Goal: Complete application form

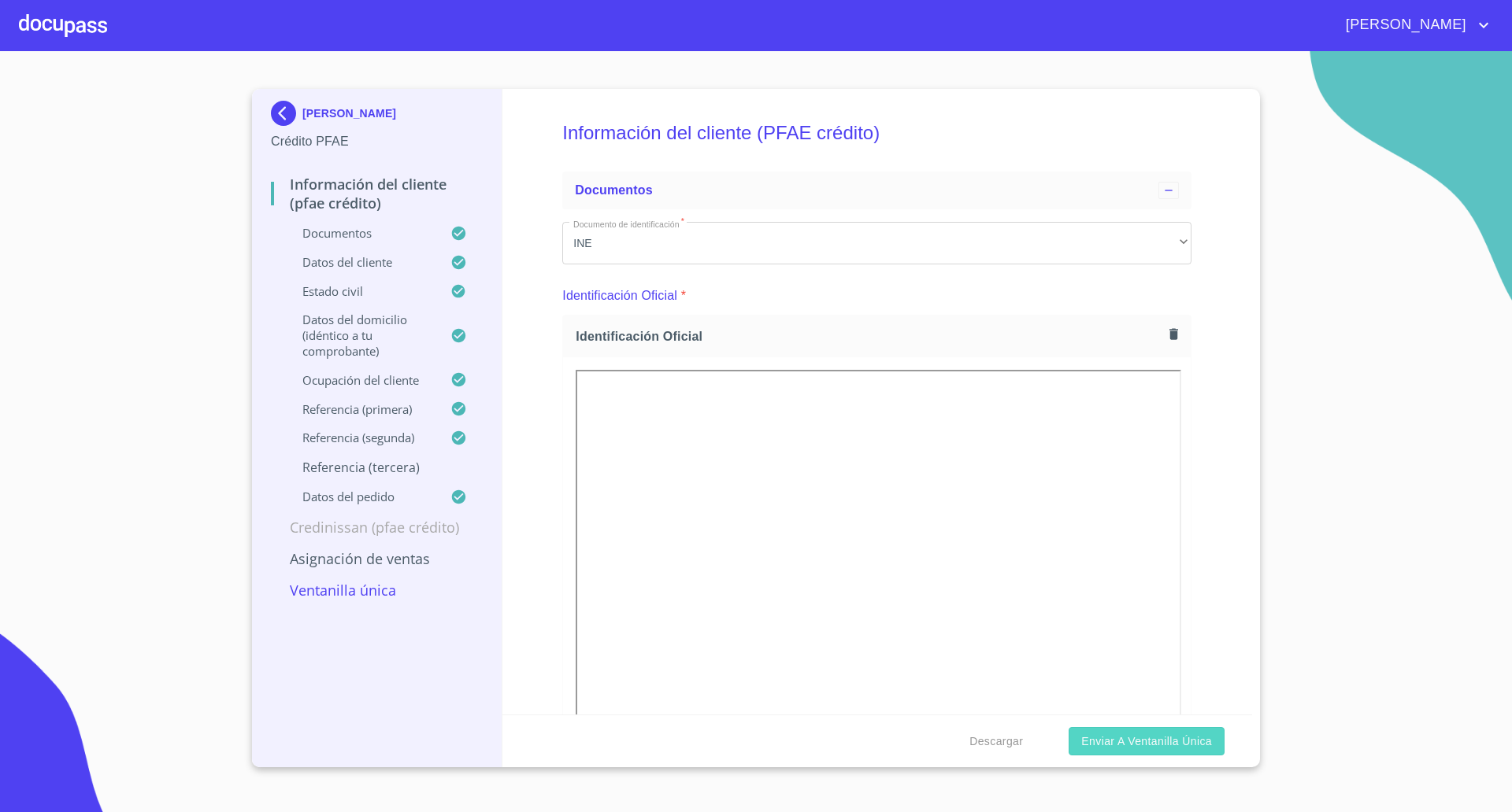
scroll to position [796, 0]
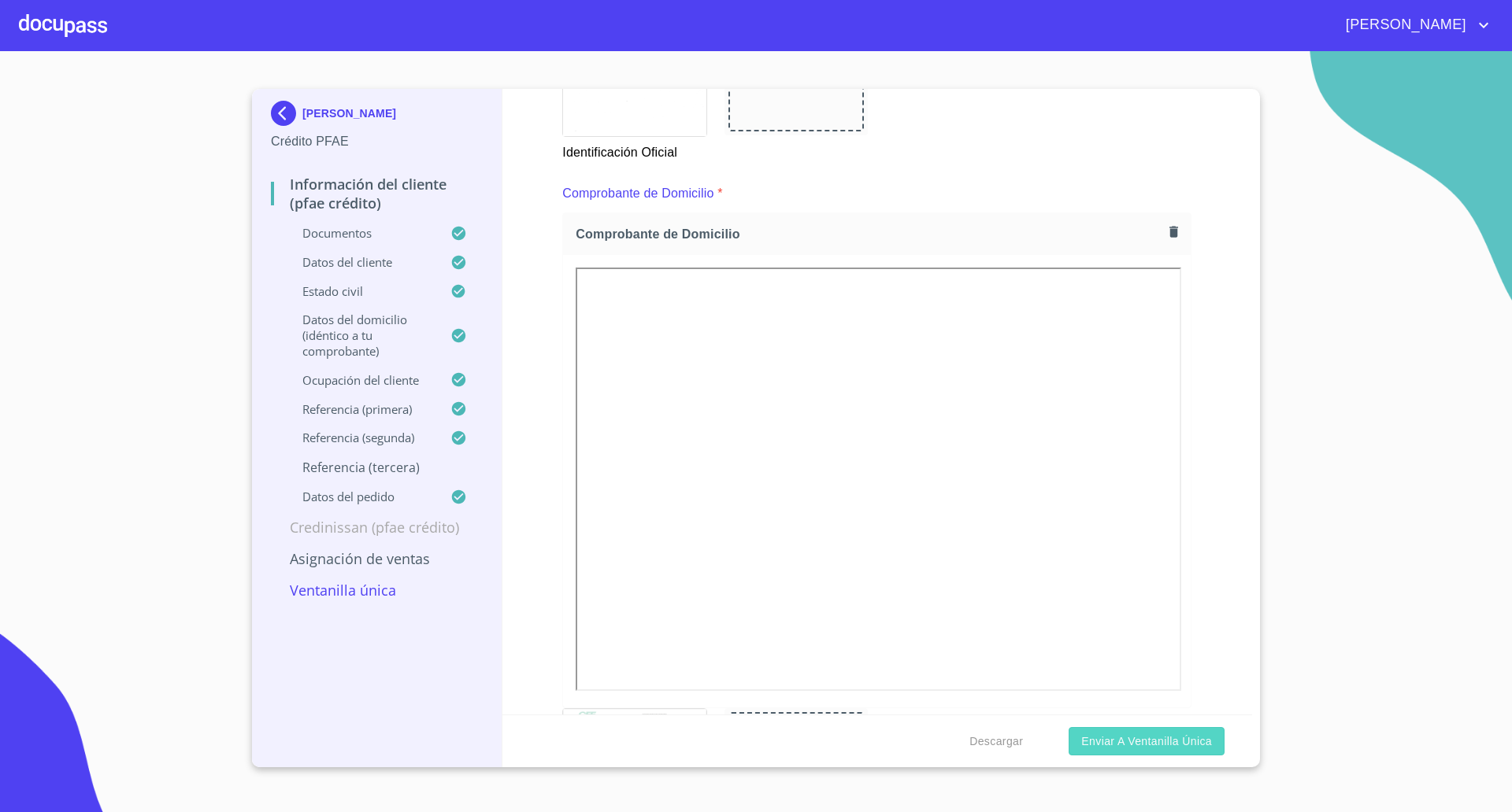
click at [1134, 735] on span "Enviar a Ventanilla única" at bounding box center [1147, 742] width 131 height 19
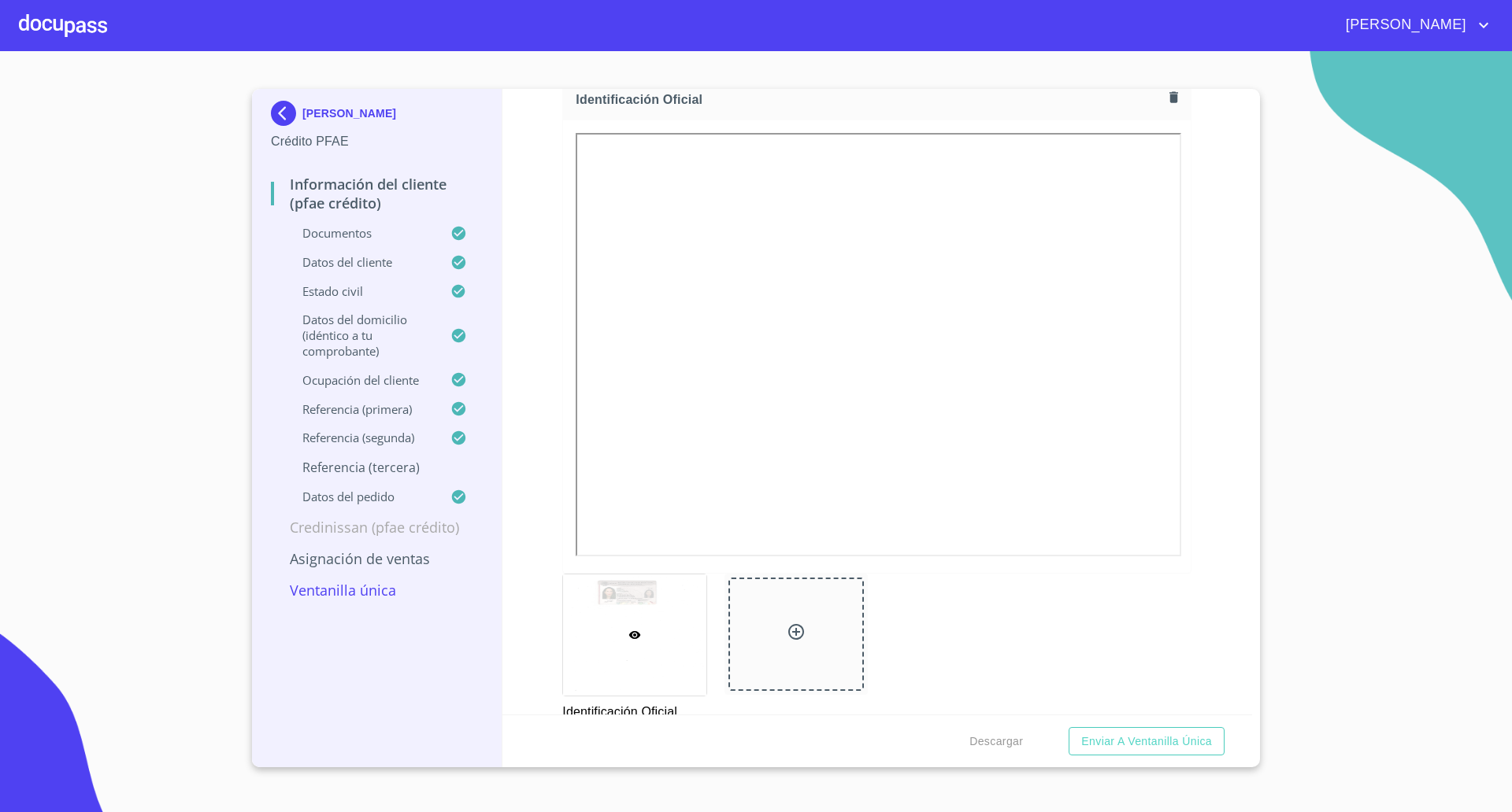
scroll to position [0, 0]
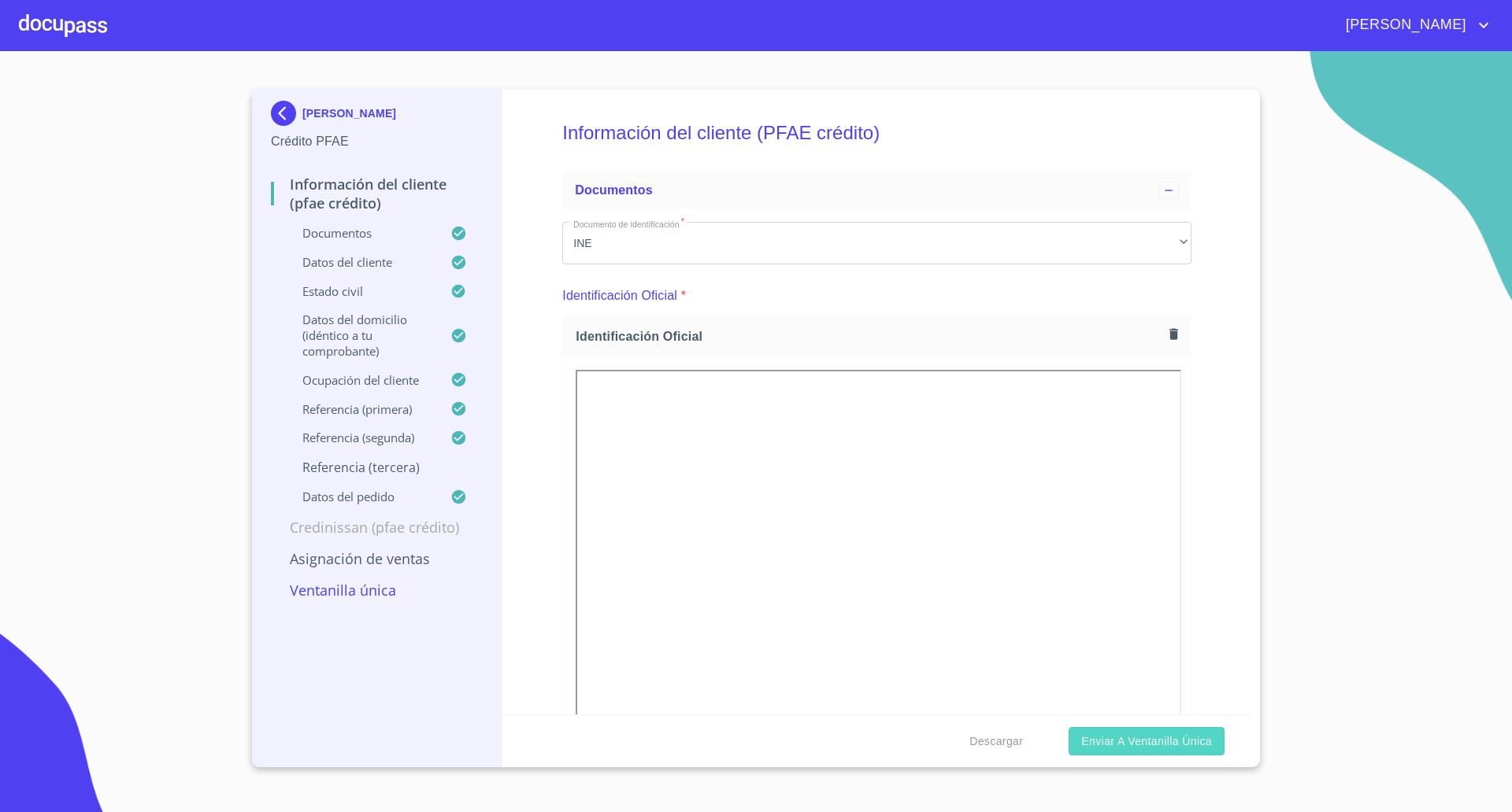
click at [1183, 744] on span "Enviar a Ventanilla única" at bounding box center [1147, 742] width 131 height 19
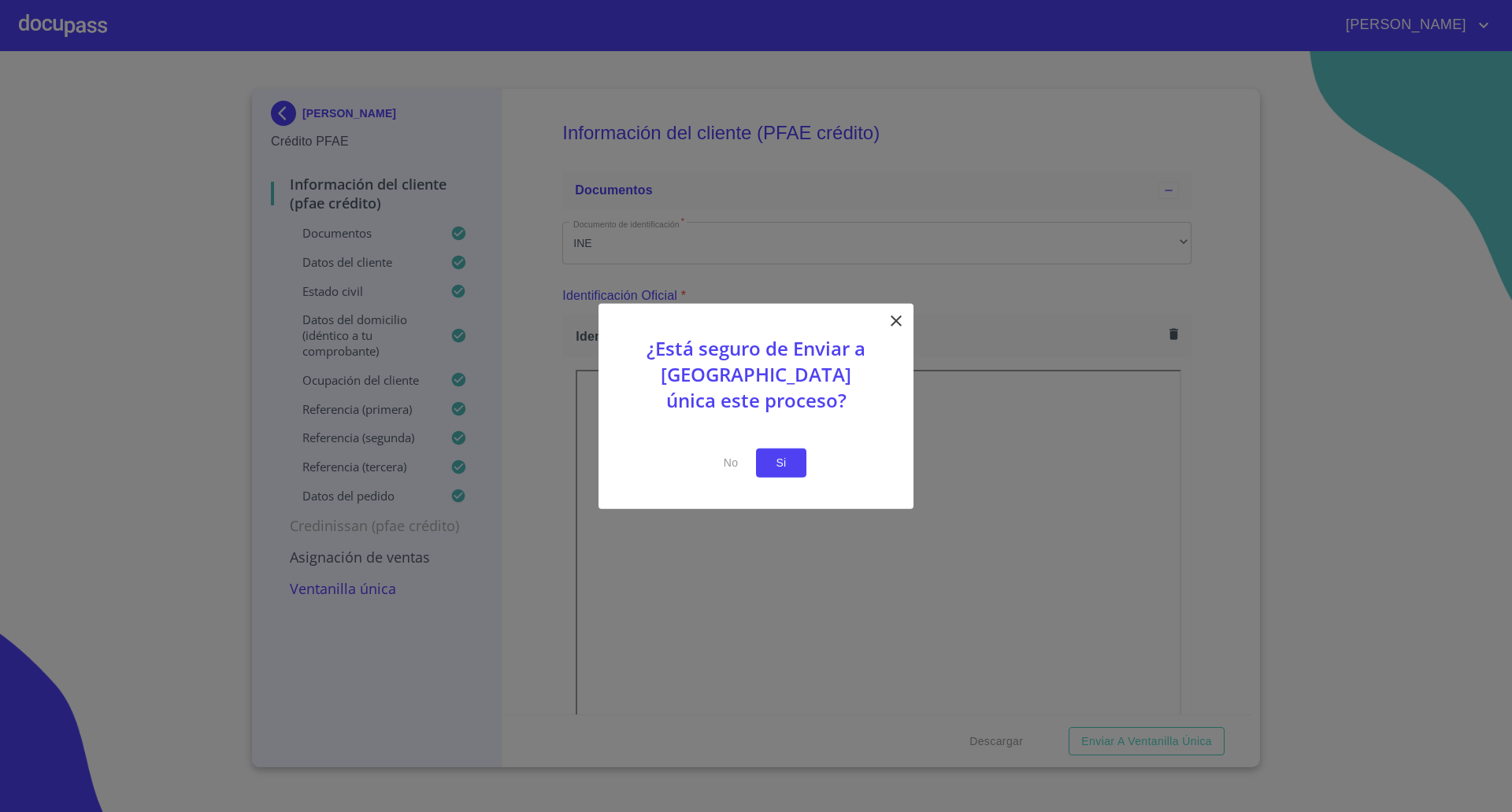
click at [779, 466] on span "Si" at bounding box center [781, 462] width 26 height 19
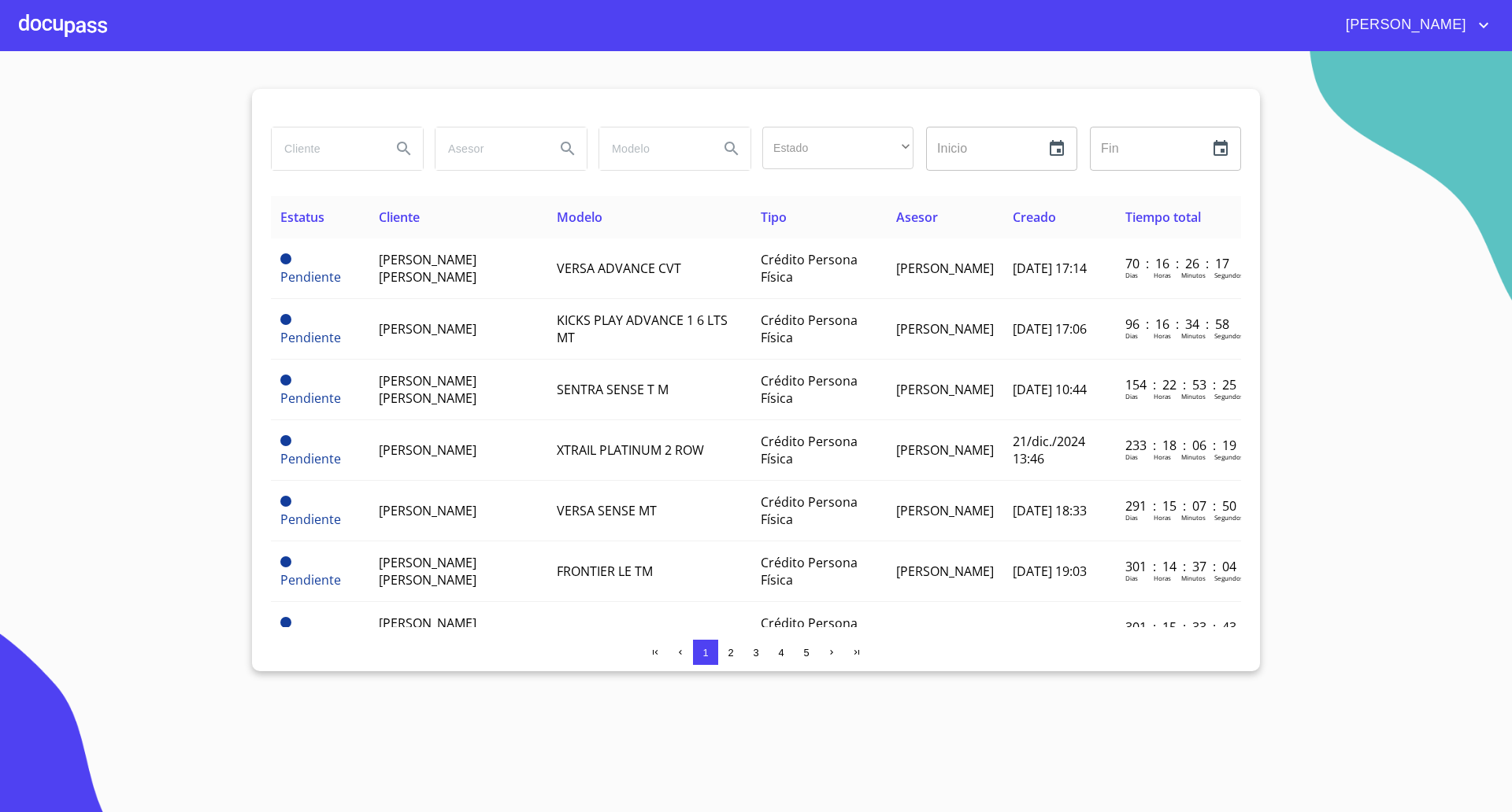
click at [31, 19] on div at bounding box center [63, 25] width 88 height 50
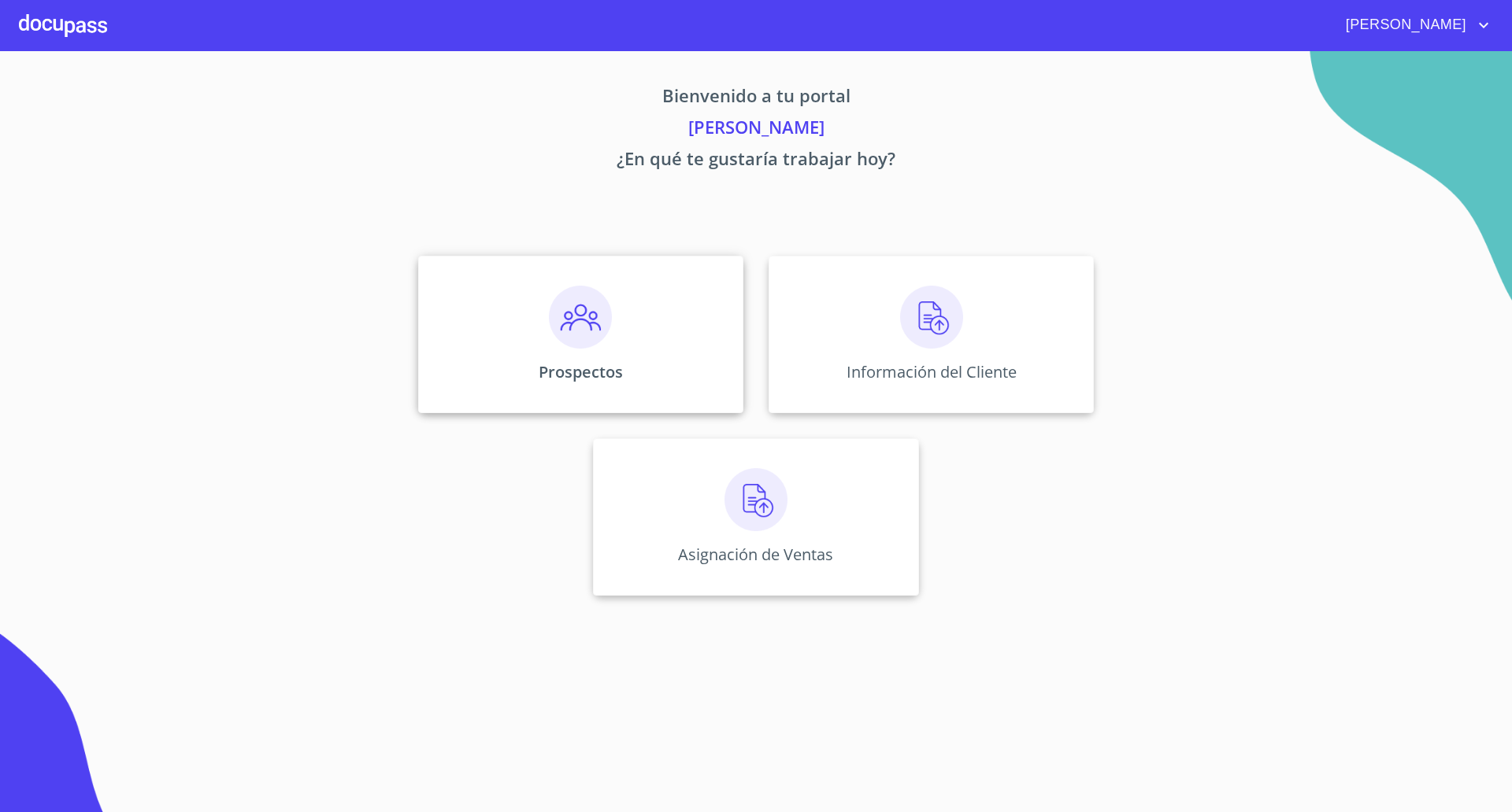
click at [581, 331] on img at bounding box center [580, 317] width 63 height 63
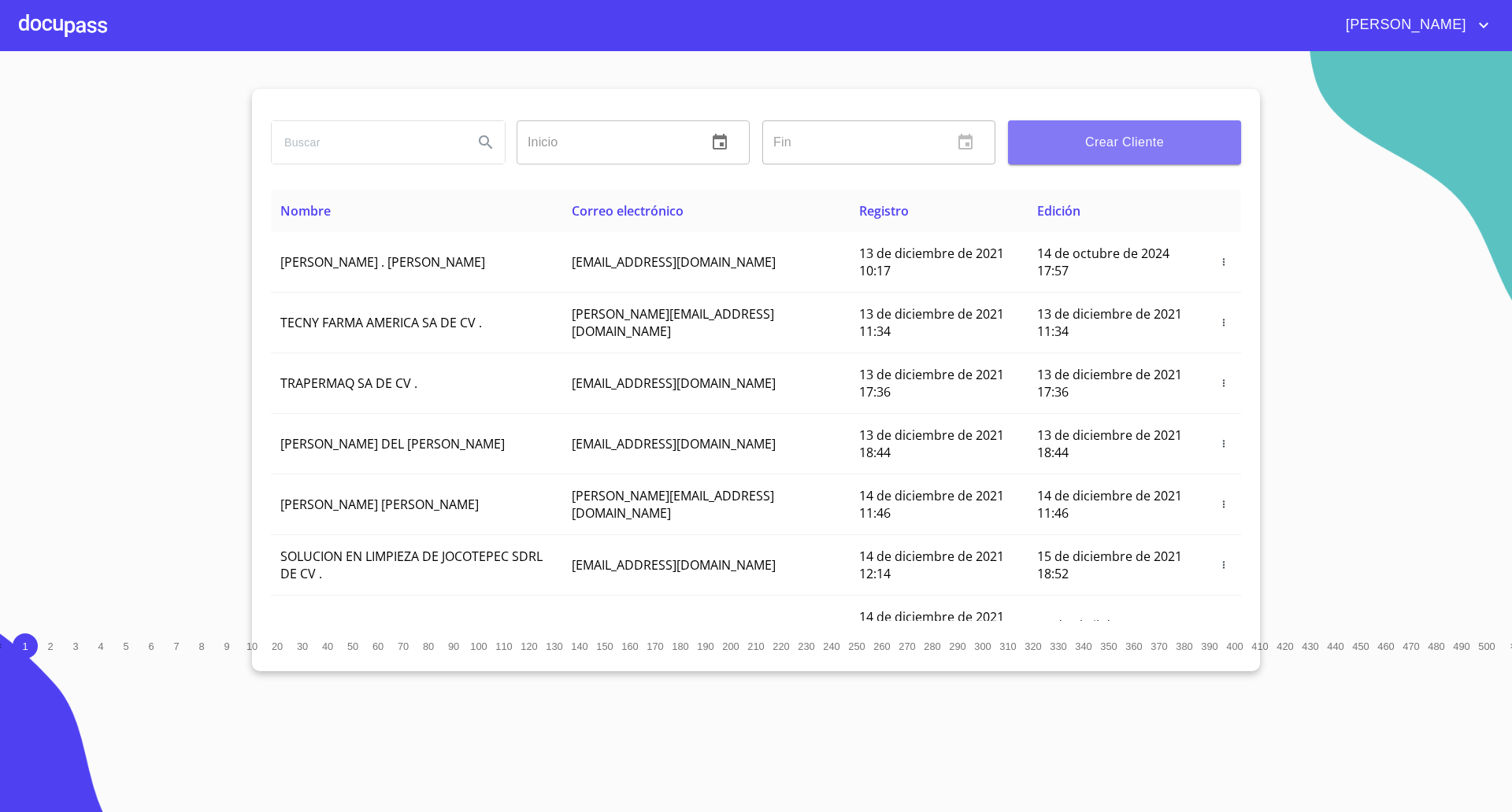
click at [1120, 138] on span "Crear Cliente" at bounding box center [1124, 143] width 208 height 22
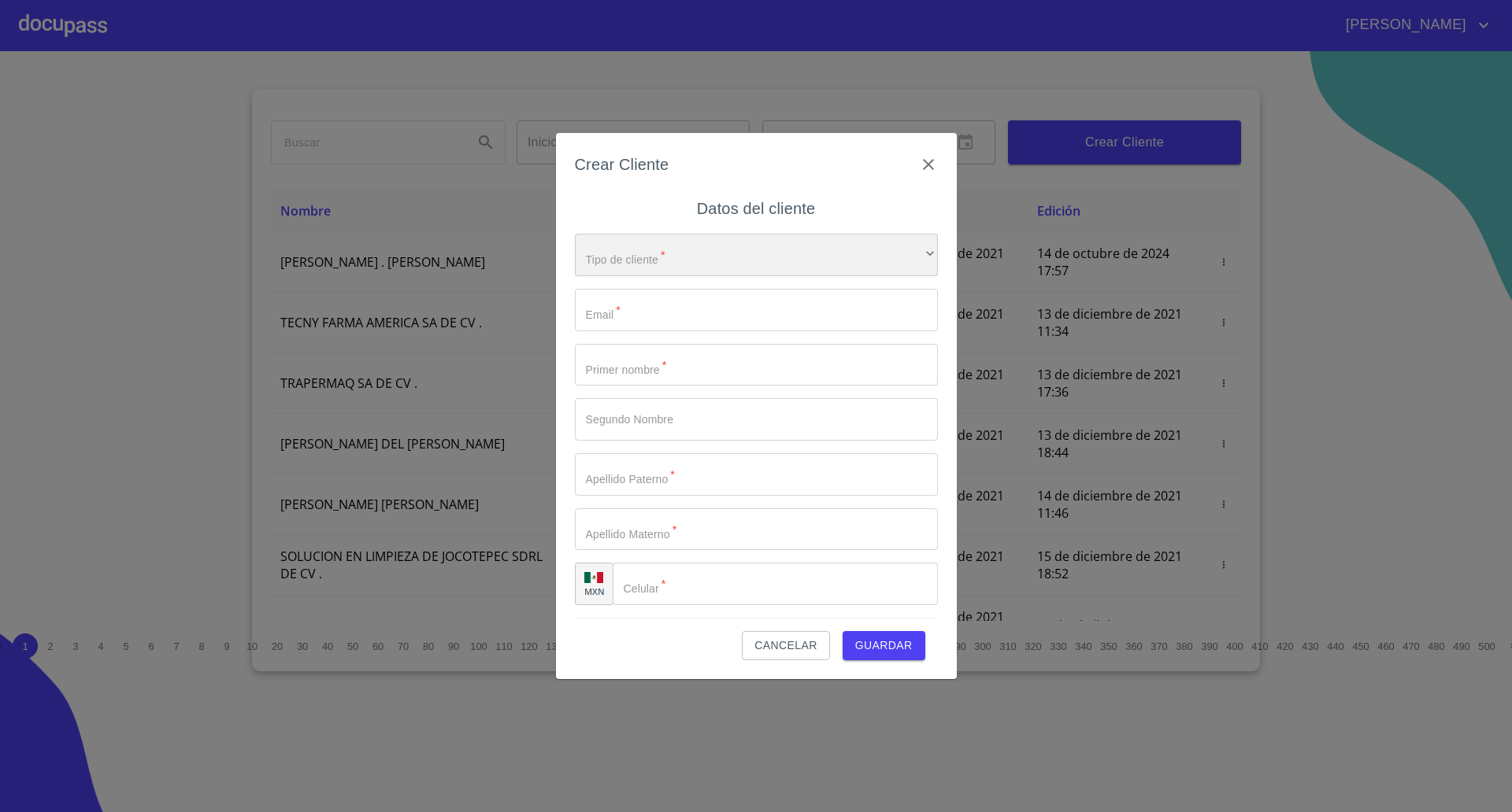
click at [660, 249] on div "​" at bounding box center [756, 254] width 363 height 42
click at [657, 267] on li "Persona Física" at bounding box center [749, 265] width 348 height 28
click at [660, 308] on input "Tipo de cliente   *" at bounding box center [756, 310] width 363 height 42
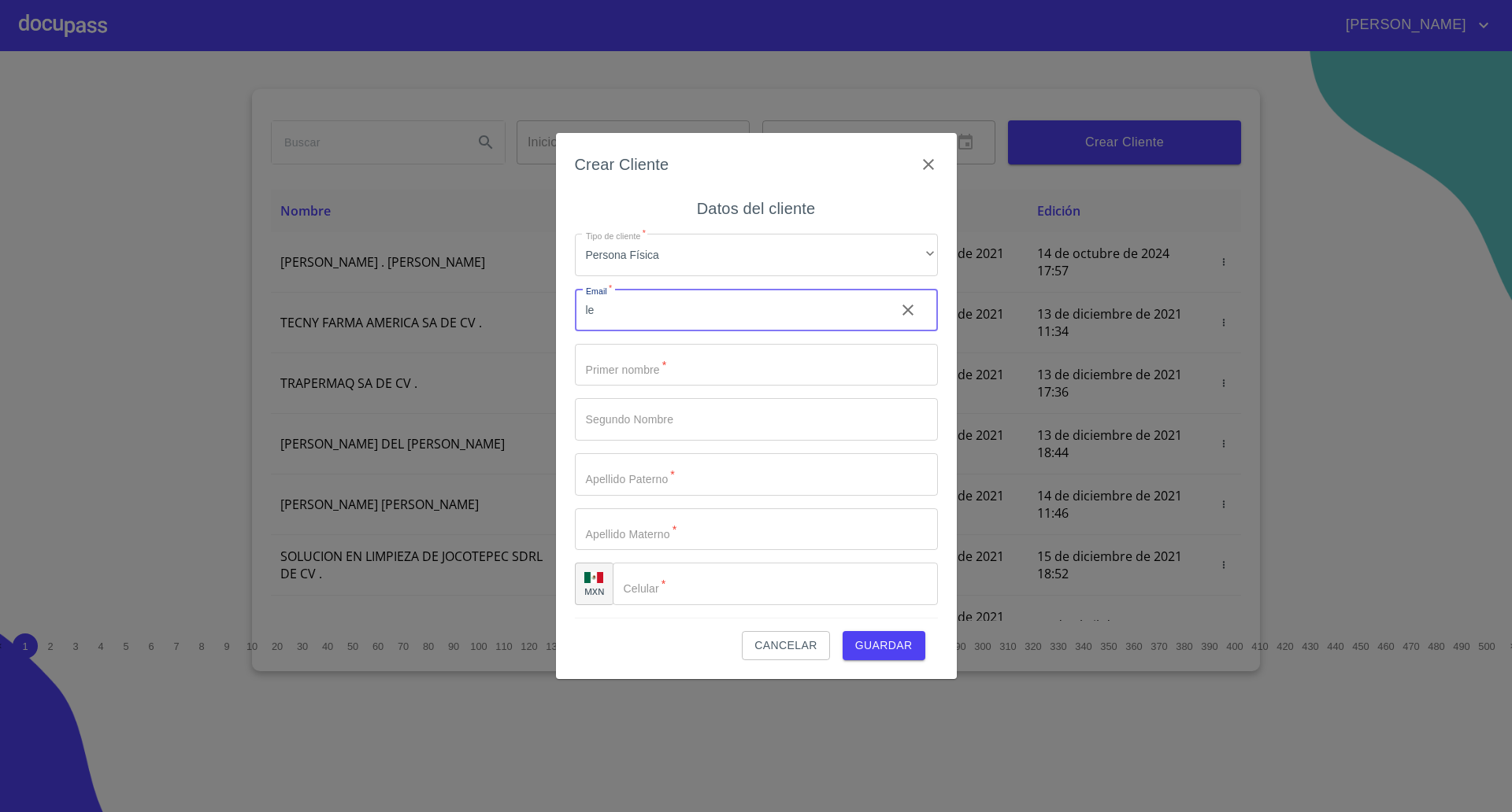
type input "l"
paste input "[EMAIL_ADDRESS][DOMAIN_NAME]"
type input "[EMAIL_ADDRESS][DOMAIN_NAME]"
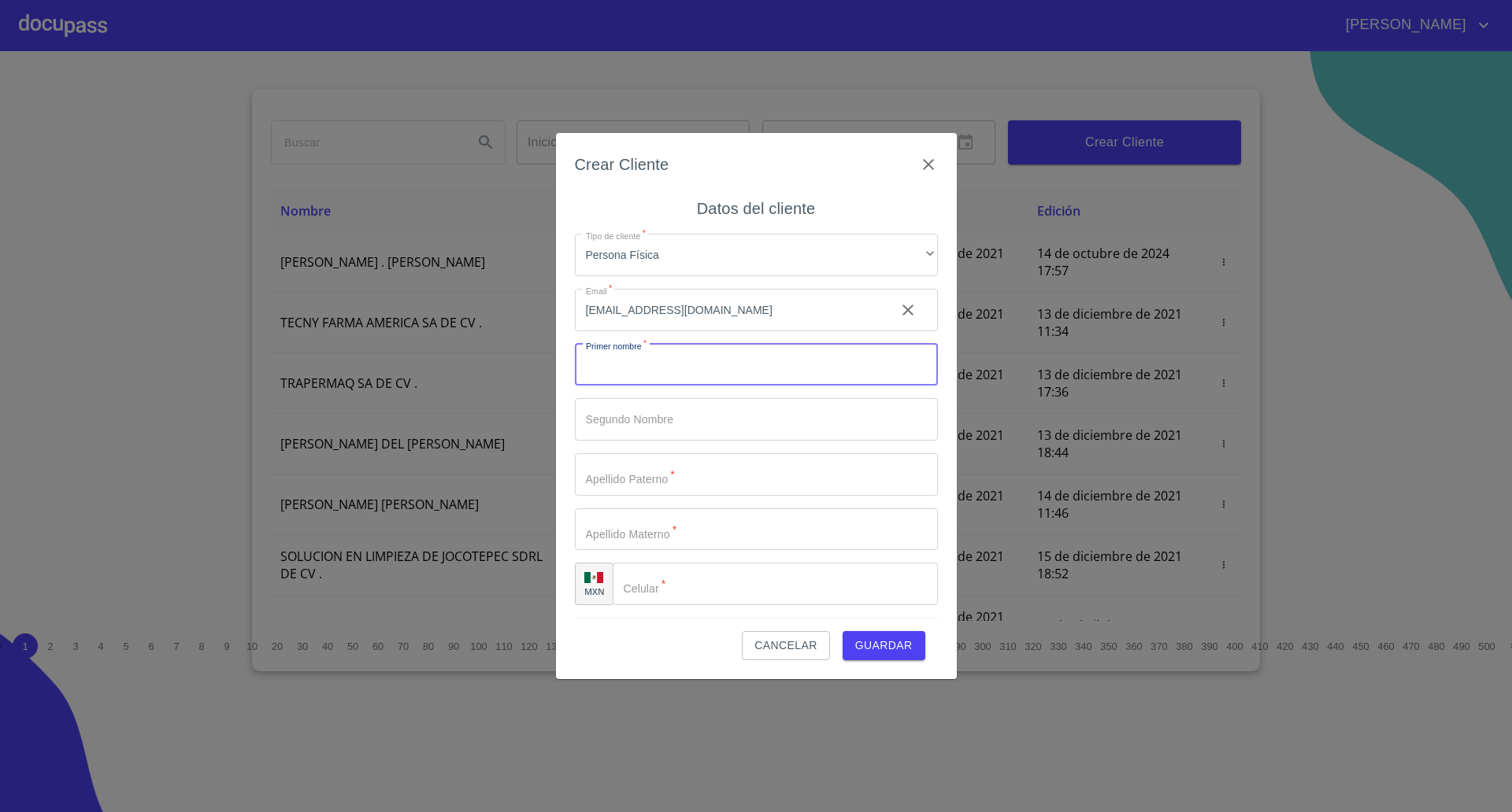
click at [683, 363] on input "Tipo de cliente   *" at bounding box center [756, 365] width 363 height 42
type input "[PERSON_NAME]"
type input "B"
type input "[PERSON_NAME]"
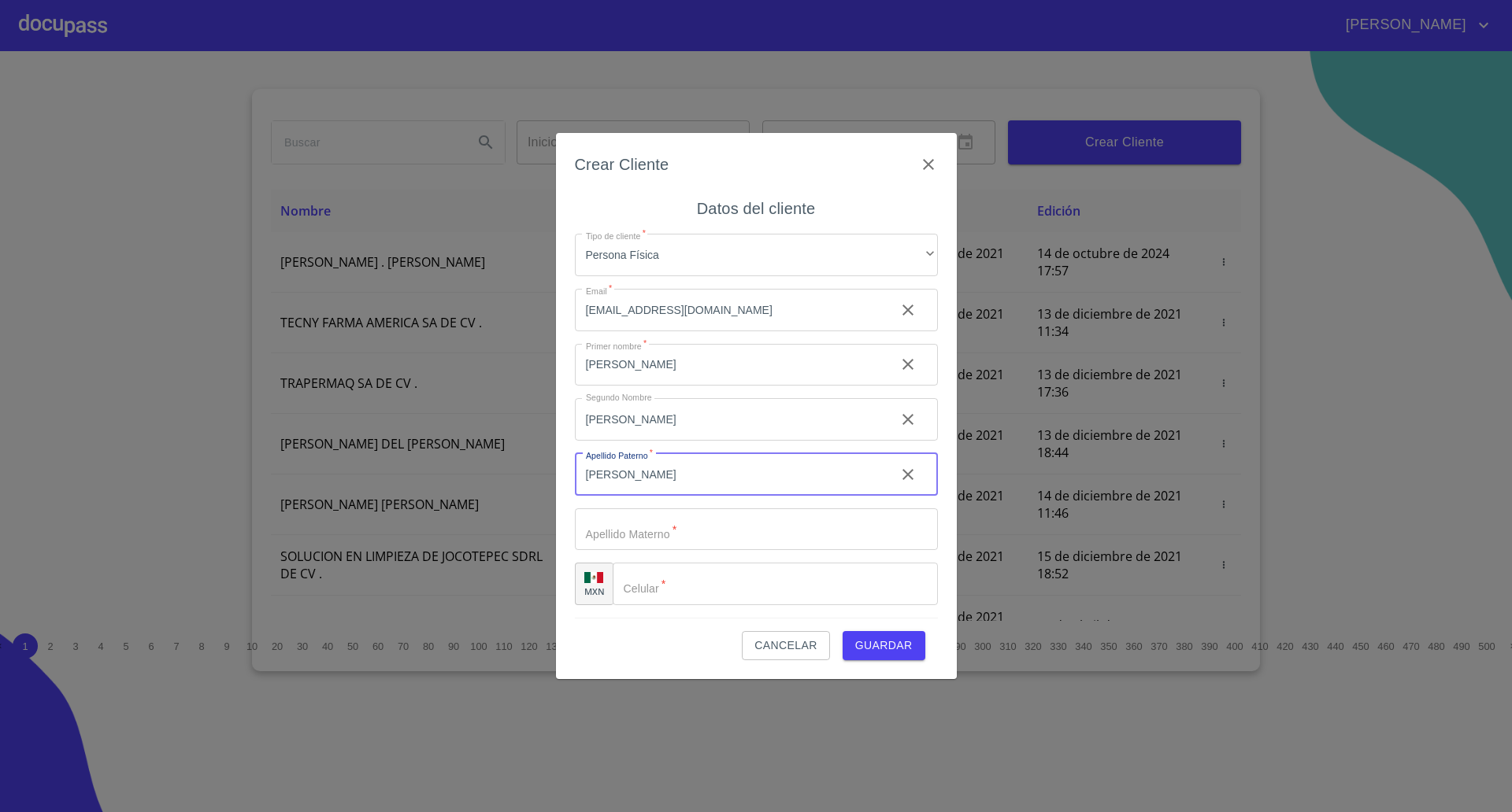
type input "[PERSON_NAME]"
drag, startPoint x: 550, startPoint y: 422, endPoint x: 467, endPoint y: 418, distance: 83.1
click at [477, 418] on div "Crear Cliente Datos del cliente Tipo de cliente   * Persona Física ​ Email   * …" at bounding box center [756, 406] width 1512 height 812
type input "[PERSON_NAME]"
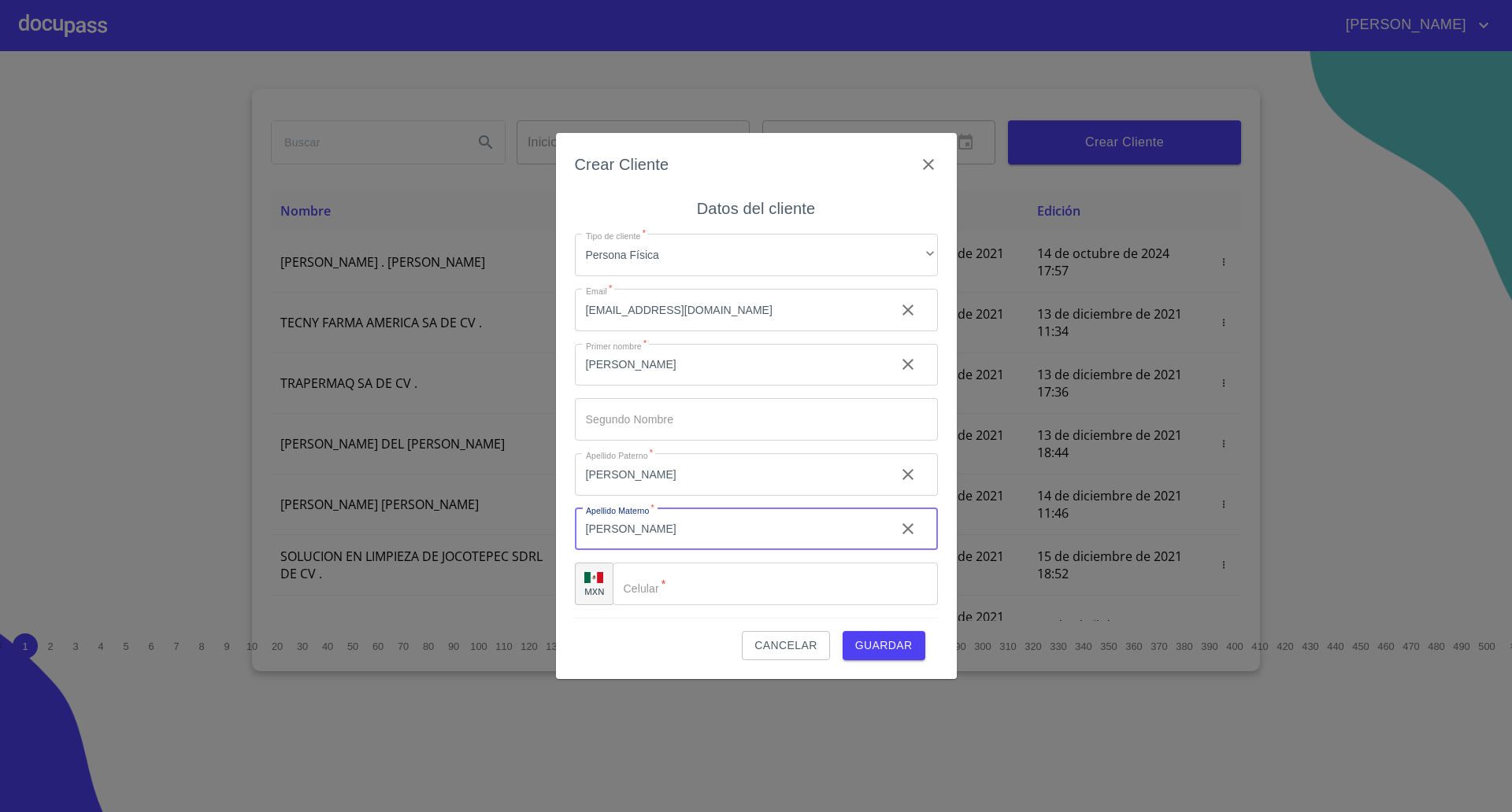
type input "[PERSON_NAME]"
type input "[PHONE_NUMBER]"
click at [900, 646] on span "Guardar" at bounding box center [884, 645] width 58 height 19
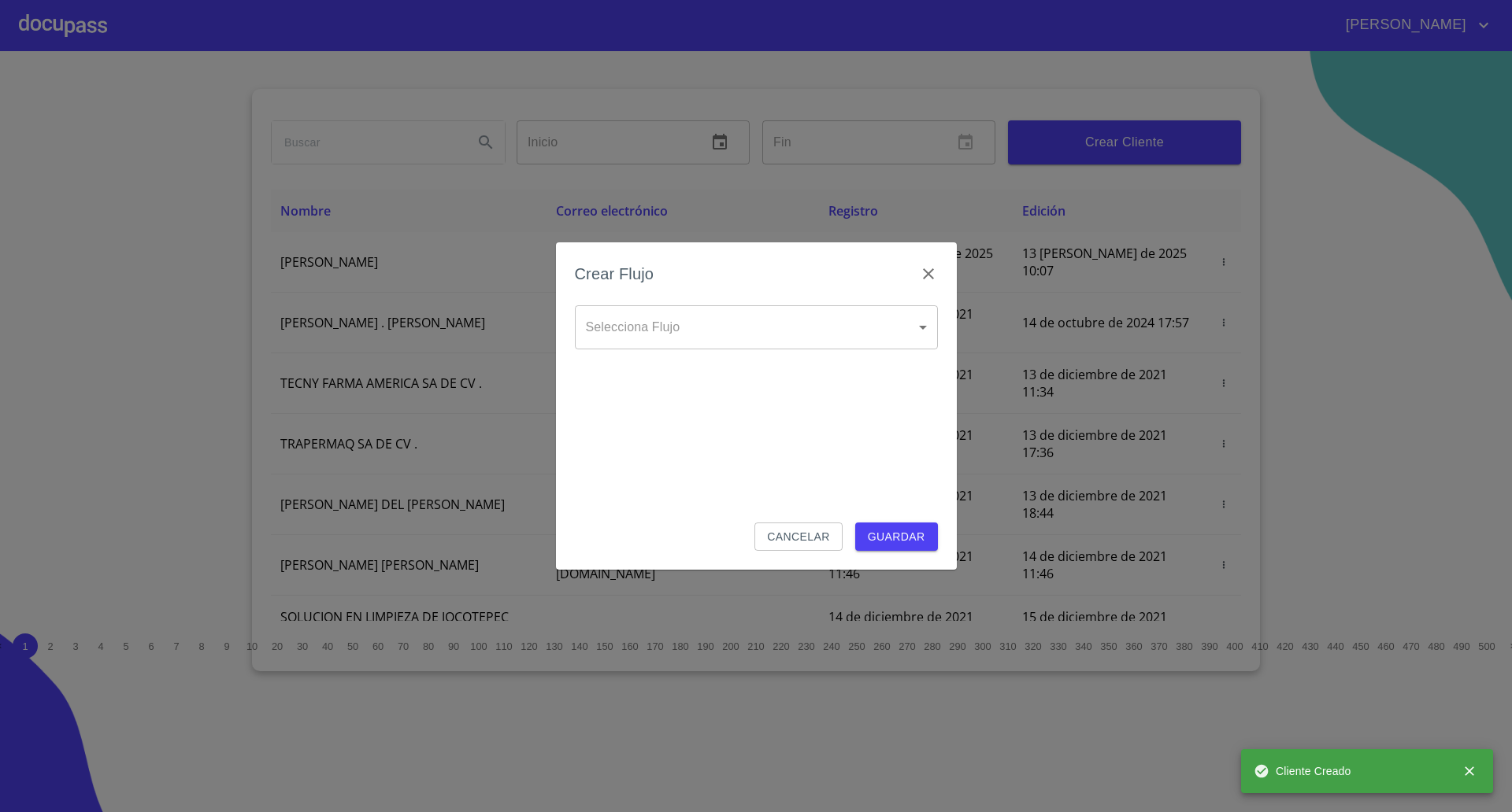
click at [677, 323] on body "[PERSON_NAME] ​ Fin ​ Crear Cliente Nombre Correo electrónico Registro Edición …" at bounding box center [756, 406] width 1512 height 812
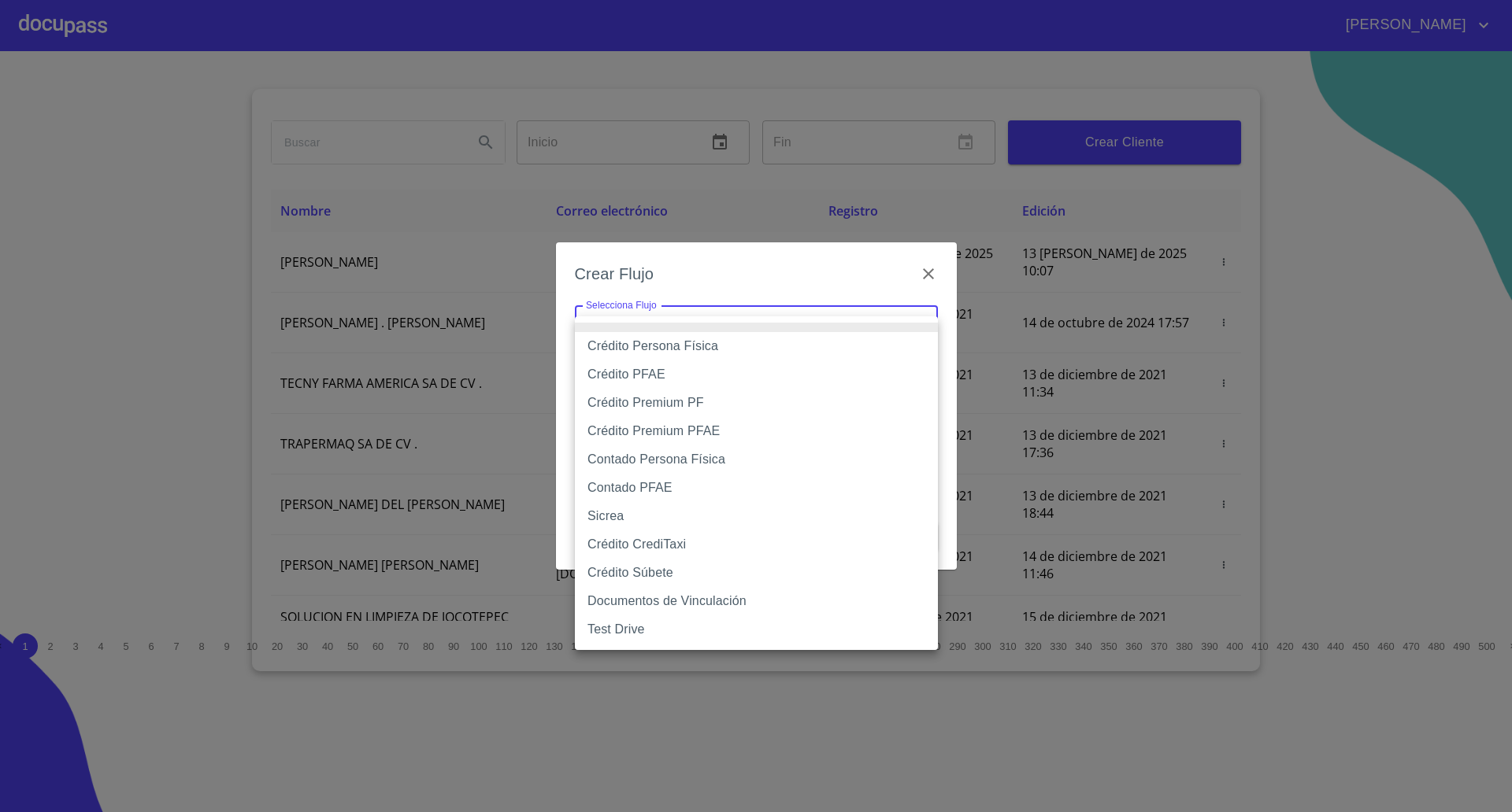
click at [668, 352] on li "Crédito Persona Física" at bounding box center [756, 346] width 363 height 28
type input "61b033e49b8c202ad5bb7912"
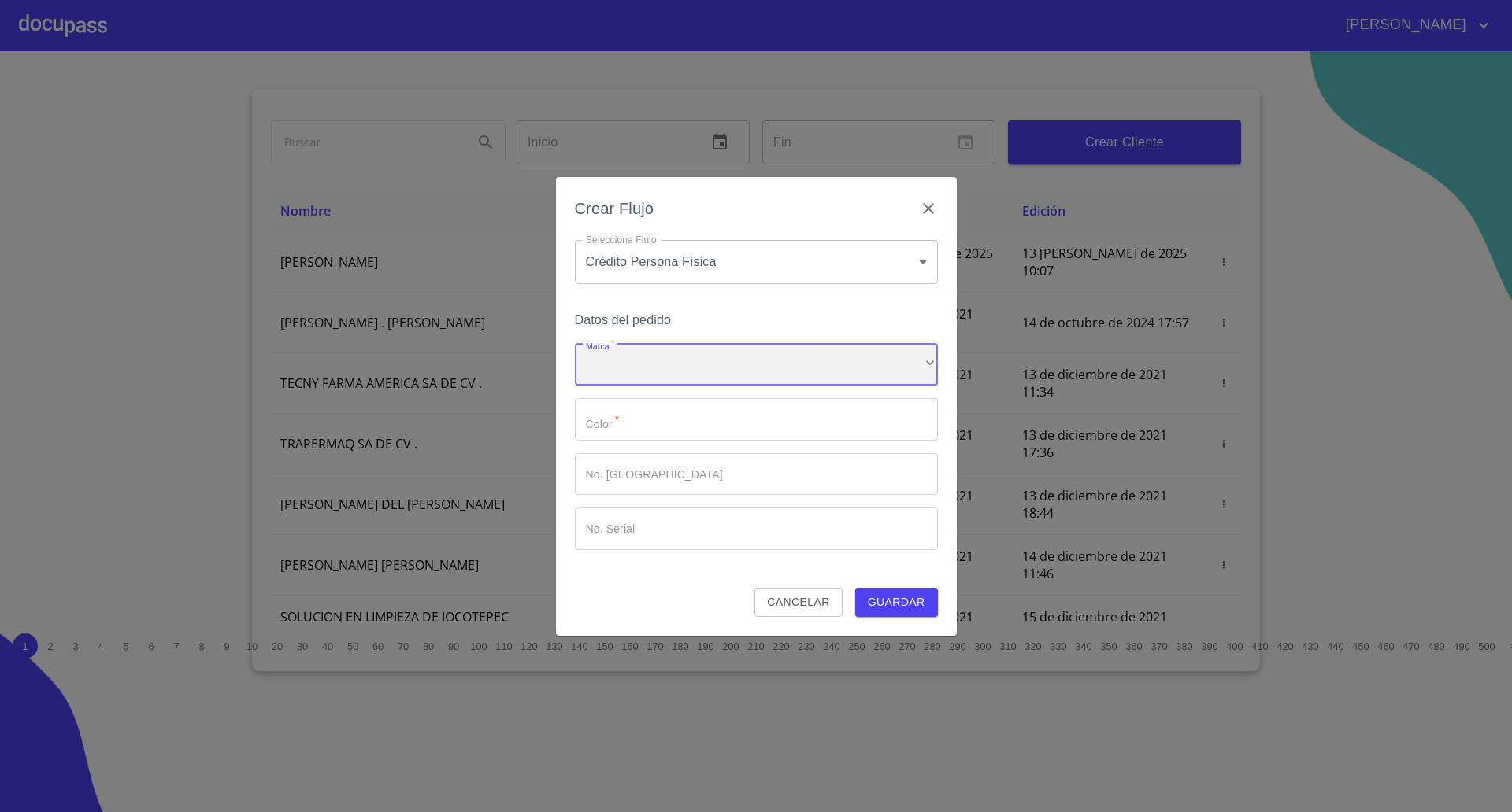
click at [655, 363] on div "​" at bounding box center [756, 365] width 363 height 42
click at [633, 385] on li "Nissan" at bounding box center [756, 376] width 363 height 28
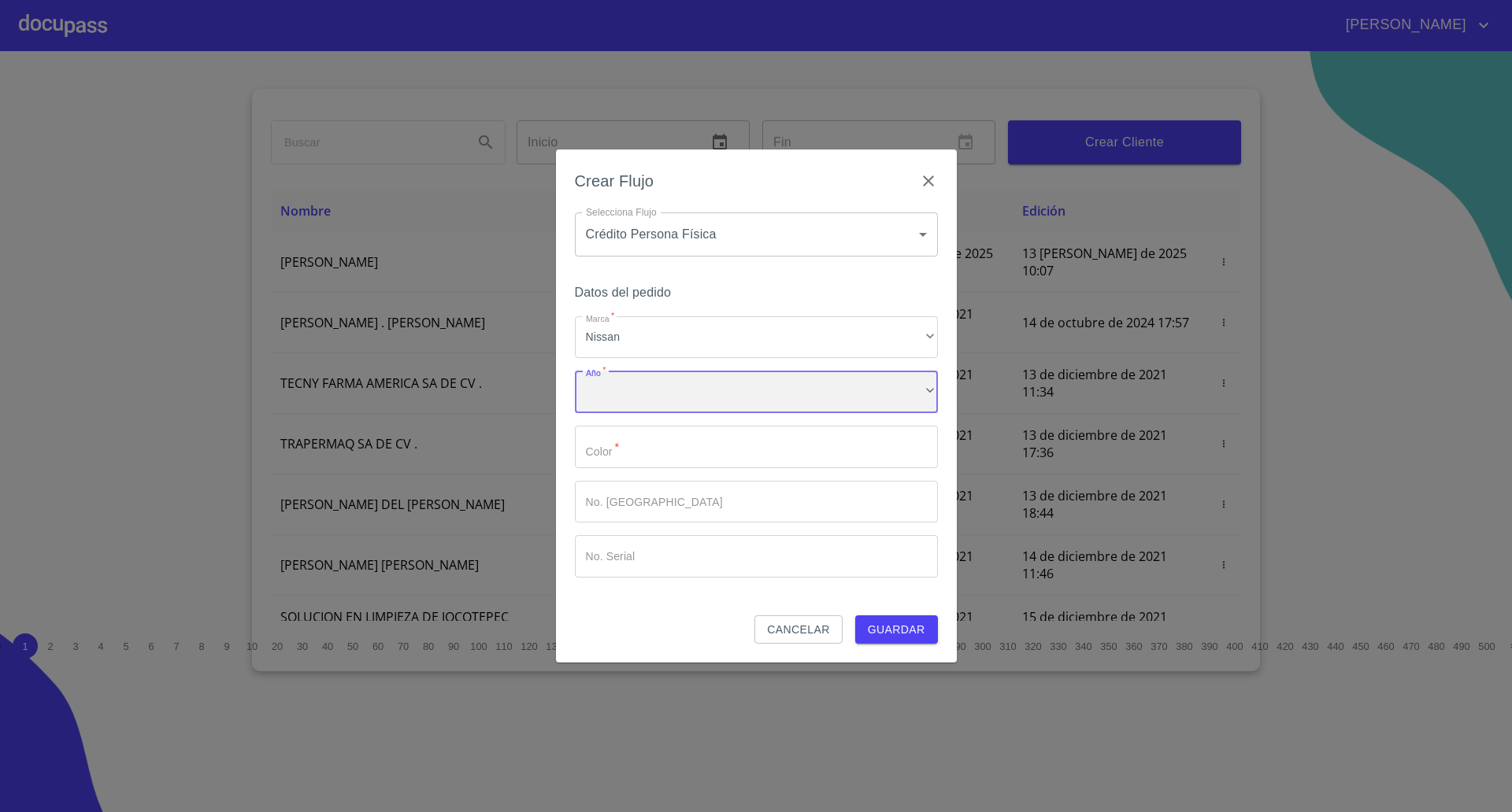
click at [634, 389] on div "​" at bounding box center [756, 392] width 363 height 42
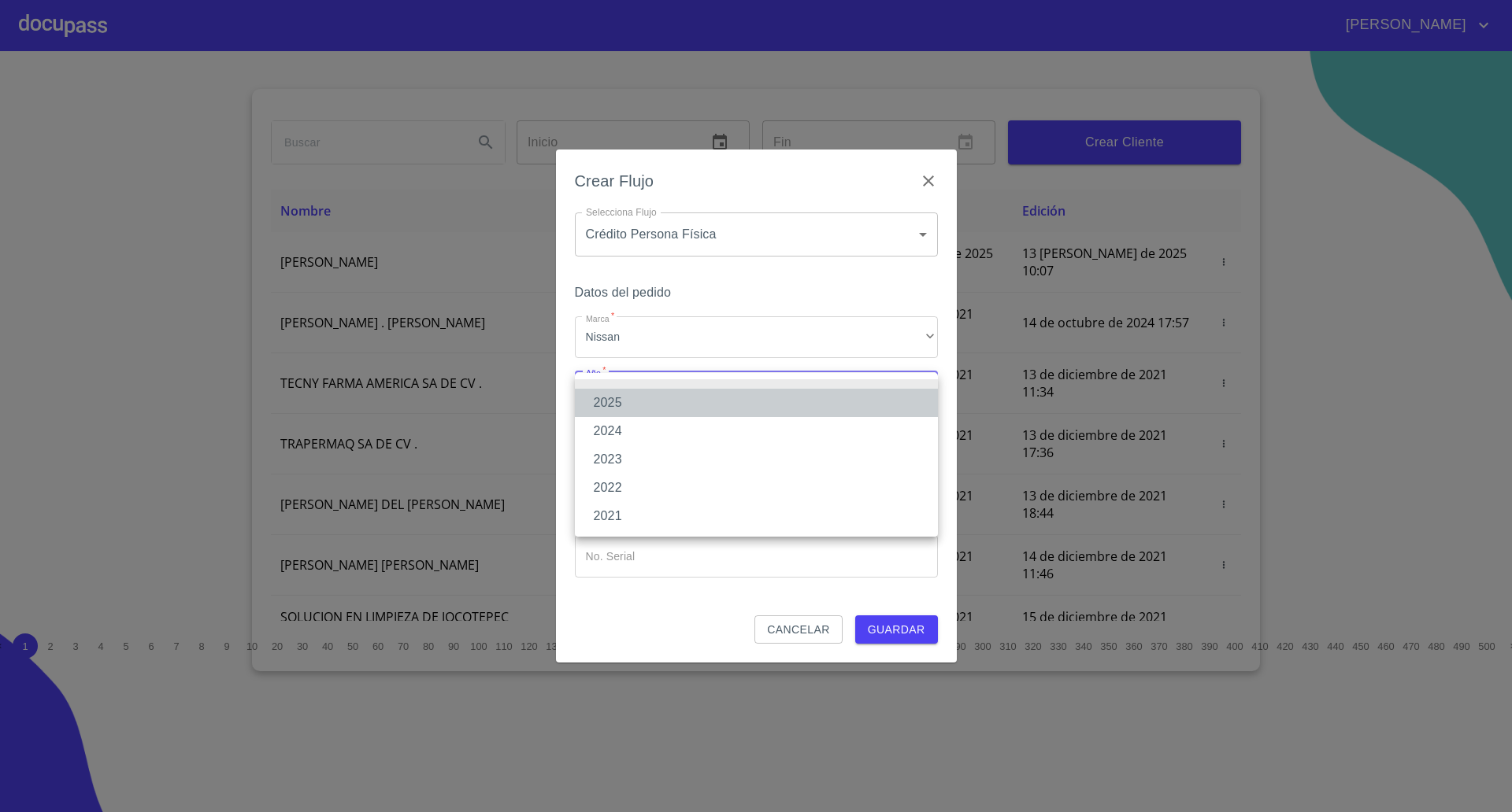
click at [634, 402] on li "2025" at bounding box center [756, 403] width 363 height 28
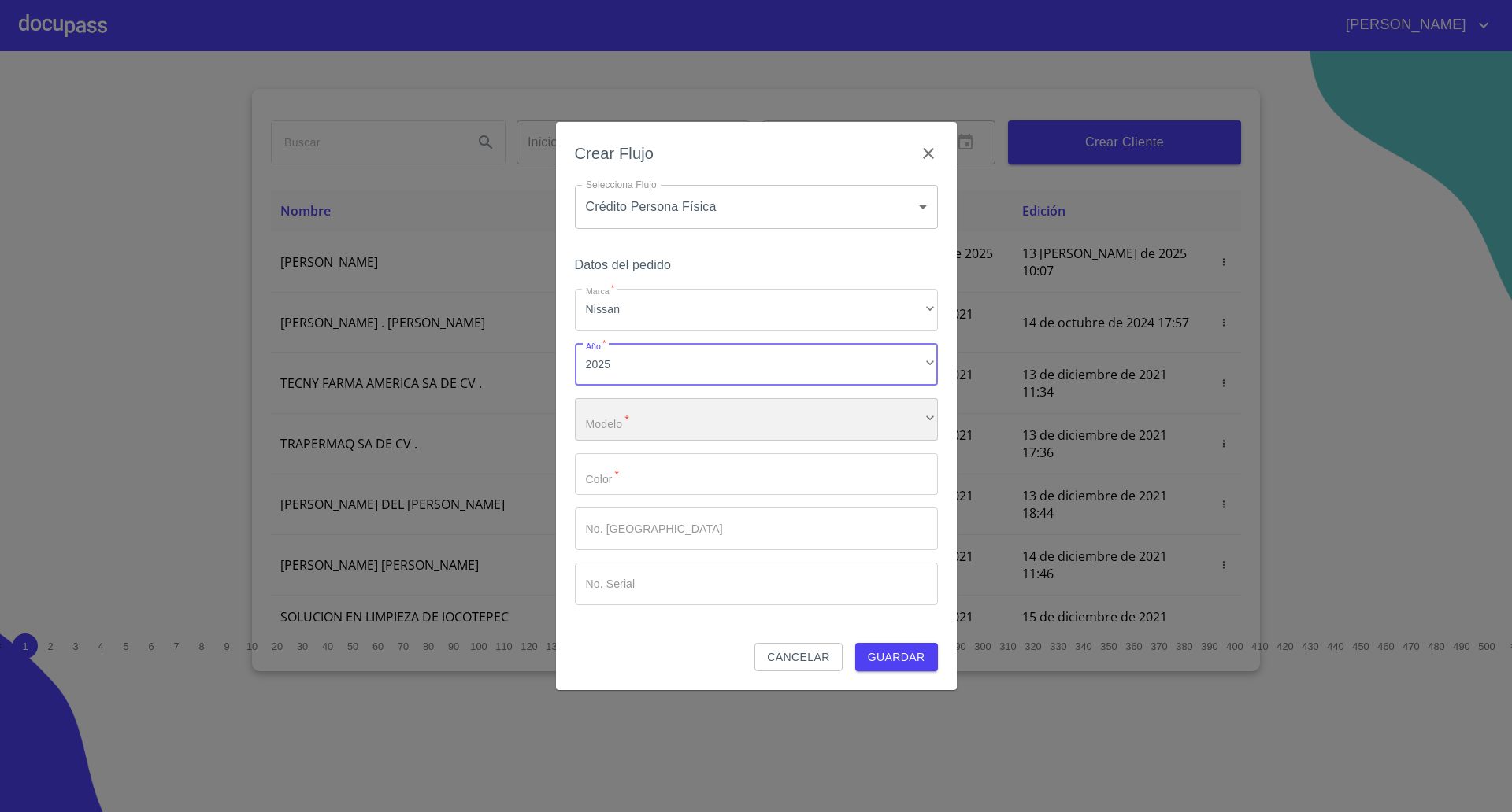
click at [636, 421] on div "​" at bounding box center [756, 419] width 363 height 42
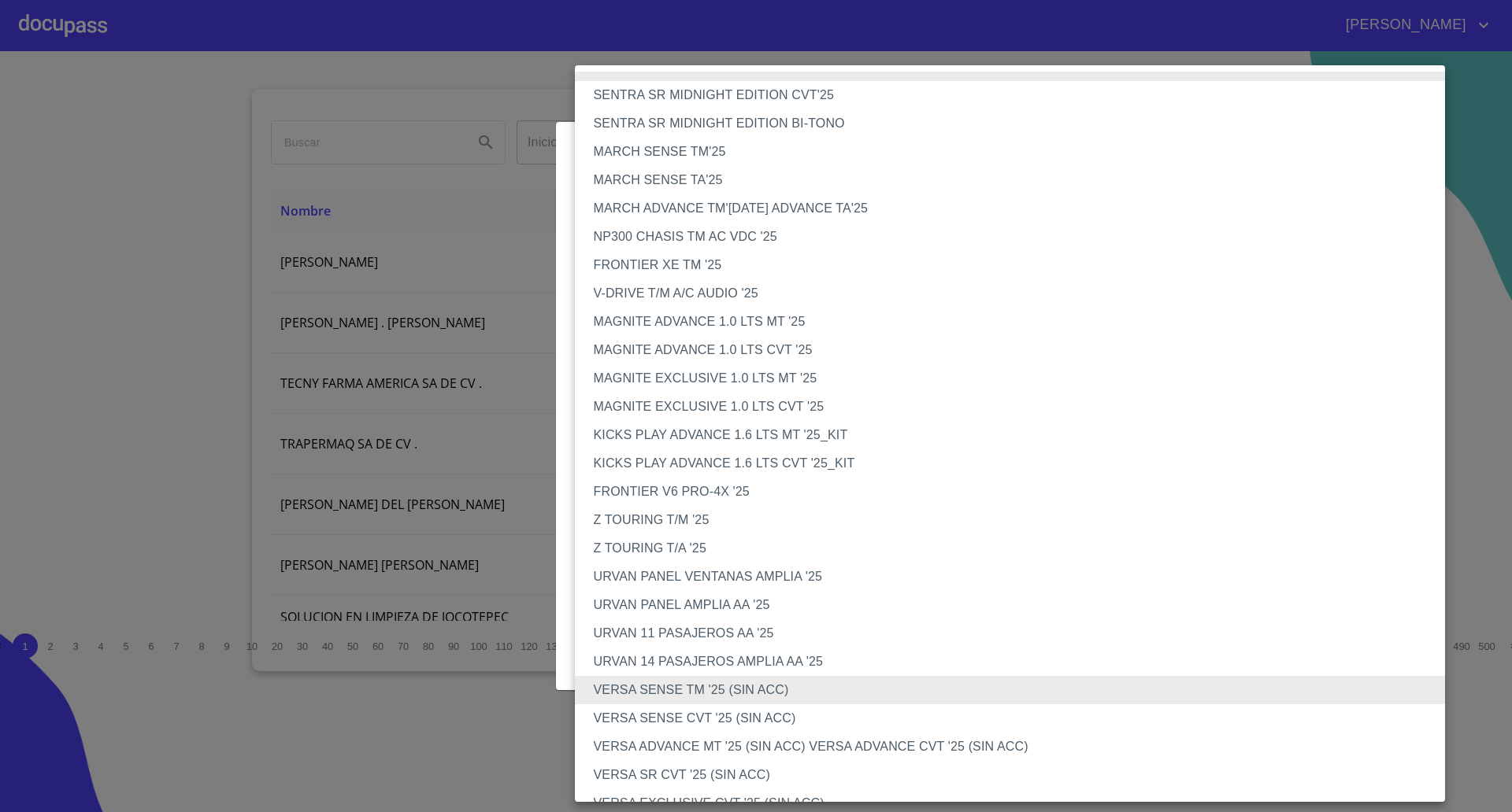
click at [725, 714] on li "VERSA SENSE CVT '25 (SIN ACC)" at bounding box center [1017, 719] width 886 height 28
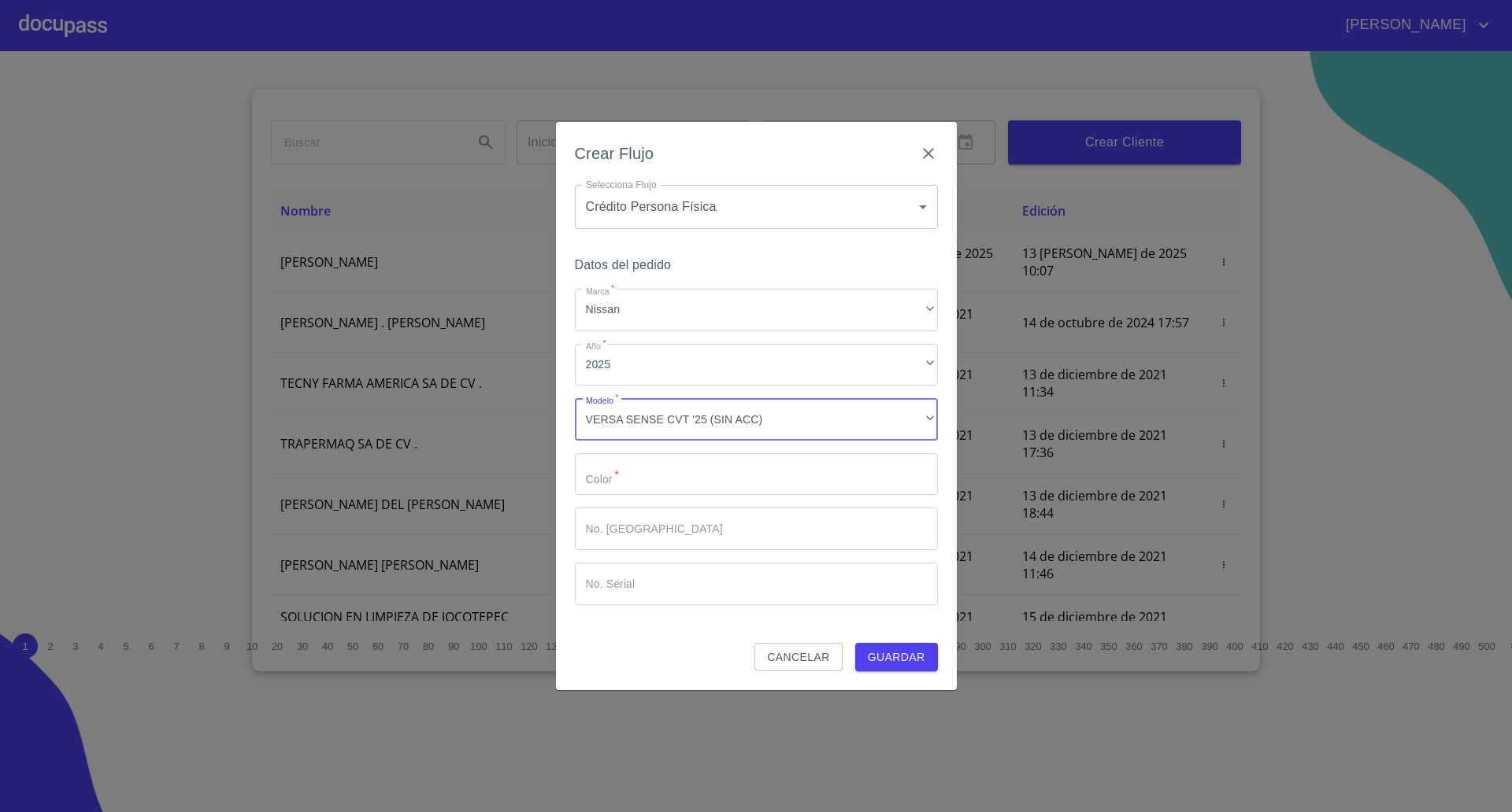
click at [656, 482] on input "Marca   *" at bounding box center [756, 474] width 363 height 42
type input "[PERSON_NAME]"
click at [882, 655] on span "Guardar" at bounding box center [897, 657] width 58 height 19
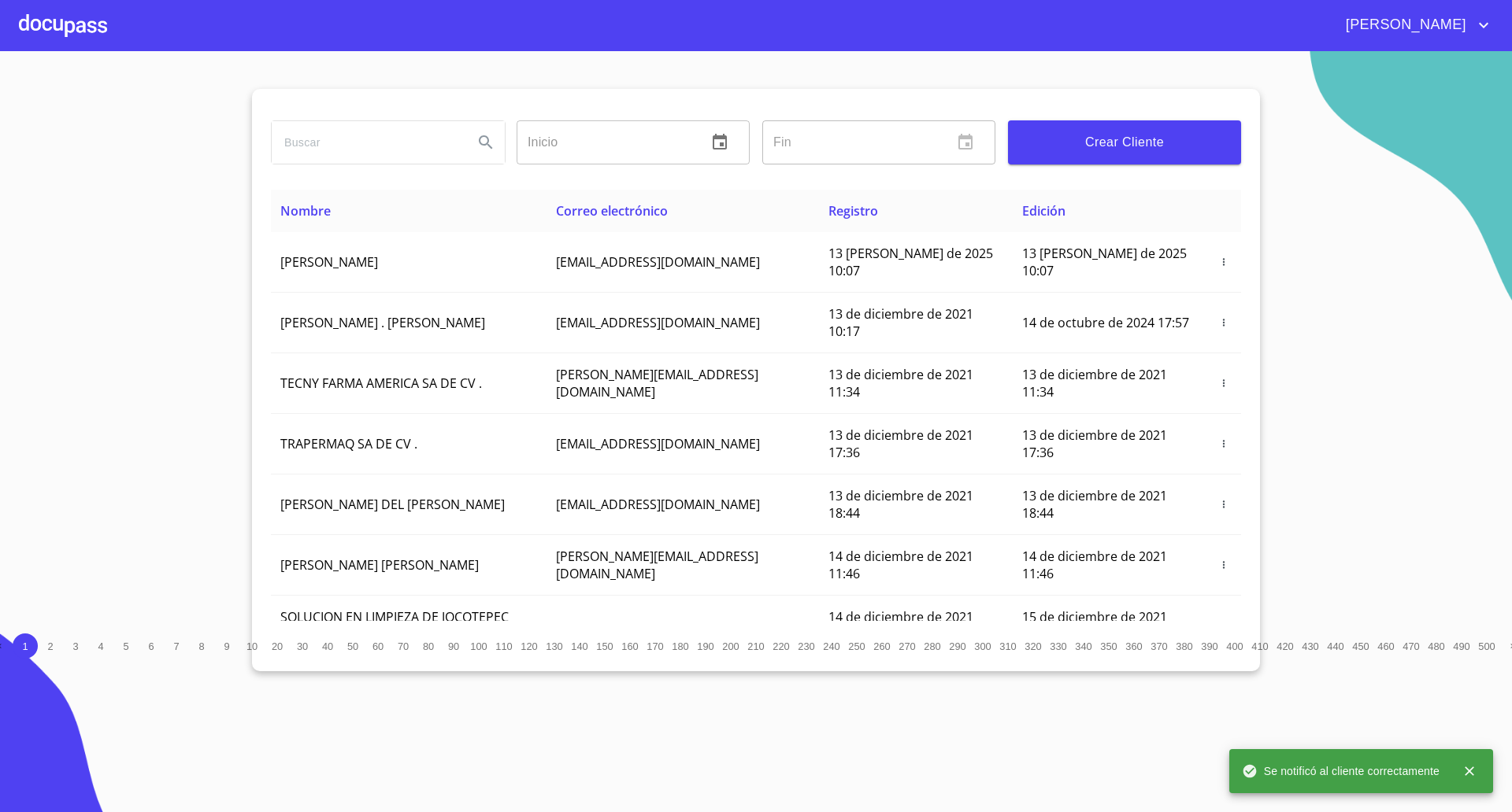
click at [56, 27] on div at bounding box center [63, 25] width 88 height 50
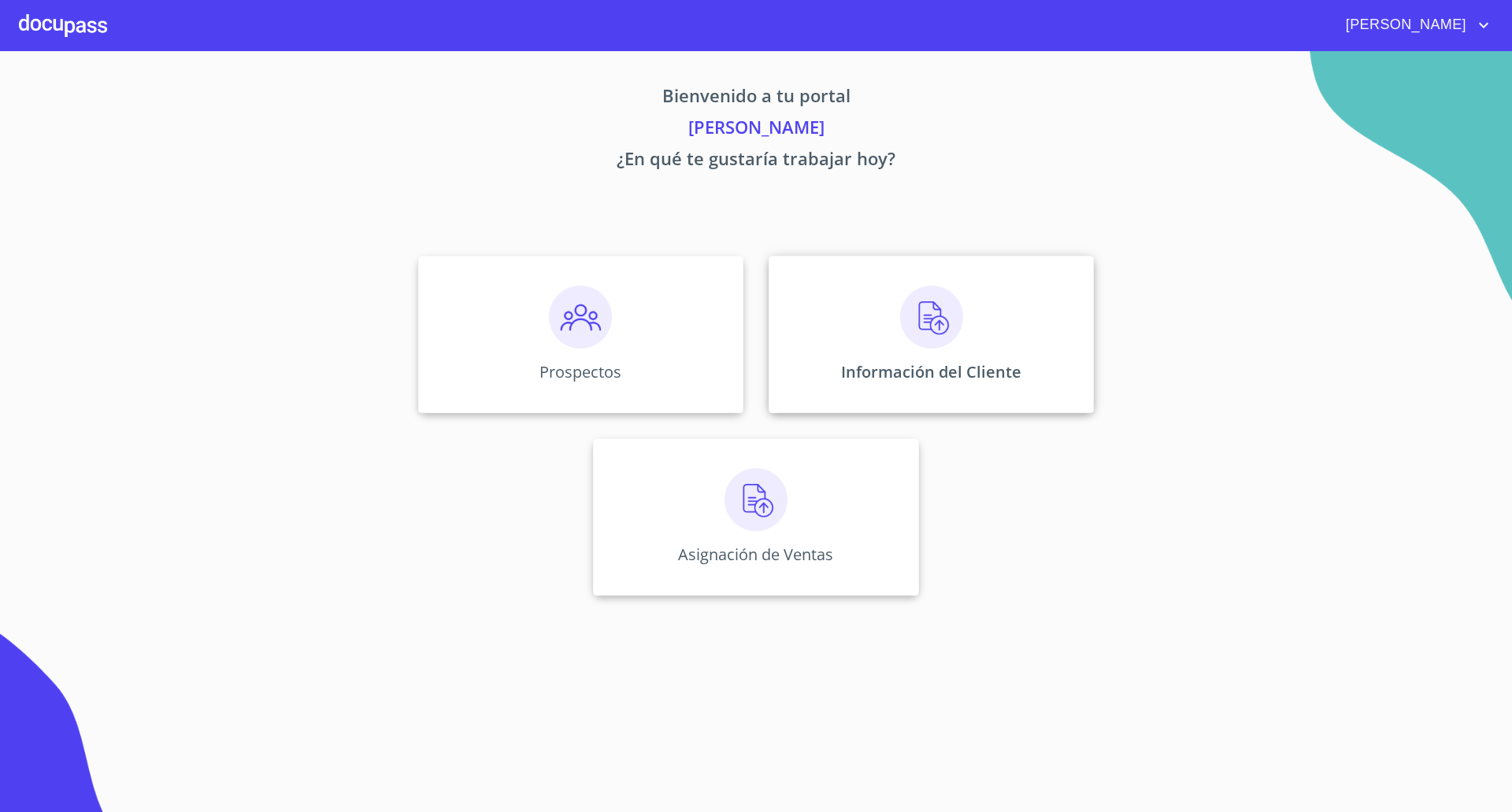
click at [957, 331] on img at bounding box center [931, 317] width 63 height 63
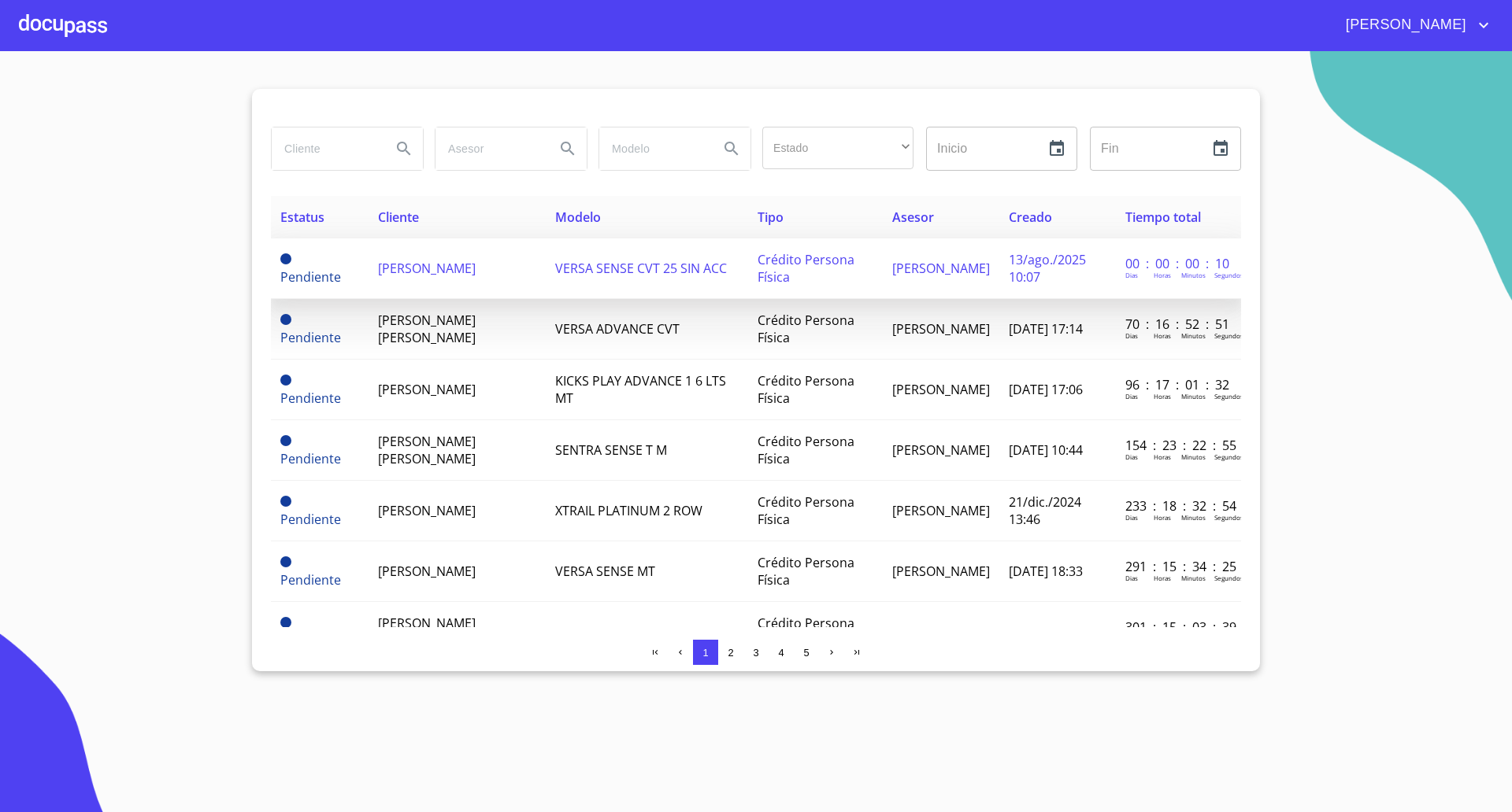
click at [475, 274] on span "[PERSON_NAME]" at bounding box center [427, 268] width 98 height 17
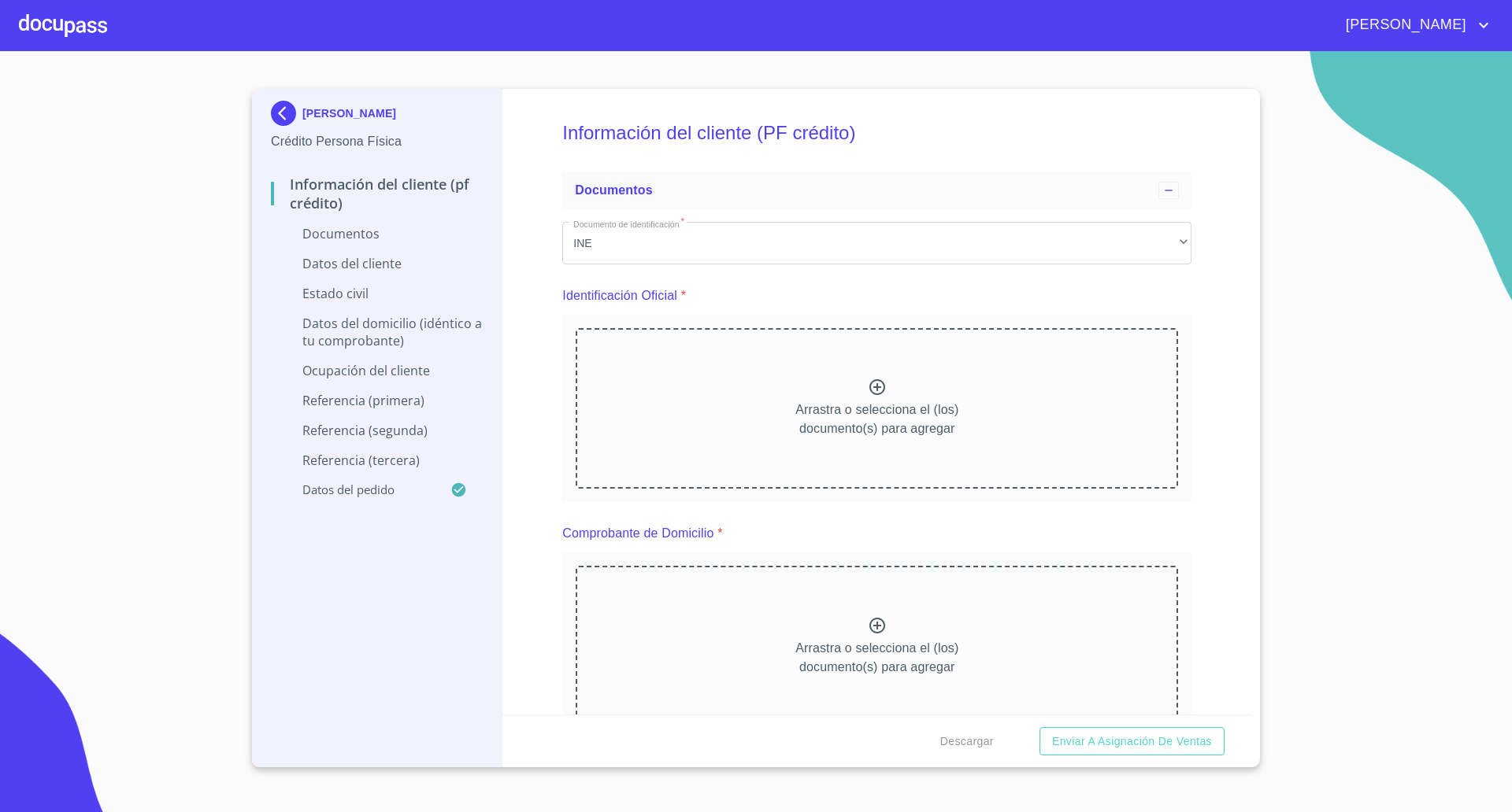
click at [529, 509] on div "Información del cliente (PF crédito) Documentos Documento de identificación   *…" at bounding box center [877, 402] width 750 height 626
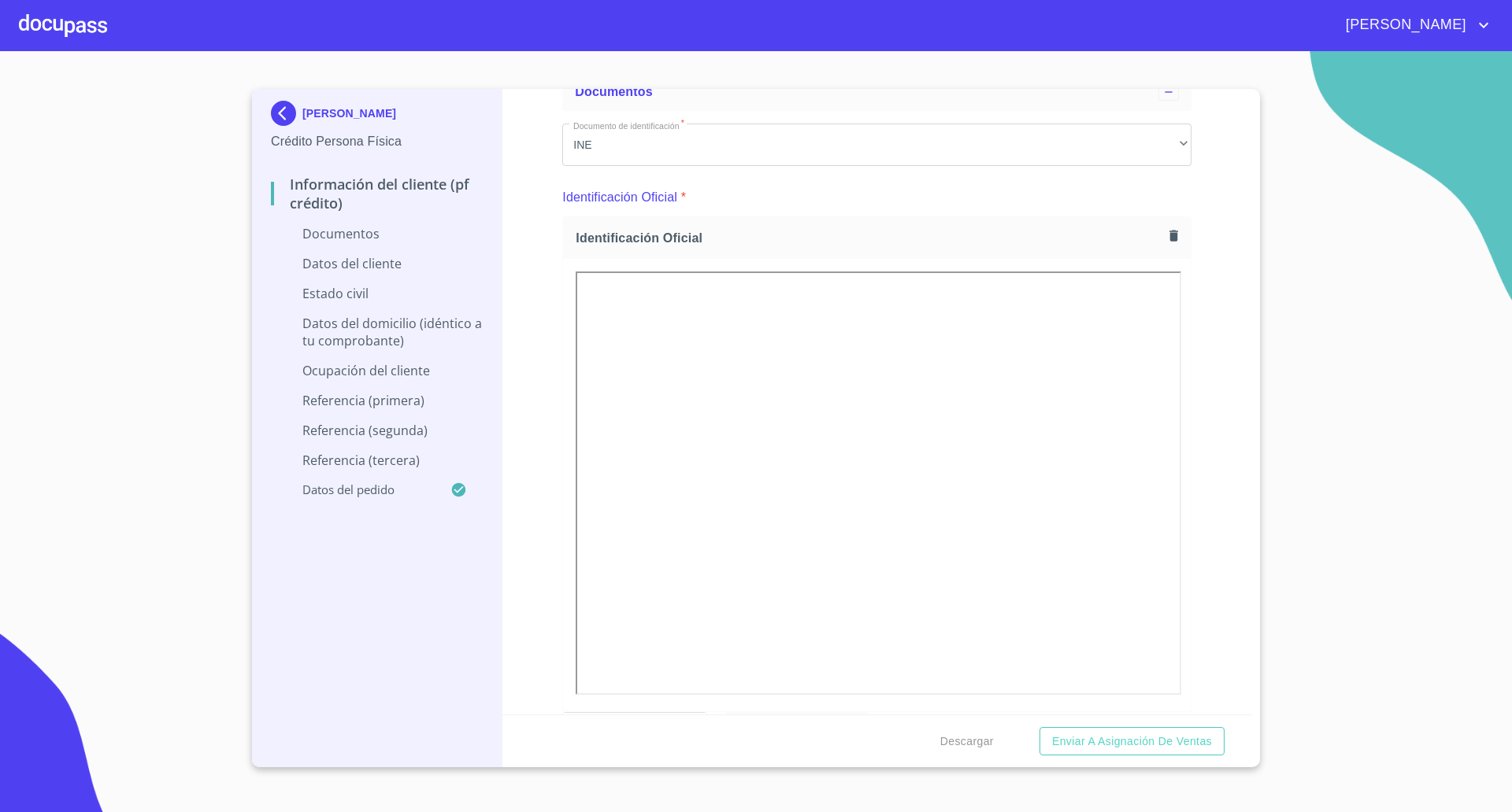
click at [72, 371] on section "[PERSON_NAME] Crédito Persona Física Información del cliente (PF crédito) Docum…" at bounding box center [756, 431] width 1512 height 761
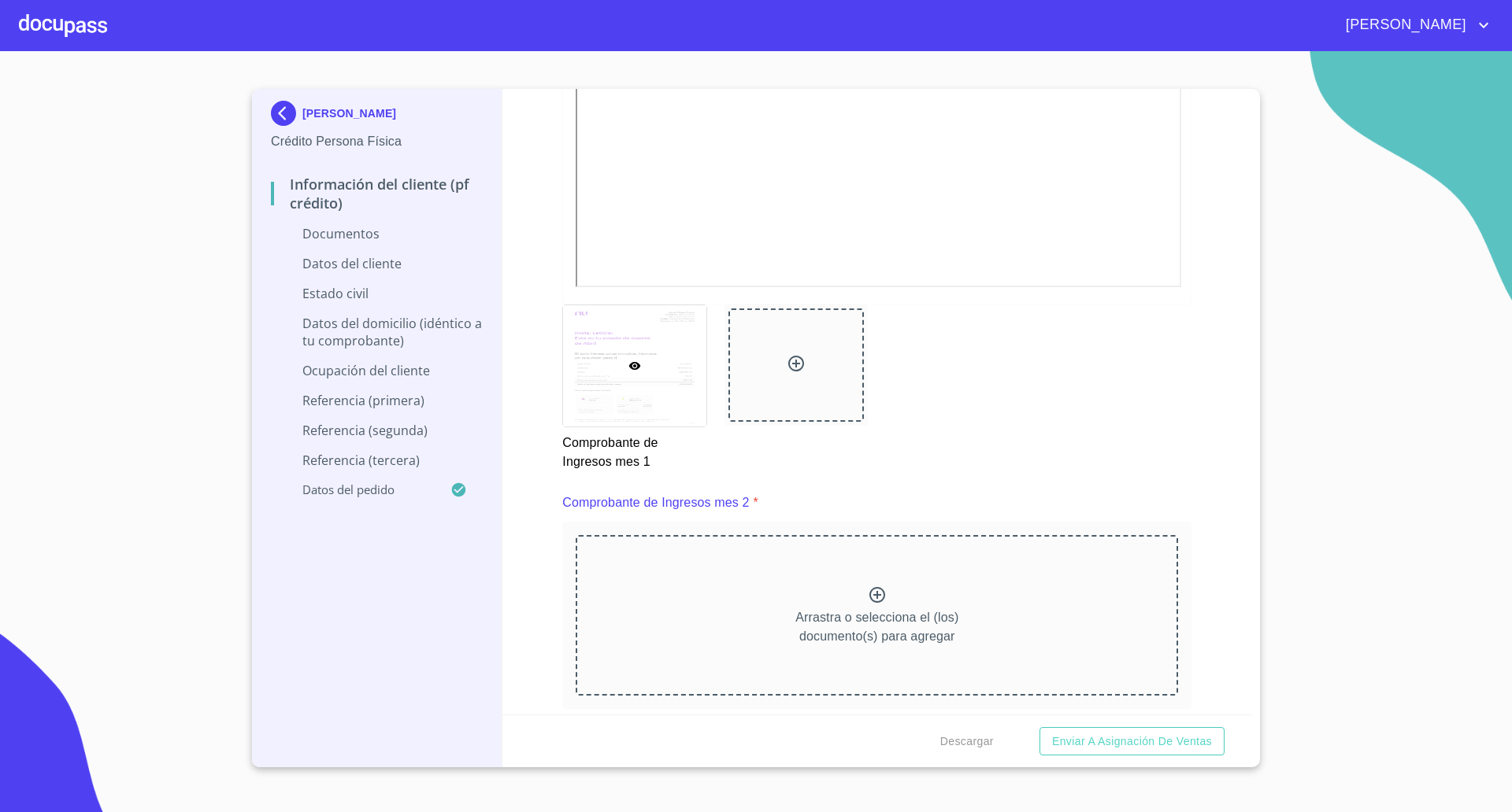
scroll to position [2263, 0]
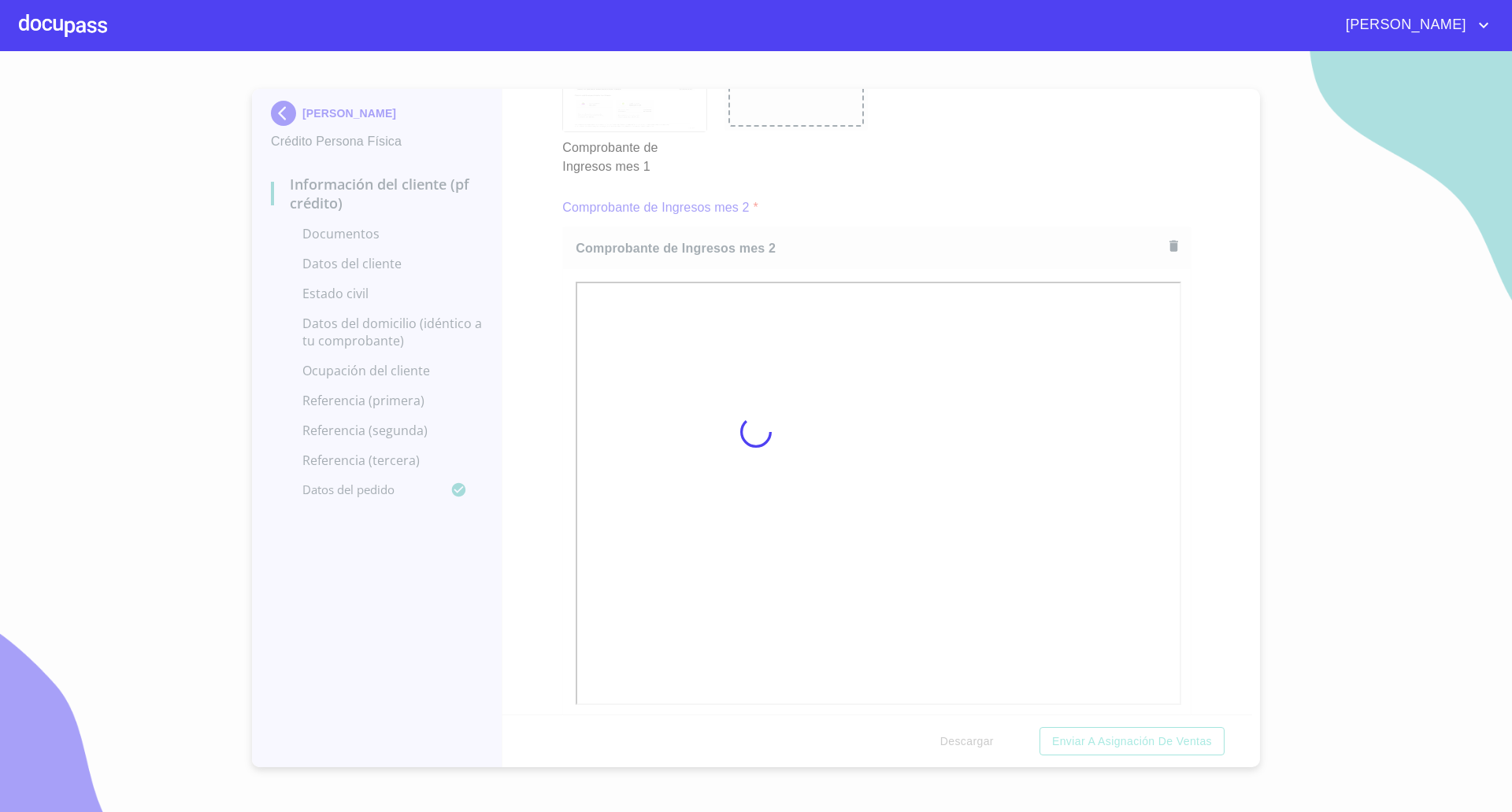
click at [1187, 458] on div at bounding box center [756, 431] width 1512 height 761
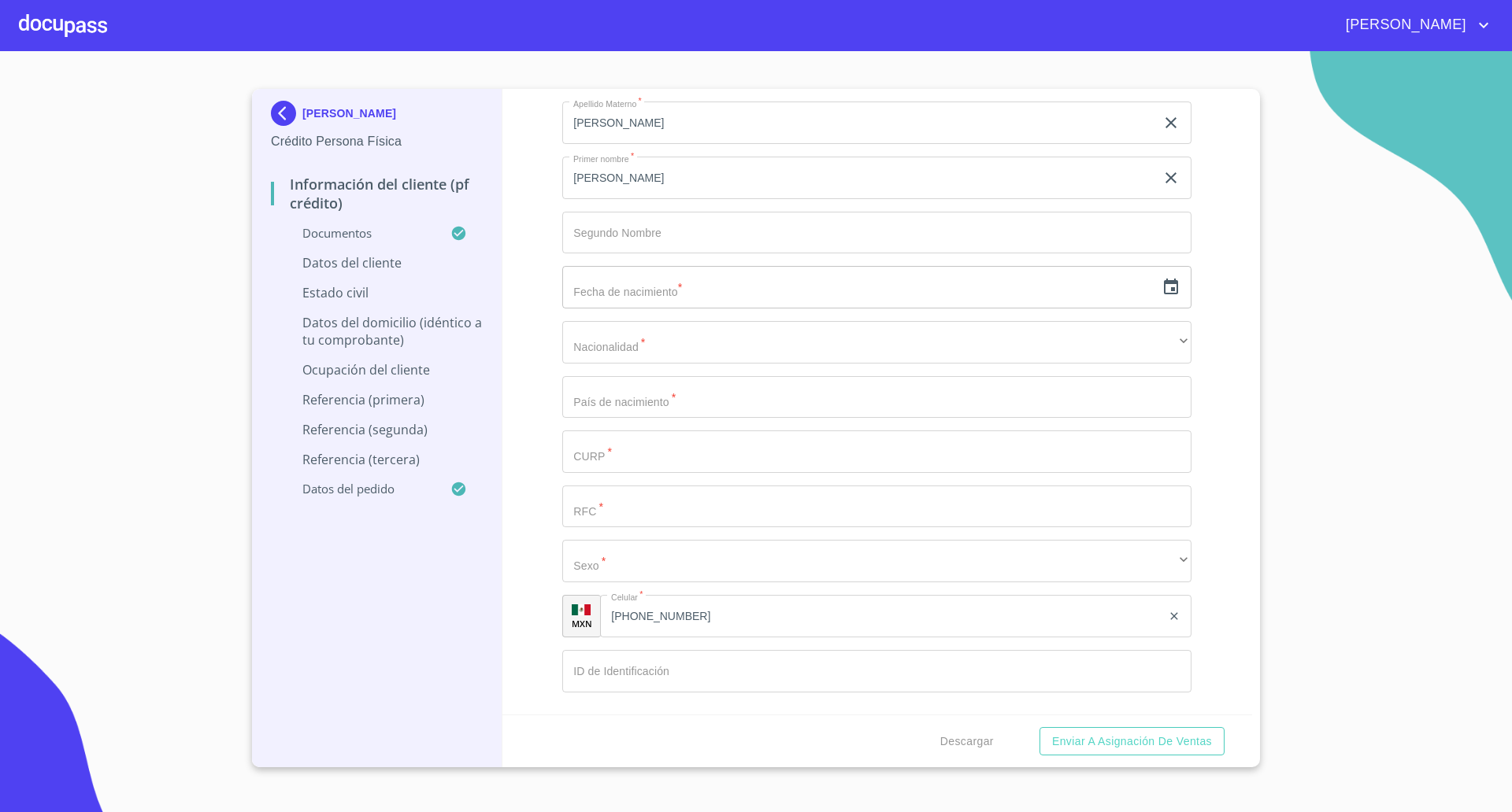
scroll to position [5313, 0]
drag, startPoint x: 34, startPoint y: 309, endPoint x: 61, endPoint y: 309, distance: 27.0
click at [34, 309] on section "[PERSON_NAME] Crédito Persona Física Información del cliente (PF crédito) Docum…" at bounding box center [756, 431] width 1512 height 761
drag, startPoint x: 125, startPoint y: 209, endPoint x: 245, endPoint y: 197, distance: 120.6
click at [125, 209] on section "[PERSON_NAME] Crédito Persona Física Información del cliente (PF crédito) Docum…" at bounding box center [756, 431] width 1512 height 761
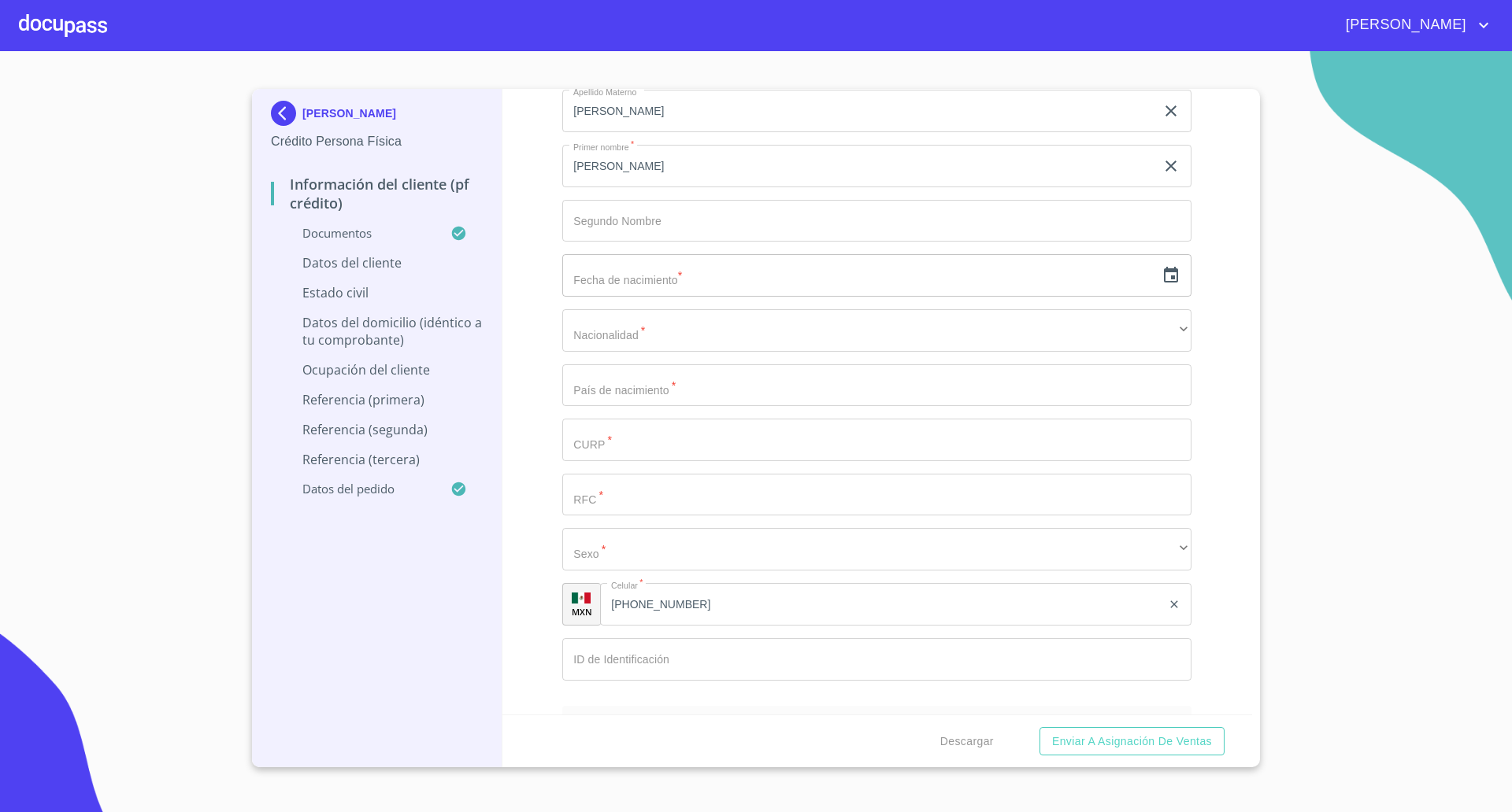
click at [615, 78] on input "Documento de identificación   *" at bounding box center [858, 57] width 593 height 42
paste input "VIOL6805223Z0"
type input "VIOL6805223Z0"
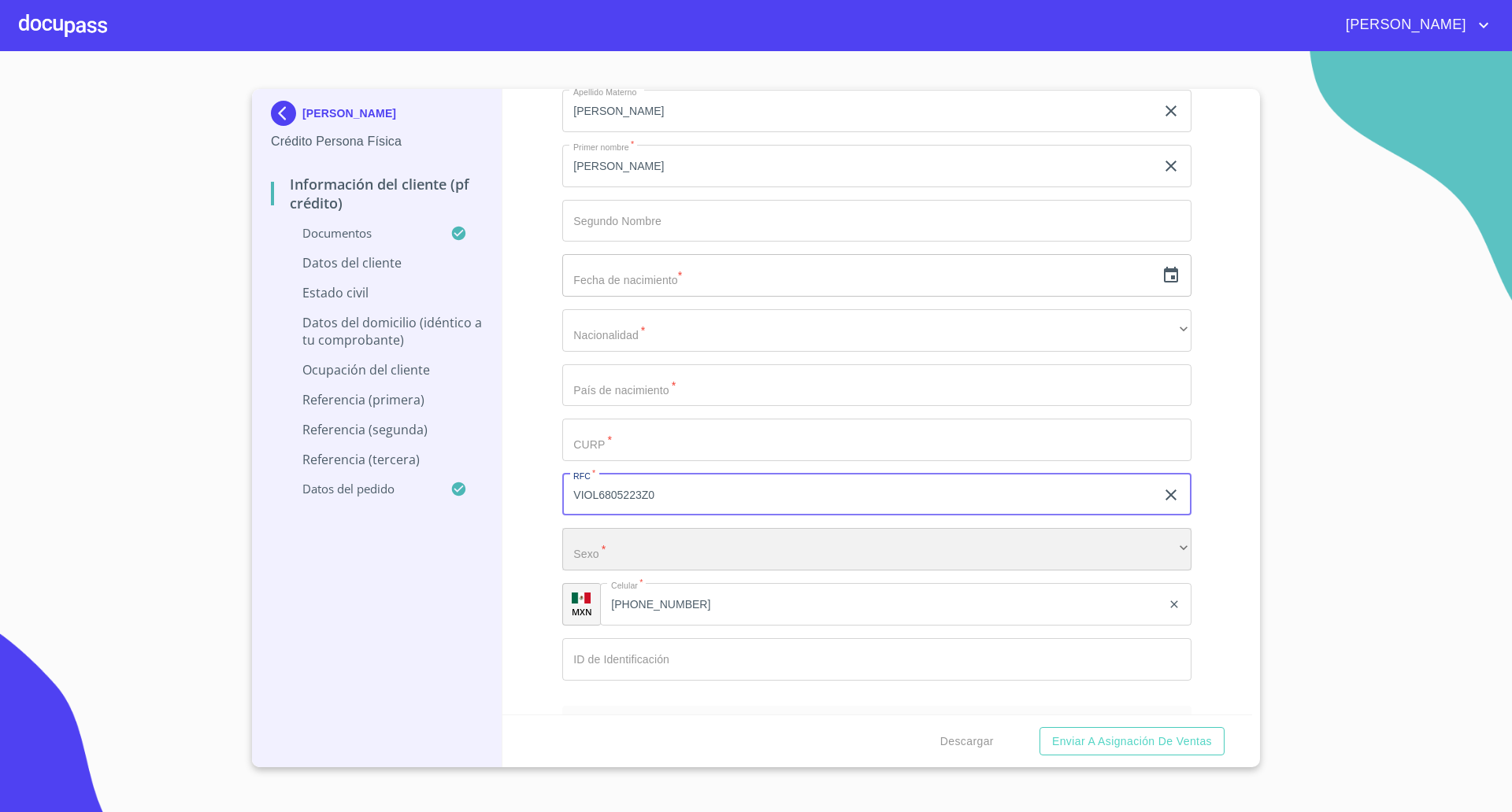
click at [647, 539] on div "​" at bounding box center [876, 549] width 629 height 42
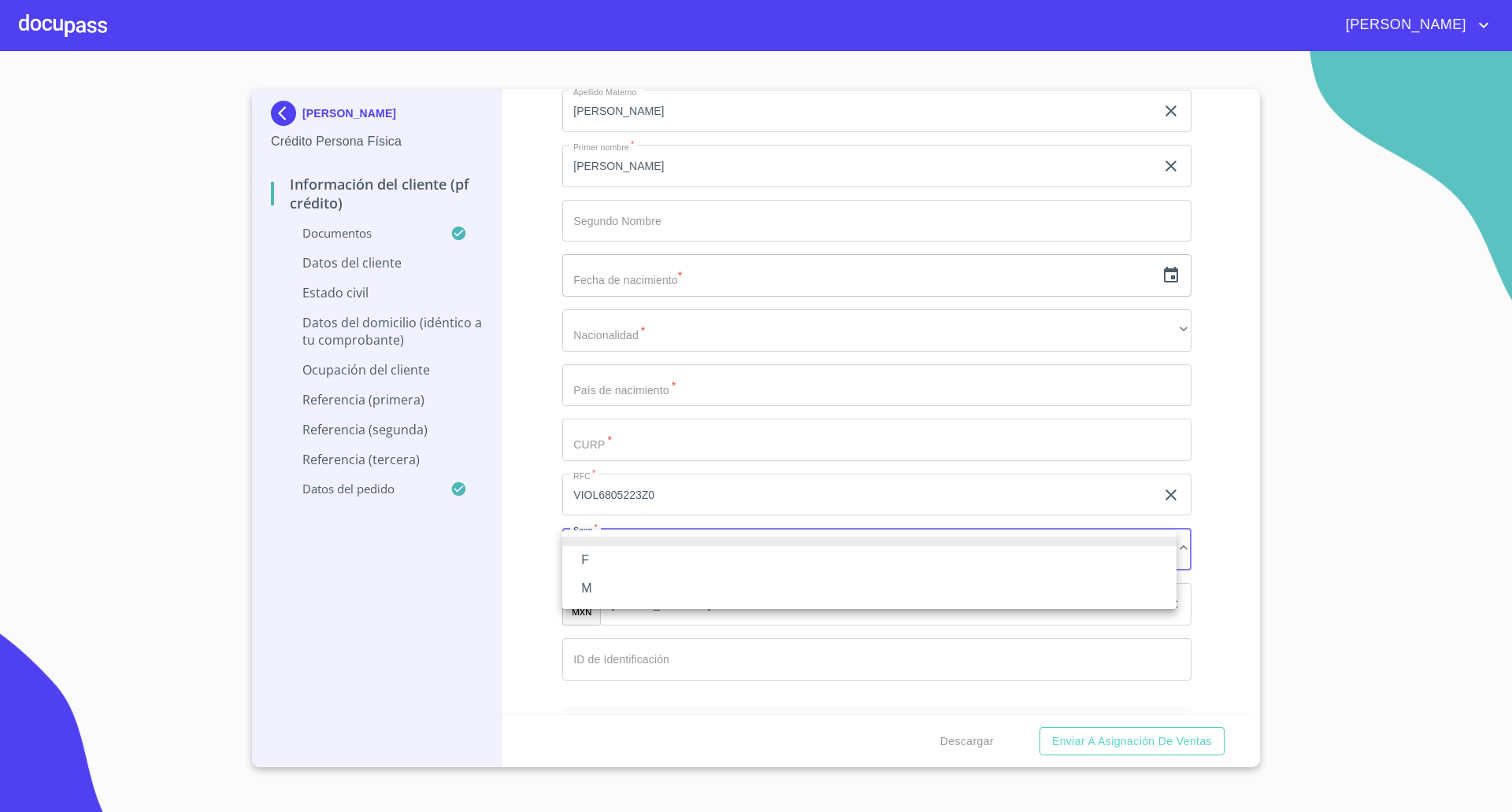
click at [581, 562] on li "F" at bounding box center [869, 560] width 615 height 28
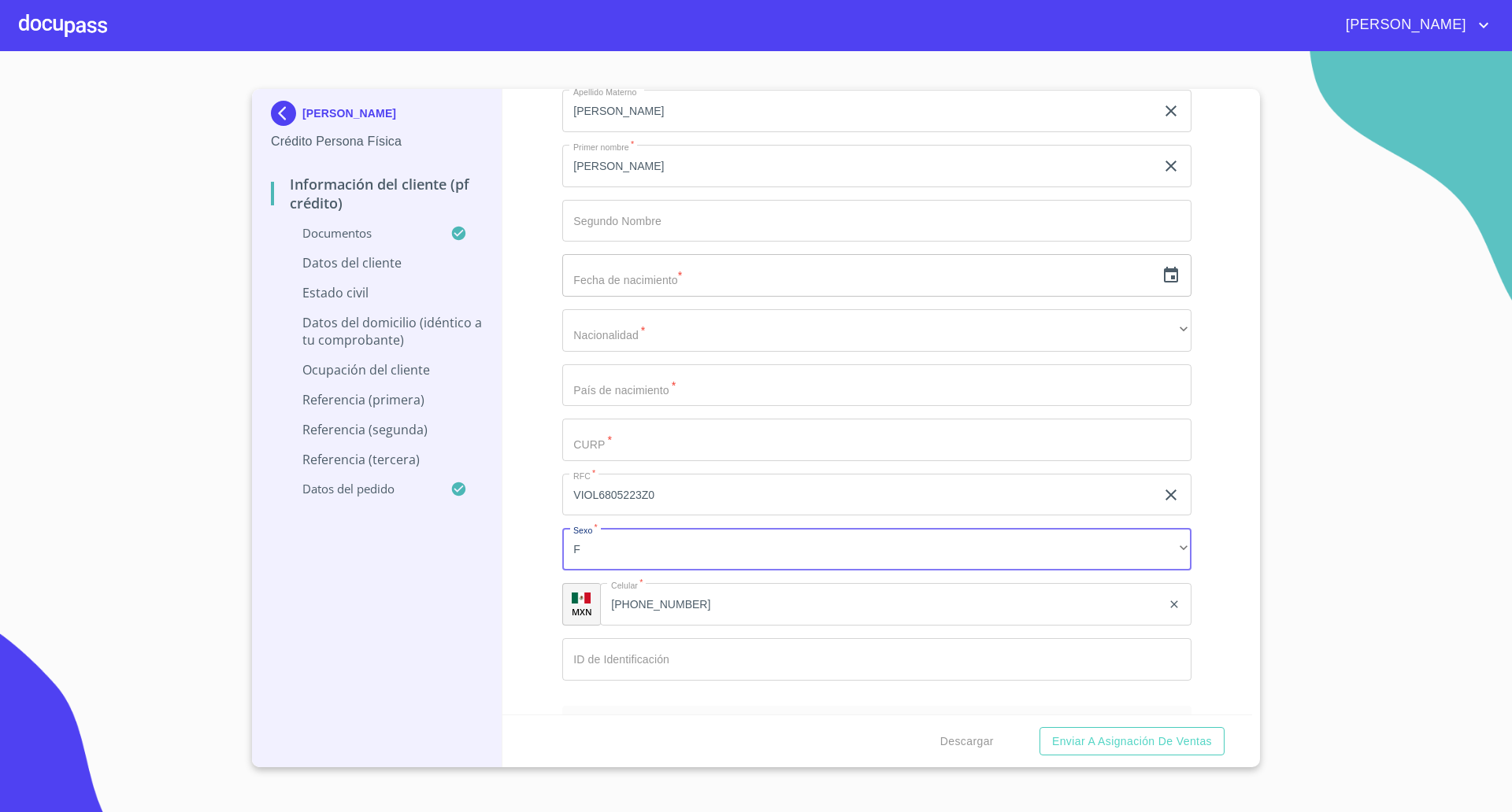
click at [619, 78] on input "Documento de identificación   *" at bounding box center [858, 57] width 593 height 42
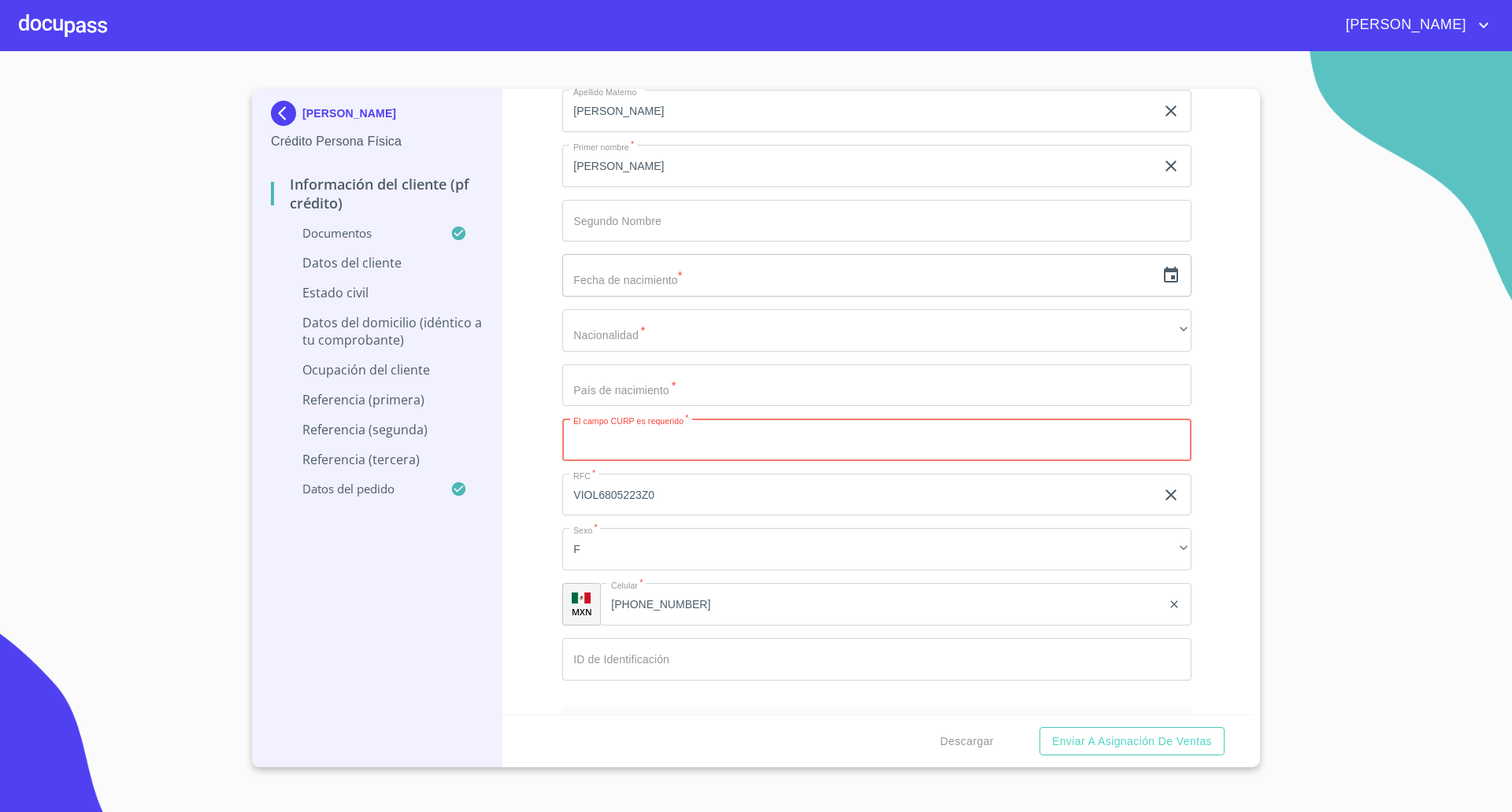
paste input "VIOL680522MJCLRT04"
type input "VIOL680522MJCLRT04"
click at [633, 78] on input "Documento de identificación   *" at bounding box center [858, 57] width 593 height 42
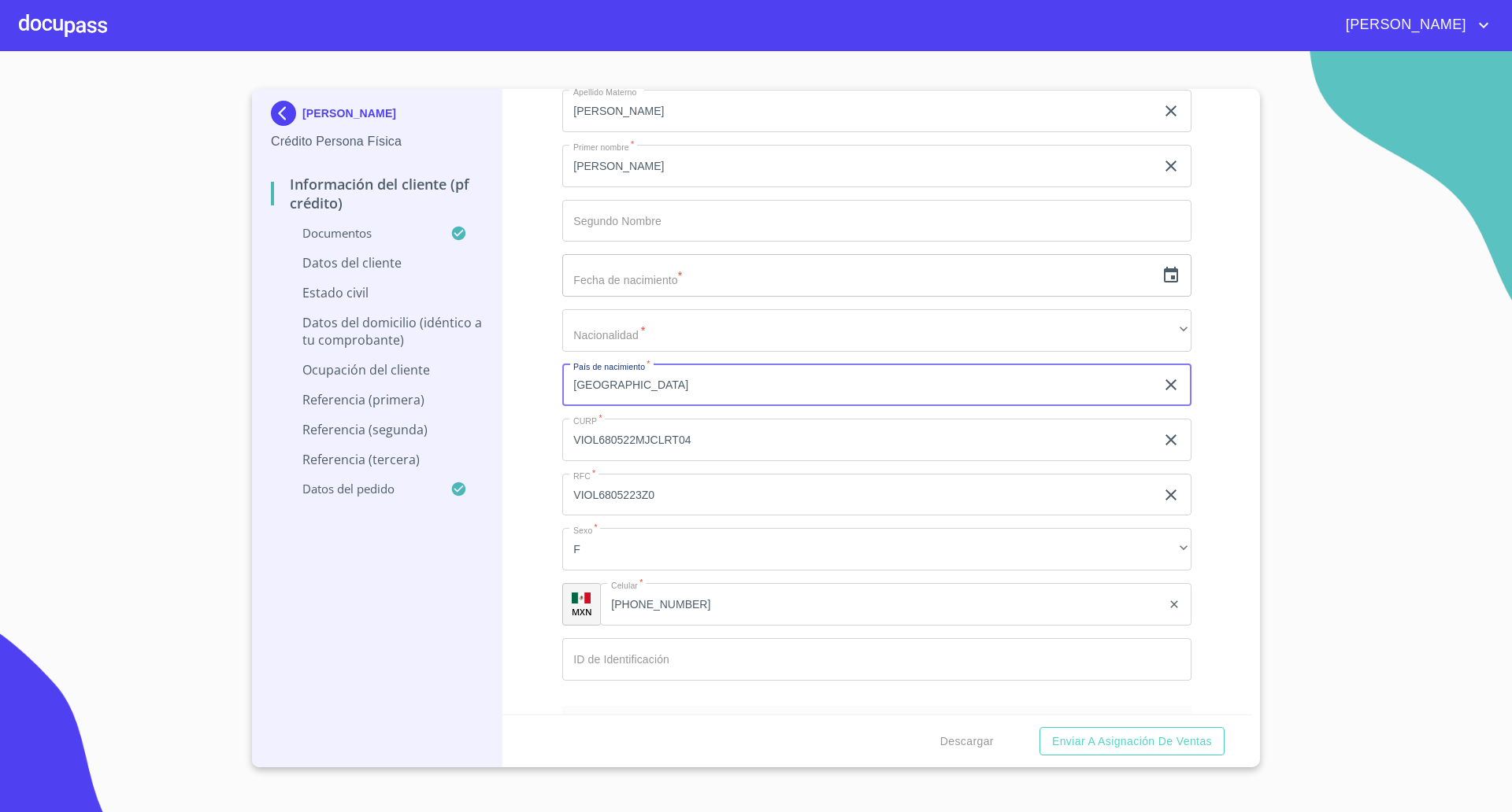
type input "[GEOGRAPHIC_DATA]"
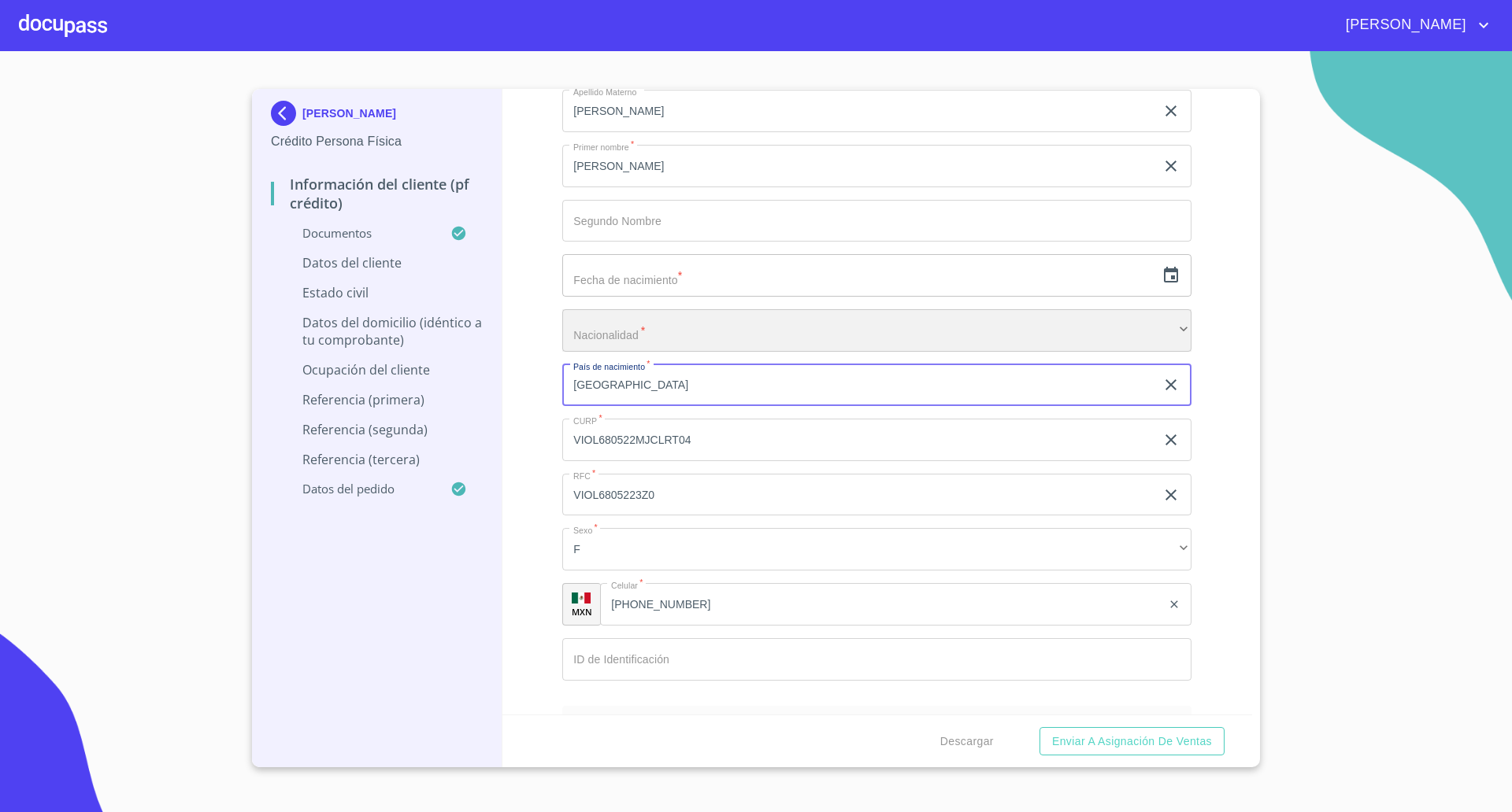
click at [644, 330] on div "​" at bounding box center [876, 330] width 629 height 42
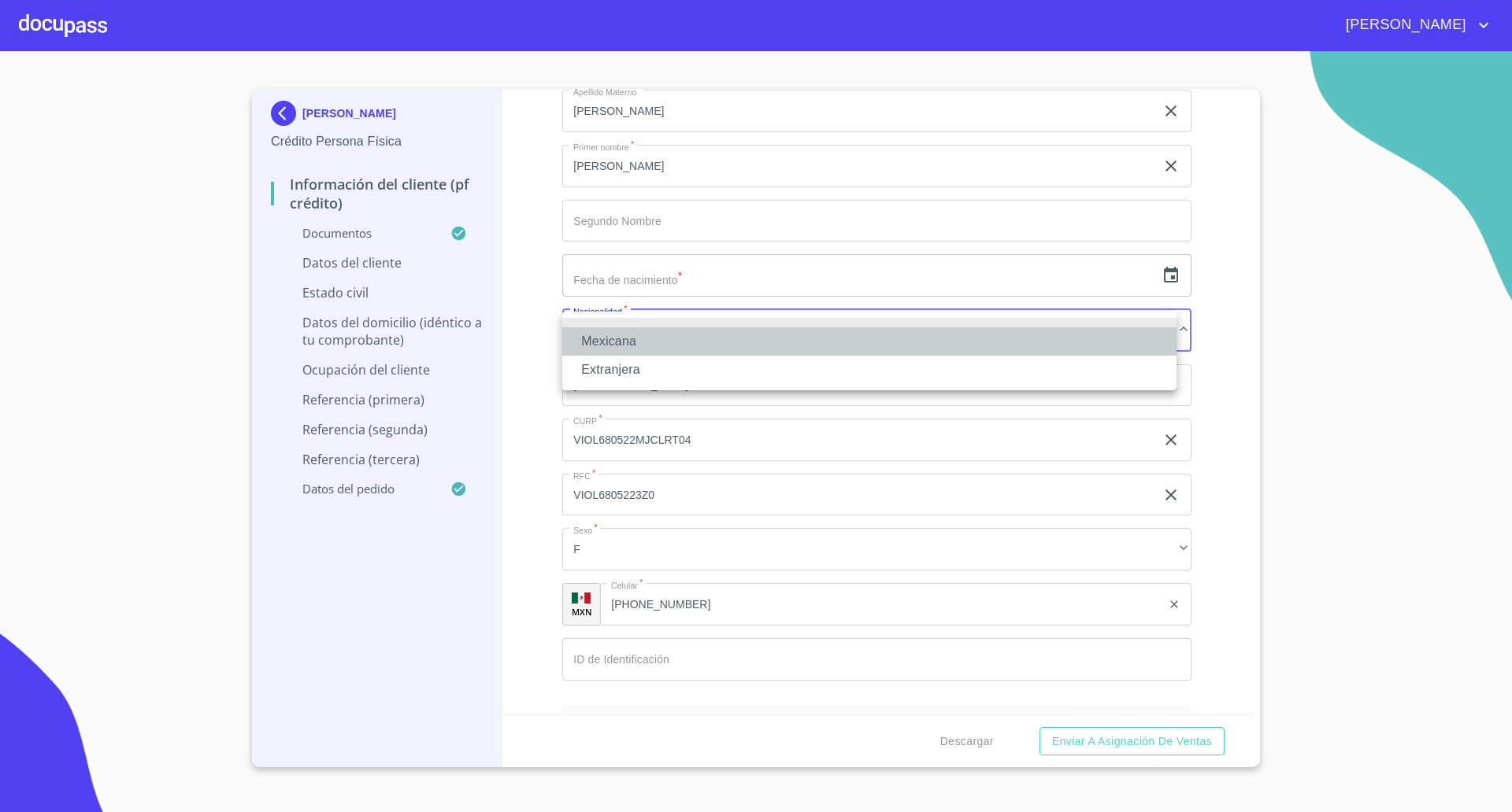
click at [636, 345] on li "Mexicana" at bounding box center [869, 341] width 615 height 28
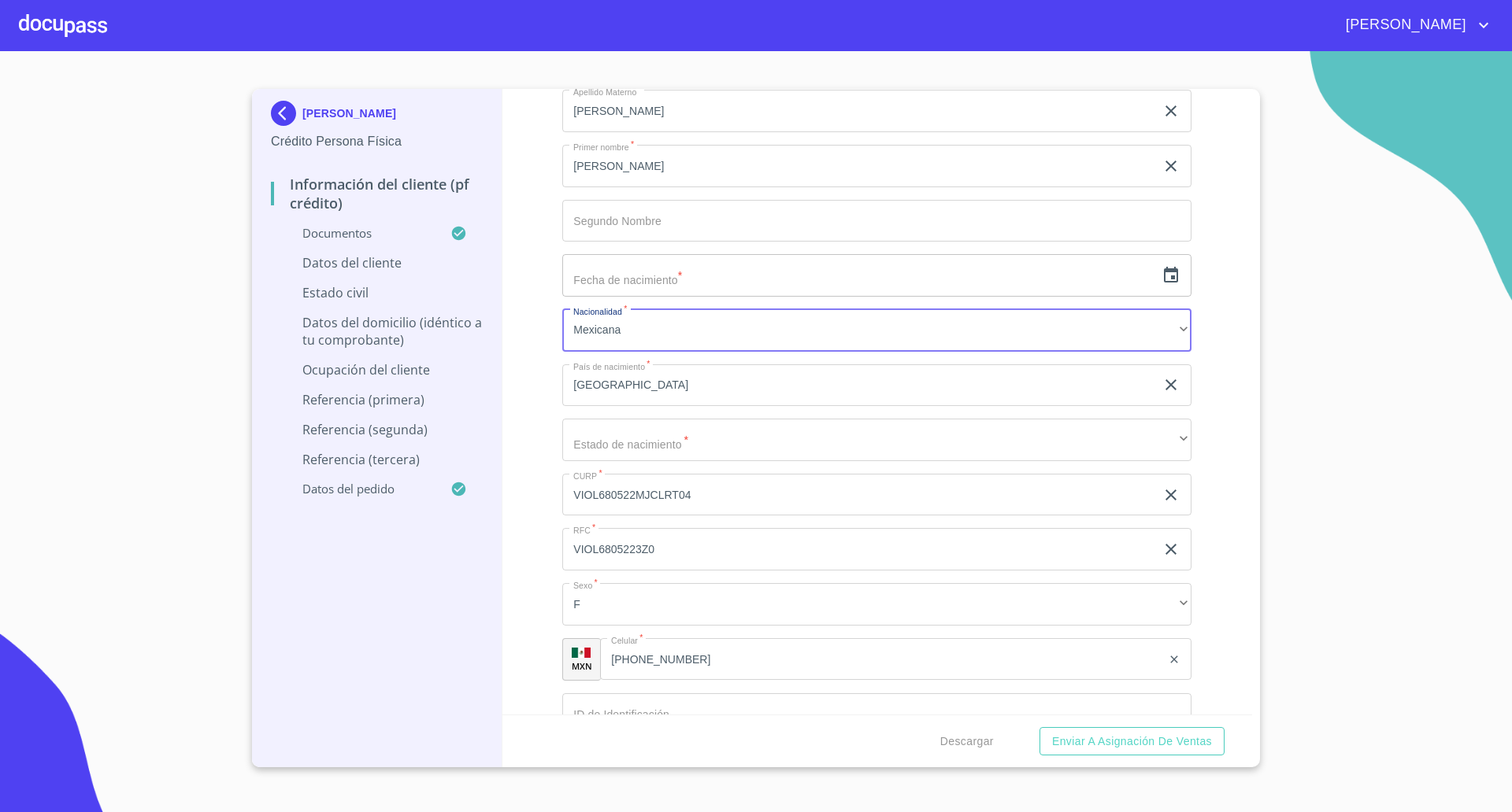
click at [1164, 272] on icon "button" at bounding box center [1170, 274] width 14 height 16
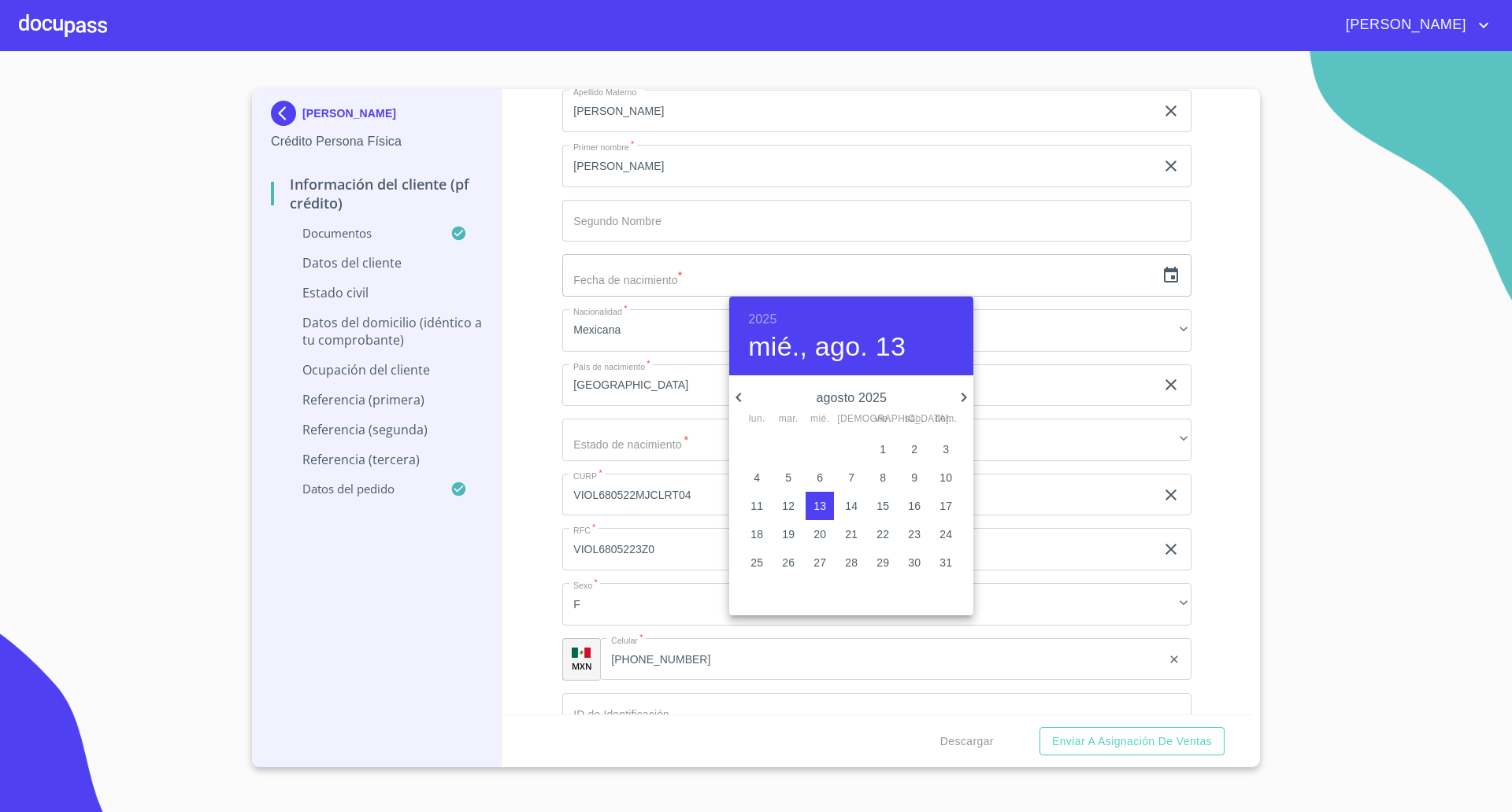
click at [745, 389] on icon "button" at bounding box center [738, 397] width 19 height 19
click at [753, 319] on h6 "2025" at bounding box center [762, 319] width 28 height 22
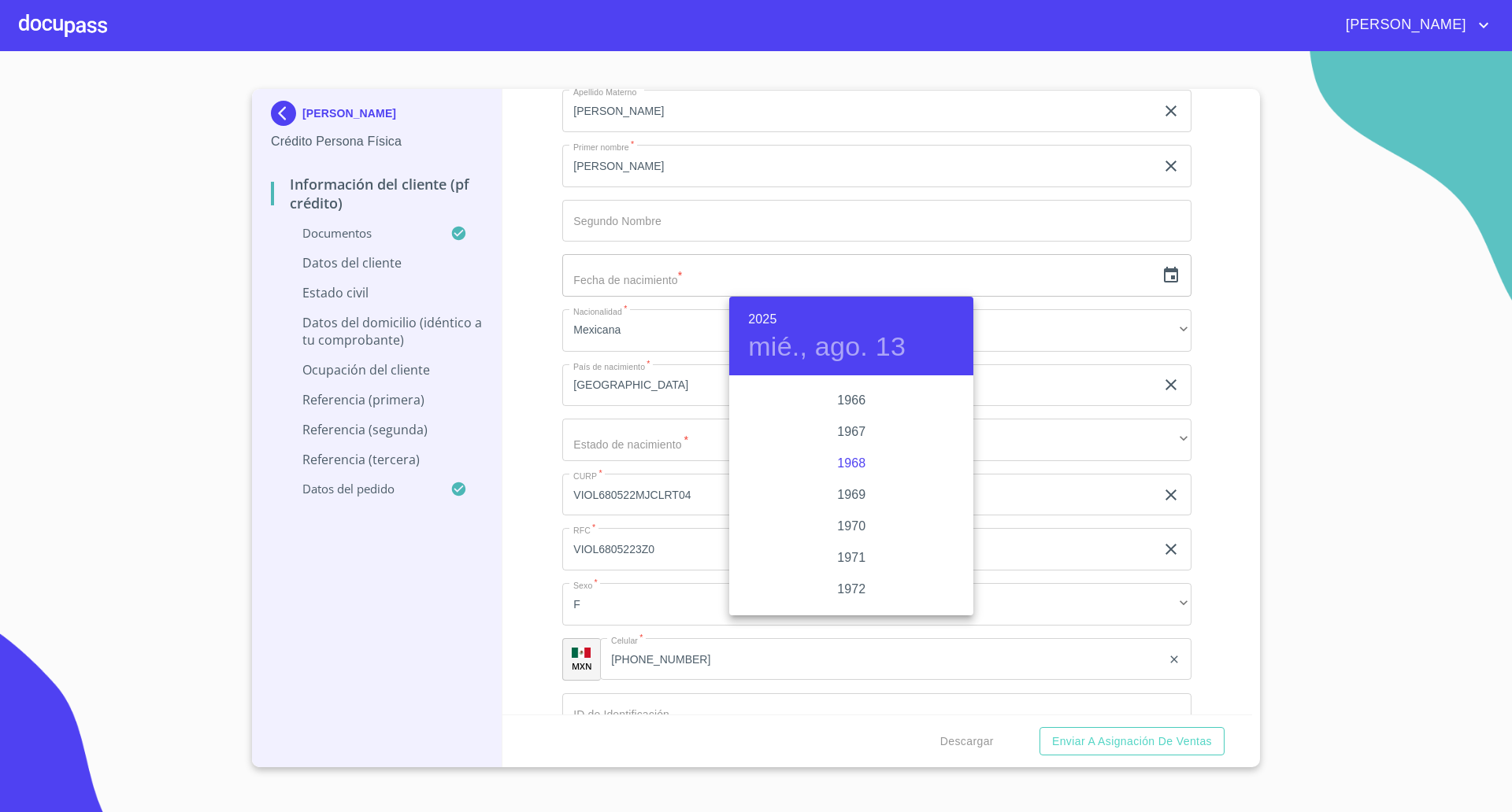
click at [847, 459] on div "1968" at bounding box center [851, 463] width 245 height 31
click at [745, 395] on icon "button" at bounding box center [738, 397] width 19 height 19
click at [743, 395] on icon "button" at bounding box center [738, 397] width 19 height 19
click at [821, 539] on p "22" at bounding box center [820, 534] width 13 height 16
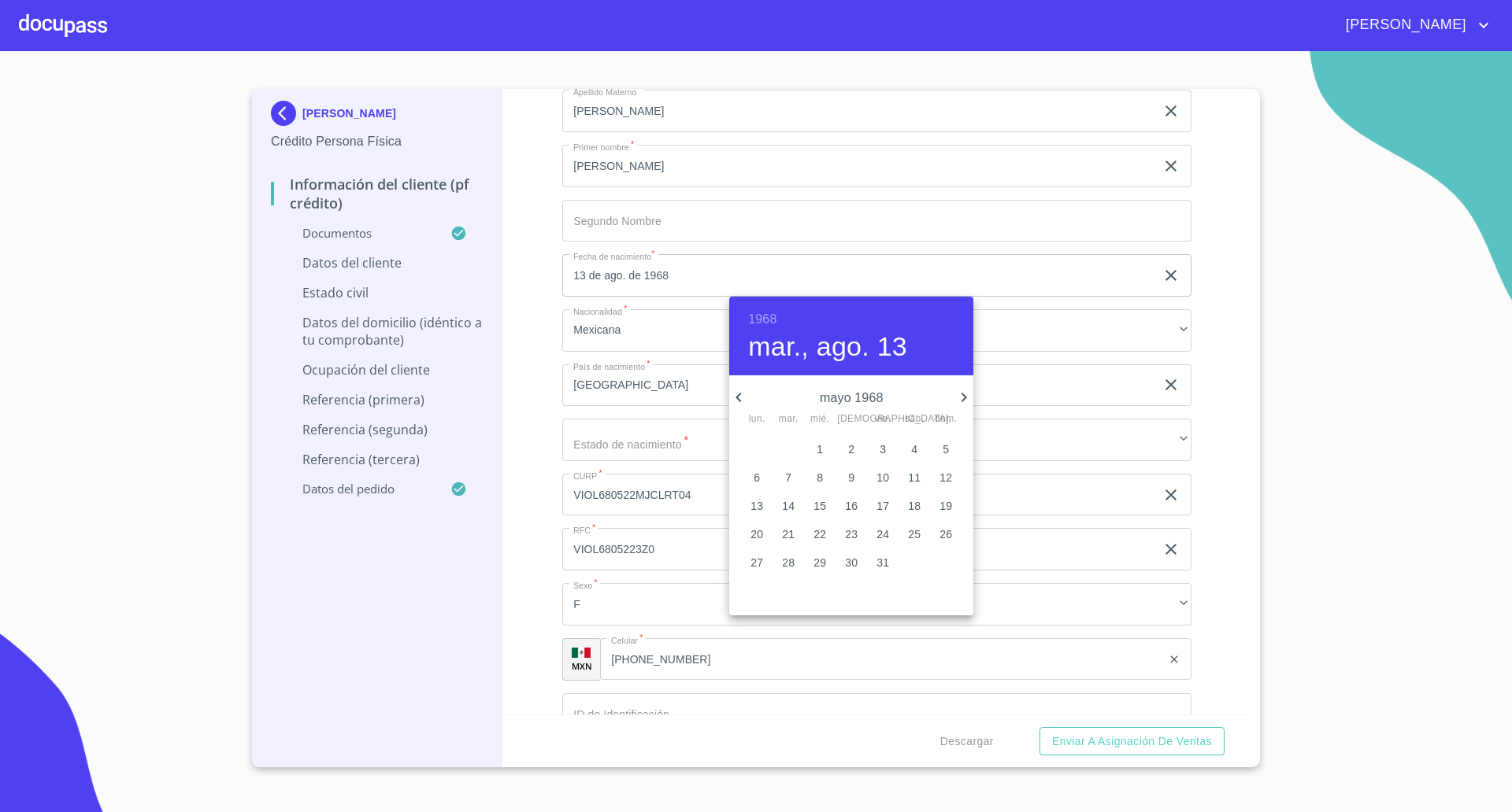
type input "22 de may. de 1968"
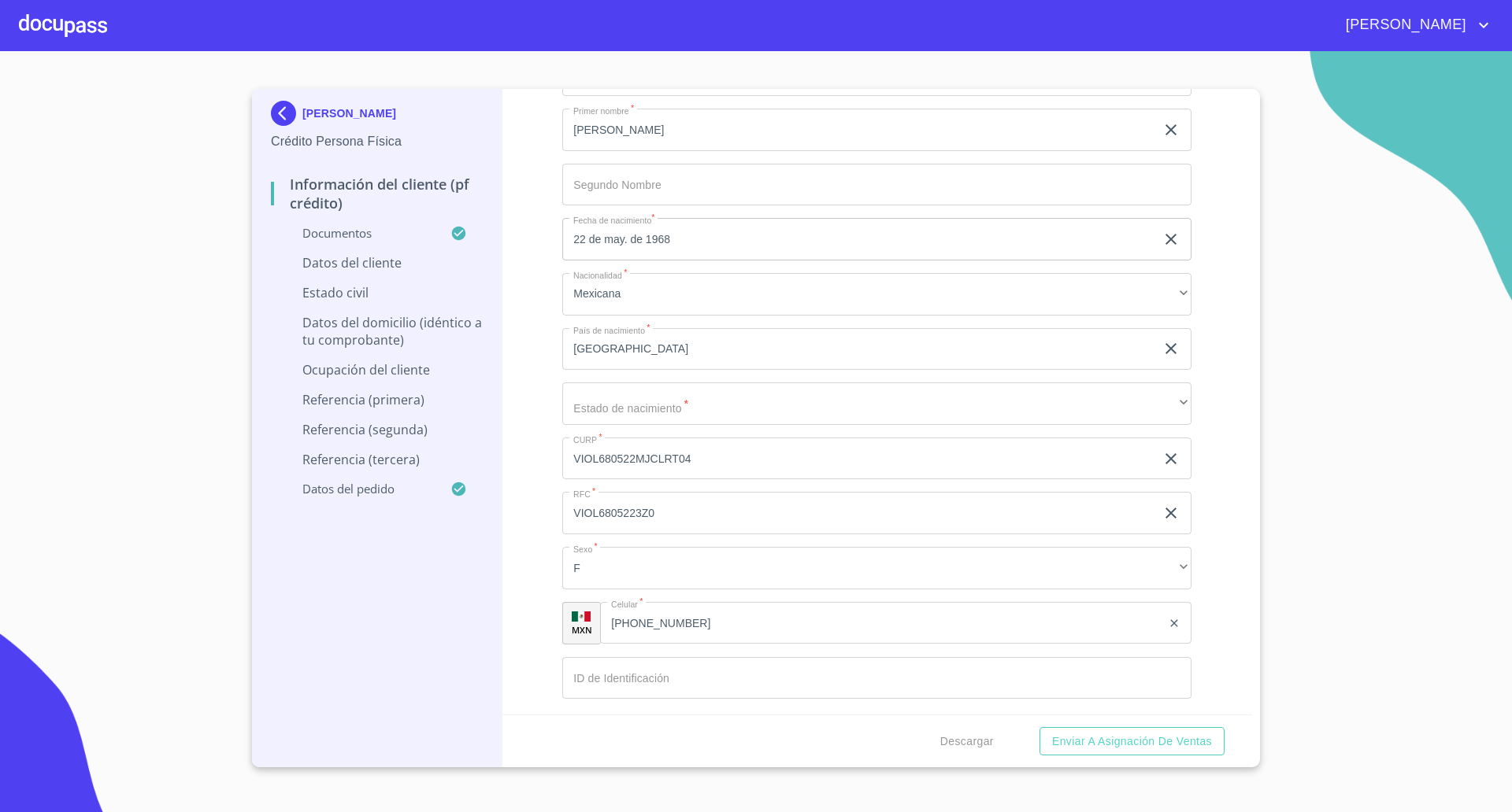
scroll to position [5412, 0]
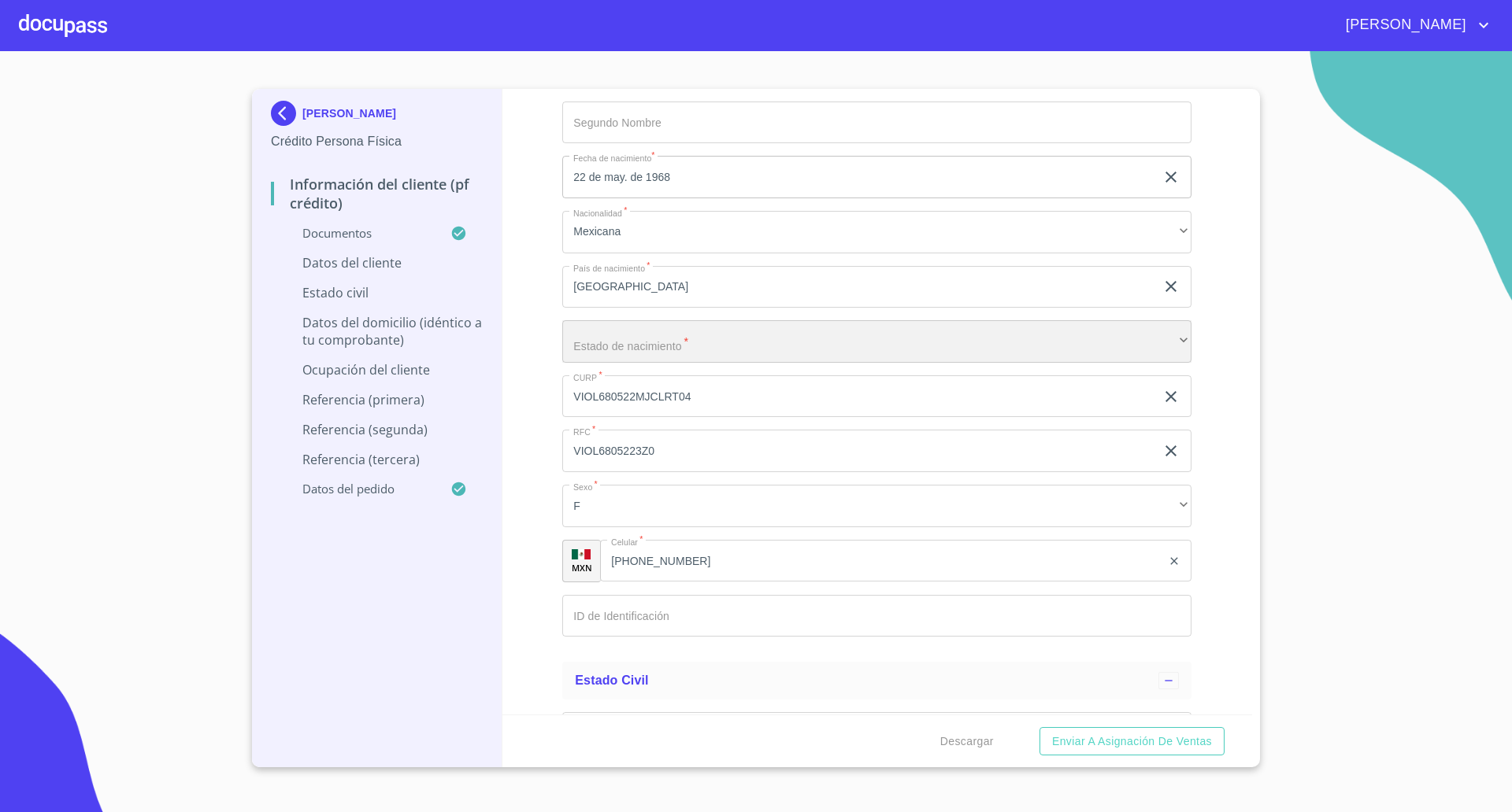
click at [655, 344] on div "​" at bounding box center [876, 341] width 629 height 42
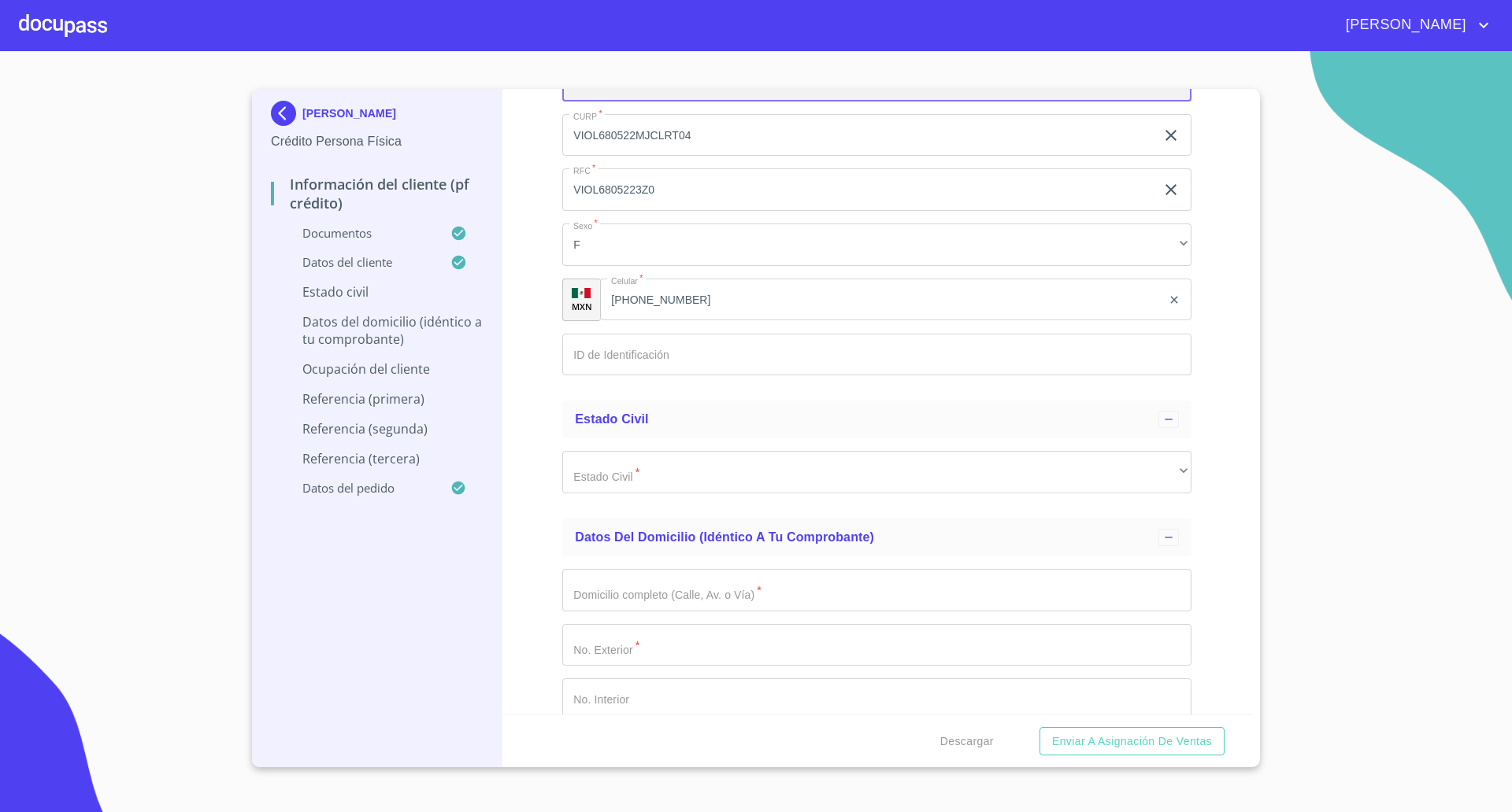
scroll to position [5707, 0]
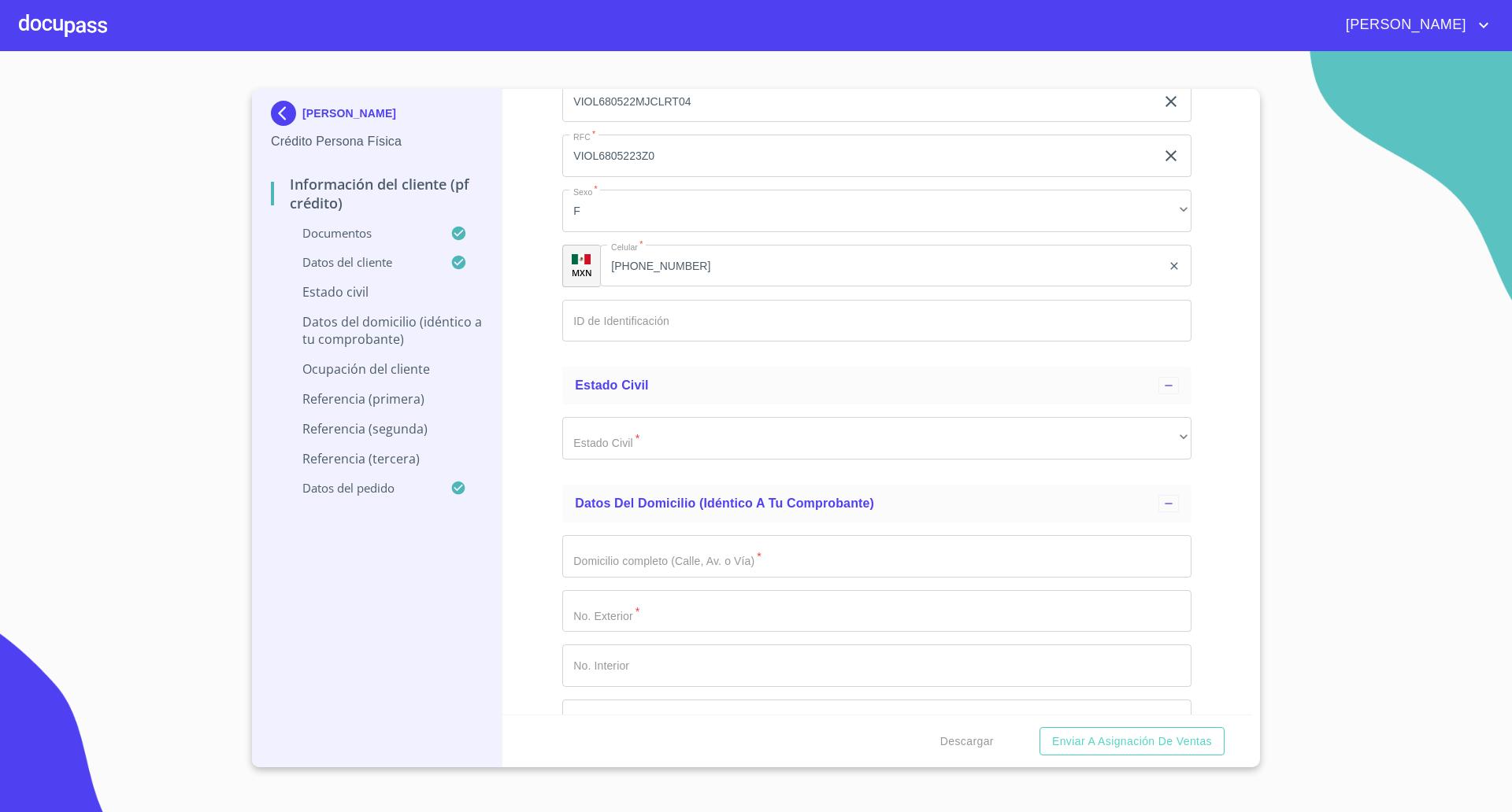
type input "2788629574"
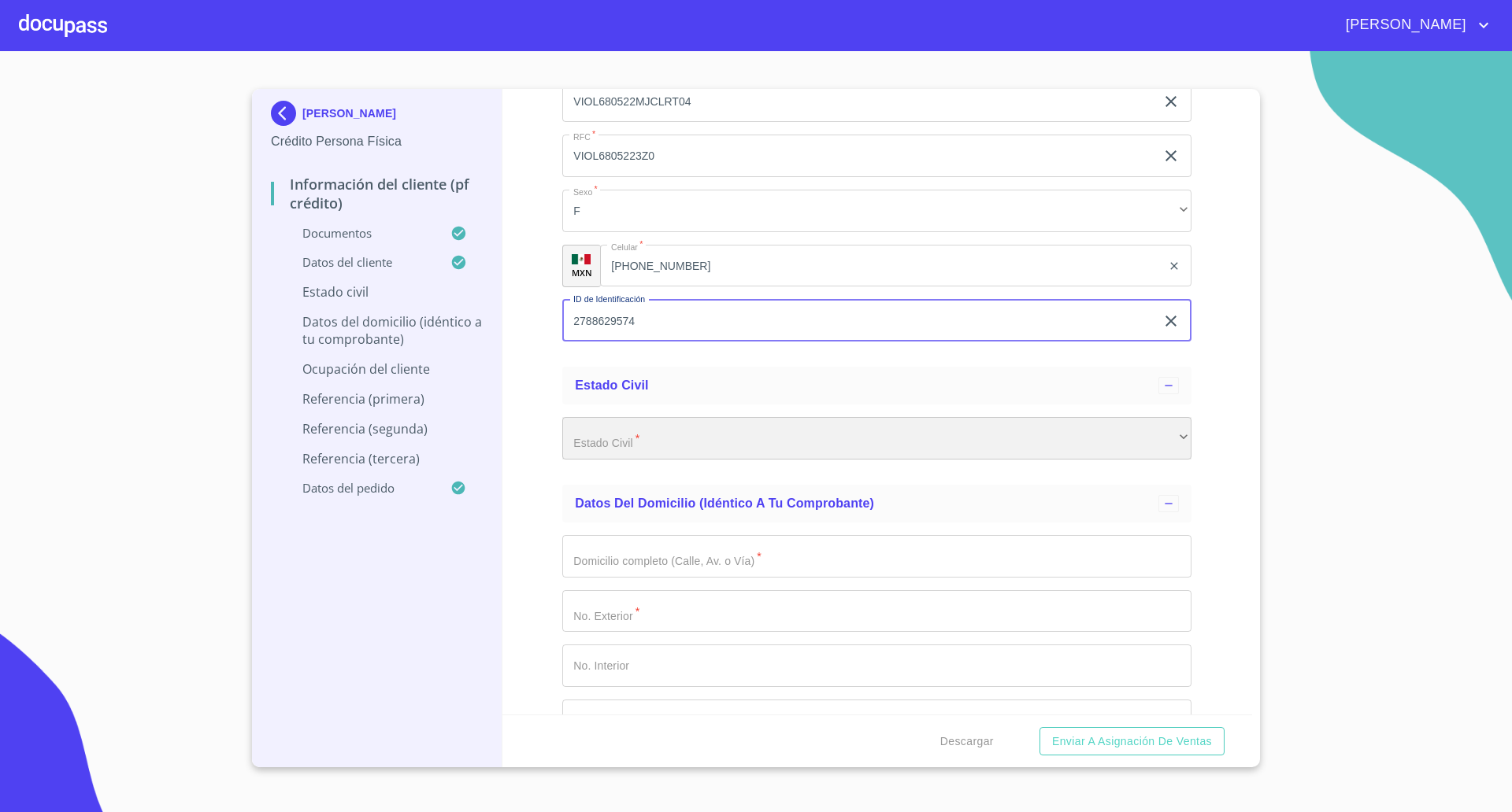
click at [636, 435] on div "​" at bounding box center [876, 438] width 629 height 42
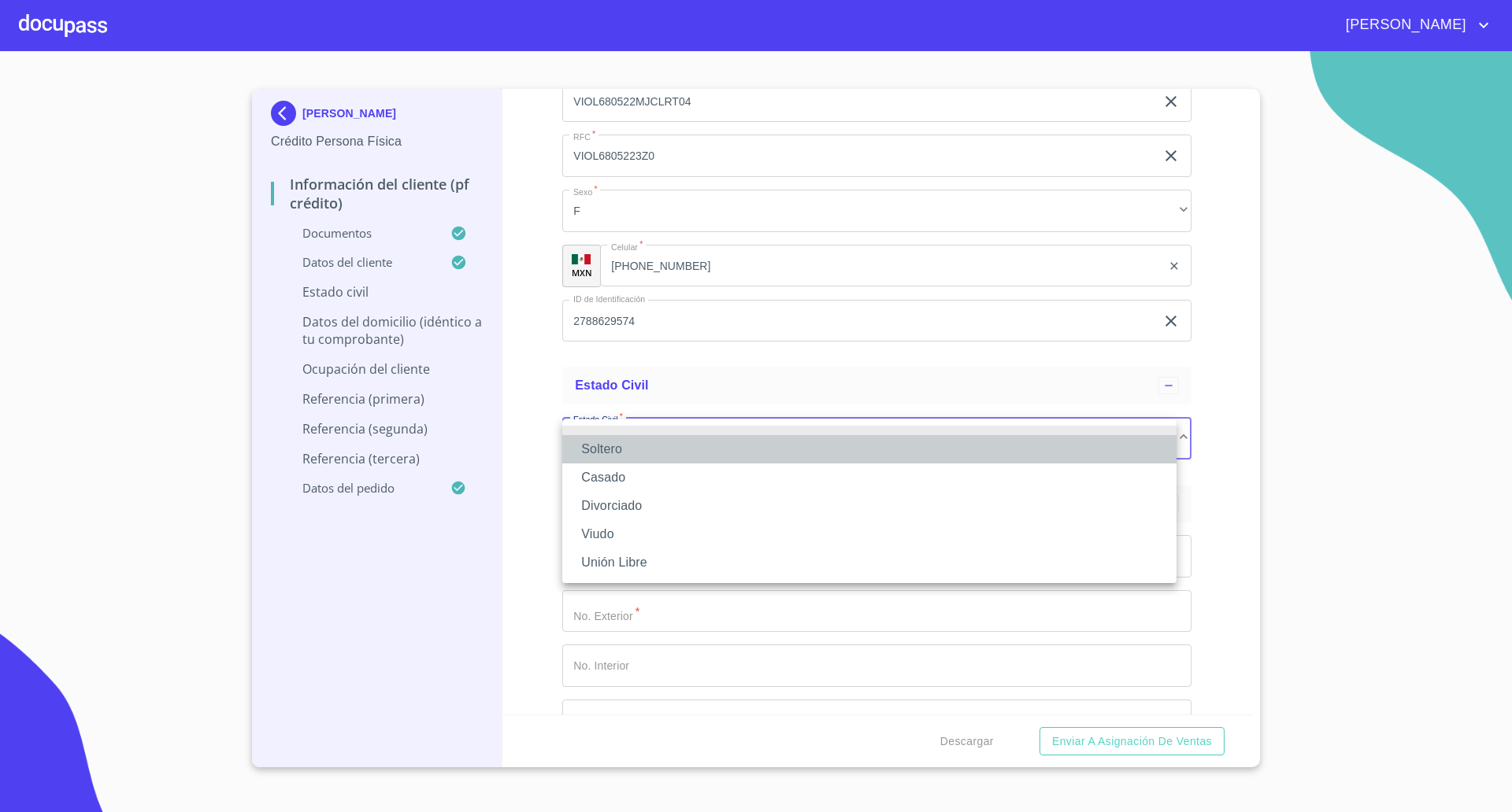
click at [620, 459] on li "Soltero" at bounding box center [869, 449] width 615 height 28
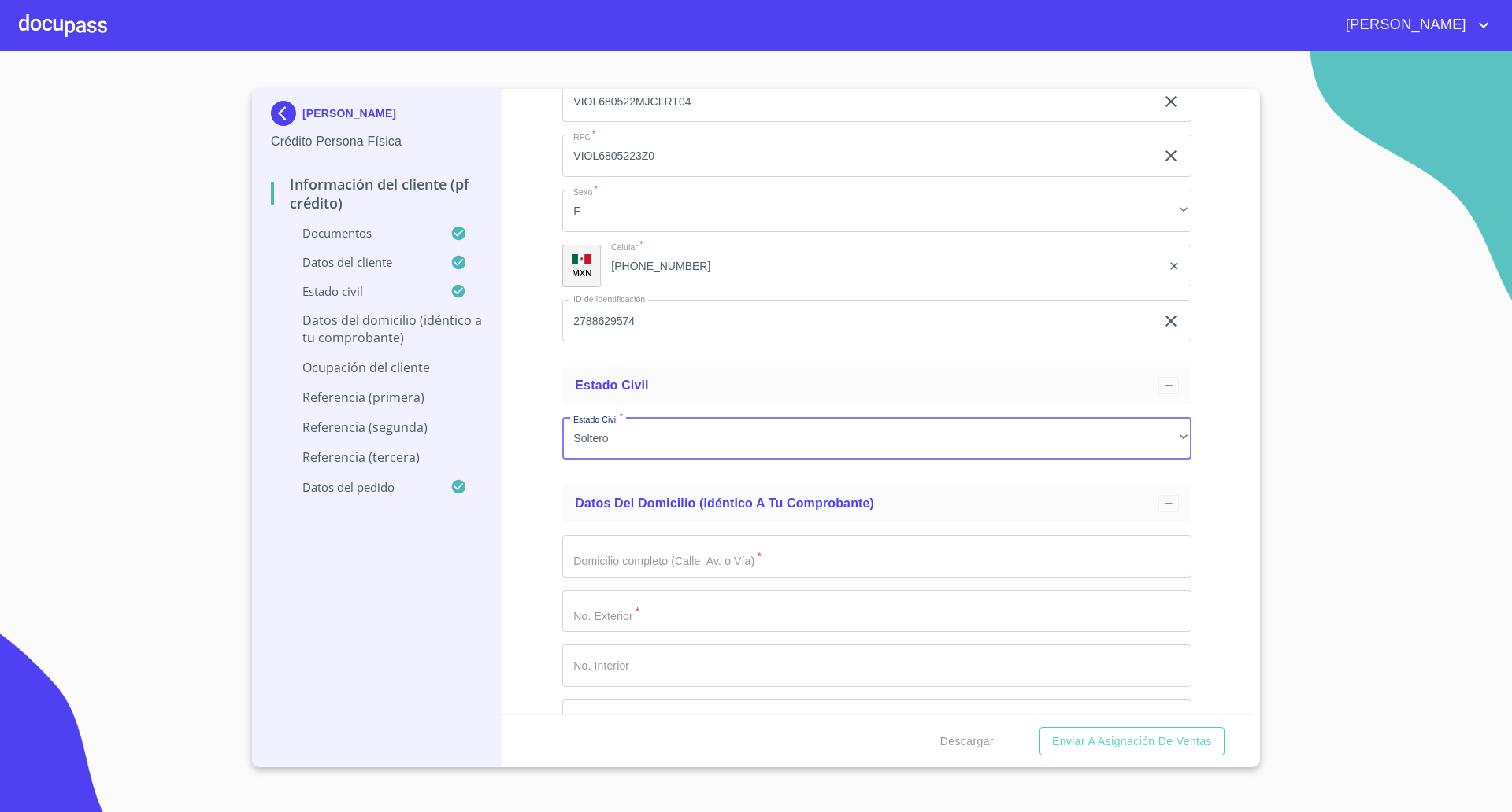
click at [538, 469] on div "Información del cliente (PF crédito) Documentos Documento de identificación   *…" at bounding box center [877, 402] width 750 height 626
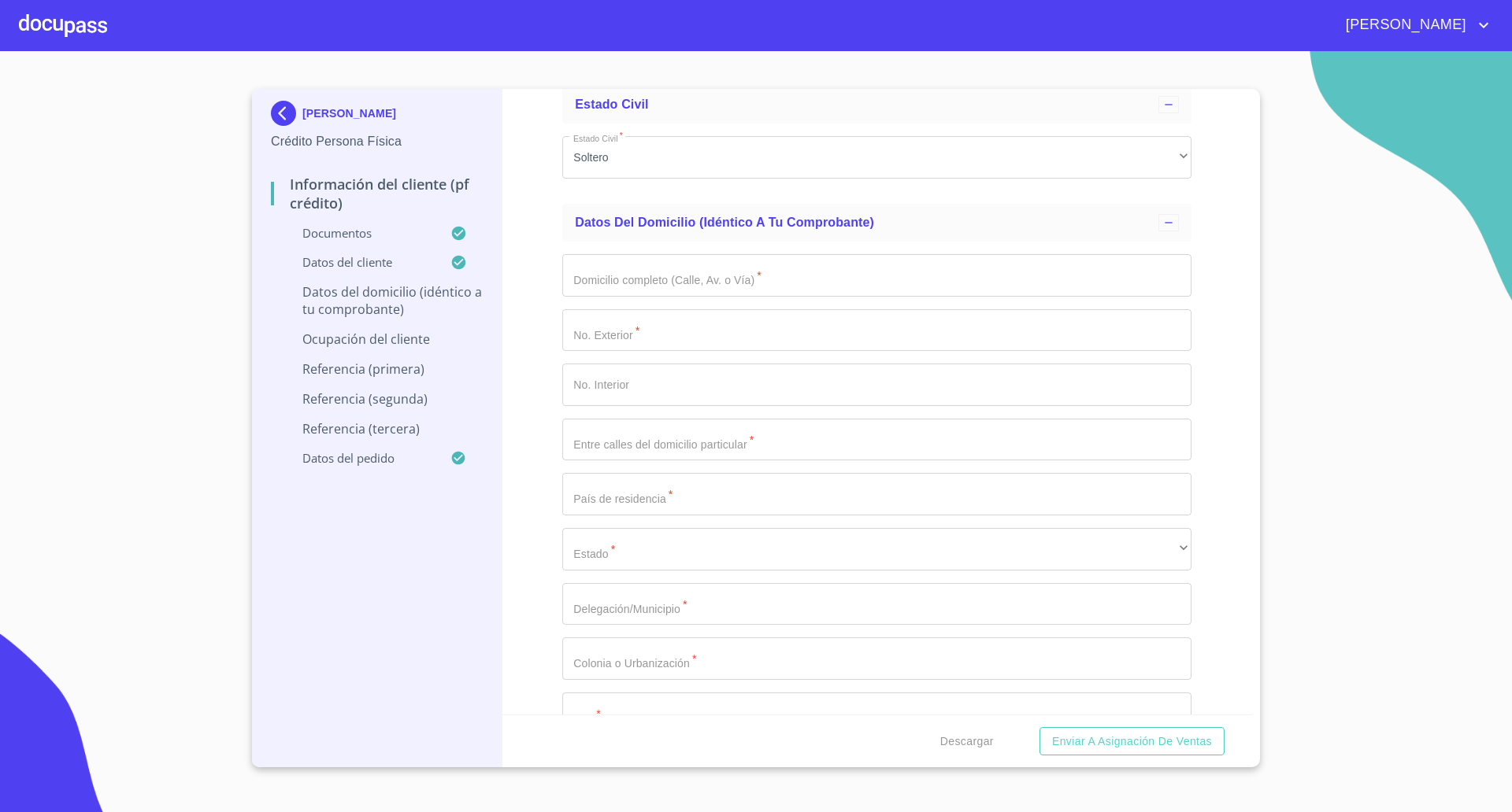
scroll to position [6002, 0]
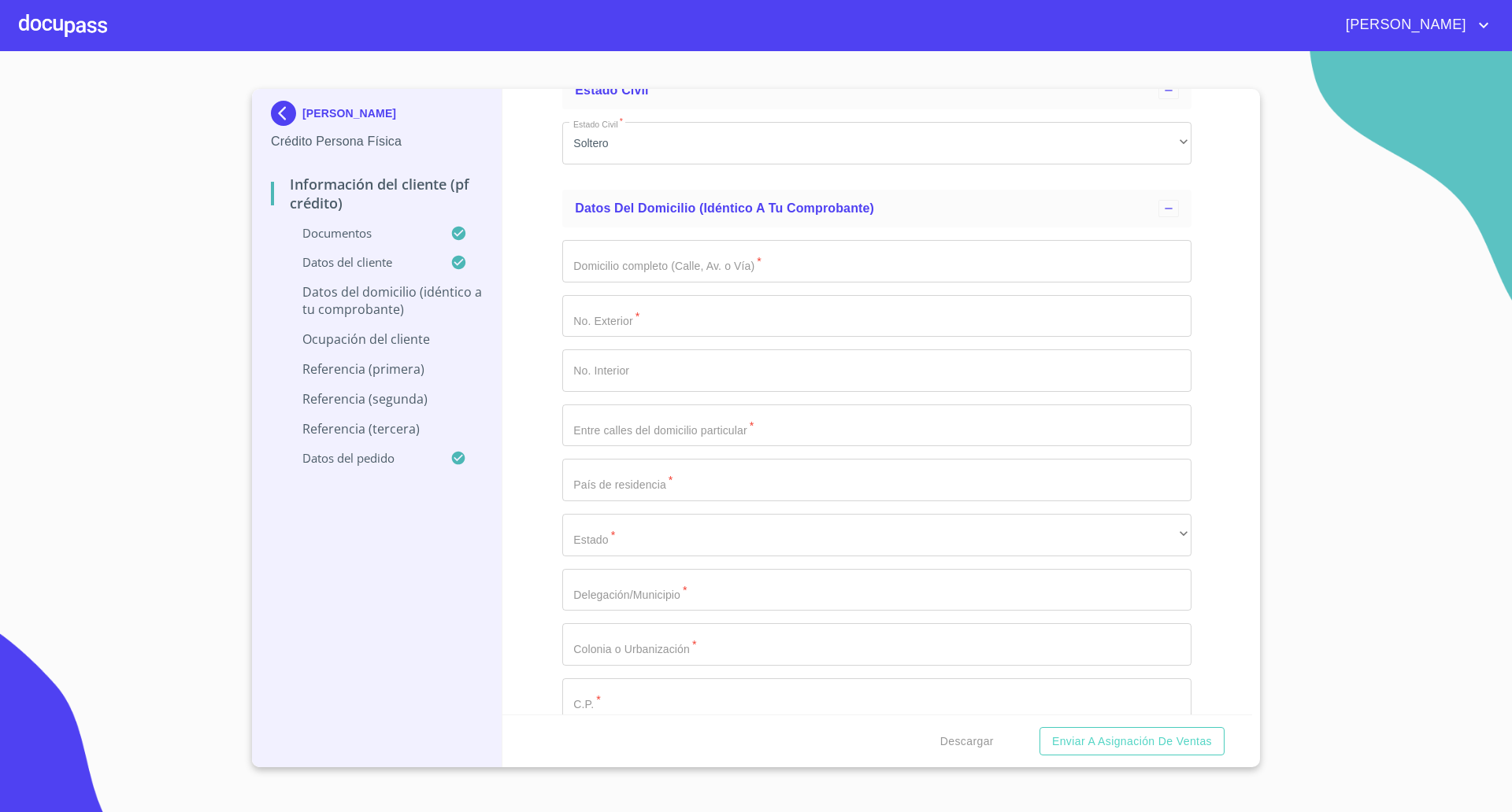
type input "[PERSON_NAME][GEOGRAPHIC_DATA][PERSON_NAME]"
type input "104"
type input "63C"
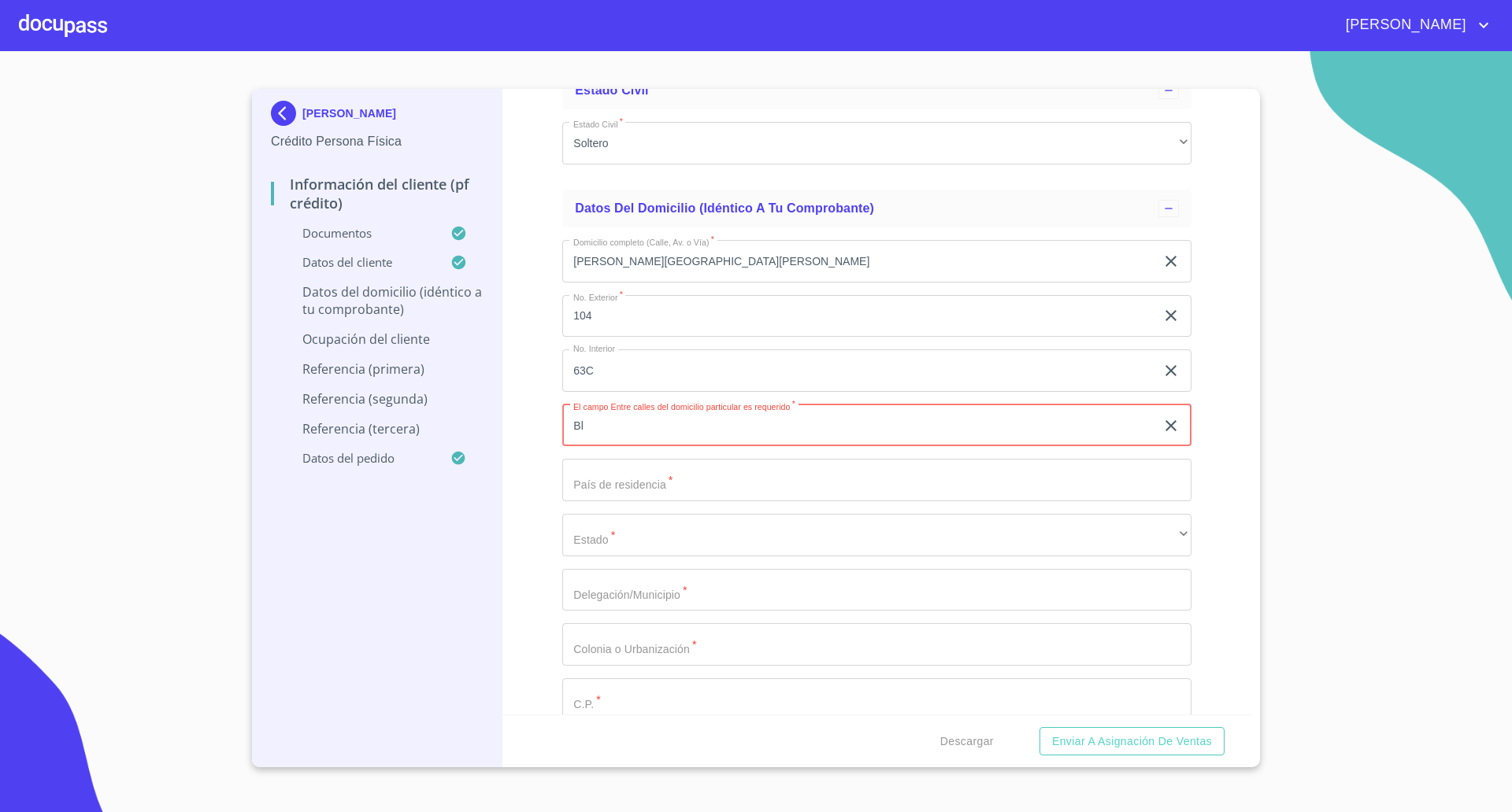
type input "B"
type input "Blvs Cuervo y Maipo"
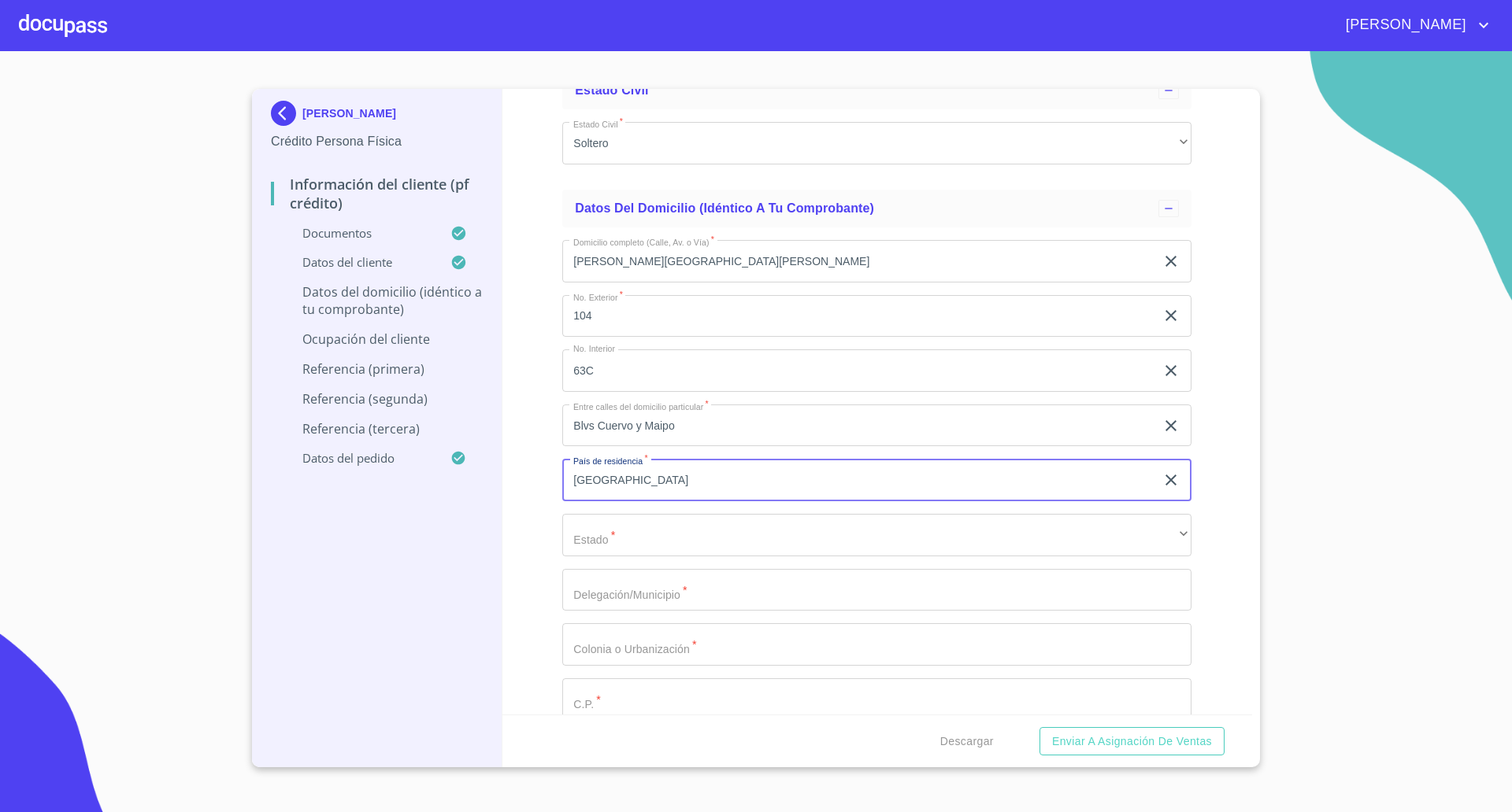
type input "[GEOGRAPHIC_DATA]"
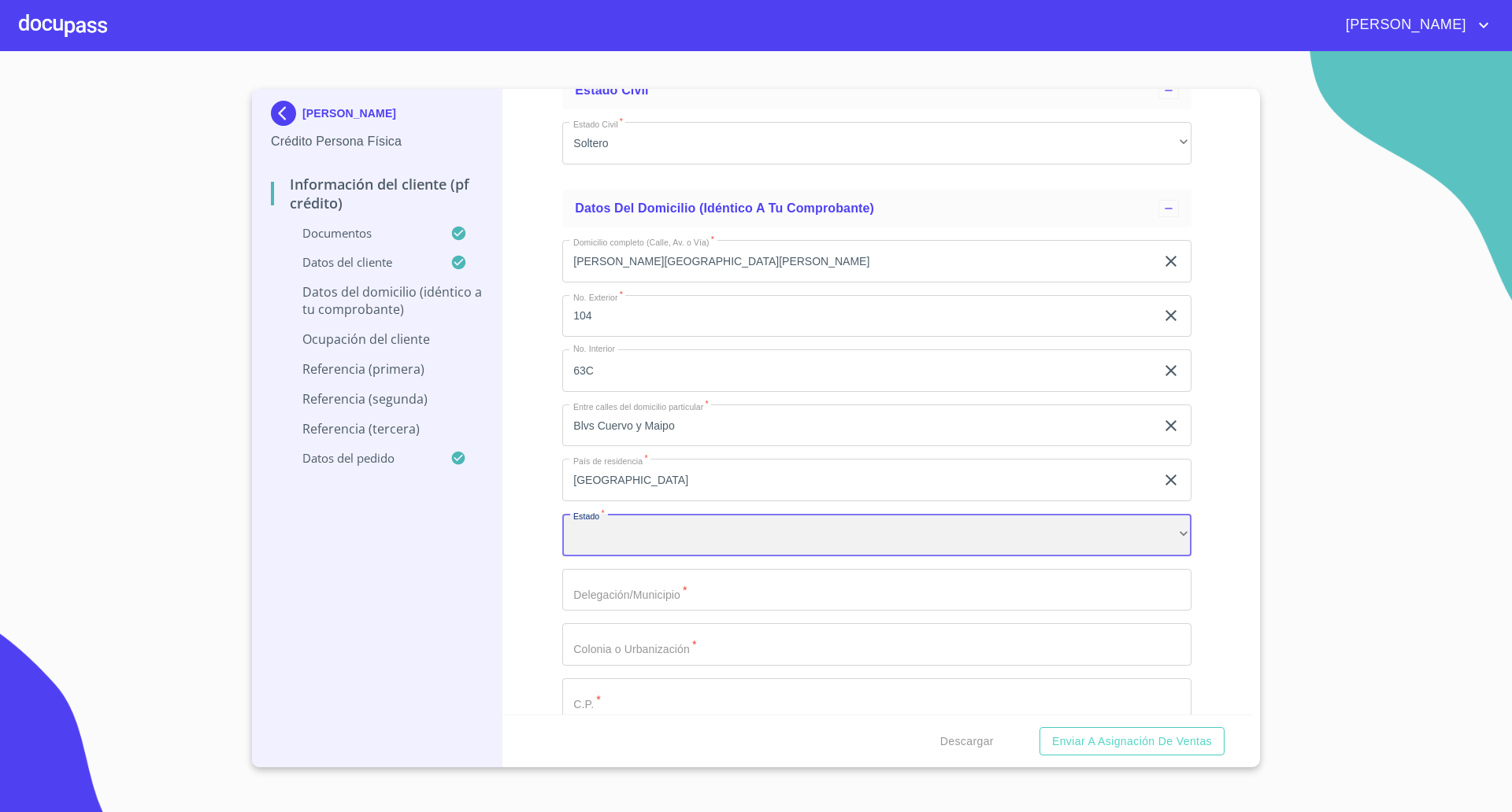
click at [799, 535] on div "​" at bounding box center [876, 535] width 629 height 42
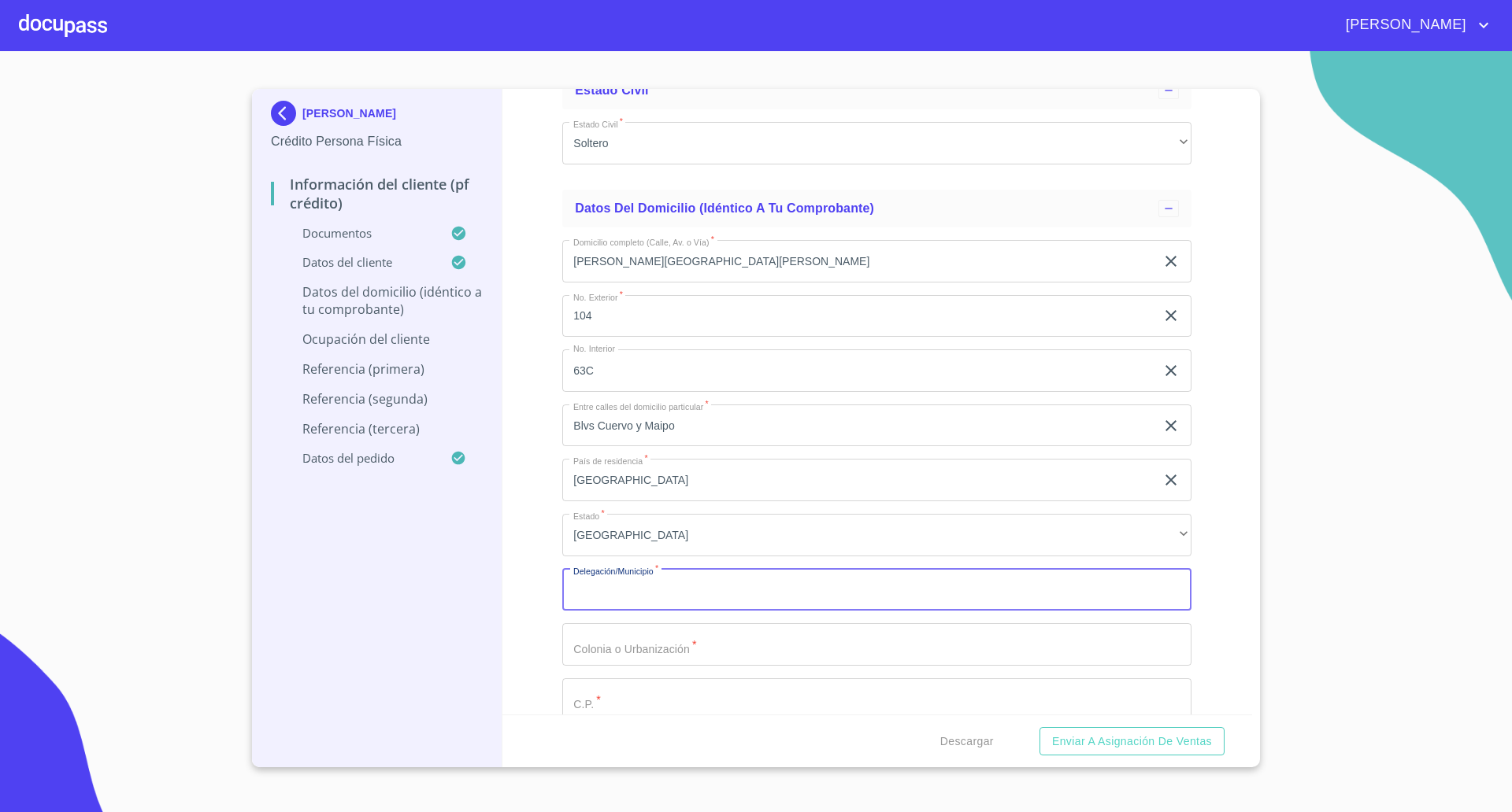
click at [712, 589] on input "Documento de identificación   *" at bounding box center [876, 590] width 629 height 42
type input "Tlajomulco"
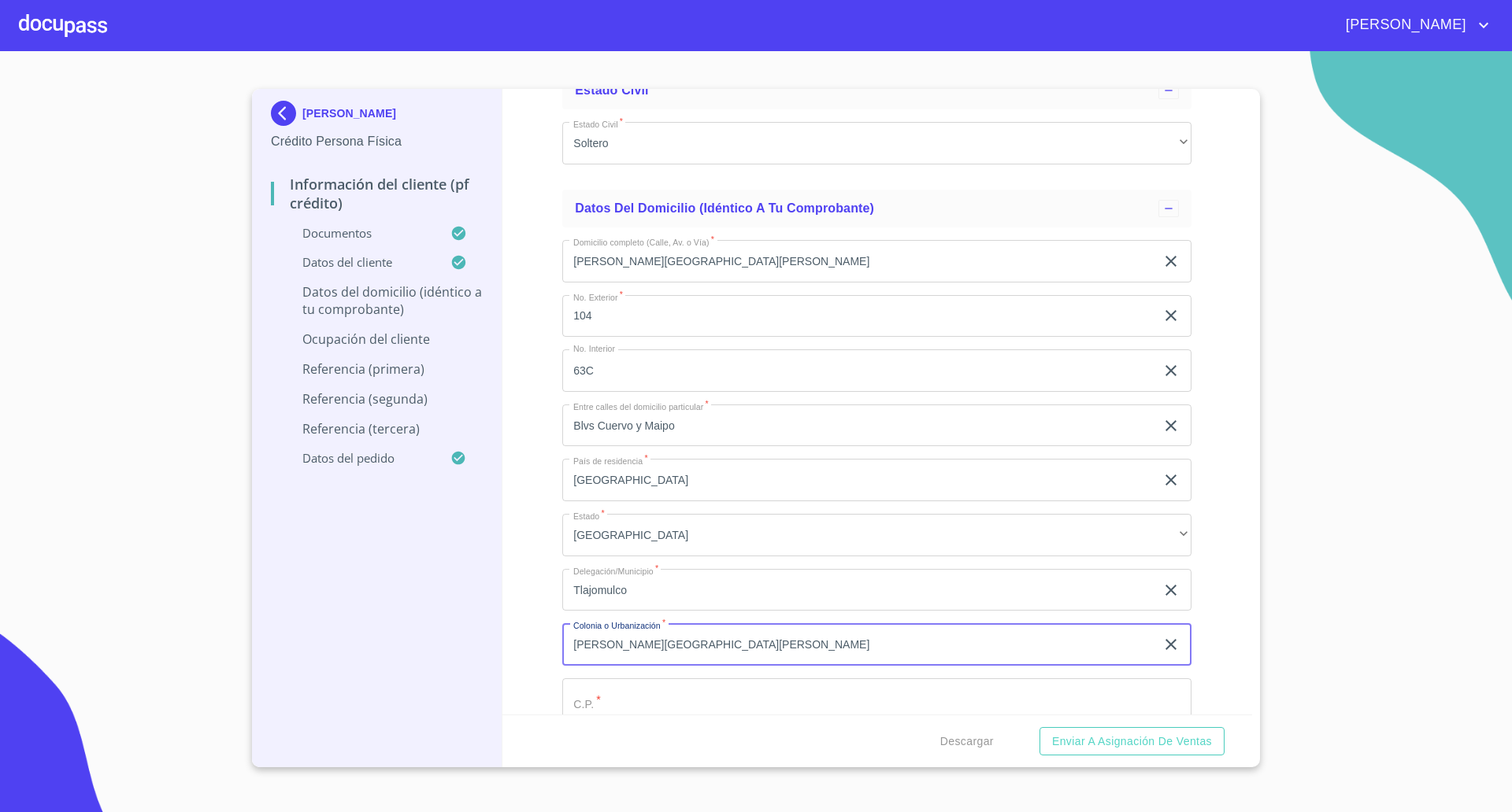
scroll to position [6297, 0]
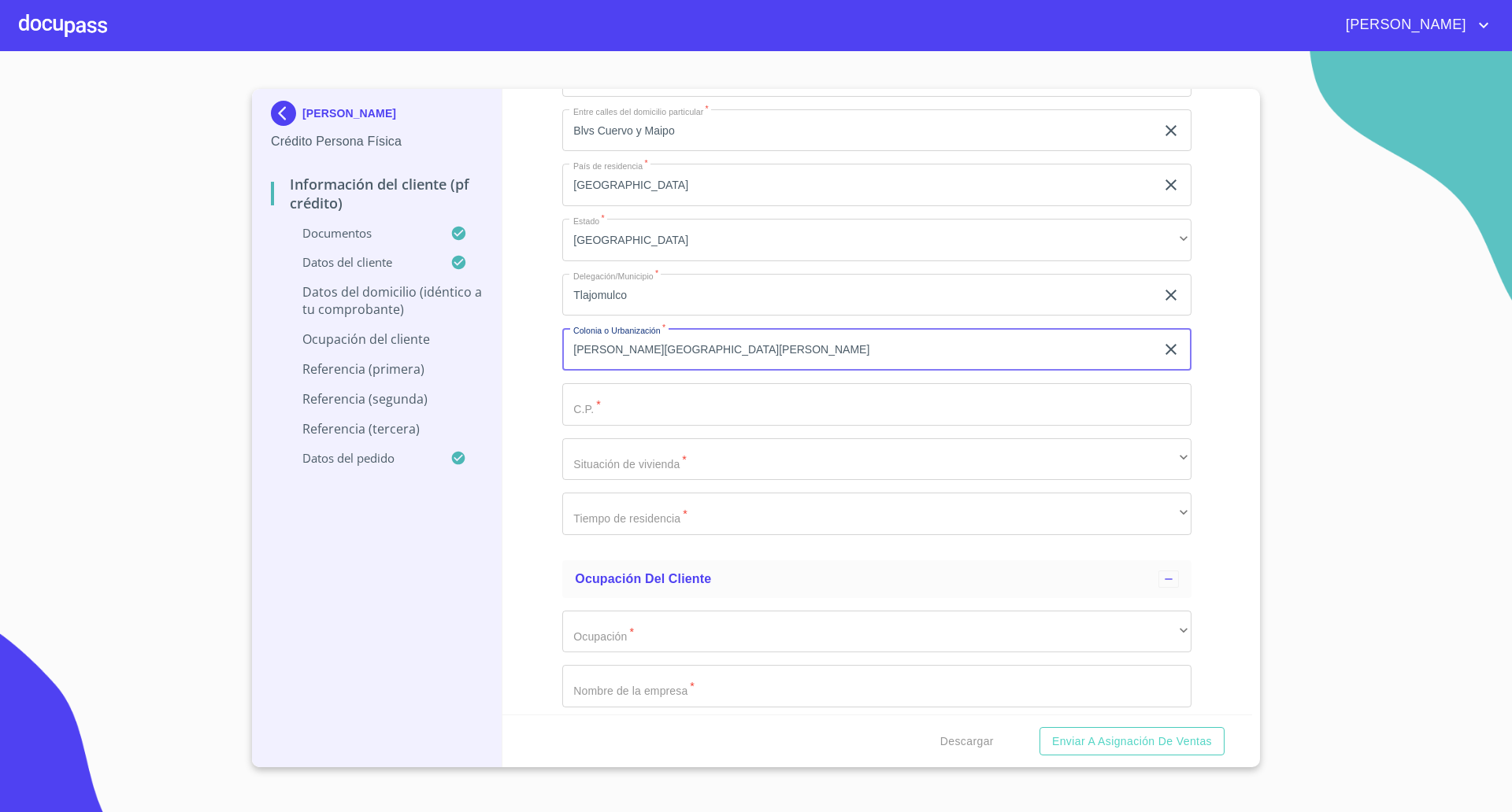
type input "[PERSON_NAME][GEOGRAPHIC_DATA][PERSON_NAME]"
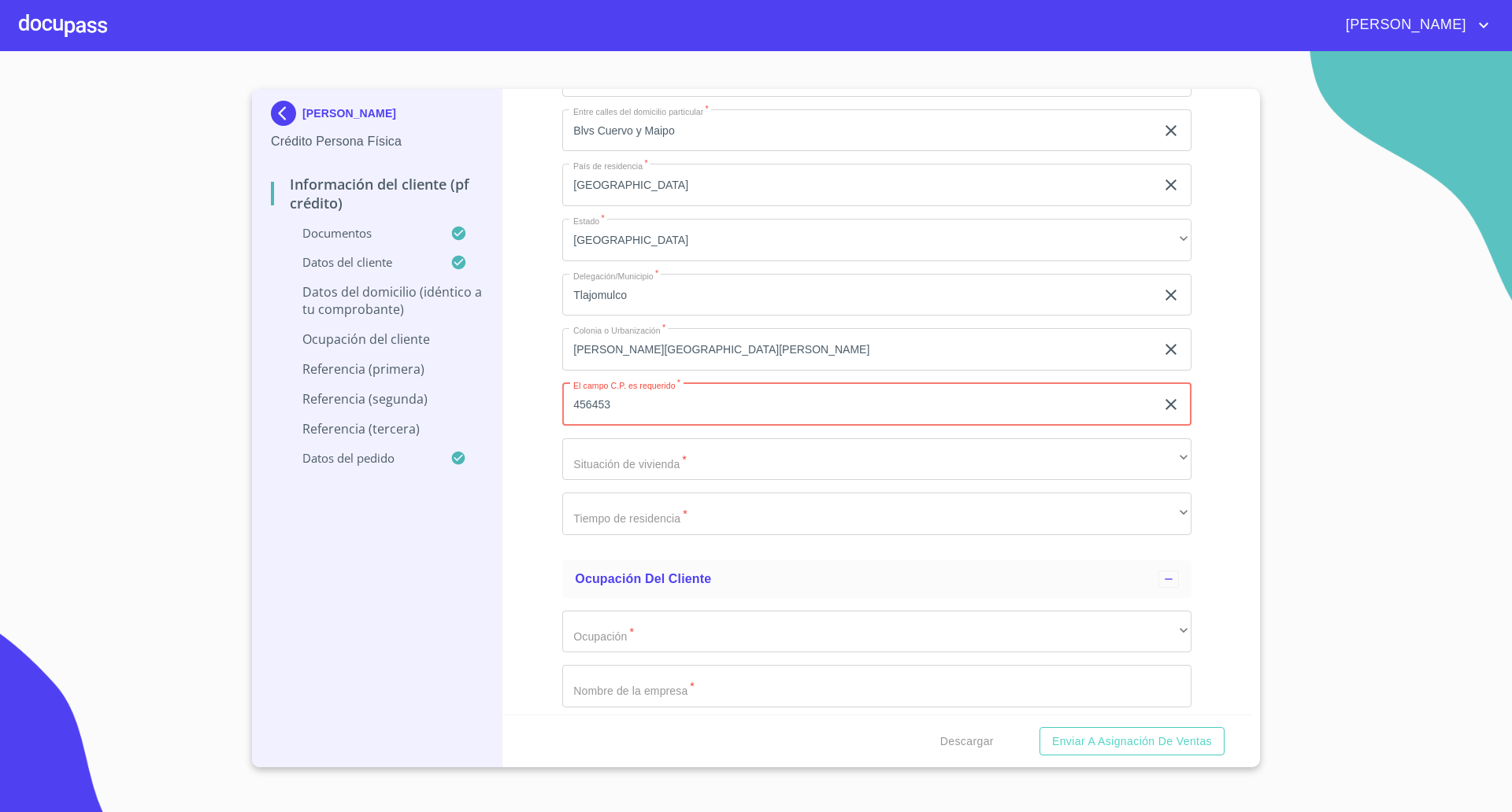
type input "456453"
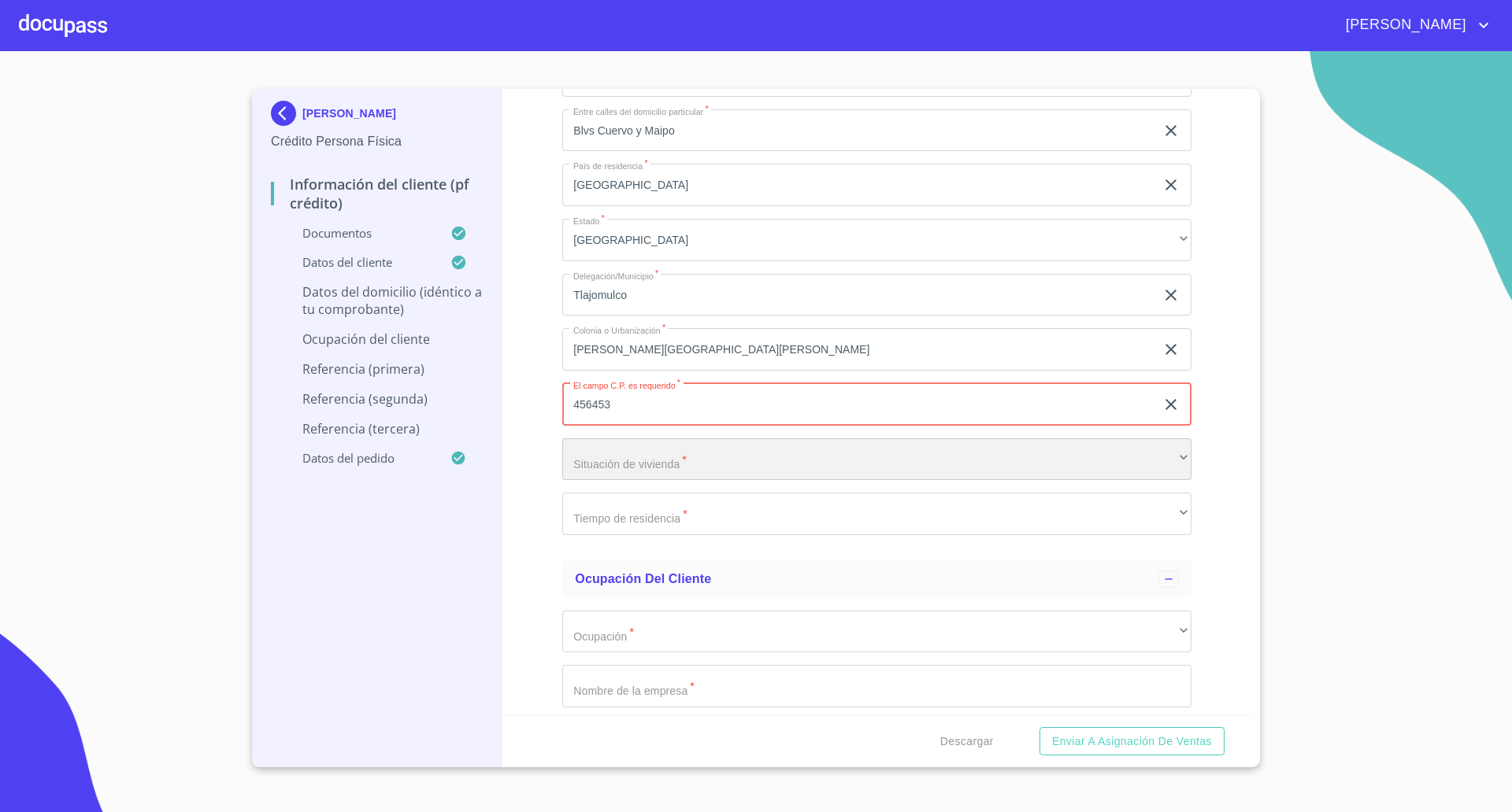
click at [660, 462] on div "​" at bounding box center [876, 460] width 629 height 42
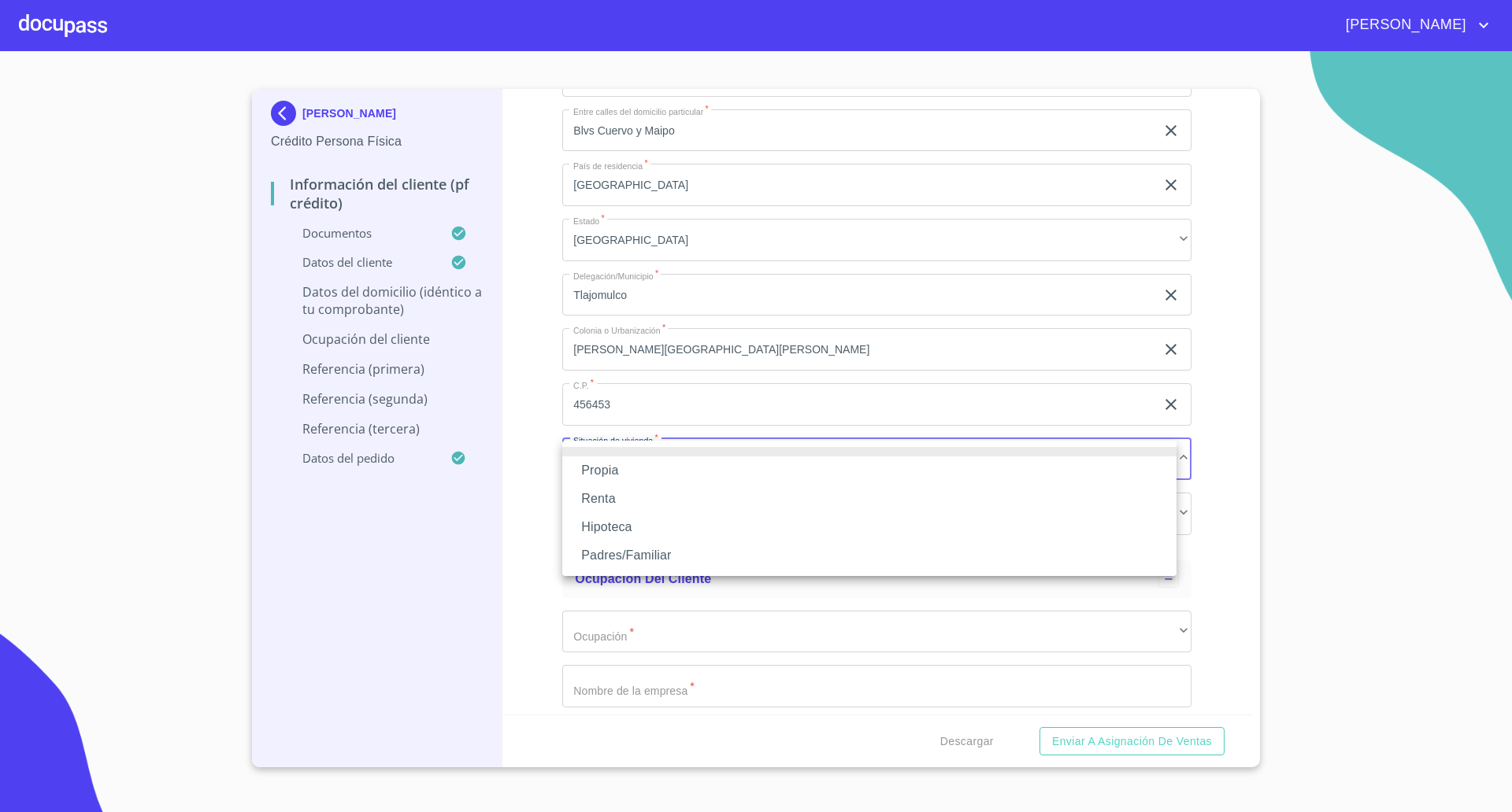
click at [648, 463] on li "Propia" at bounding box center [869, 471] width 615 height 28
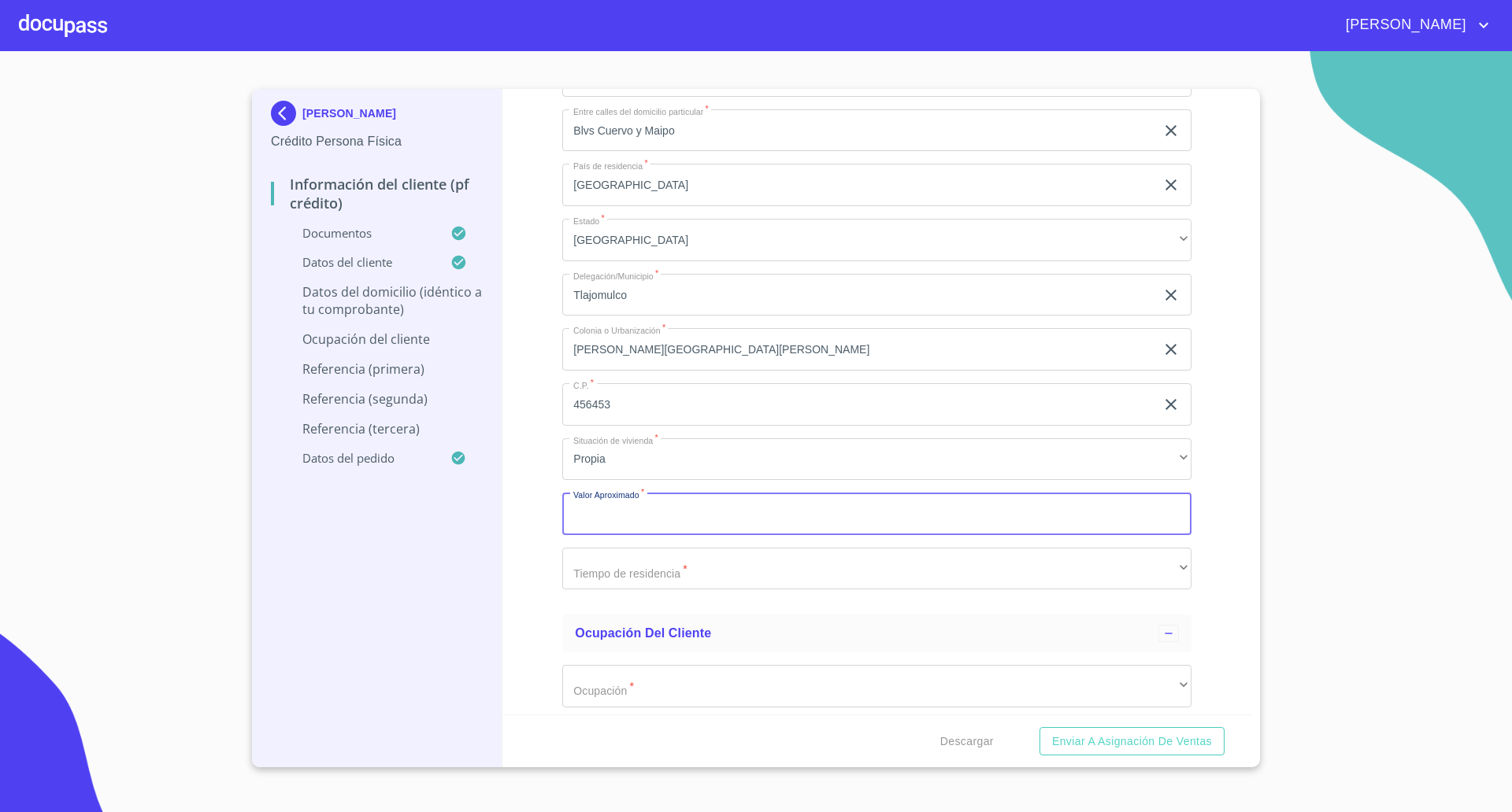
click at [633, 512] on input "Documento de identificación   *" at bounding box center [876, 514] width 629 height 42
type input "$1,000,000"
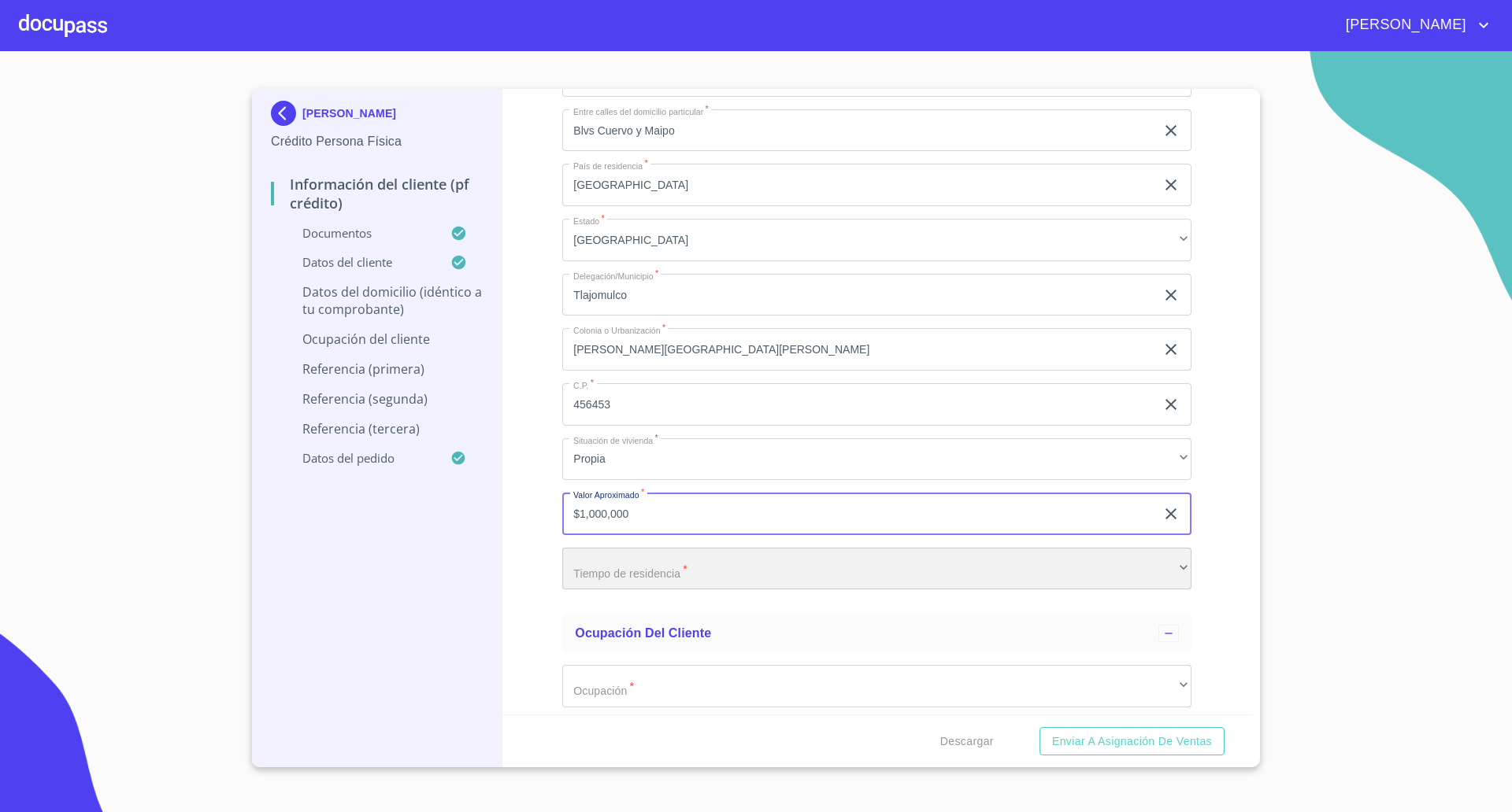
click at [637, 570] on div "​" at bounding box center [876, 568] width 629 height 42
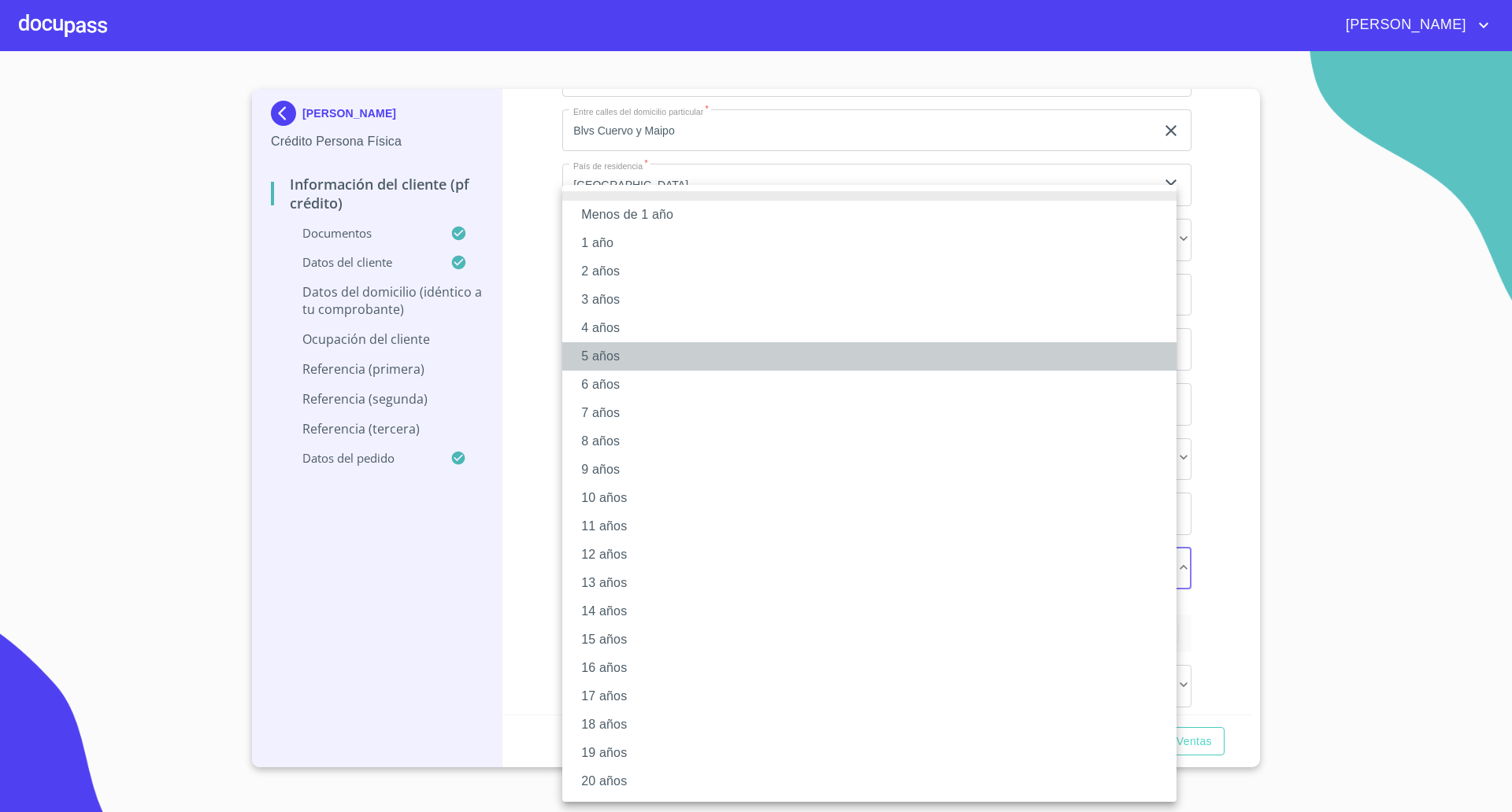
click at [596, 351] on li "5 años" at bounding box center [869, 356] width 615 height 28
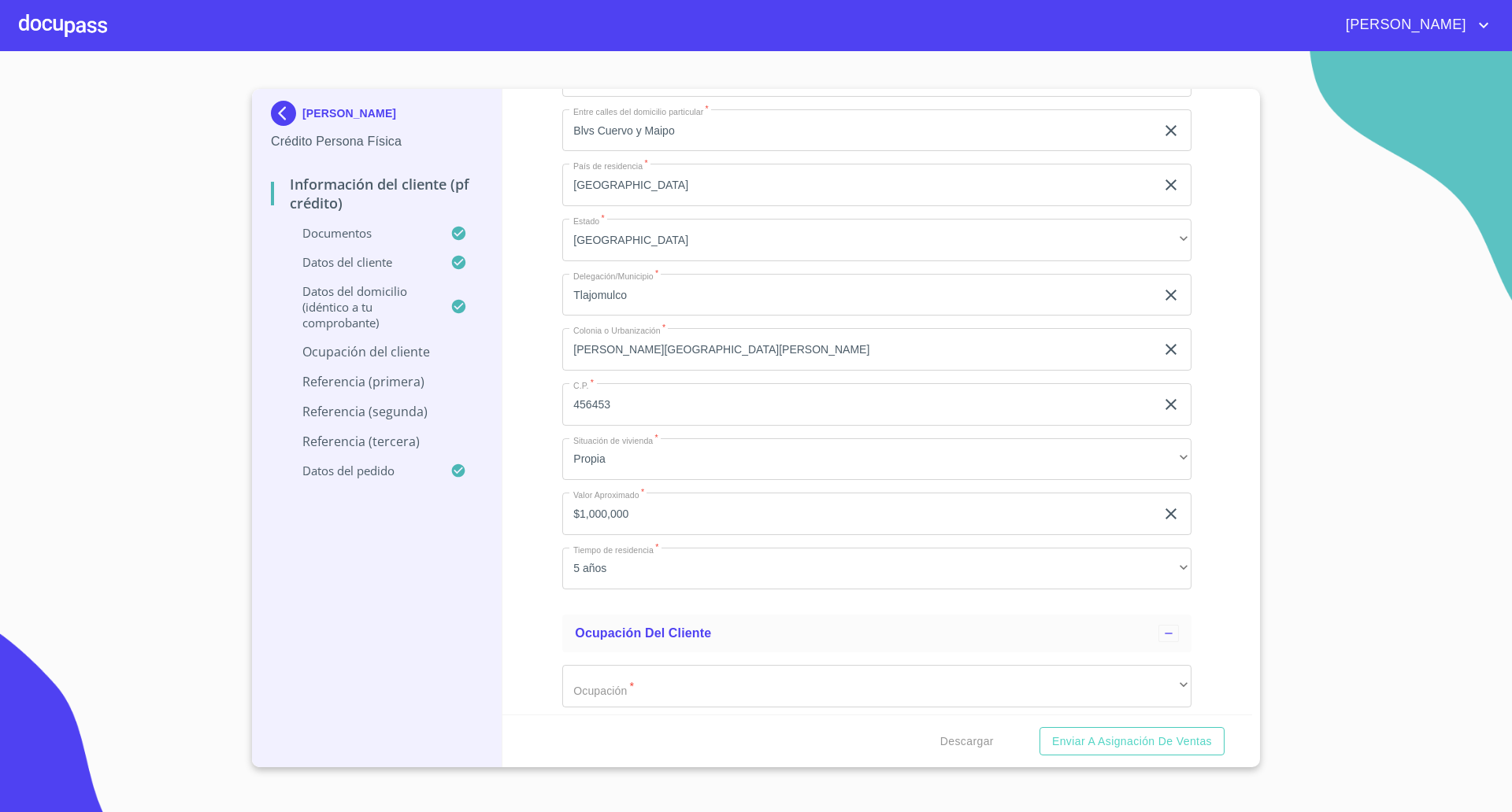
click at [540, 469] on div "Información del cliente (PF crédito) Documentos Documento de identificación   *…" at bounding box center [877, 402] width 750 height 626
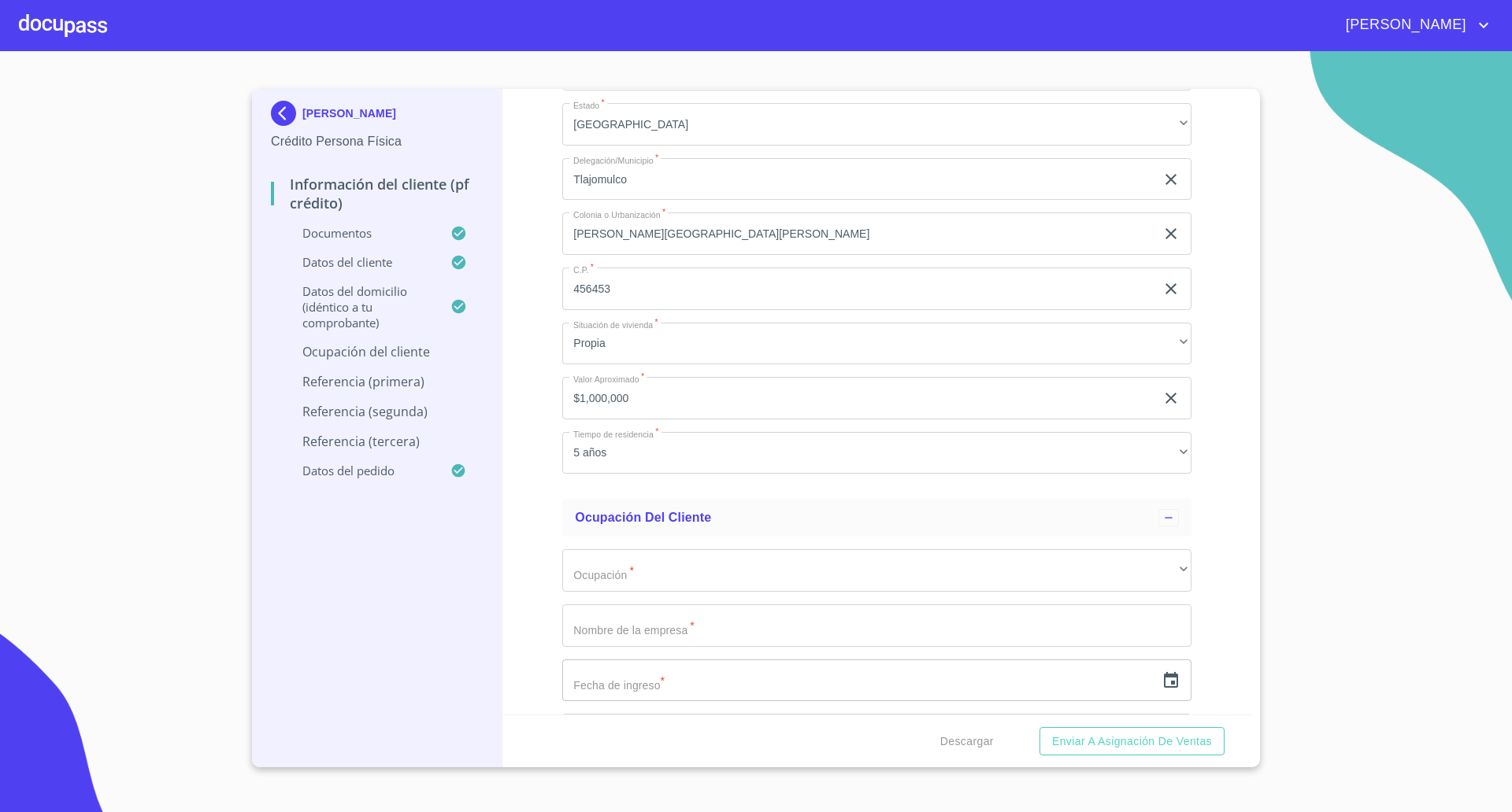
scroll to position [6691, 0]
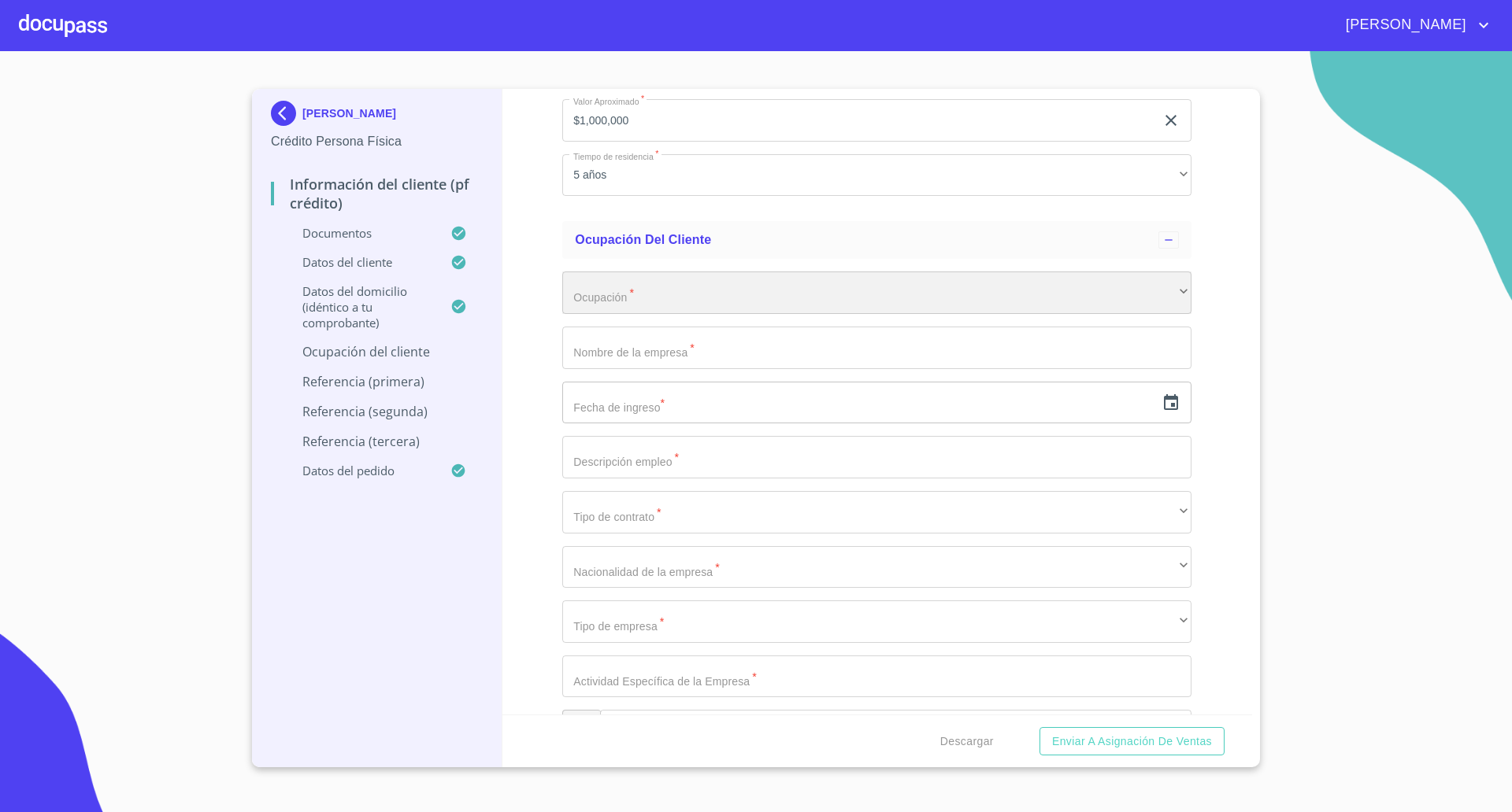
click at [644, 299] on div "​" at bounding box center [876, 293] width 629 height 42
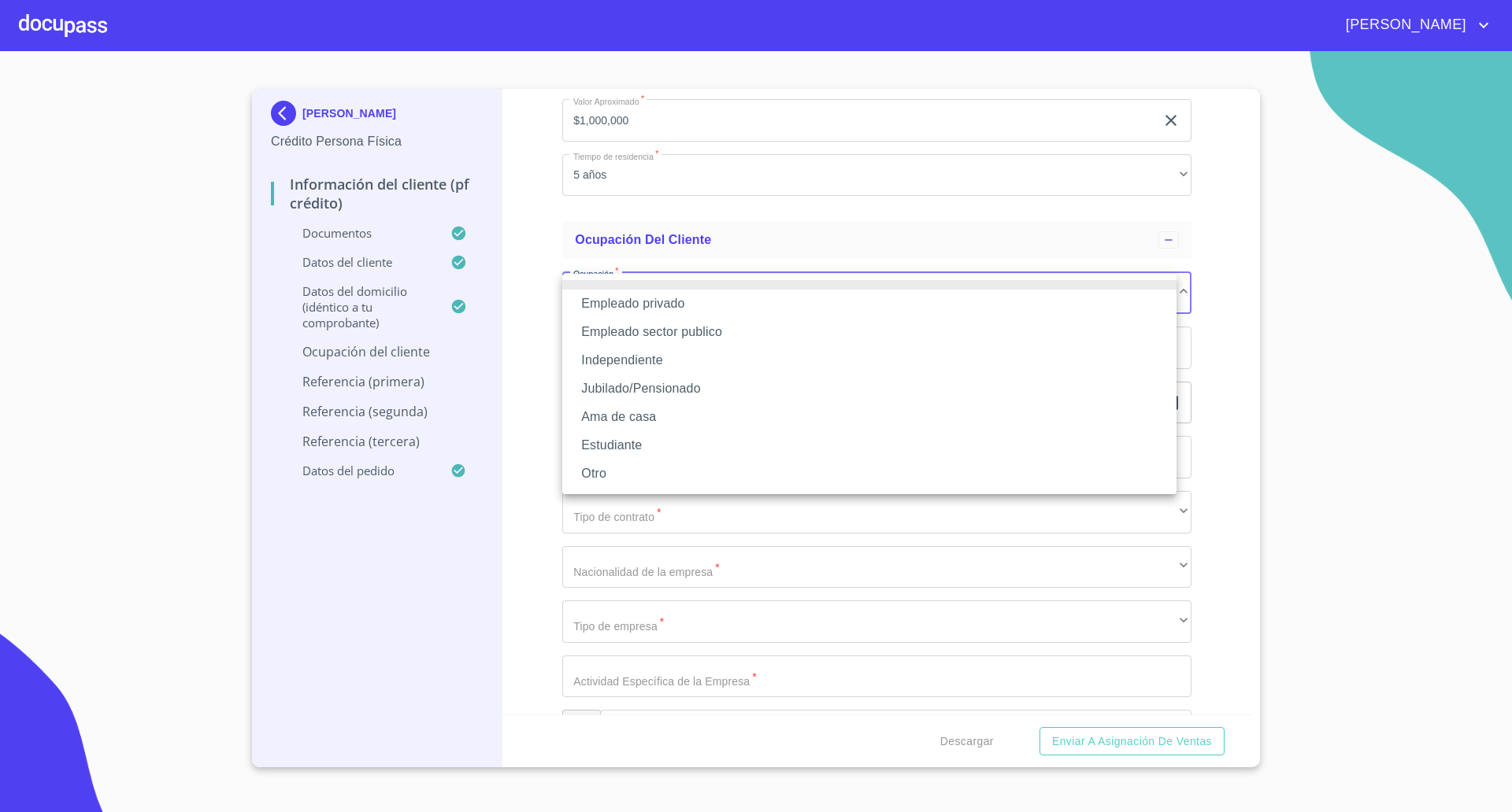
click at [632, 357] on li "Independiente" at bounding box center [869, 360] width 615 height 28
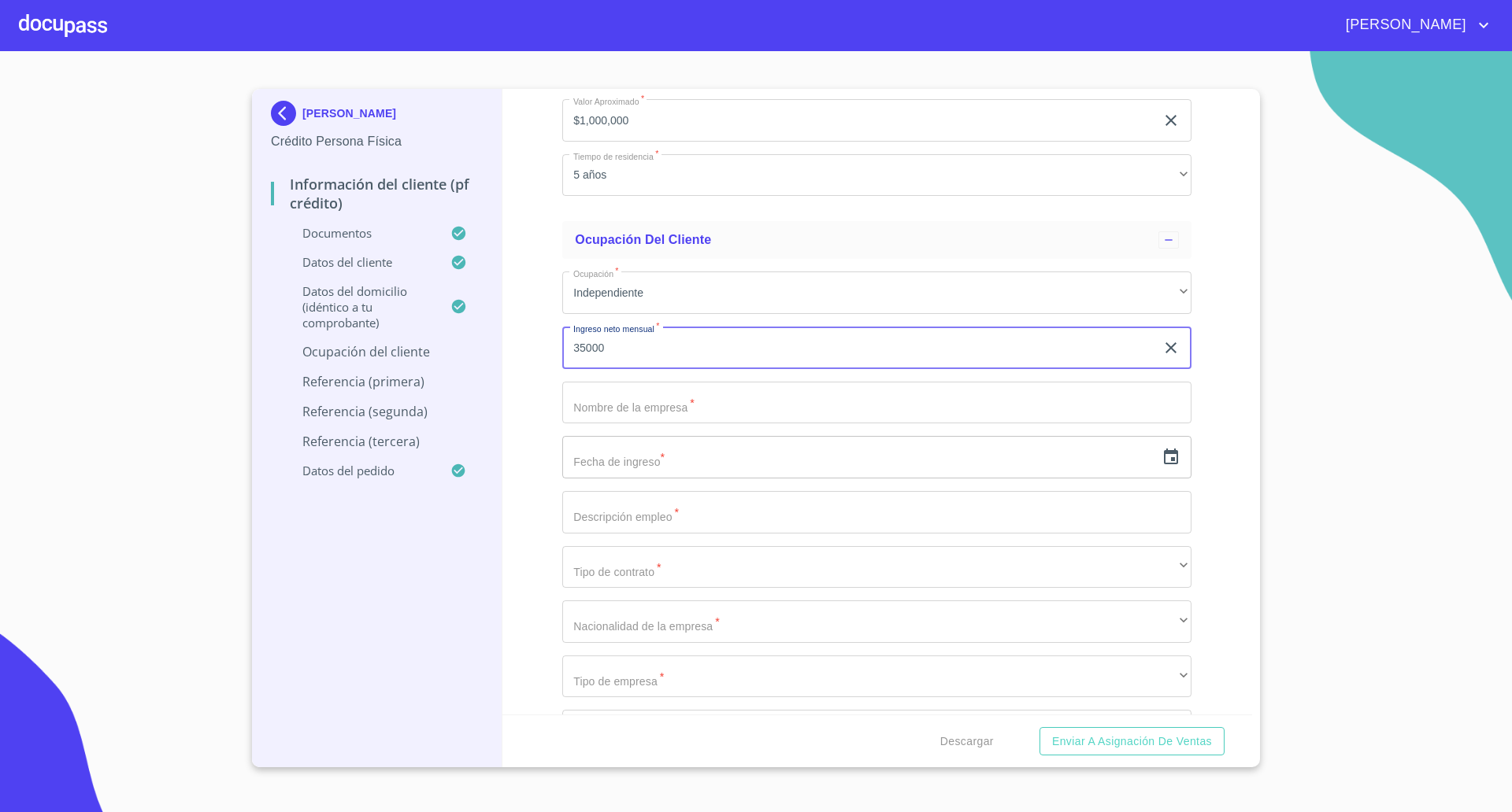
type input "35000"
type input "[PERSON_NAME]"
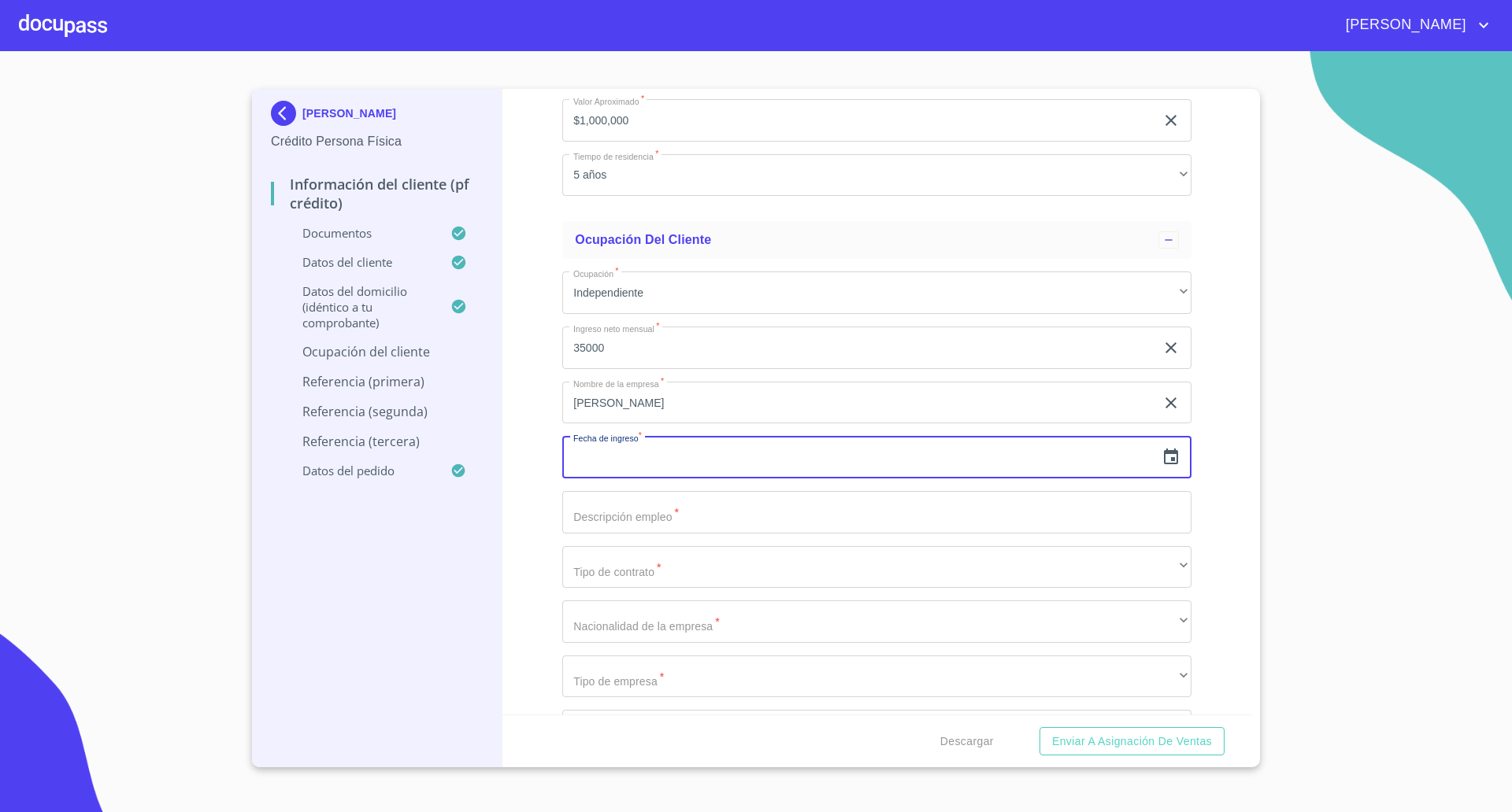
click at [1161, 457] on icon "button" at bounding box center [1170, 457] width 19 height 19
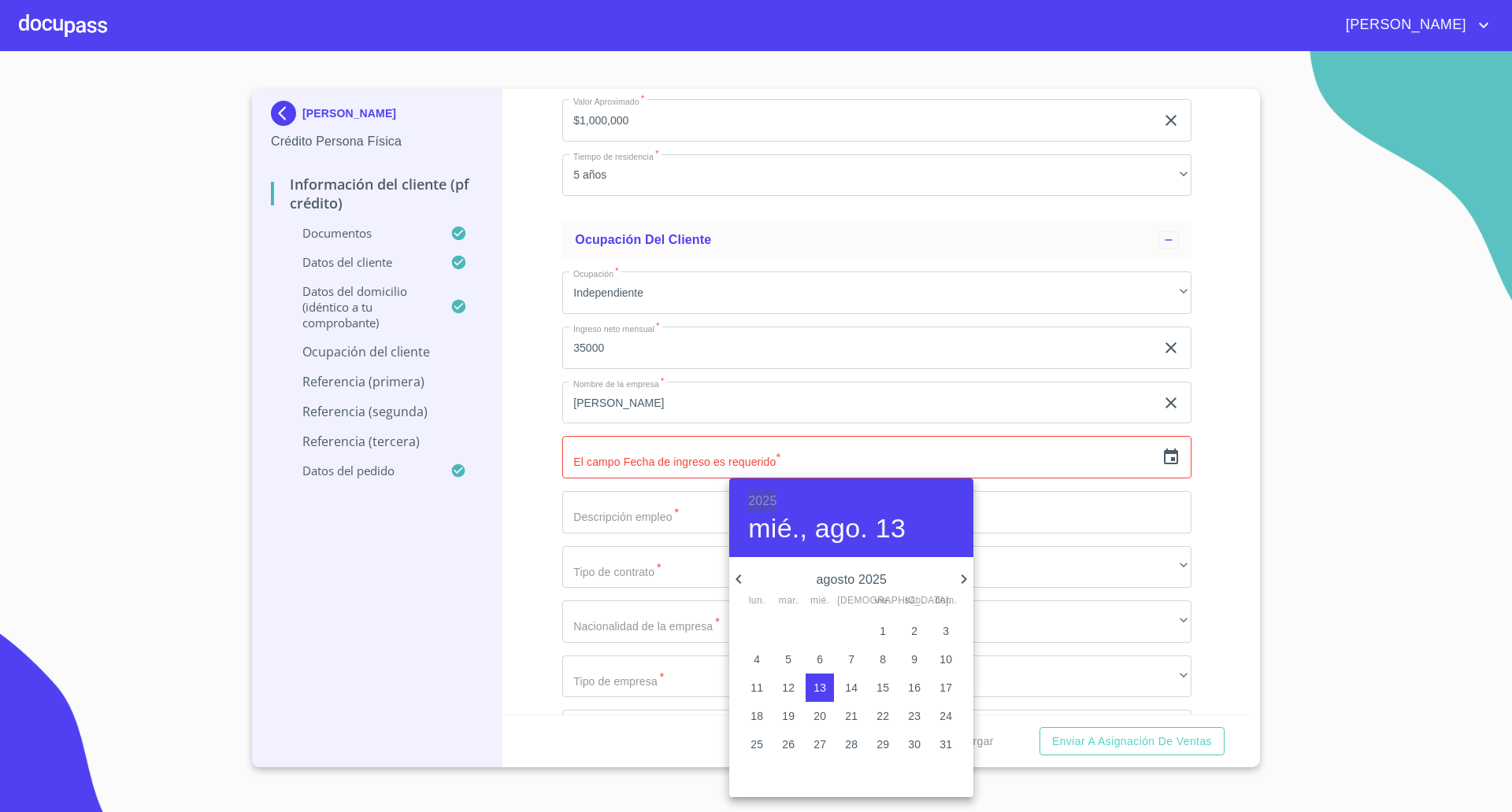
click at [768, 492] on h6 "2025" at bounding box center [762, 502] width 28 height 22
click at [845, 612] on div "2020" at bounding box center [851, 610] width 245 height 31
type input "13 de ago. de 2020"
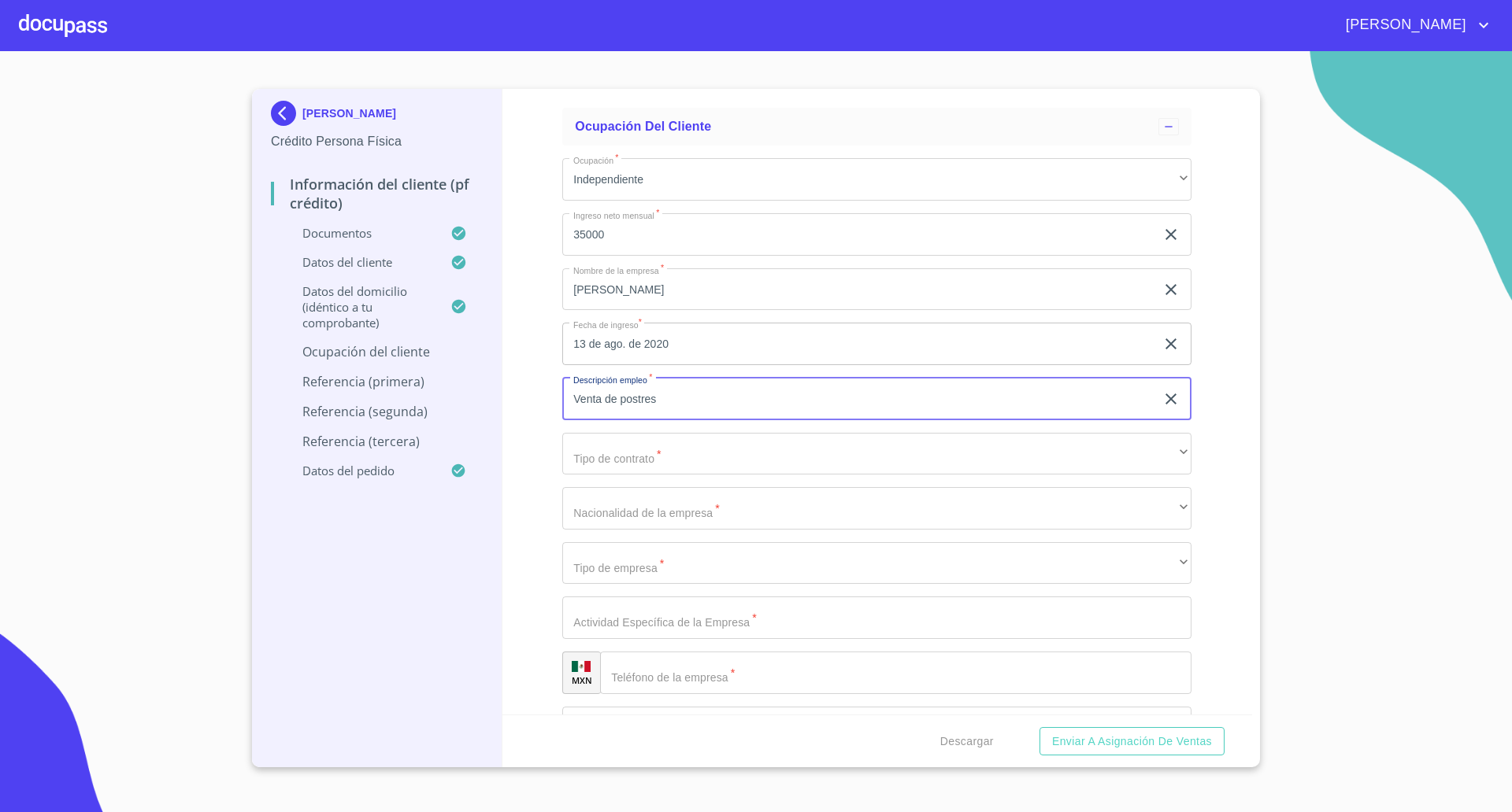
scroll to position [6888, 0]
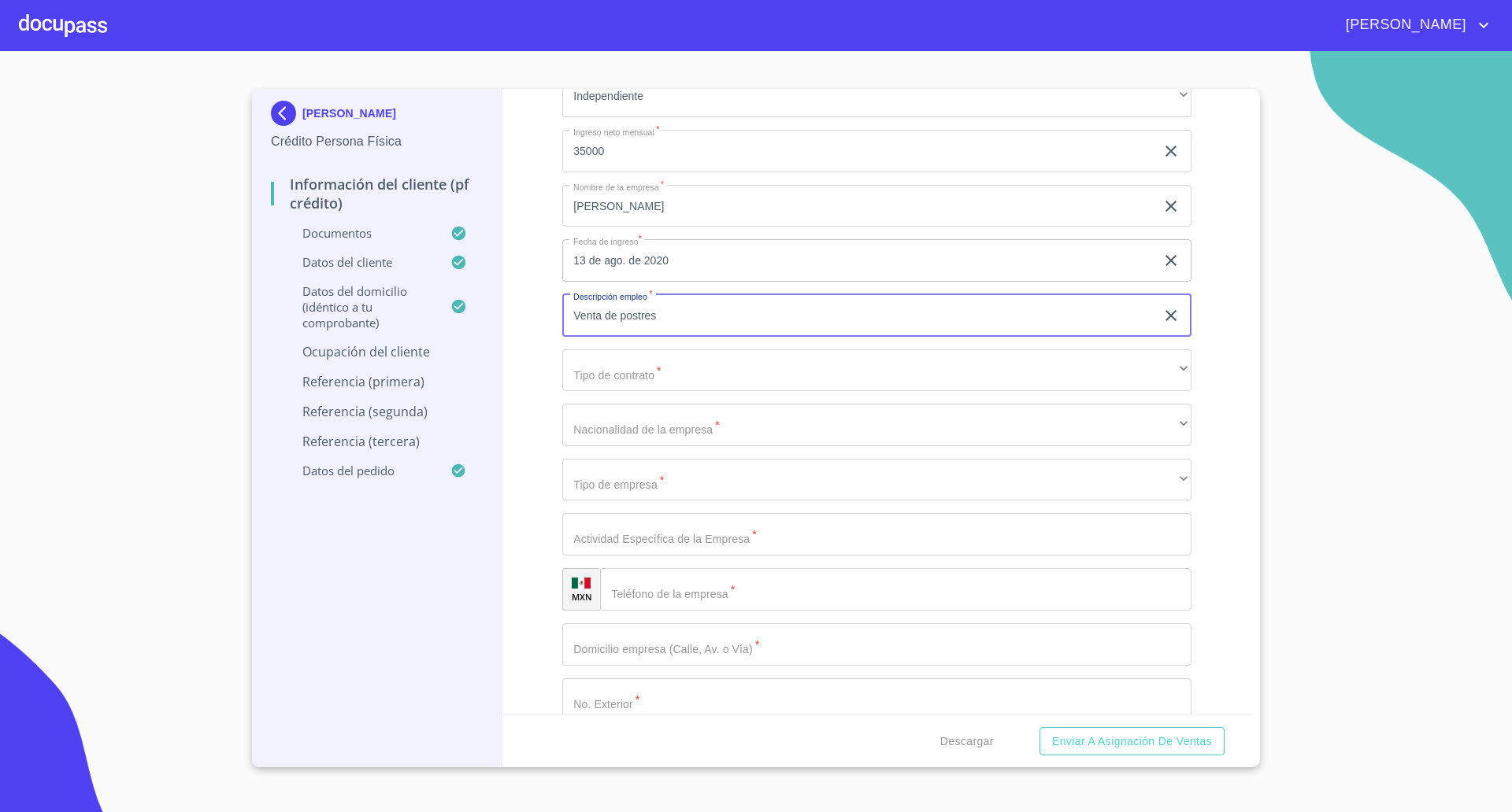
type input "Venta de postres"
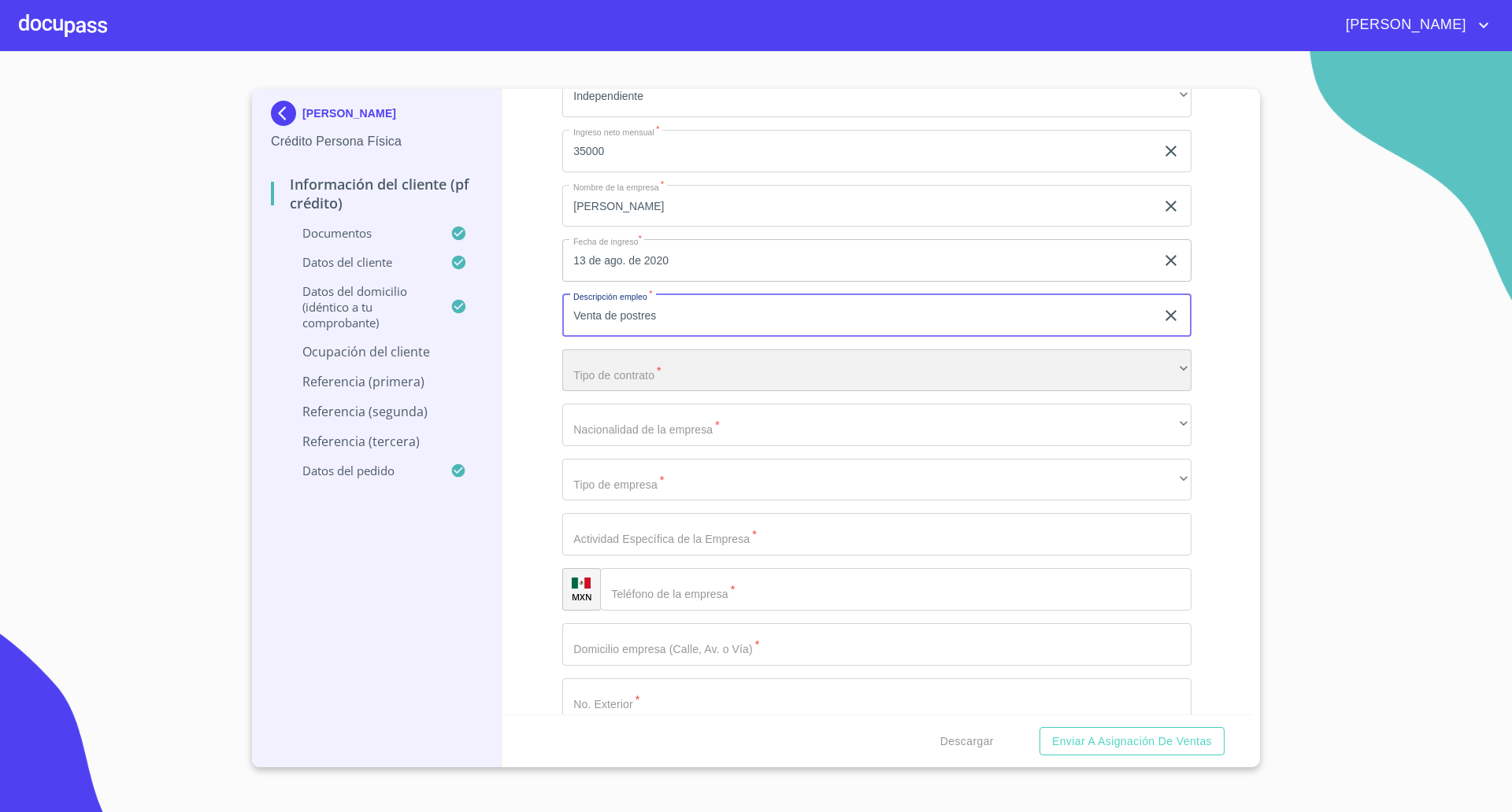
click at [626, 371] on div "​" at bounding box center [876, 371] width 629 height 42
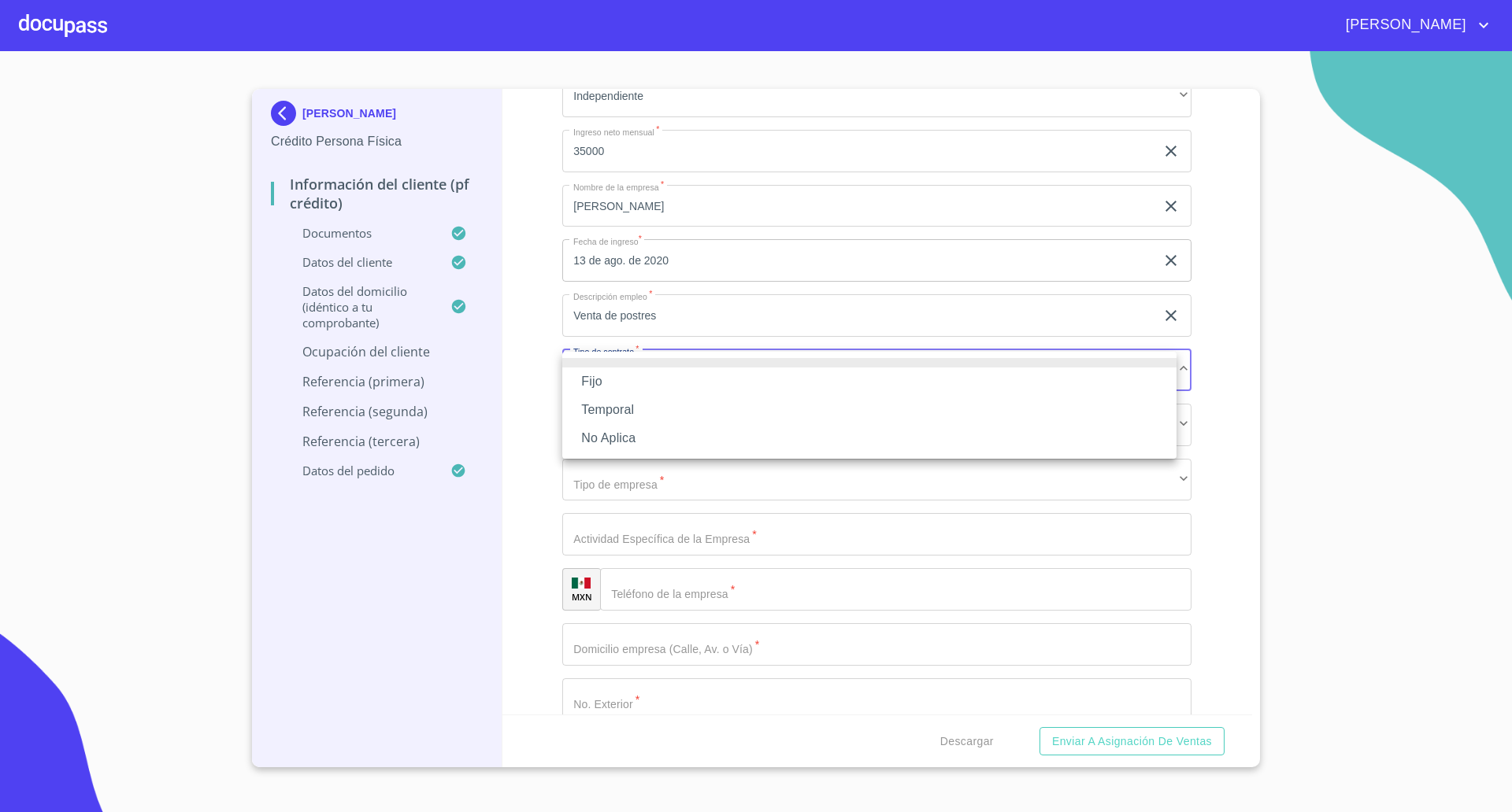
click at [604, 436] on li "No Aplica" at bounding box center [869, 438] width 615 height 28
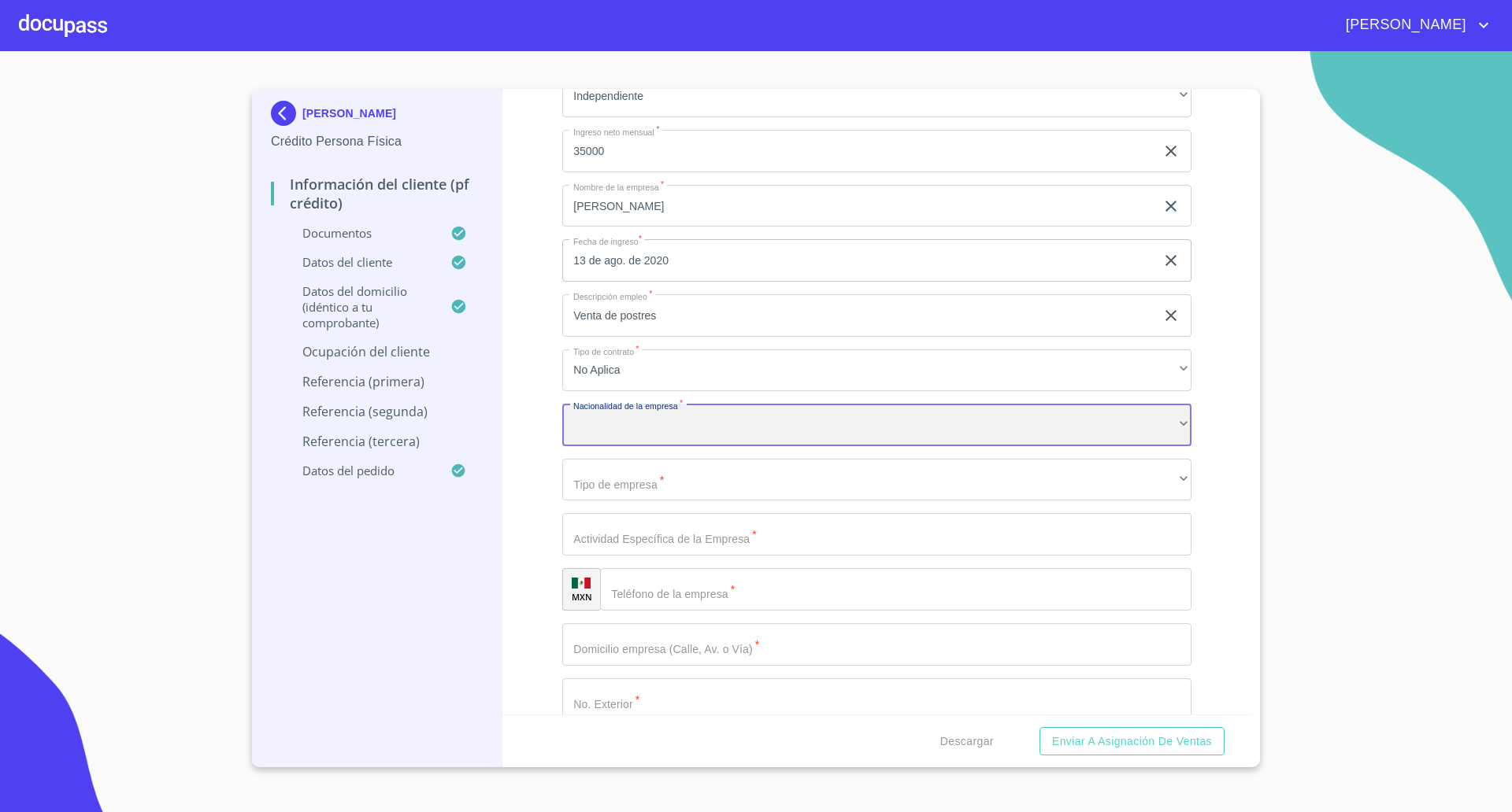
click at [620, 426] on div "​" at bounding box center [876, 425] width 629 height 42
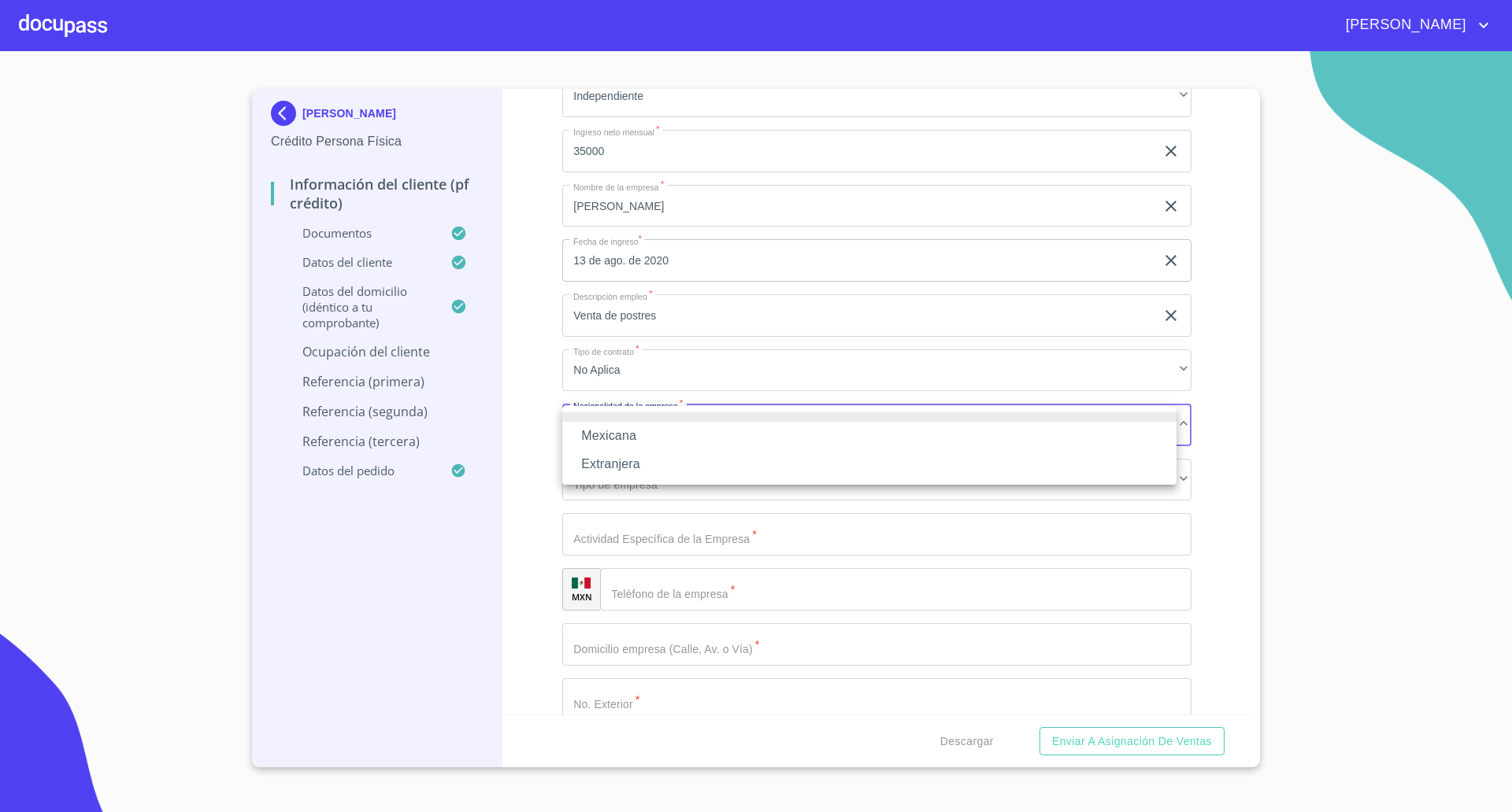
click at [618, 432] on li "Mexicana" at bounding box center [869, 436] width 615 height 28
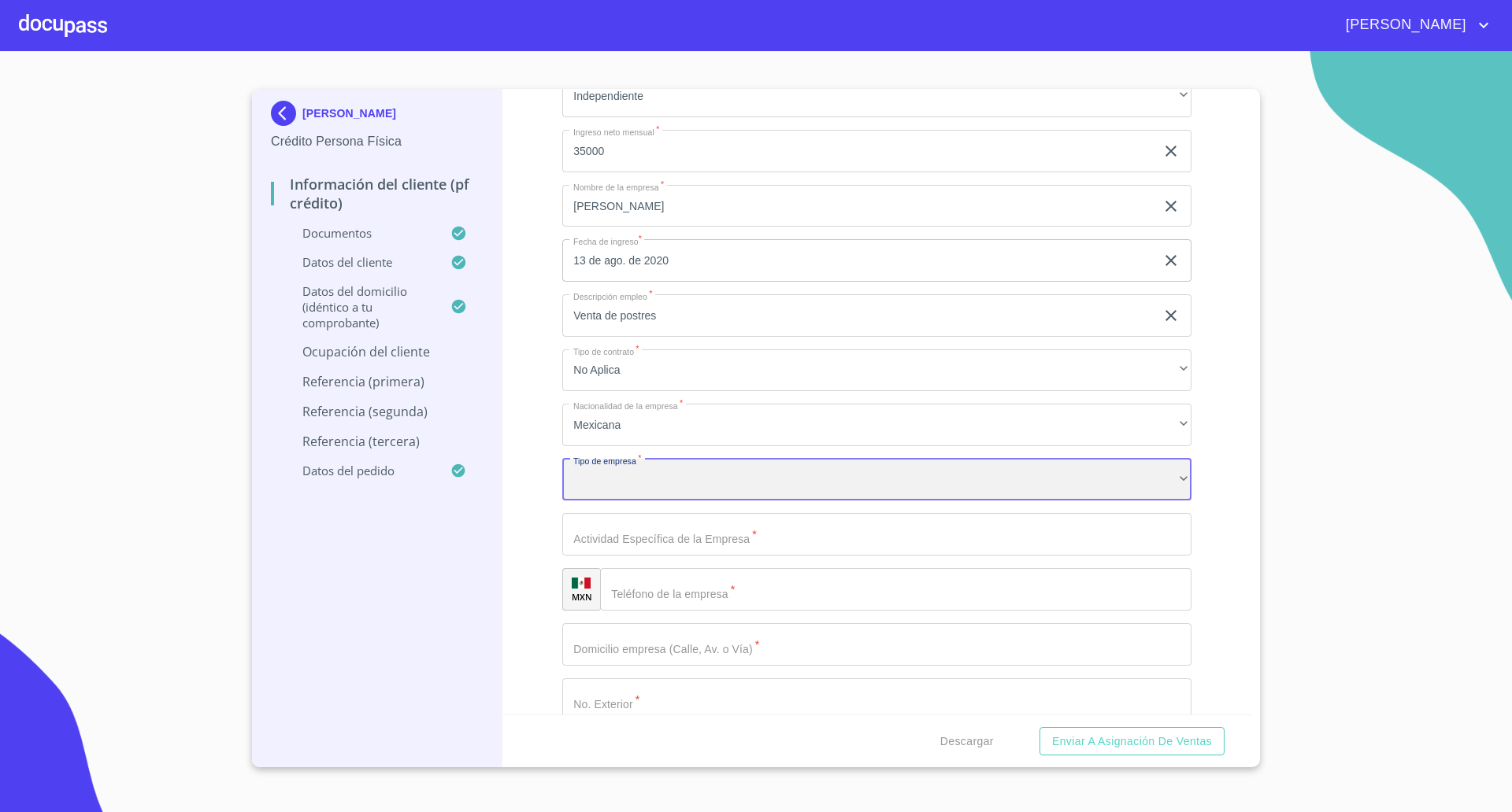
click at [632, 482] on div "​" at bounding box center [876, 480] width 629 height 42
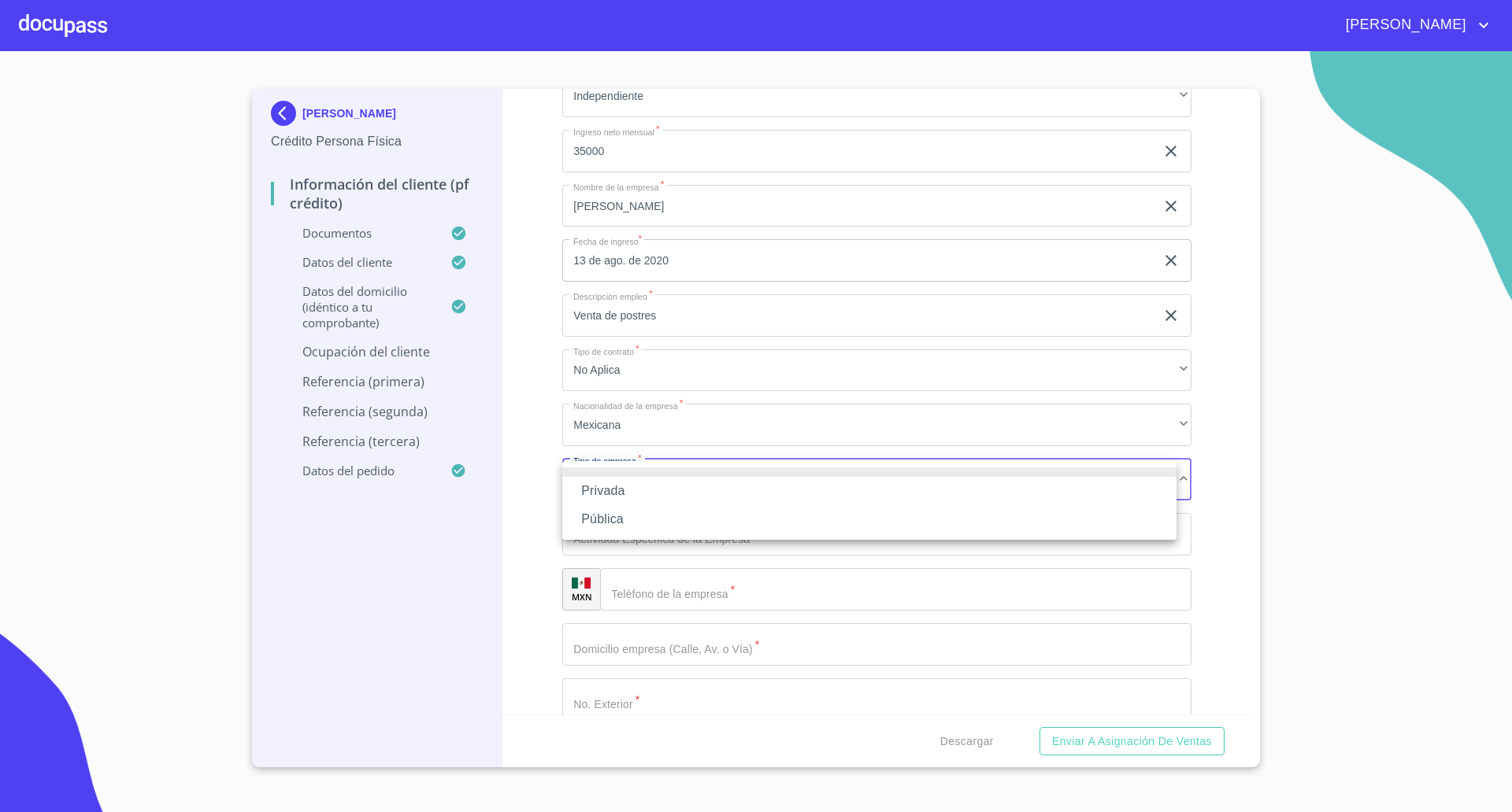
click at [625, 492] on li "Privada" at bounding box center [869, 491] width 615 height 28
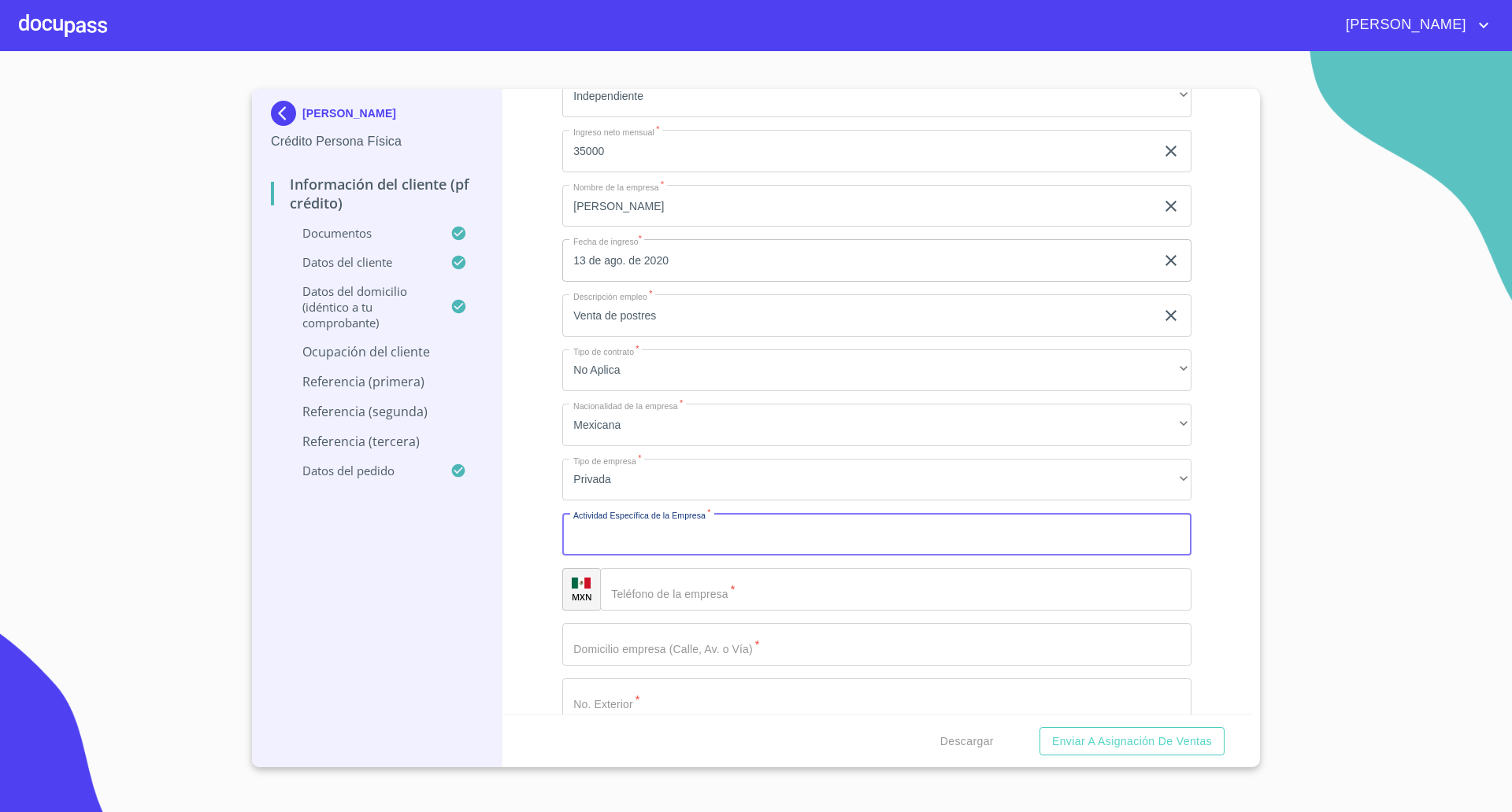
click at [624, 531] on input "Documento de identificación   *" at bounding box center [876, 535] width 629 height 42
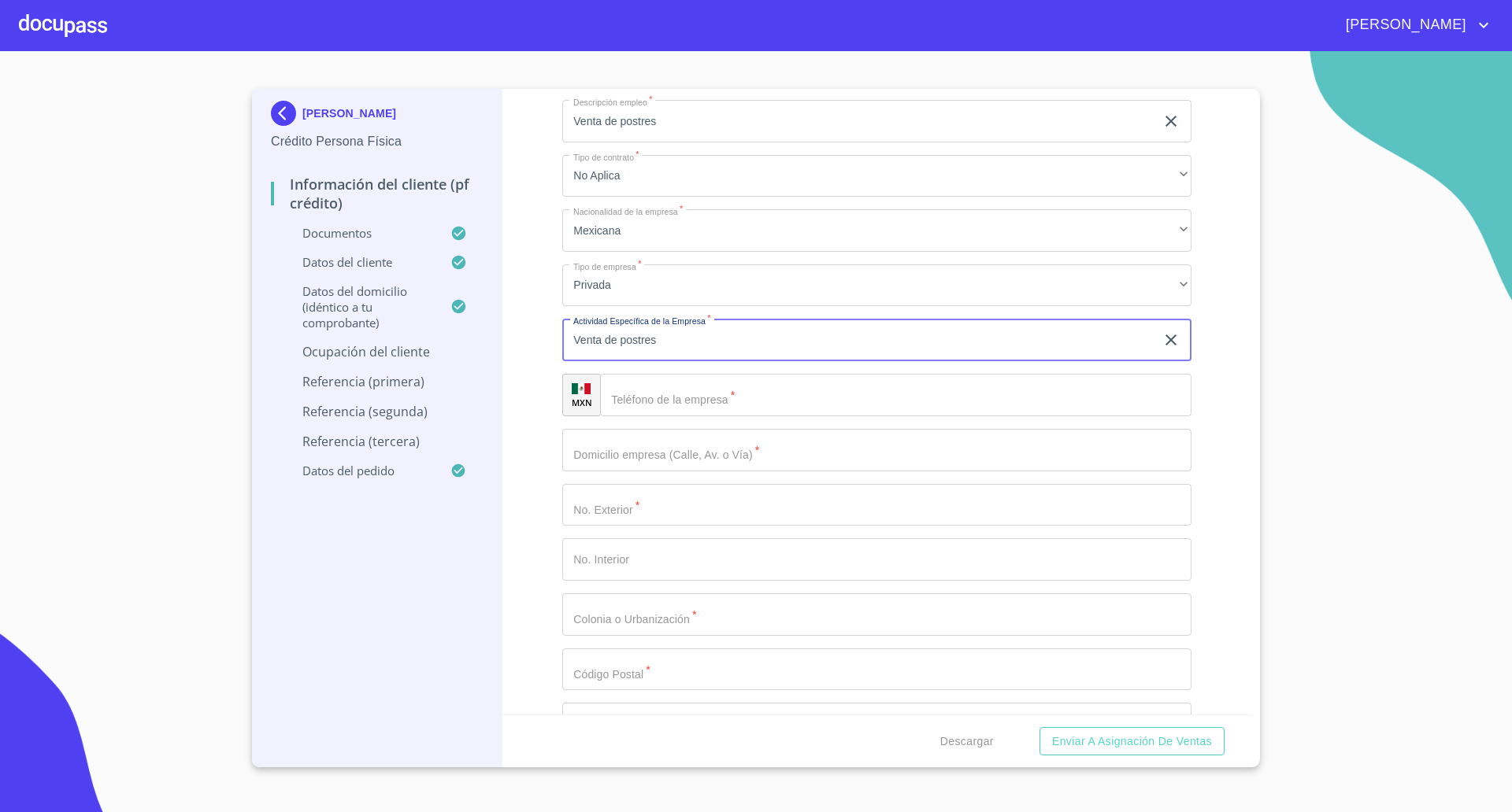
scroll to position [7085, 0]
type input "Venta de postres"
click at [730, 391] on input "Documento de identificación   *" at bounding box center [896, 393] width 592 height 42
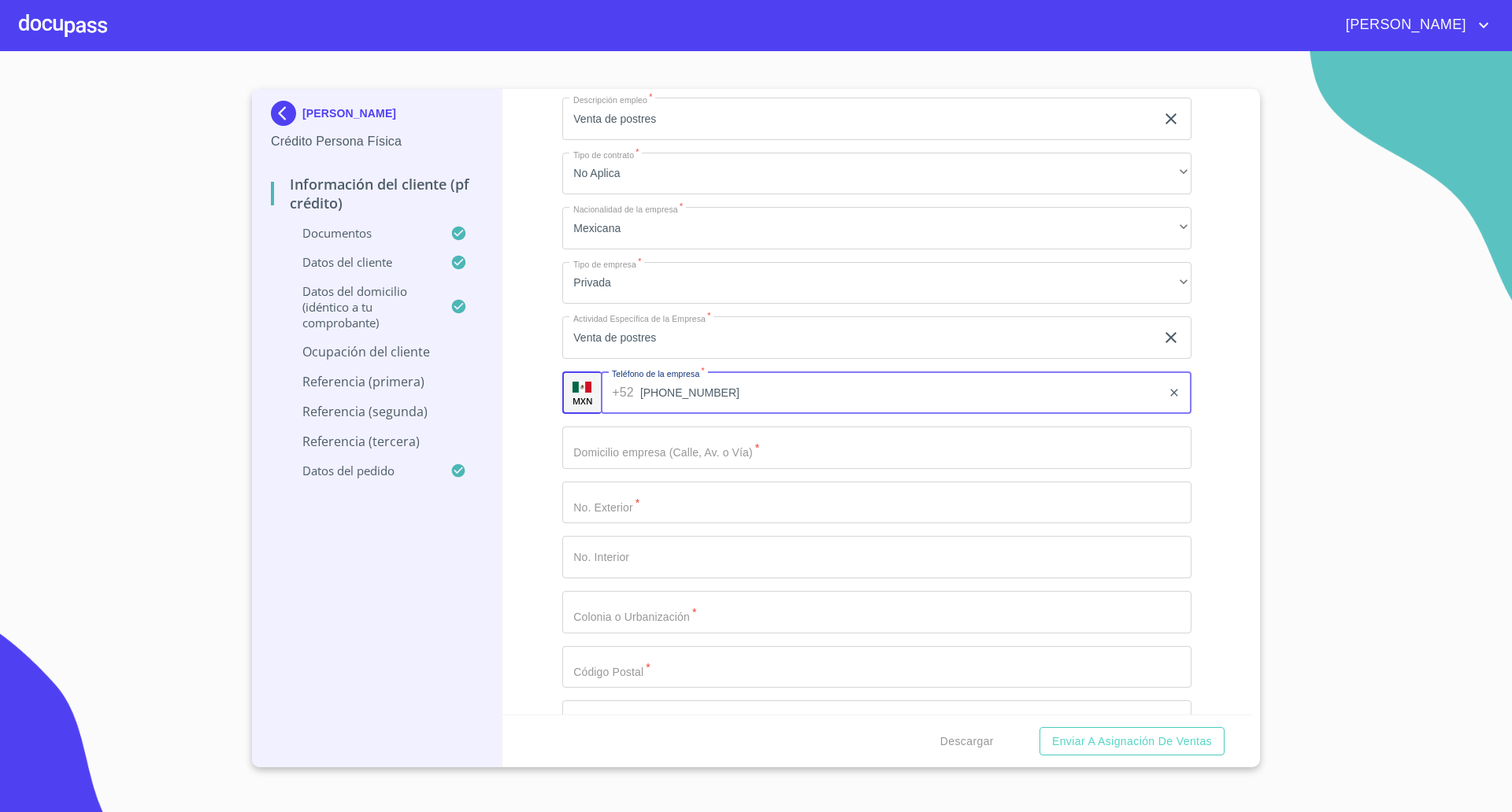
type input "[PHONE_NUMBER]"
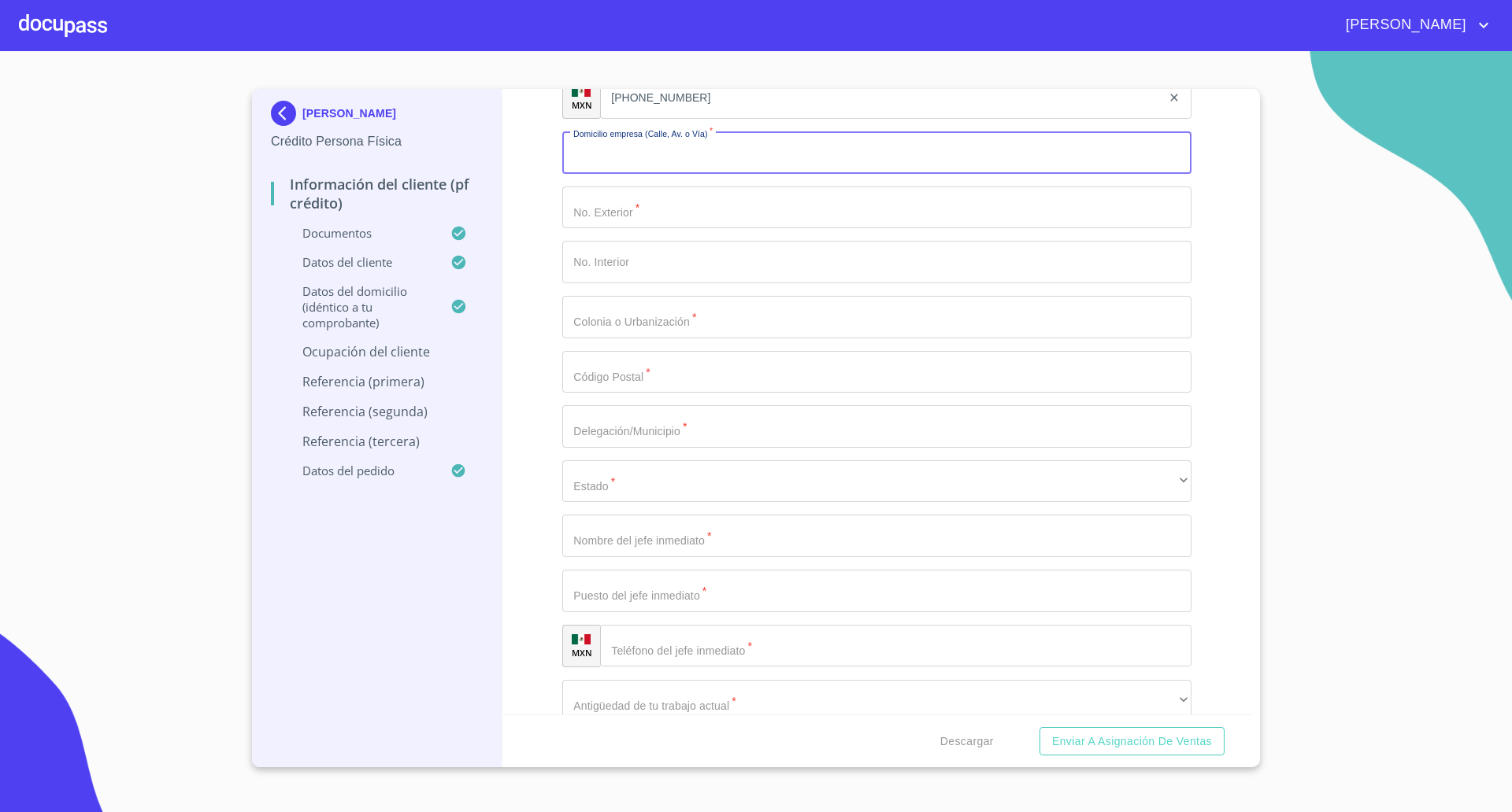
scroll to position [7281, 0]
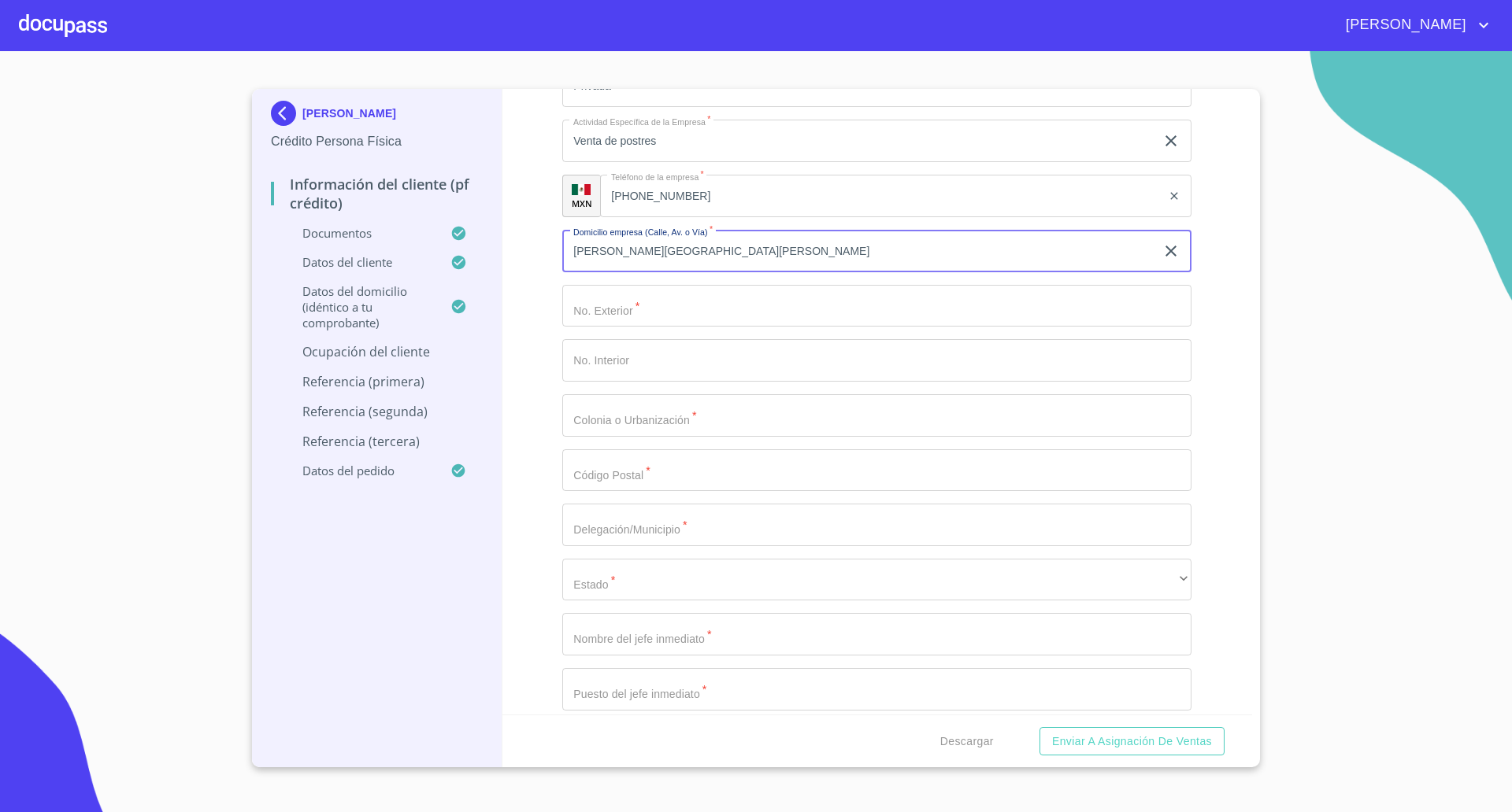
type input "[PERSON_NAME][GEOGRAPHIC_DATA][PERSON_NAME]"
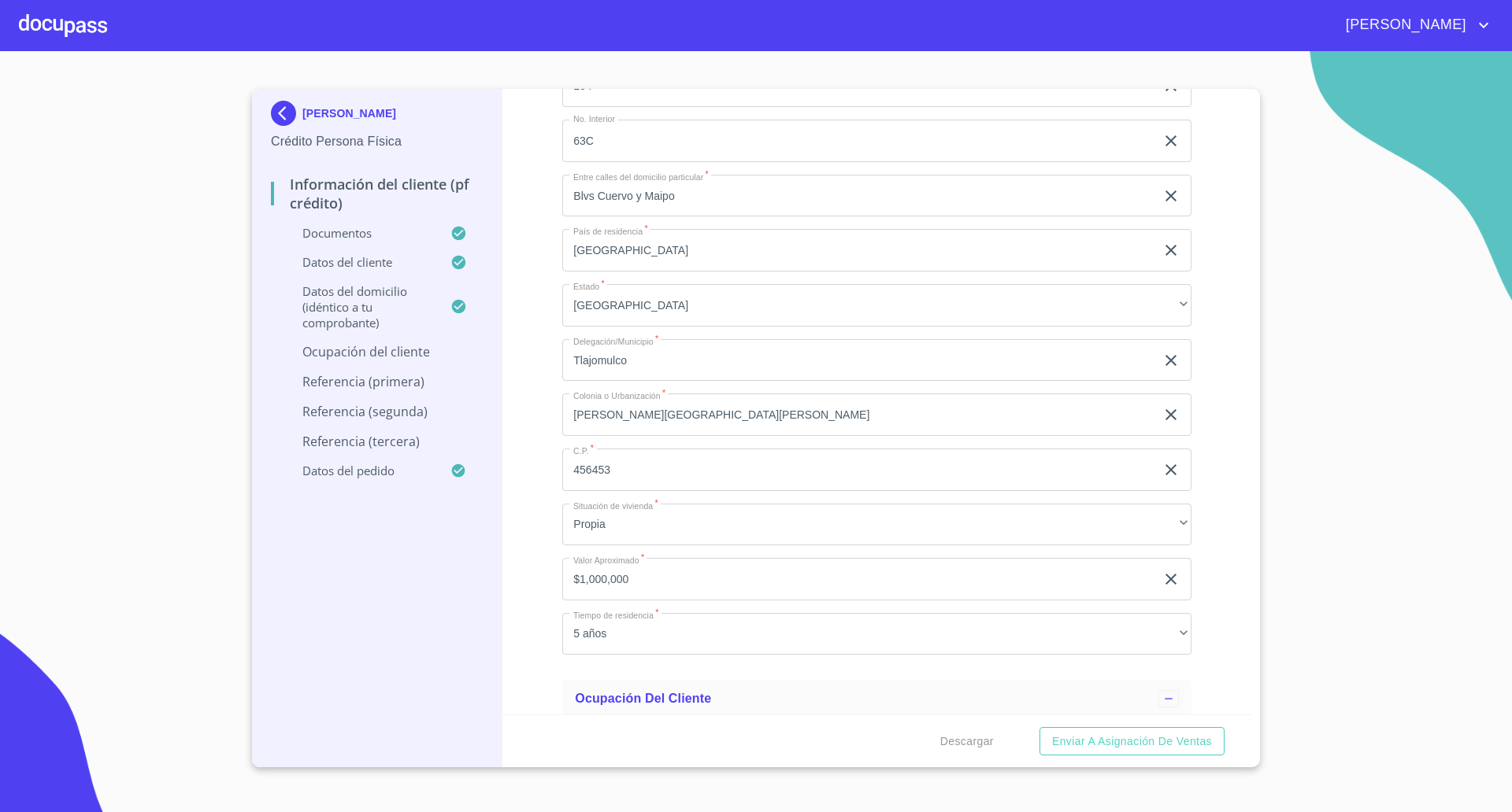
scroll to position [6198, 0]
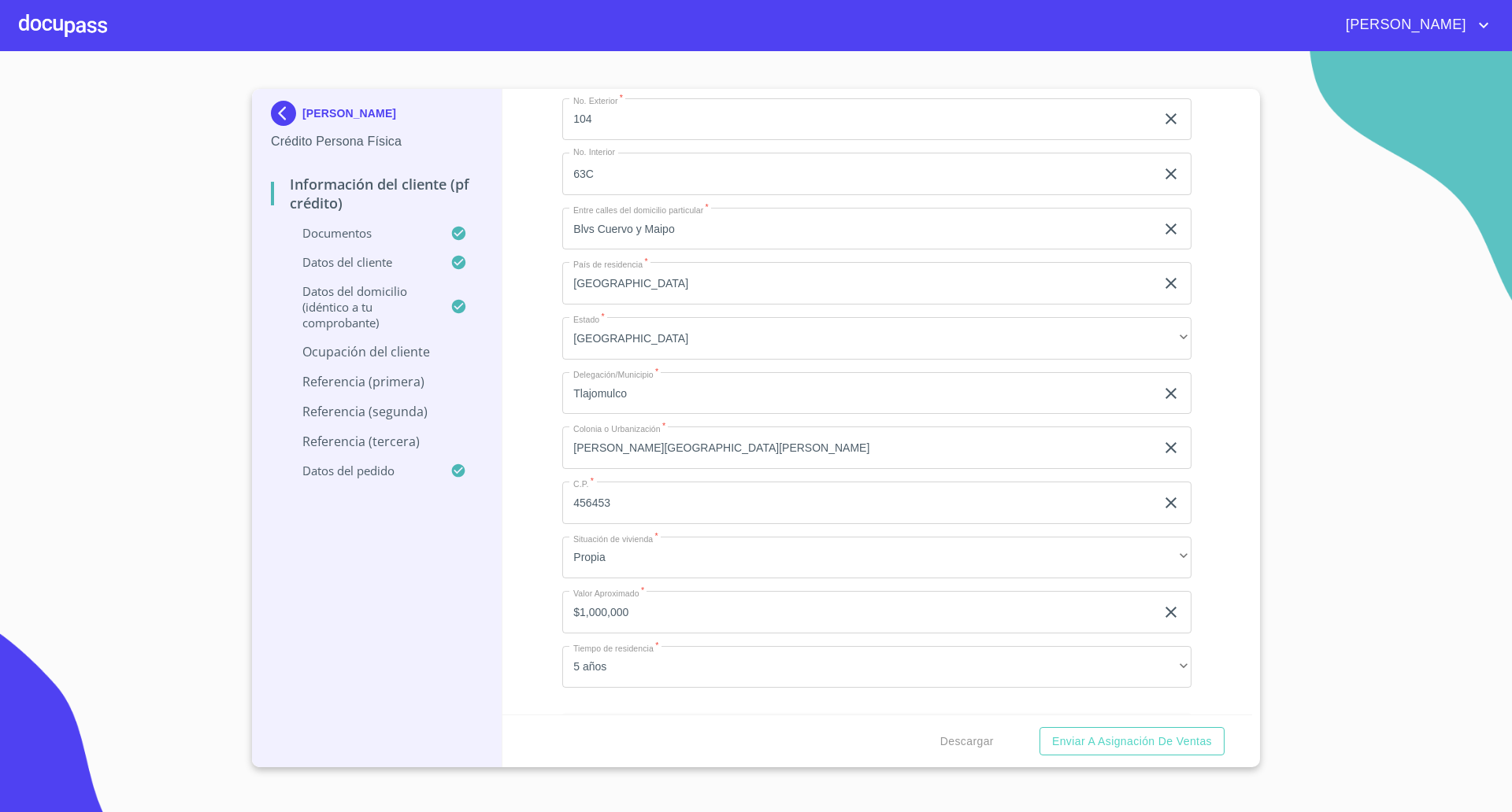
type input "Blvd Cuervo y [PERSON_NAME][GEOGRAPHIC_DATA]"
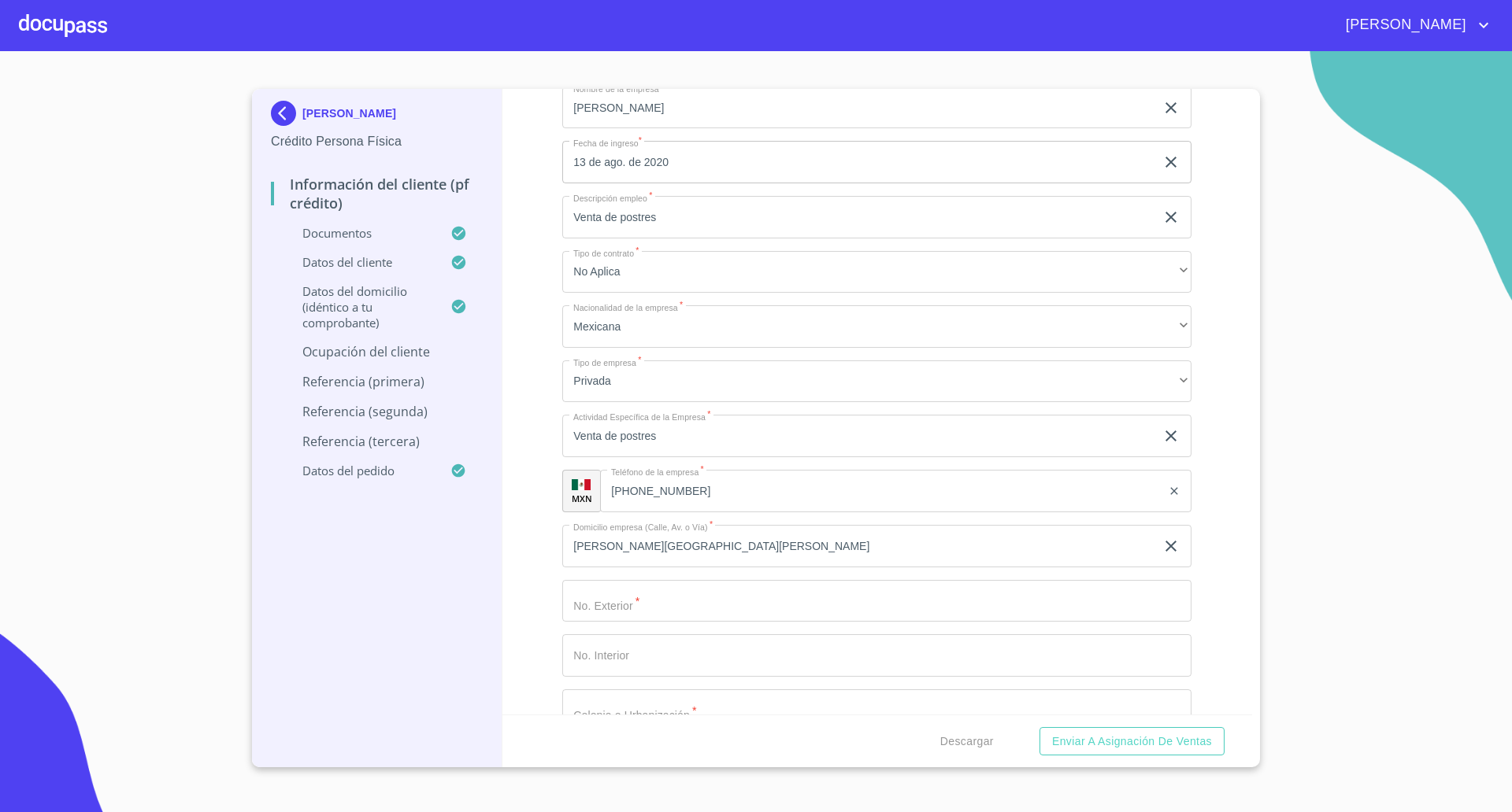
scroll to position [7183, 0]
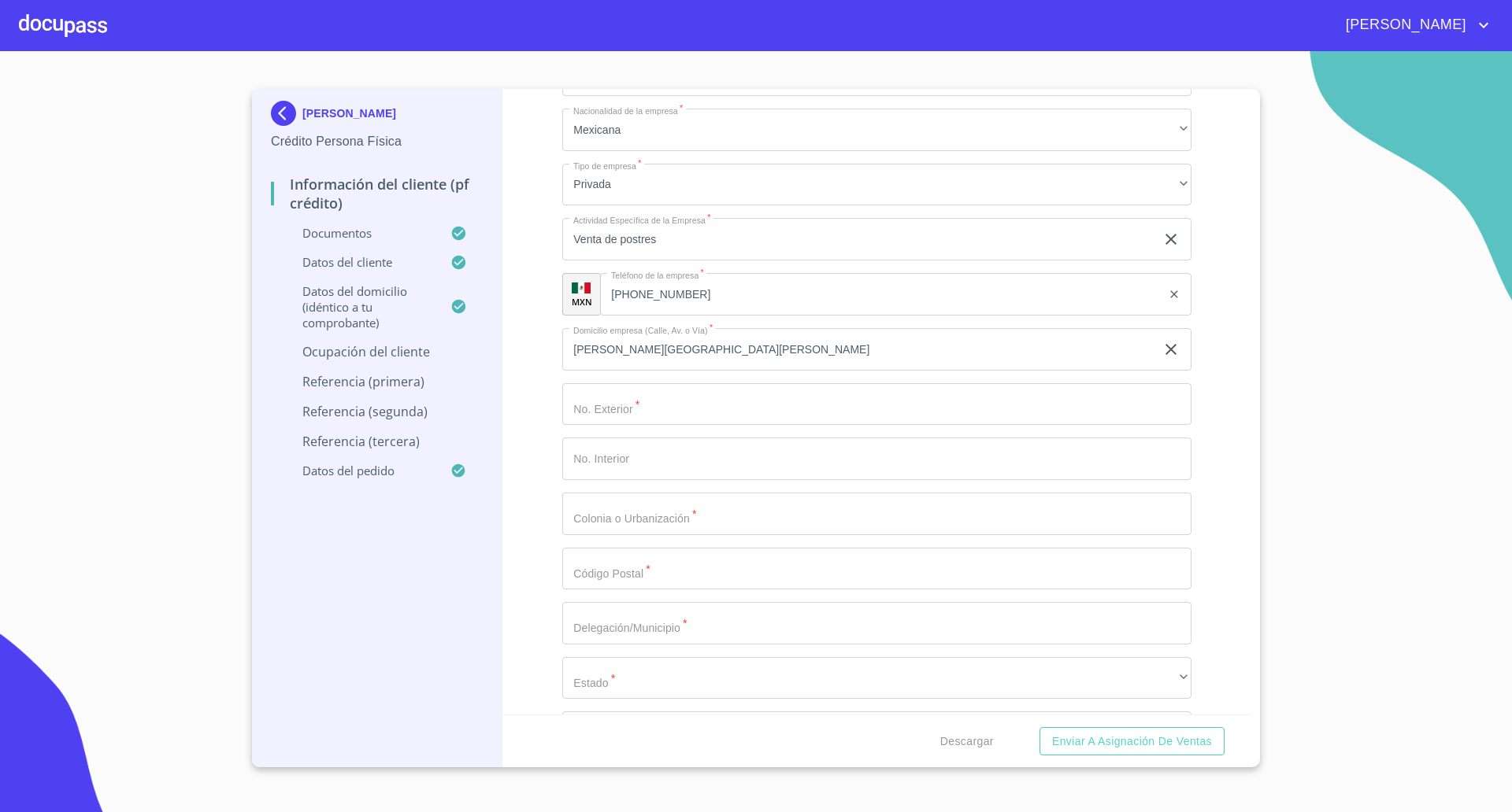
type input "Edificio 62"
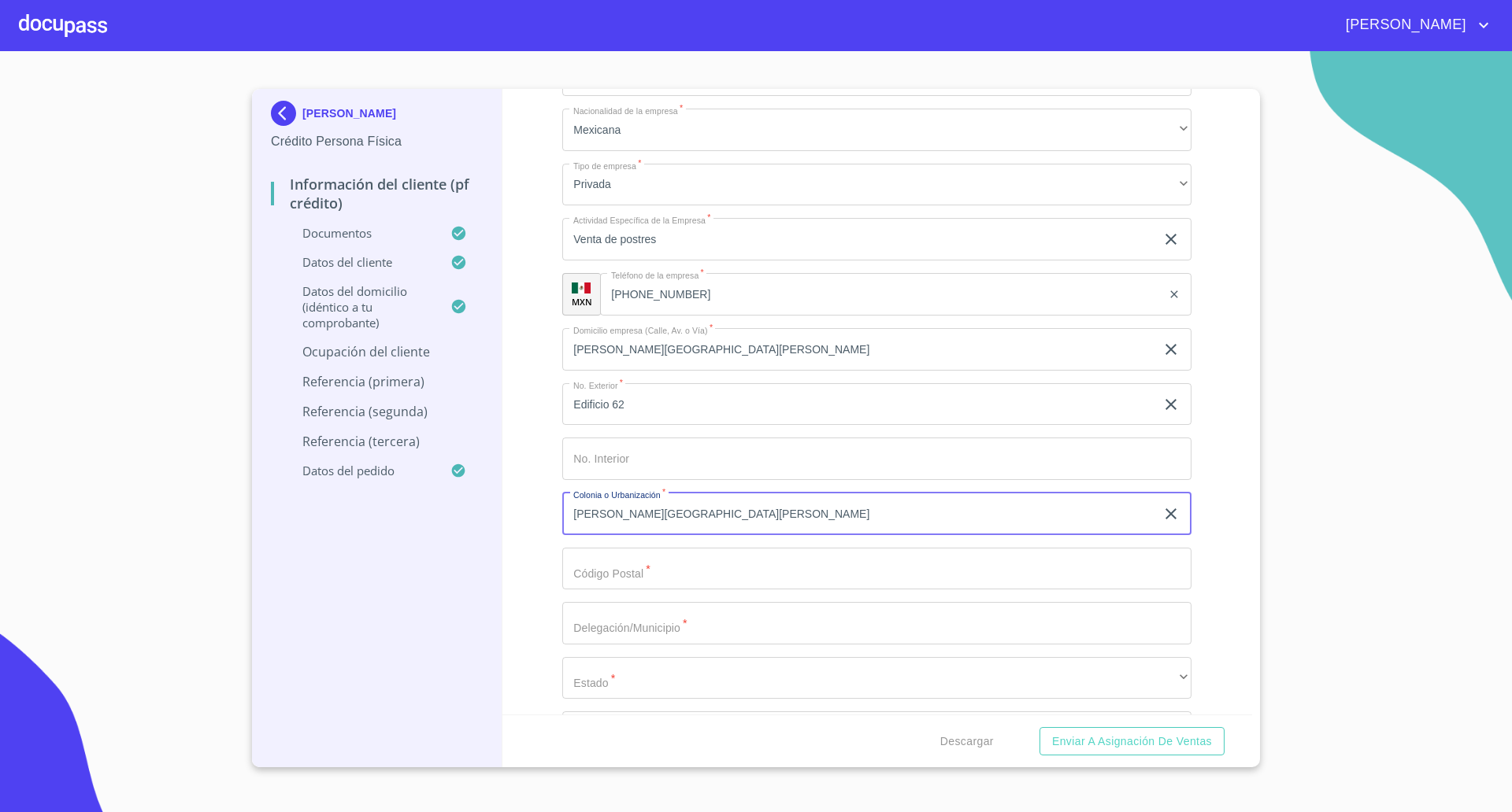
type input "[PERSON_NAME][GEOGRAPHIC_DATA][PERSON_NAME]"
type input "45653"
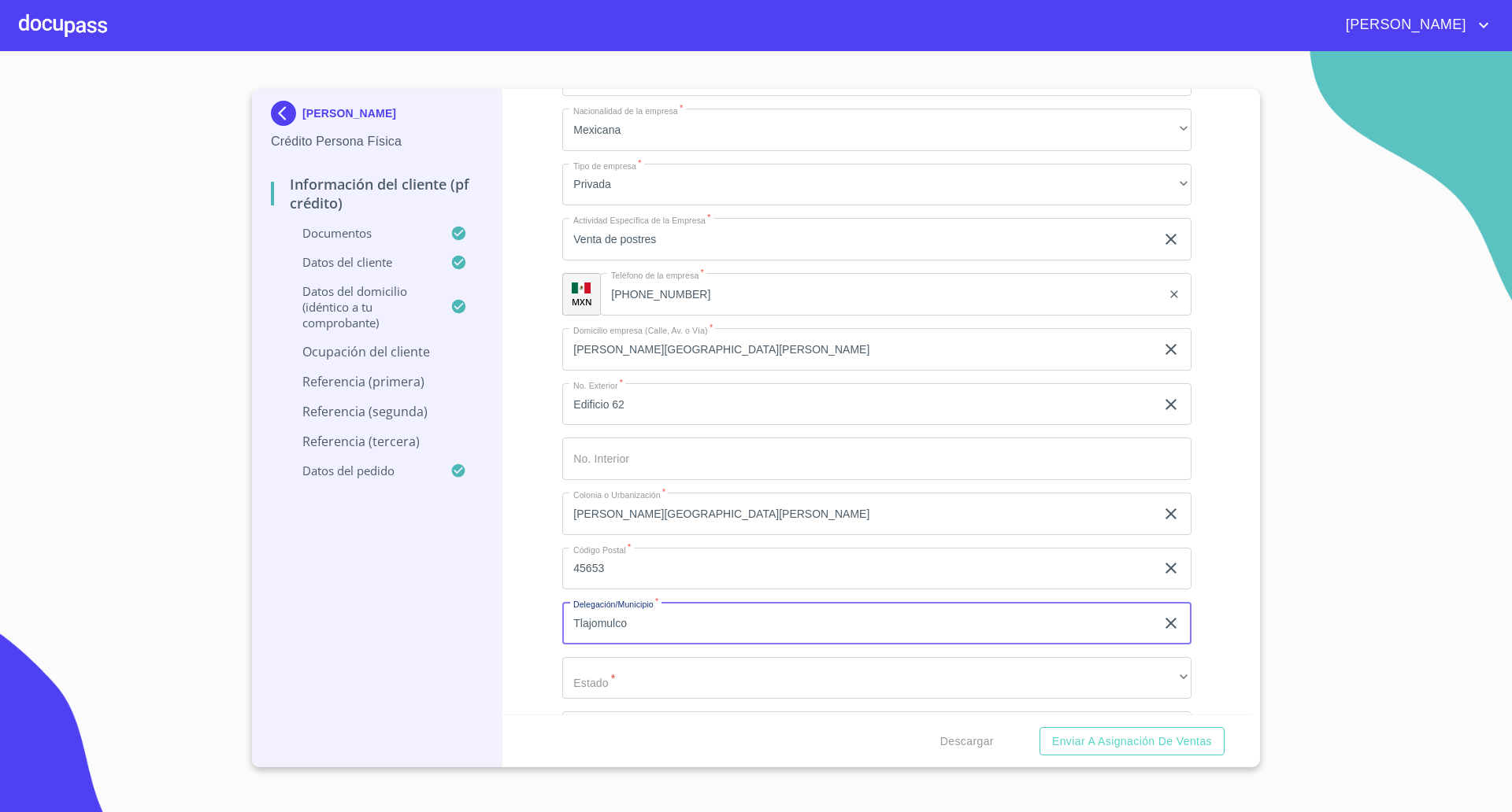
type input "Tlajomulco"
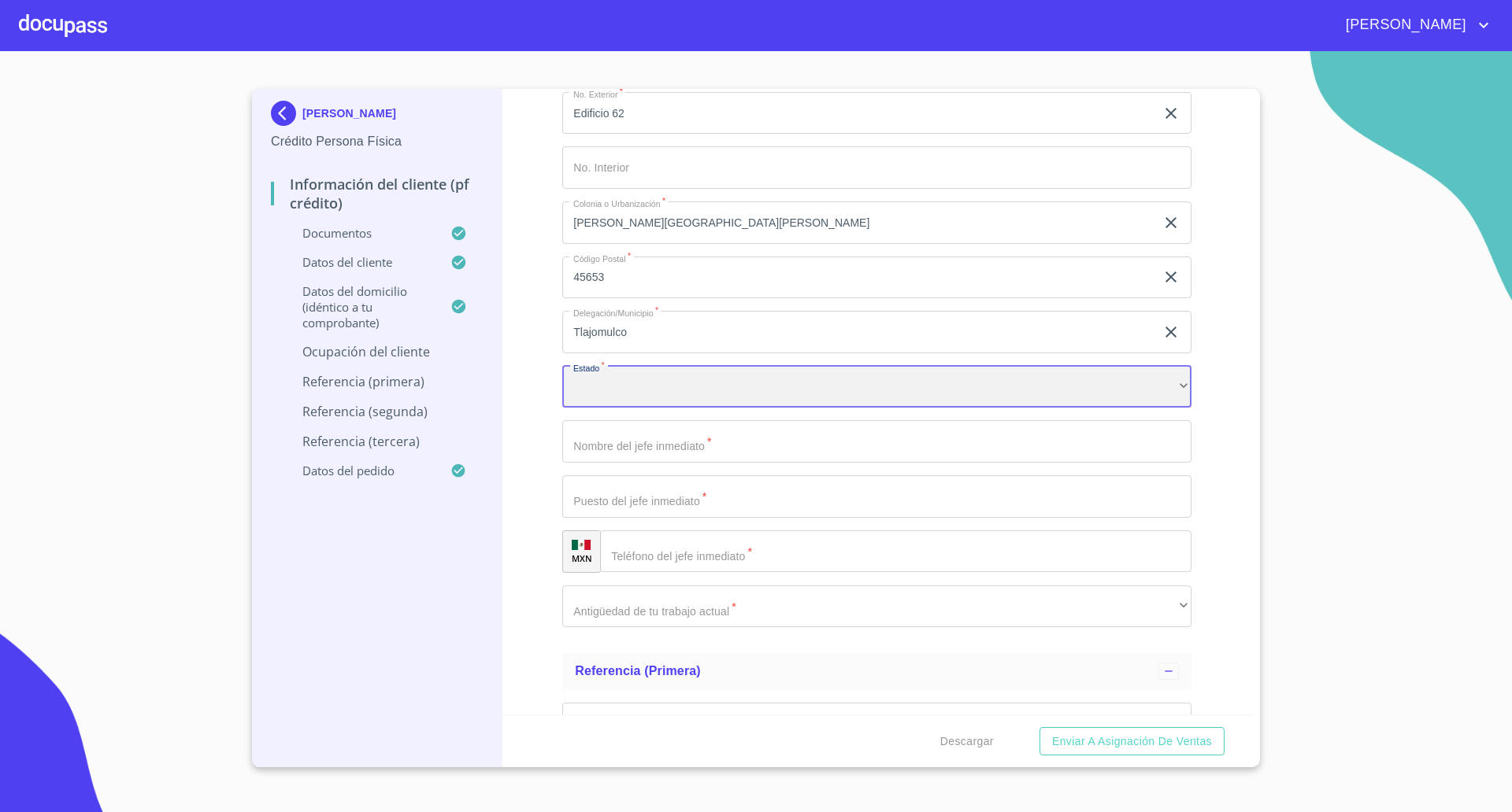
scroll to position [7478, 0]
click at [675, 377] on div "​" at bounding box center [876, 384] width 629 height 42
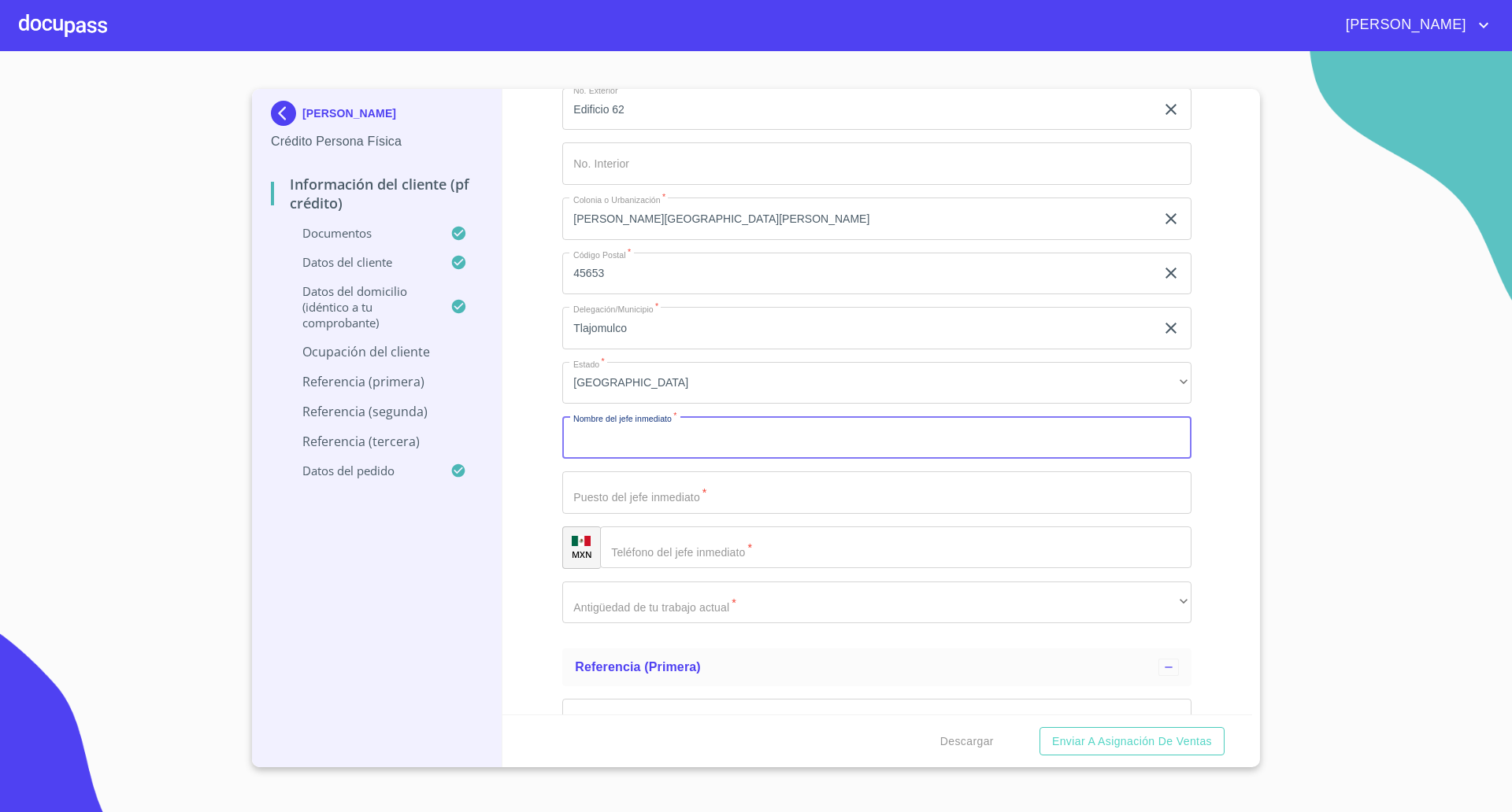
click at [652, 441] on input "Documento de identificación   *" at bounding box center [876, 438] width 629 height 42
type input "[PERSON_NAME]"
type input "Dueño de negocio"
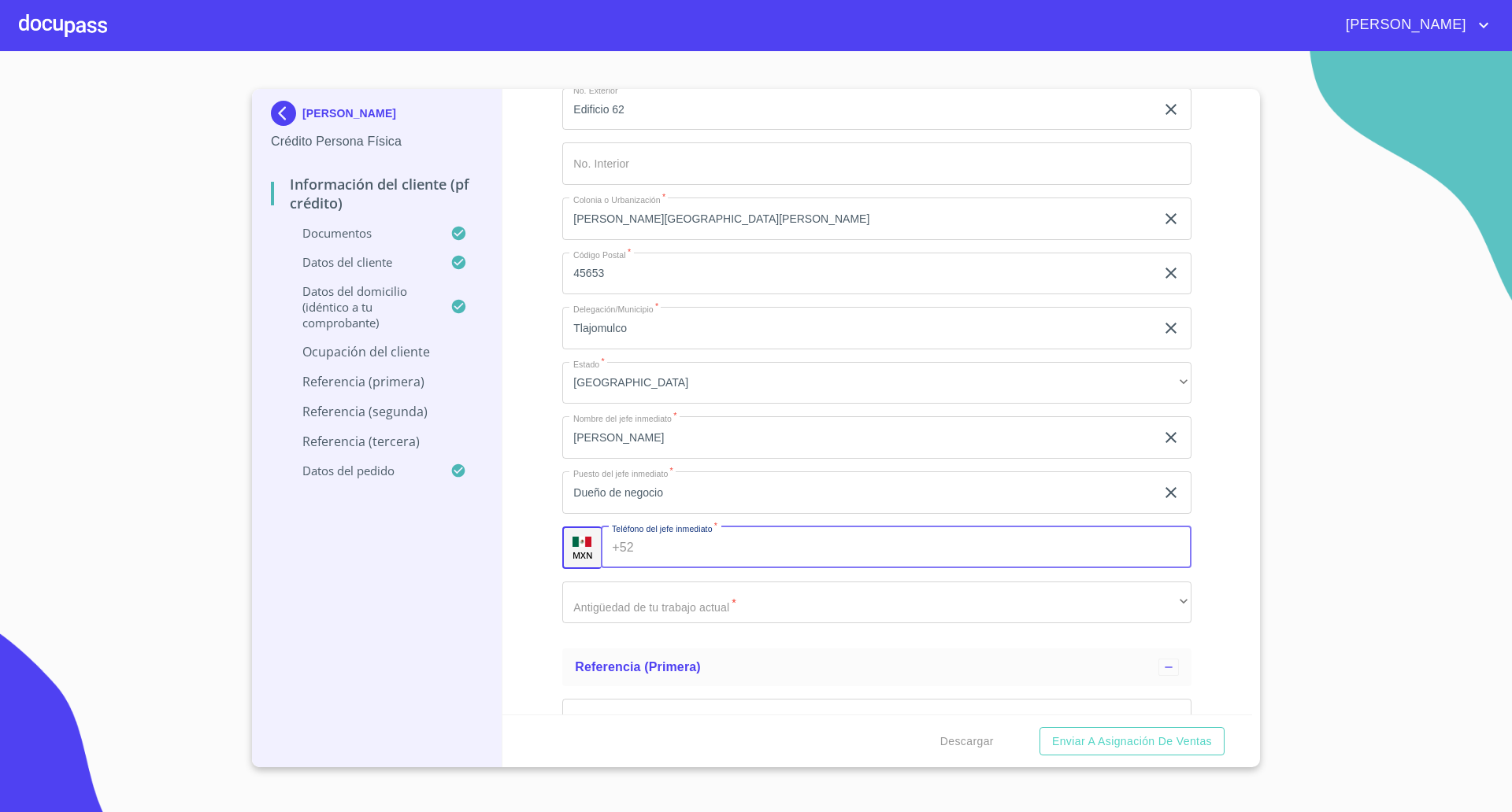
click at [712, 555] on input "Documento de identificación   *" at bounding box center [916, 547] width 551 height 42
paste input "(VI)OL680522MJCLRT0"
type input "(VI)OL680522MJCLRT0"
drag, startPoint x: 775, startPoint y: 556, endPoint x: 486, endPoint y: 566, distance: 289.2
click at [488, 566] on div "[PERSON_NAME] Crédito Persona Física Información del cliente (PF crédito) Docum…" at bounding box center [752, 428] width 1000 height 678
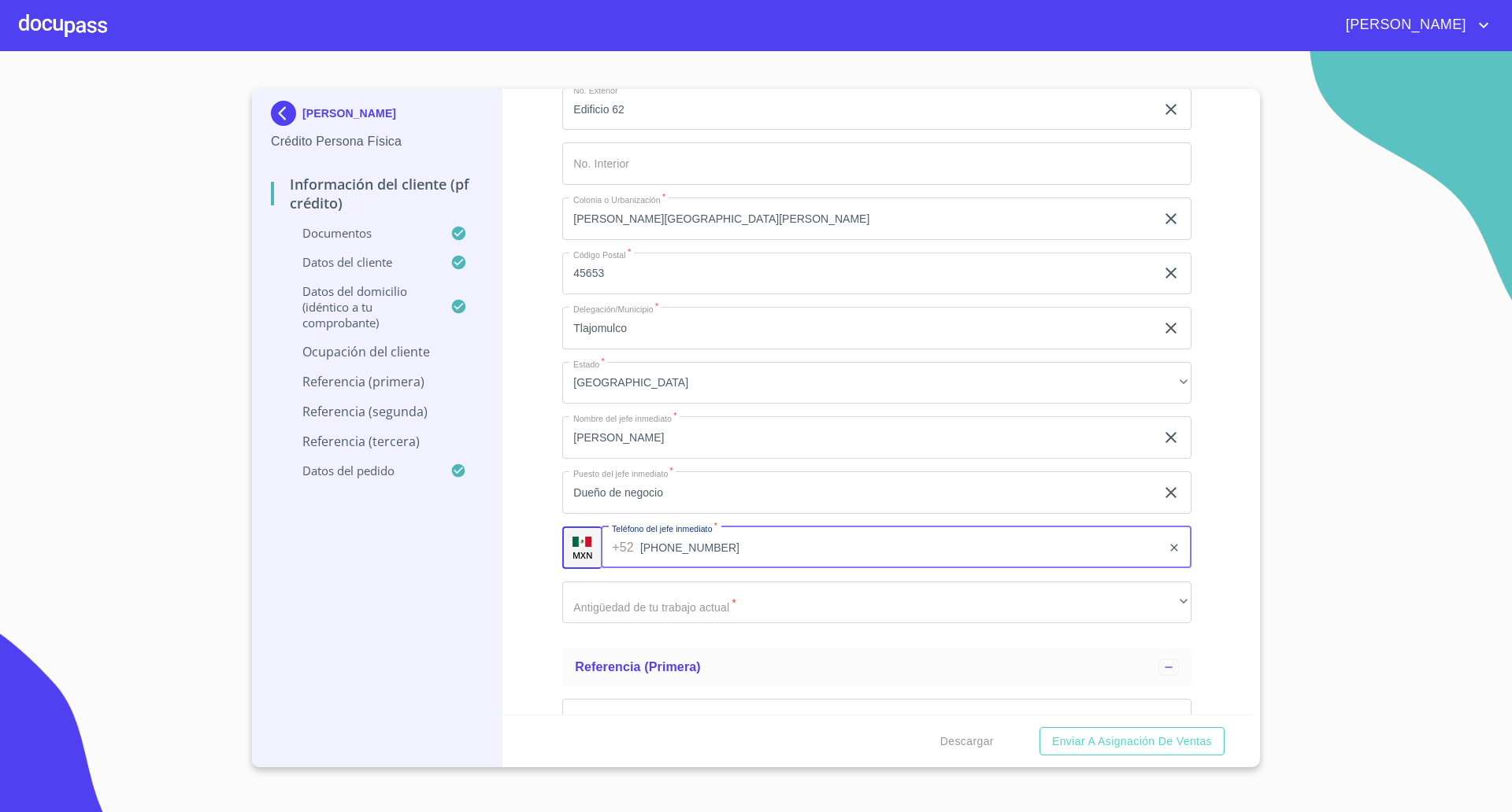
type input "[PHONE_NUMBER]"
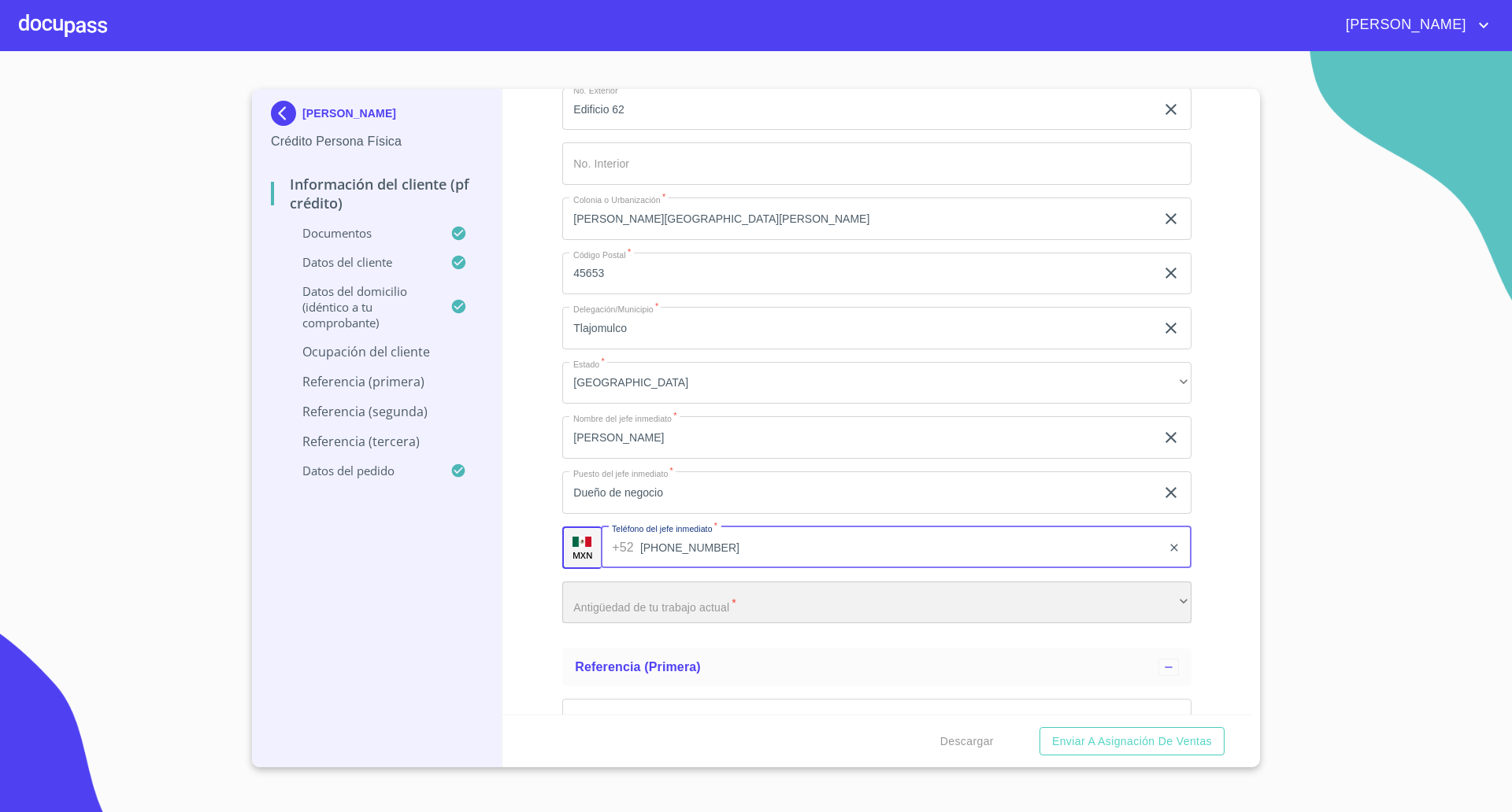
click at [623, 601] on div "​" at bounding box center [876, 602] width 629 height 42
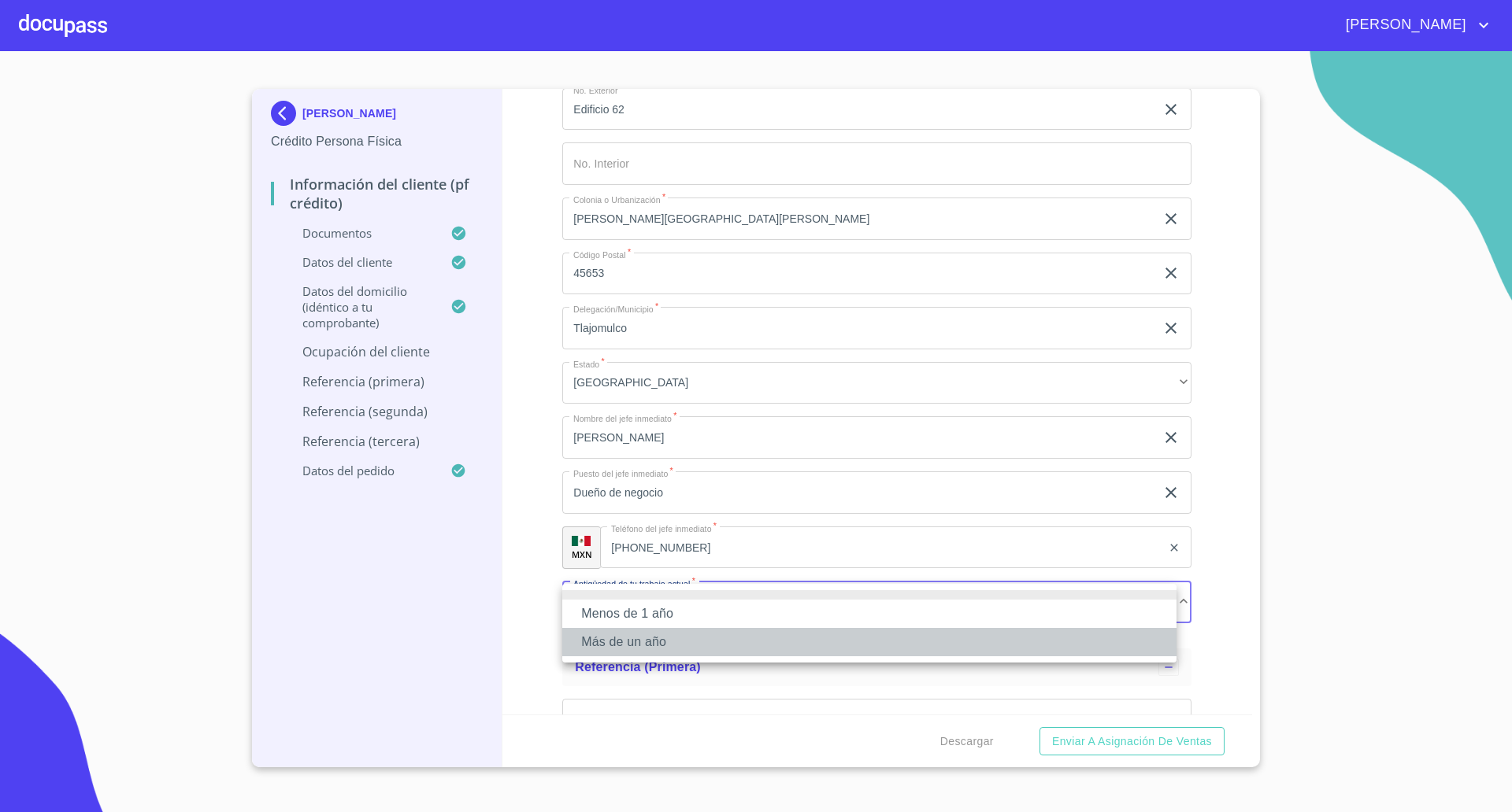
click at [610, 633] on li "Más de un año" at bounding box center [869, 642] width 615 height 28
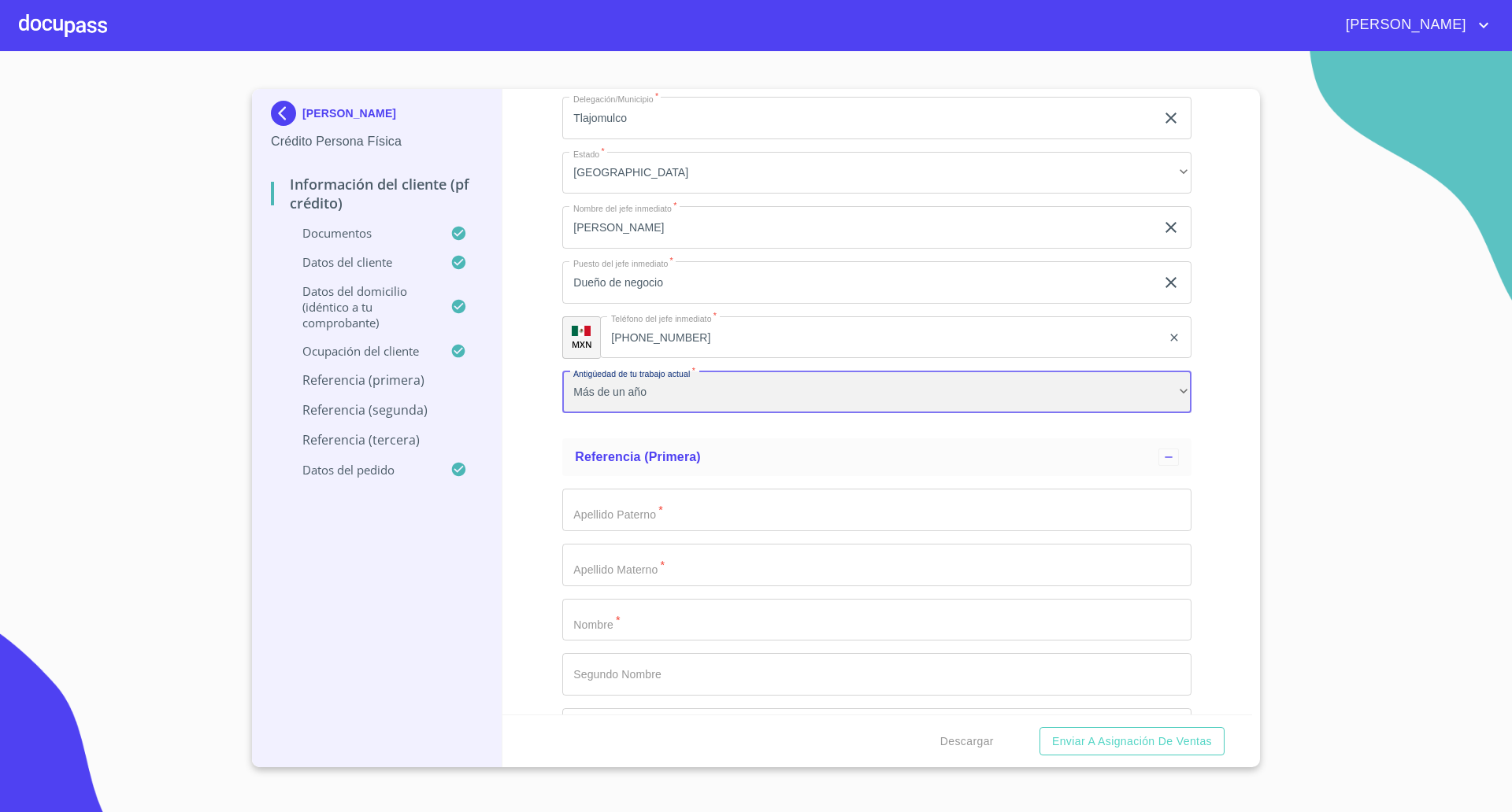
scroll to position [7773, 0]
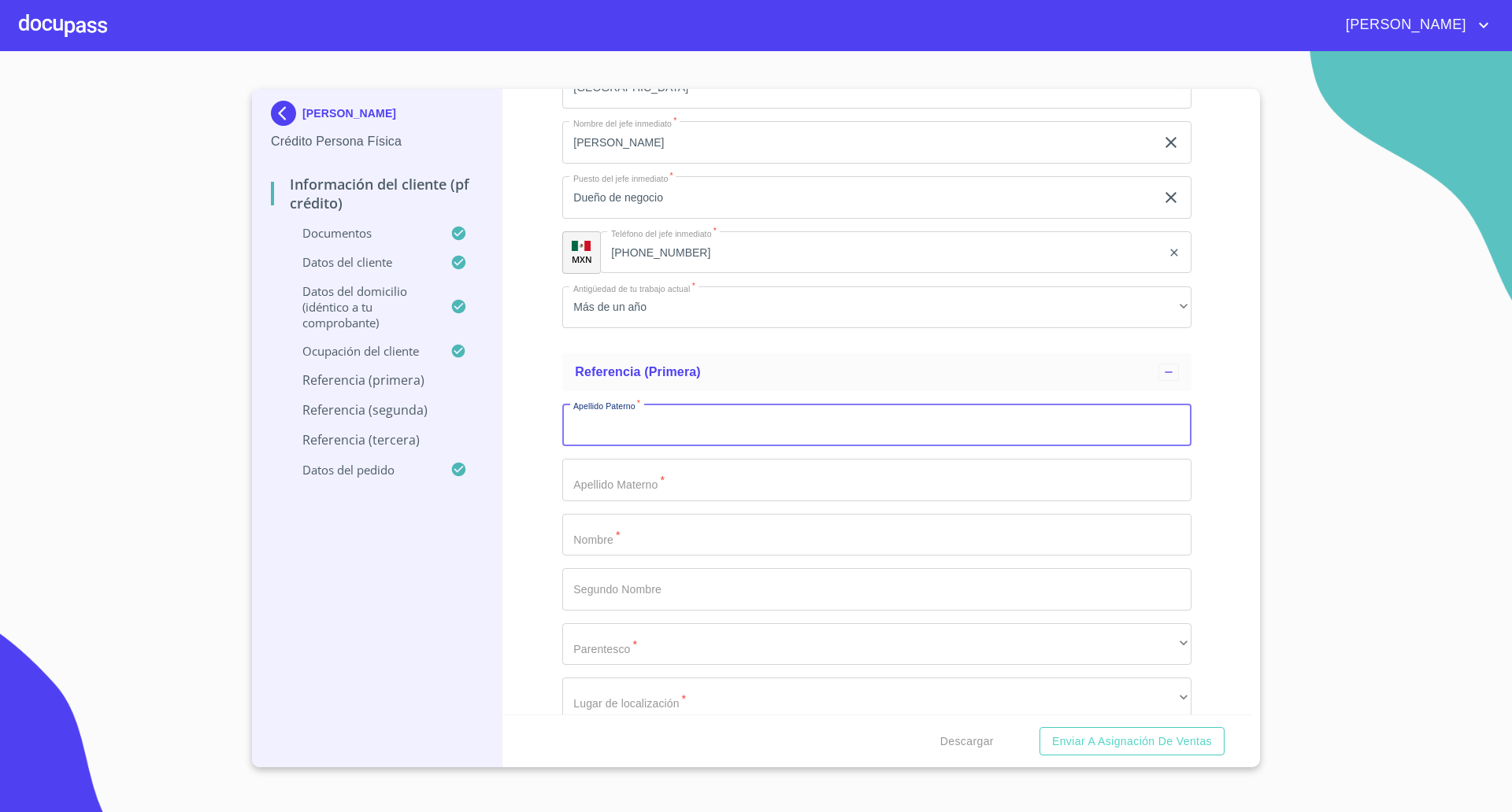
click at [625, 425] on input "Documento de identificación   *" at bounding box center [876, 425] width 629 height 42
type input "[PERSON_NAME]"
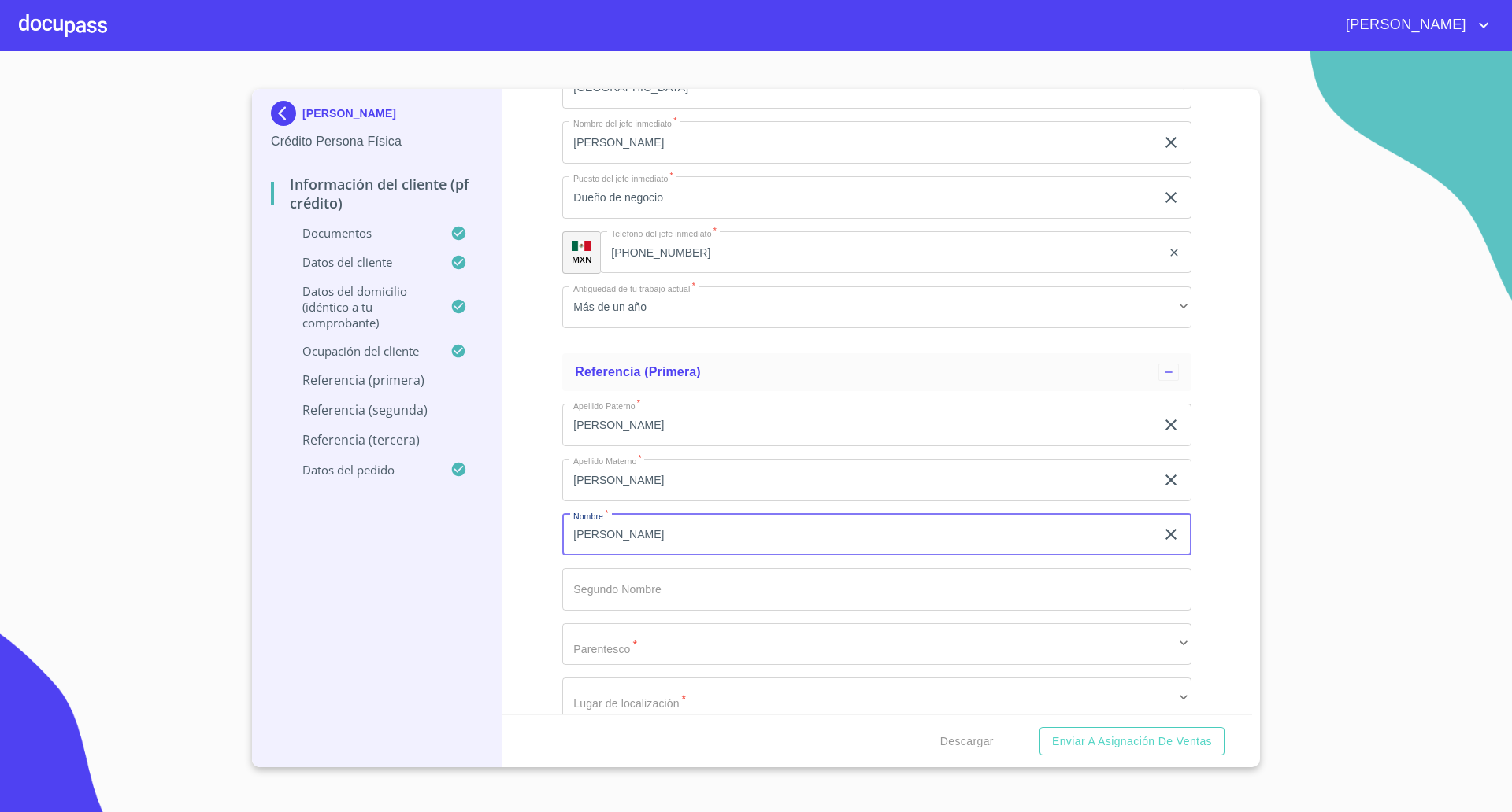
type input "[PERSON_NAME]"
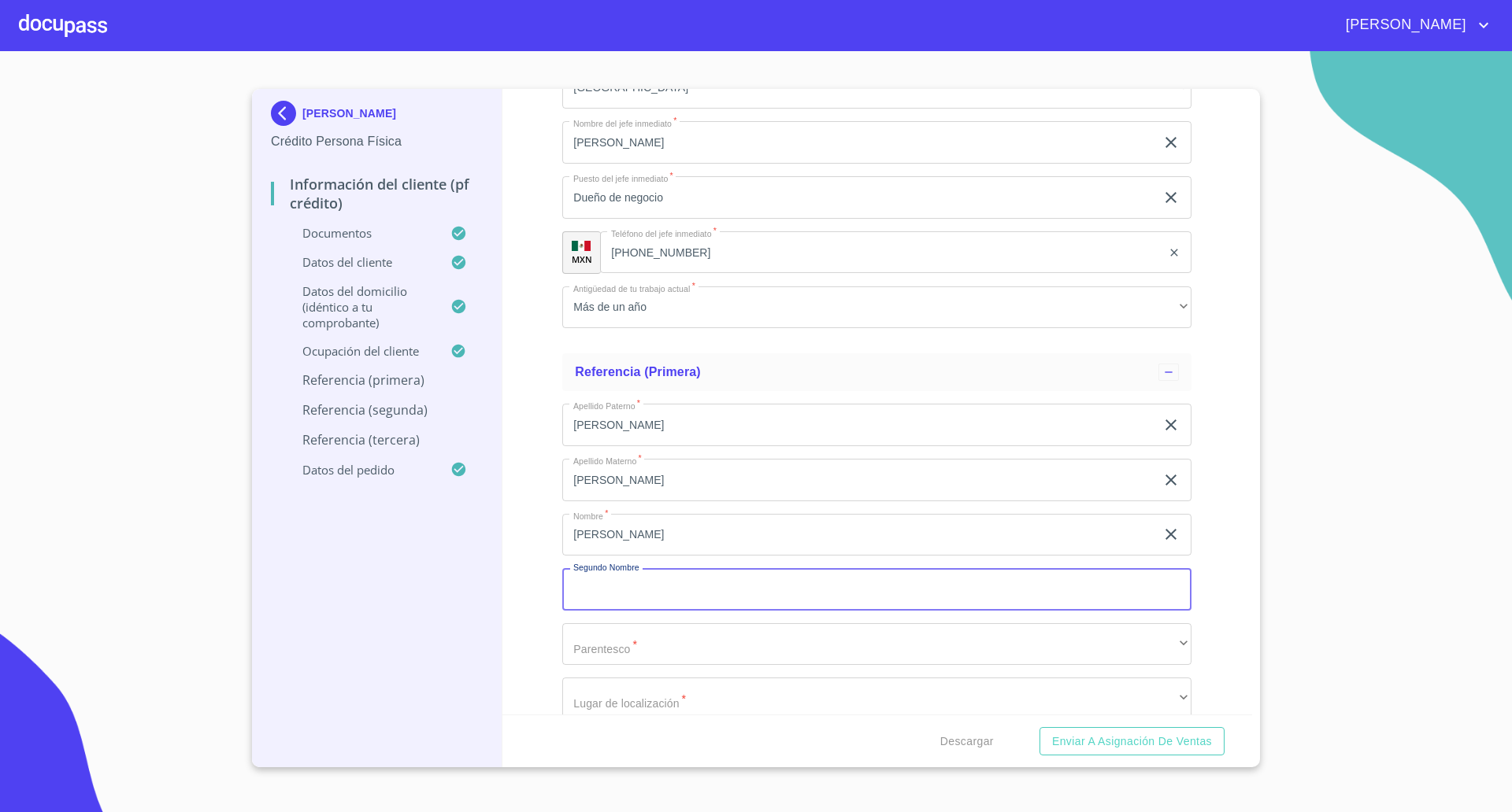
type input "T"
type input "Yair"
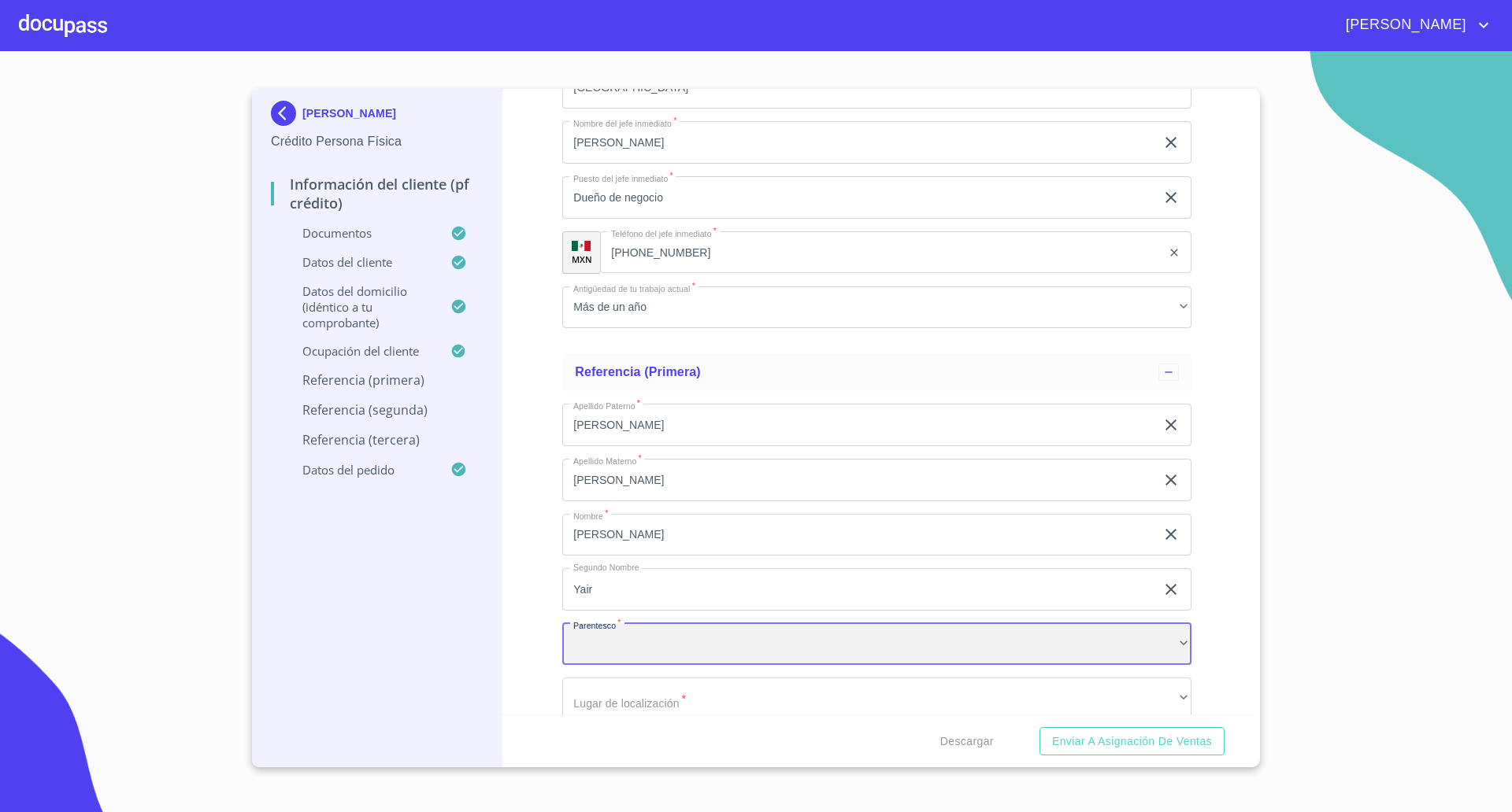
click at [677, 649] on div "​" at bounding box center [876, 644] width 629 height 42
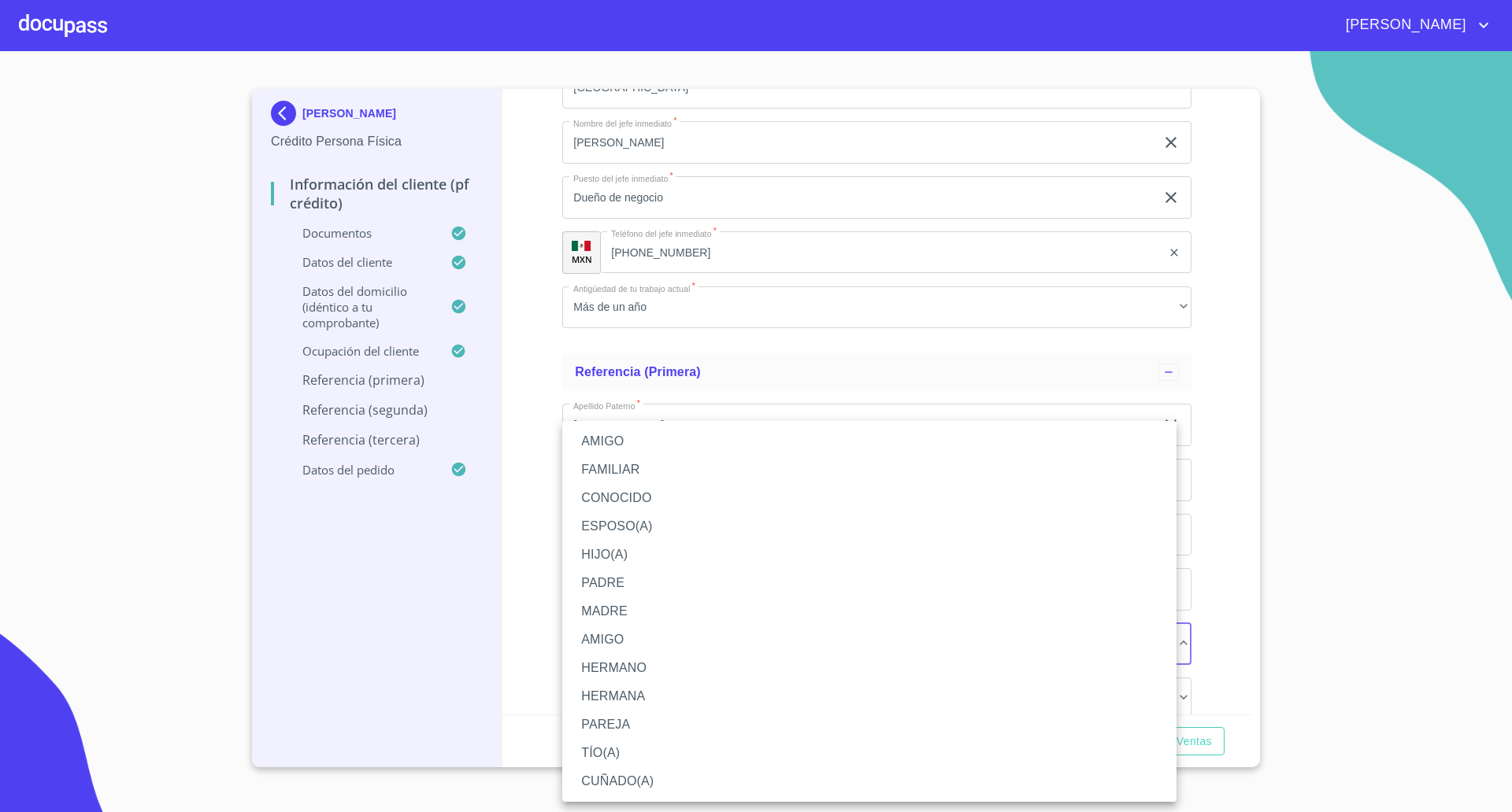
click at [612, 549] on li "HIJO(A)" at bounding box center [869, 555] width 615 height 28
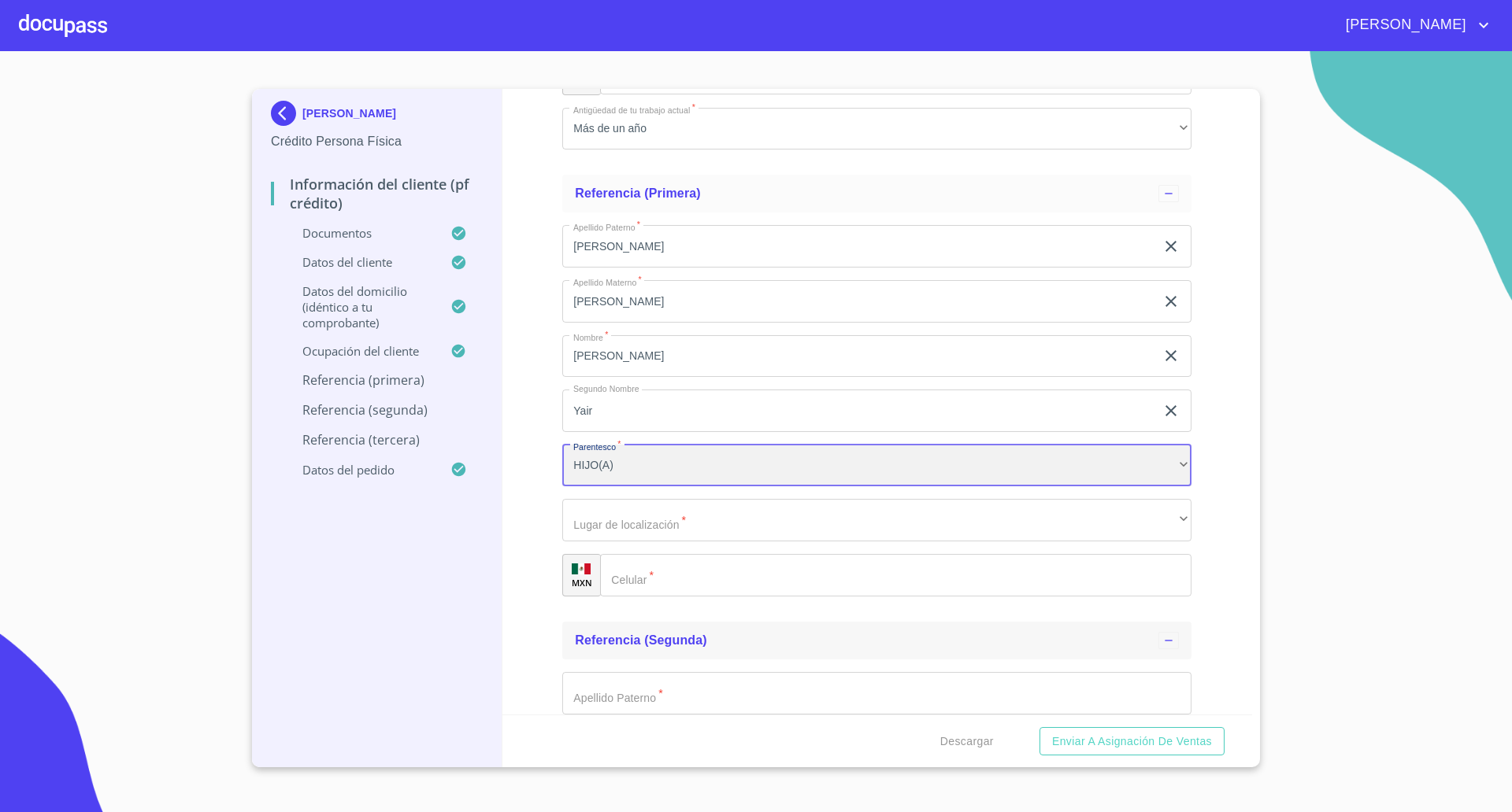
scroll to position [7970, 0]
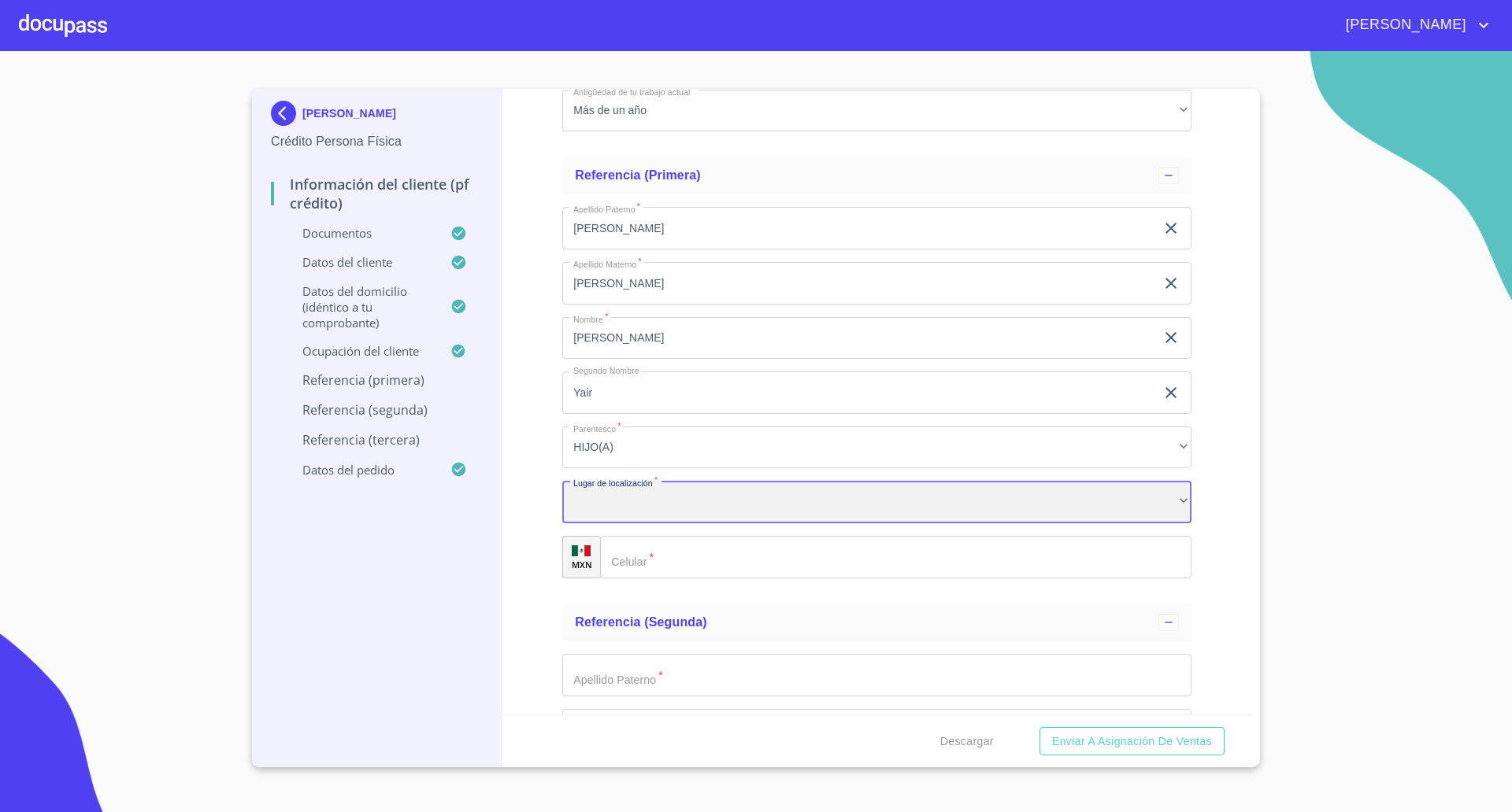
click at [658, 518] on div "​" at bounding box center [876, 502] width 629 height 42
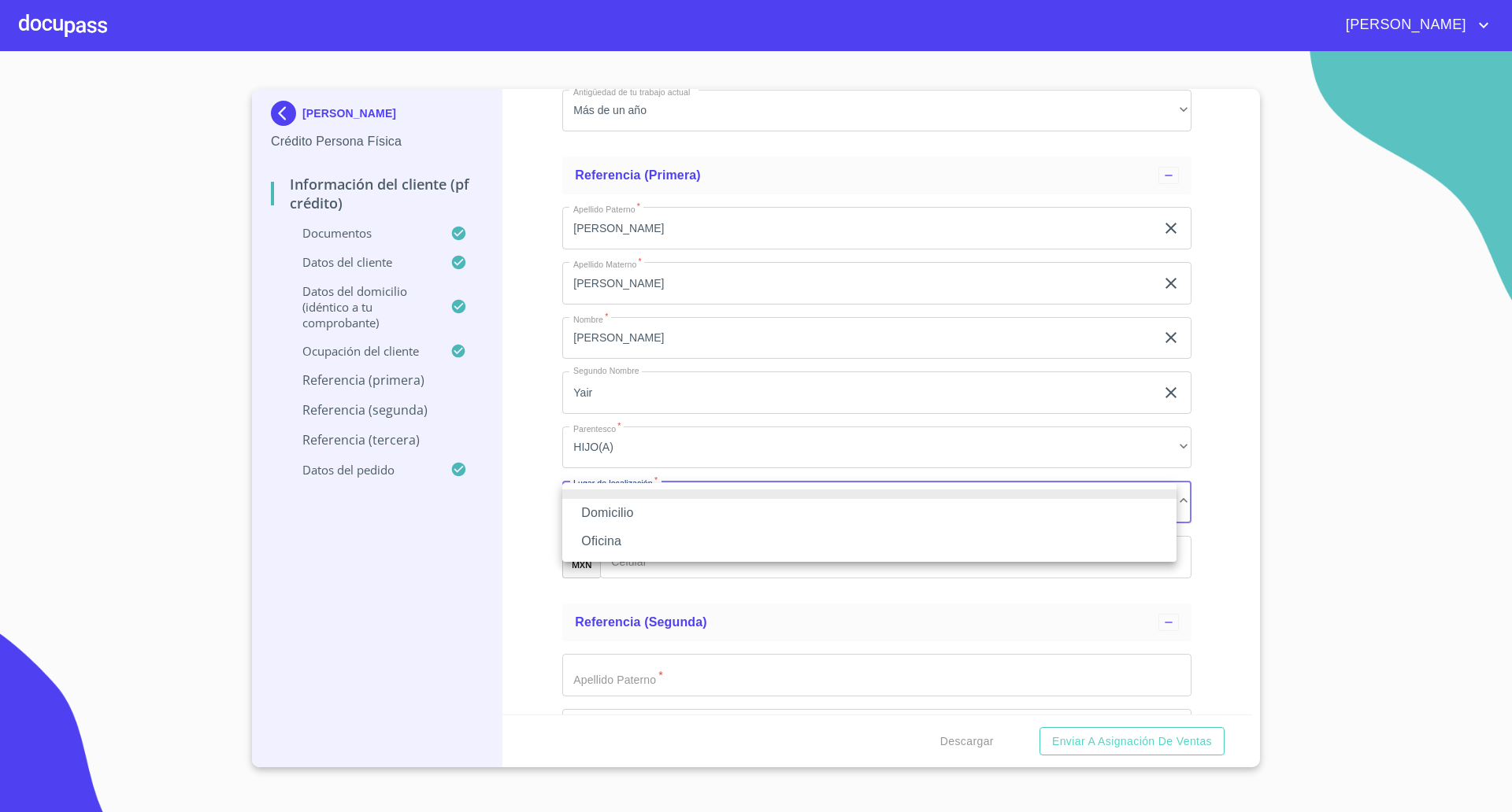
click at [625, 542] on li "Oficina" at bounding box center [869, 541] width 615 height 28
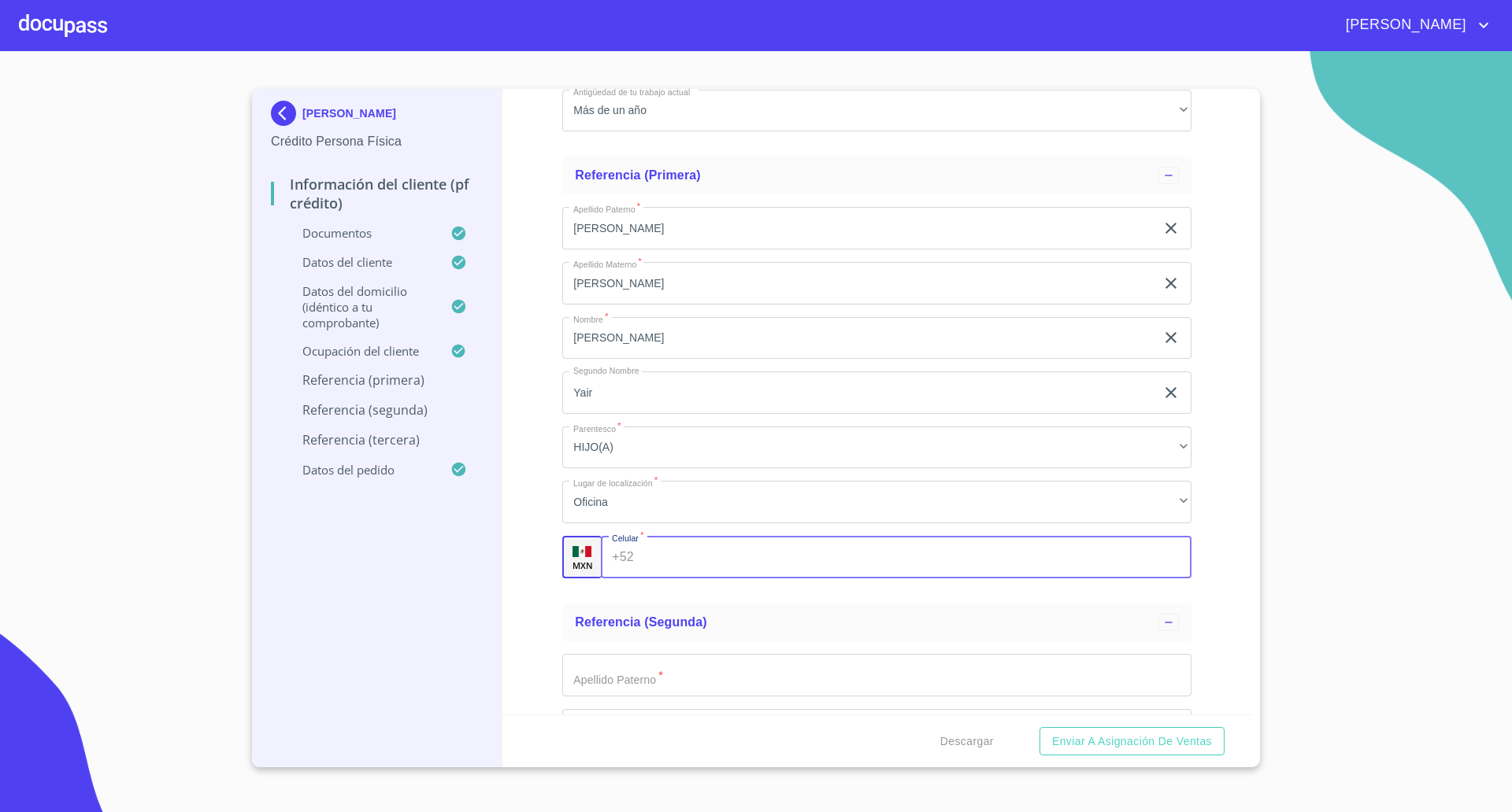
click at [715, 559] on input "Documento de identificación   *" at bounding box center [916, 558] width 551 height 42
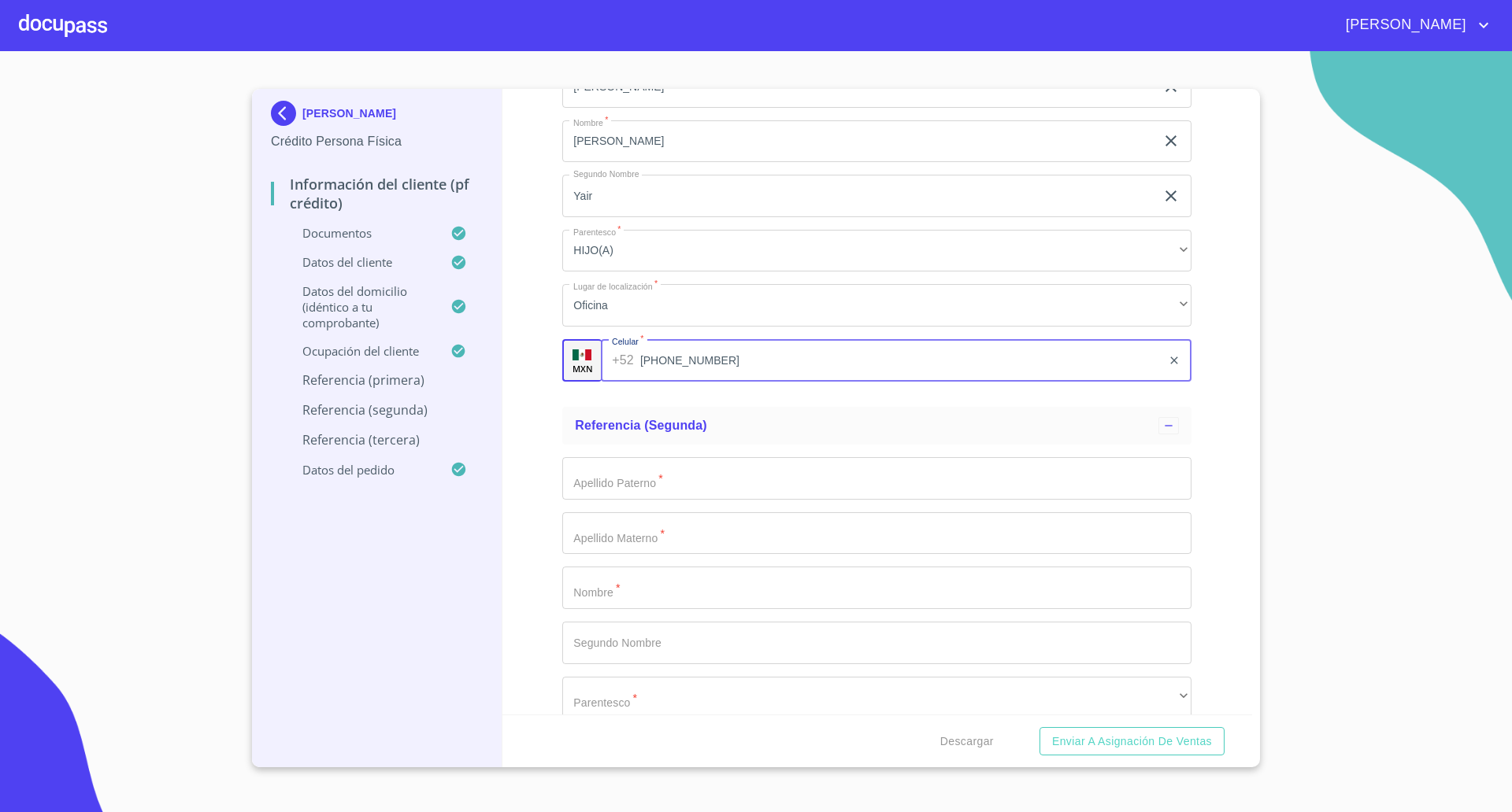
scroll to position [8266, 0]
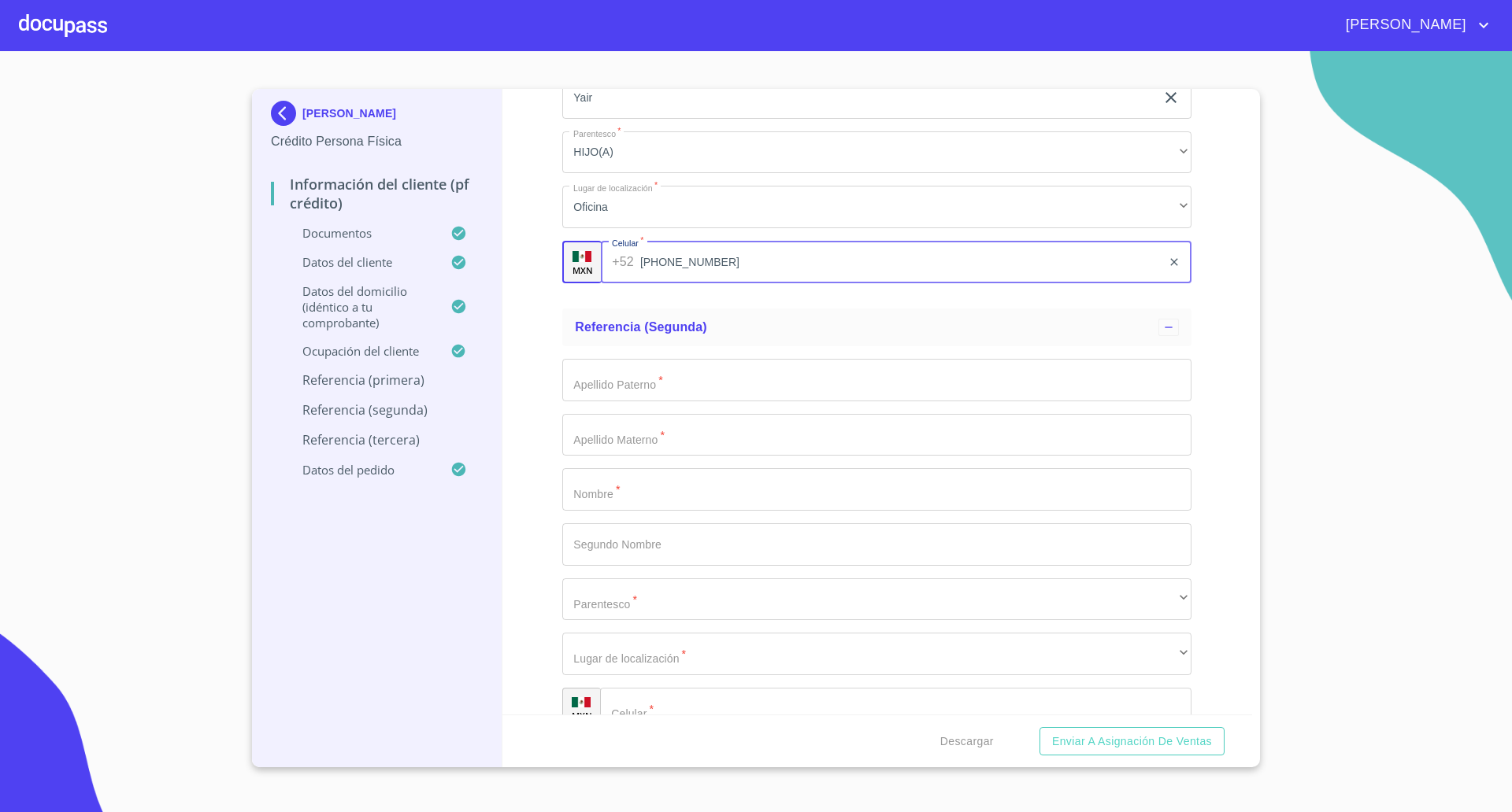
type input "[PHONE_NUMBER]"
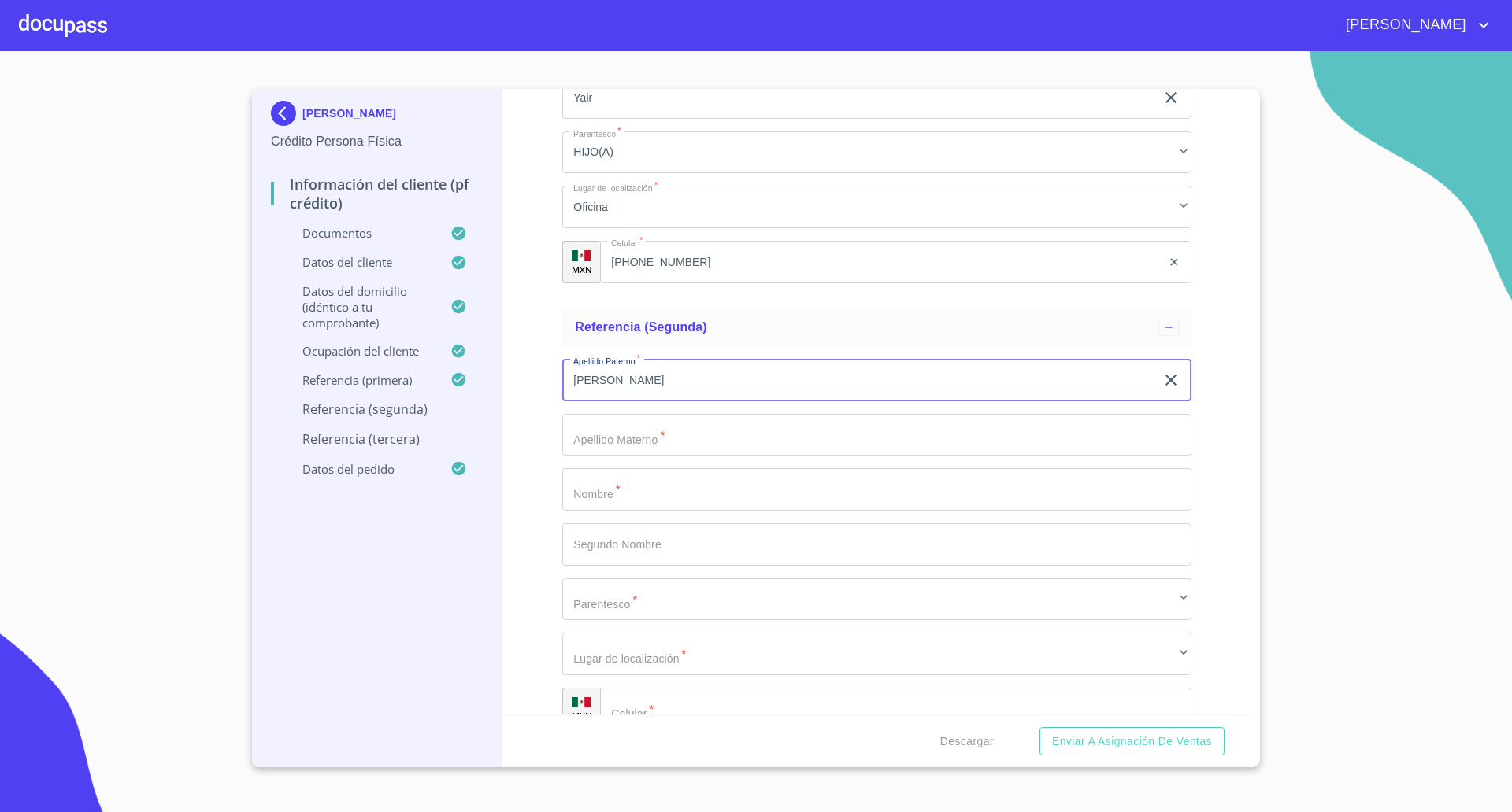
type input "[PERSON_NAME]"
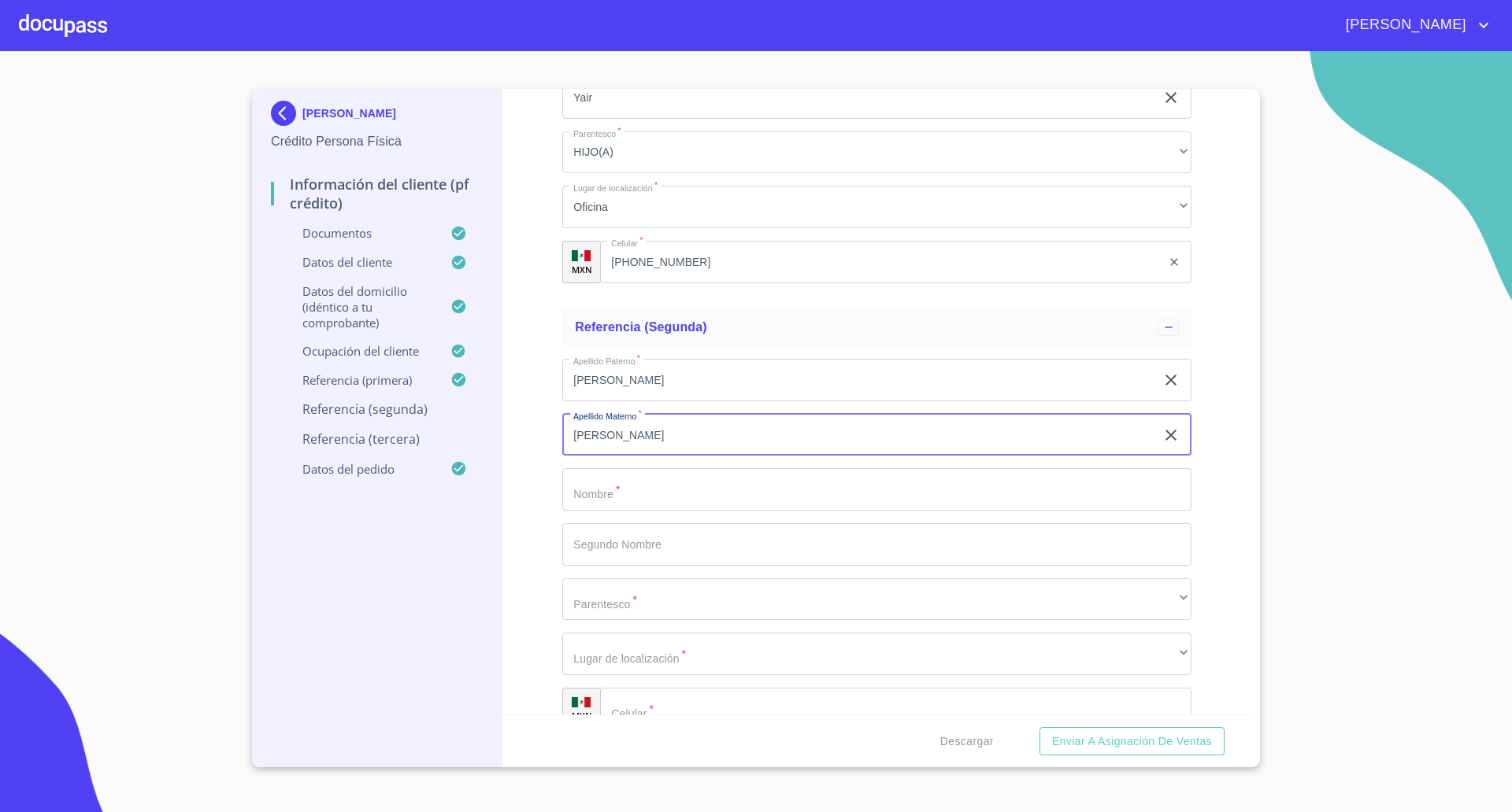
type input "[PERSON_NAME]"
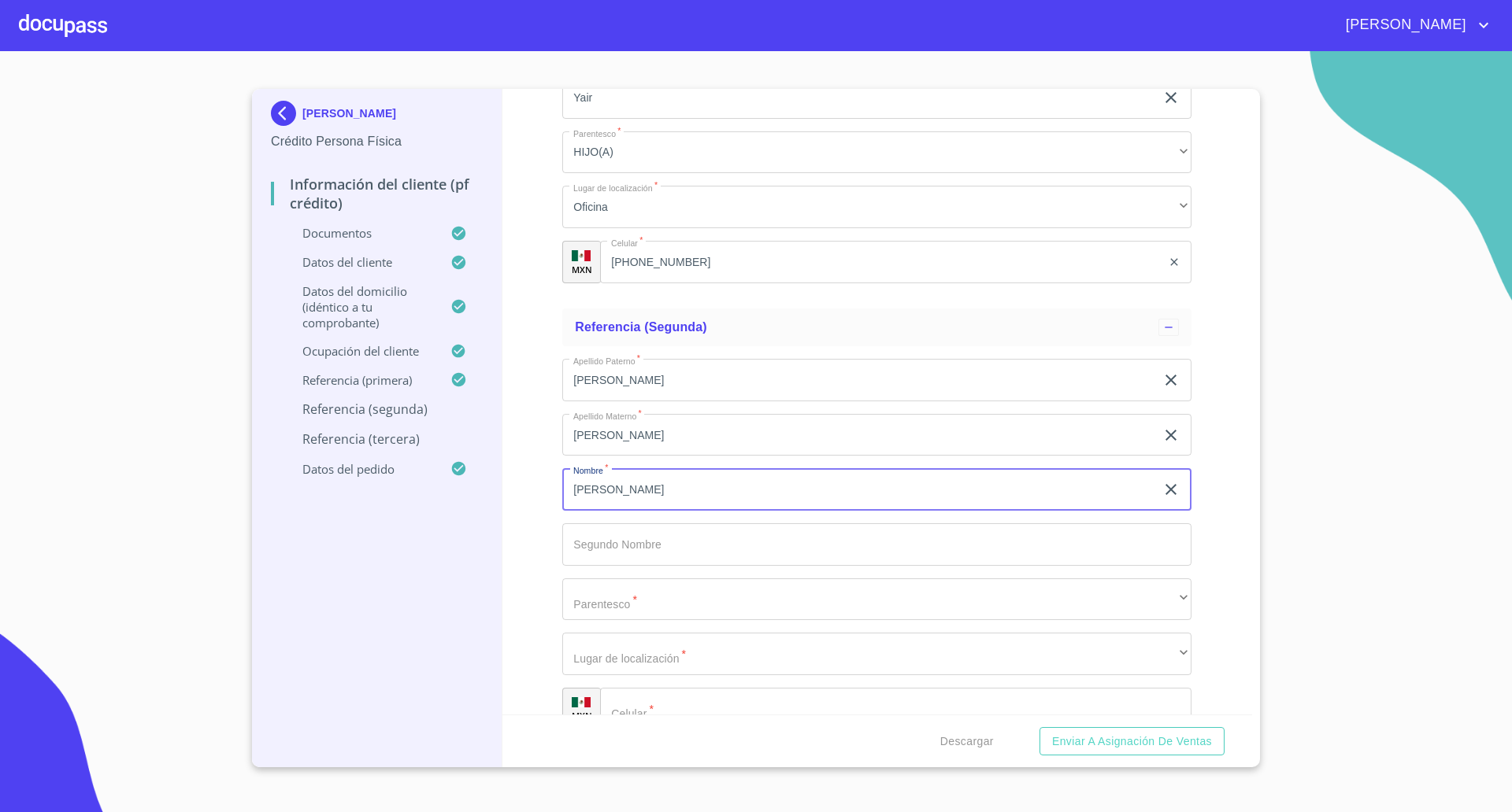
type input "[PERSON_NAME]"
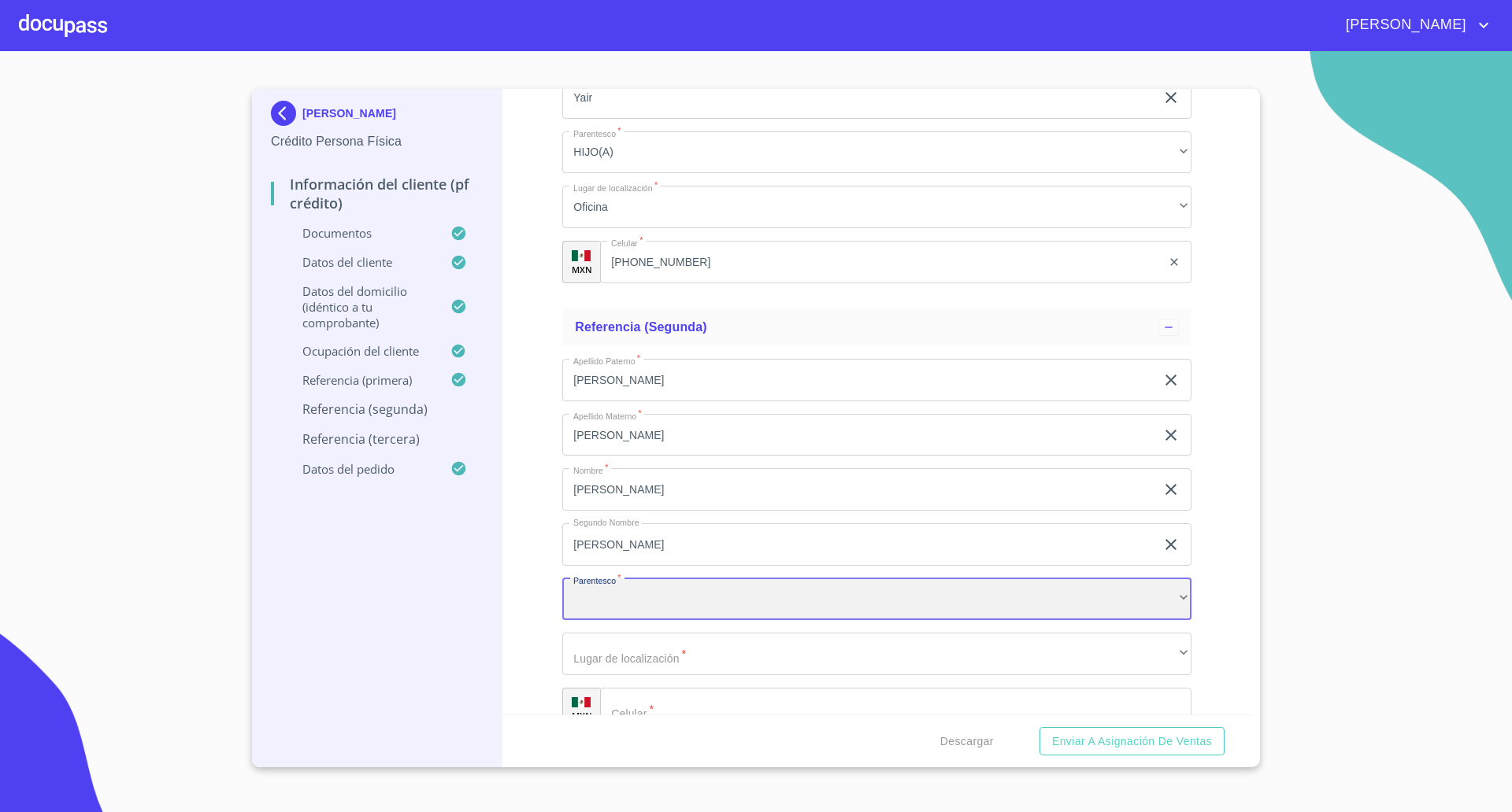
click at [657, 599] on div "​" at bounding box center [876, 600] width 629 height 42
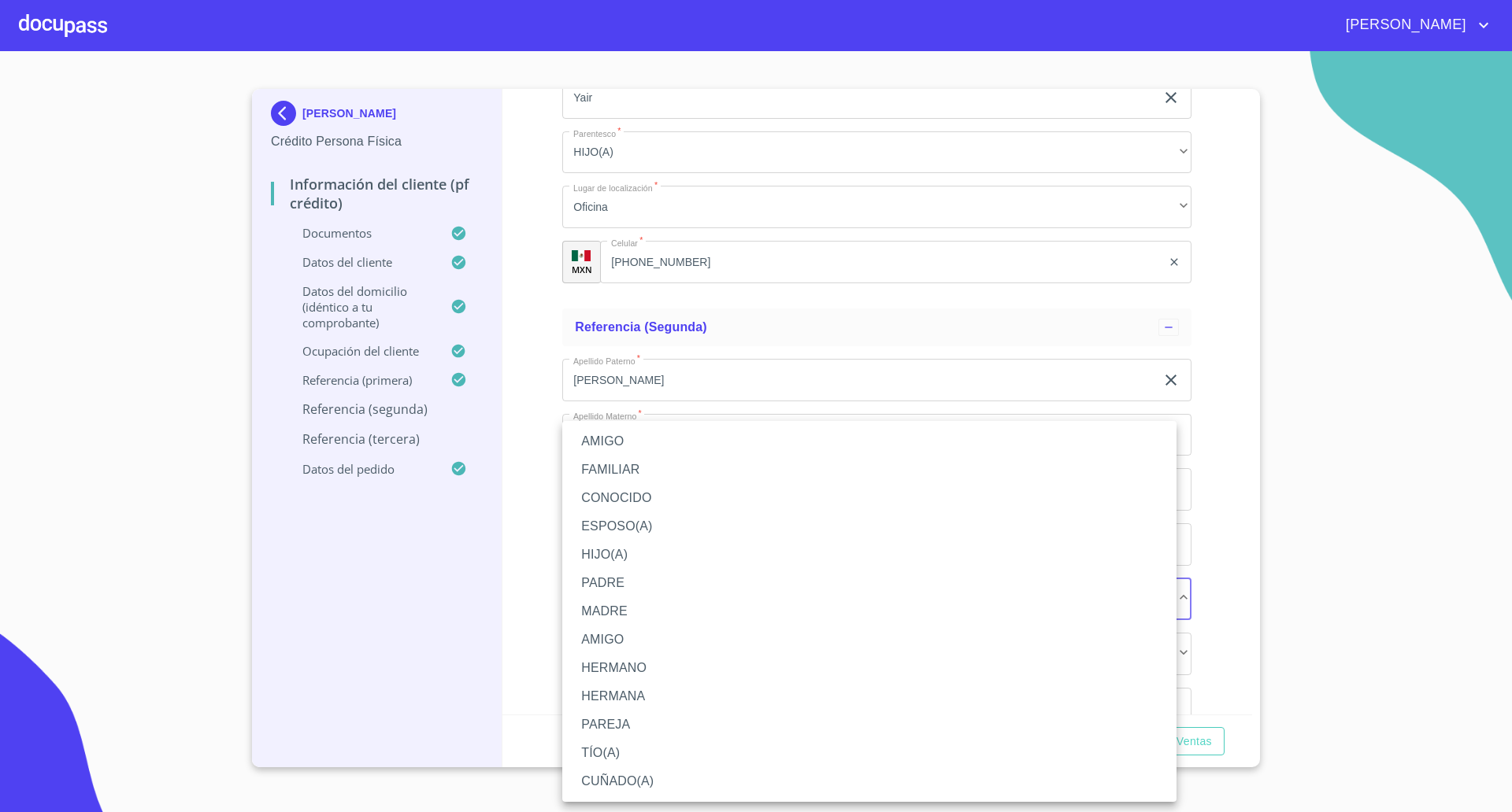
click at [618, 557] on li "HIJO(A)" at bounding box center [869, 555] width 615 height 28
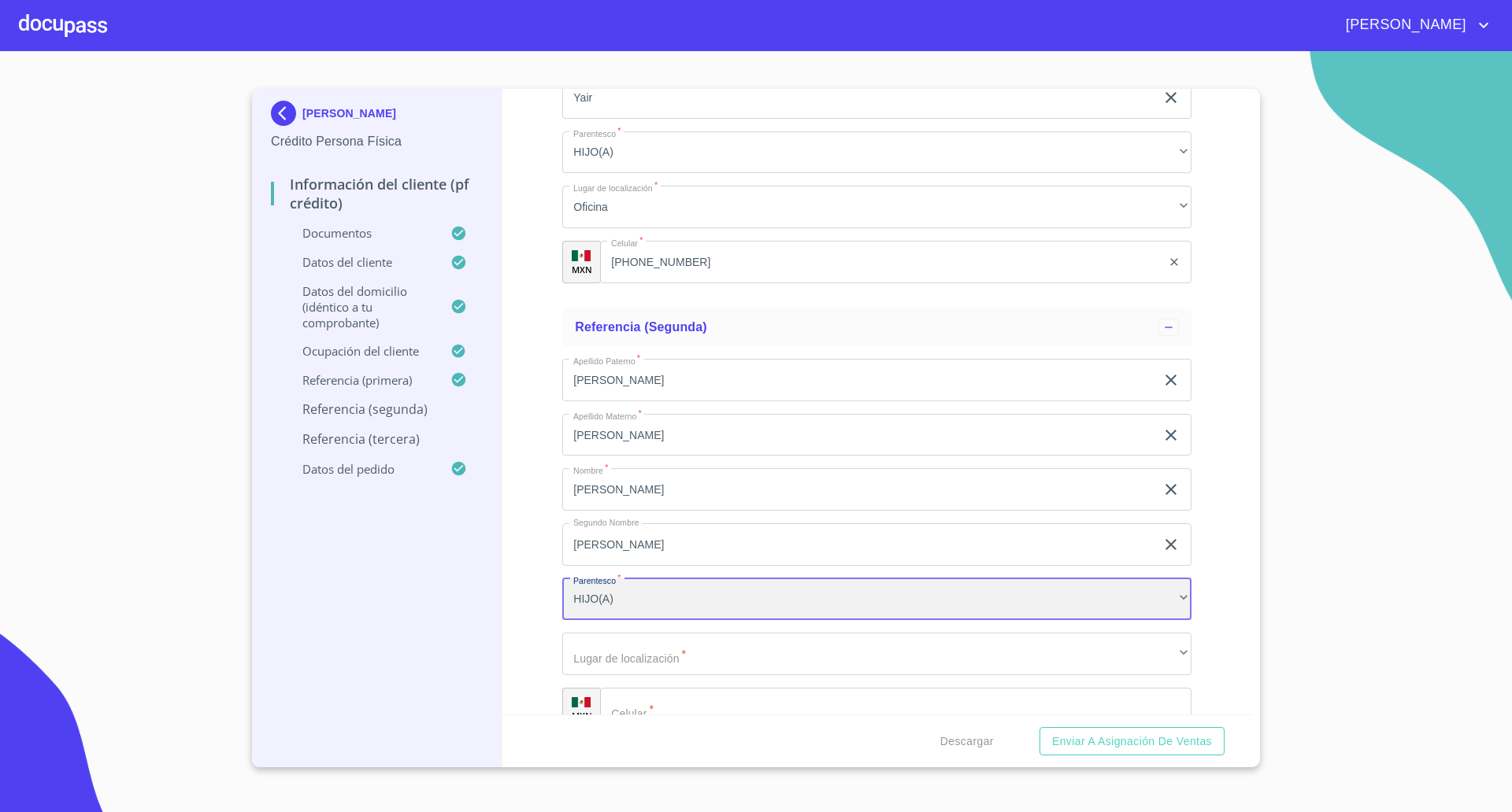
scroll to position [8462, 0]
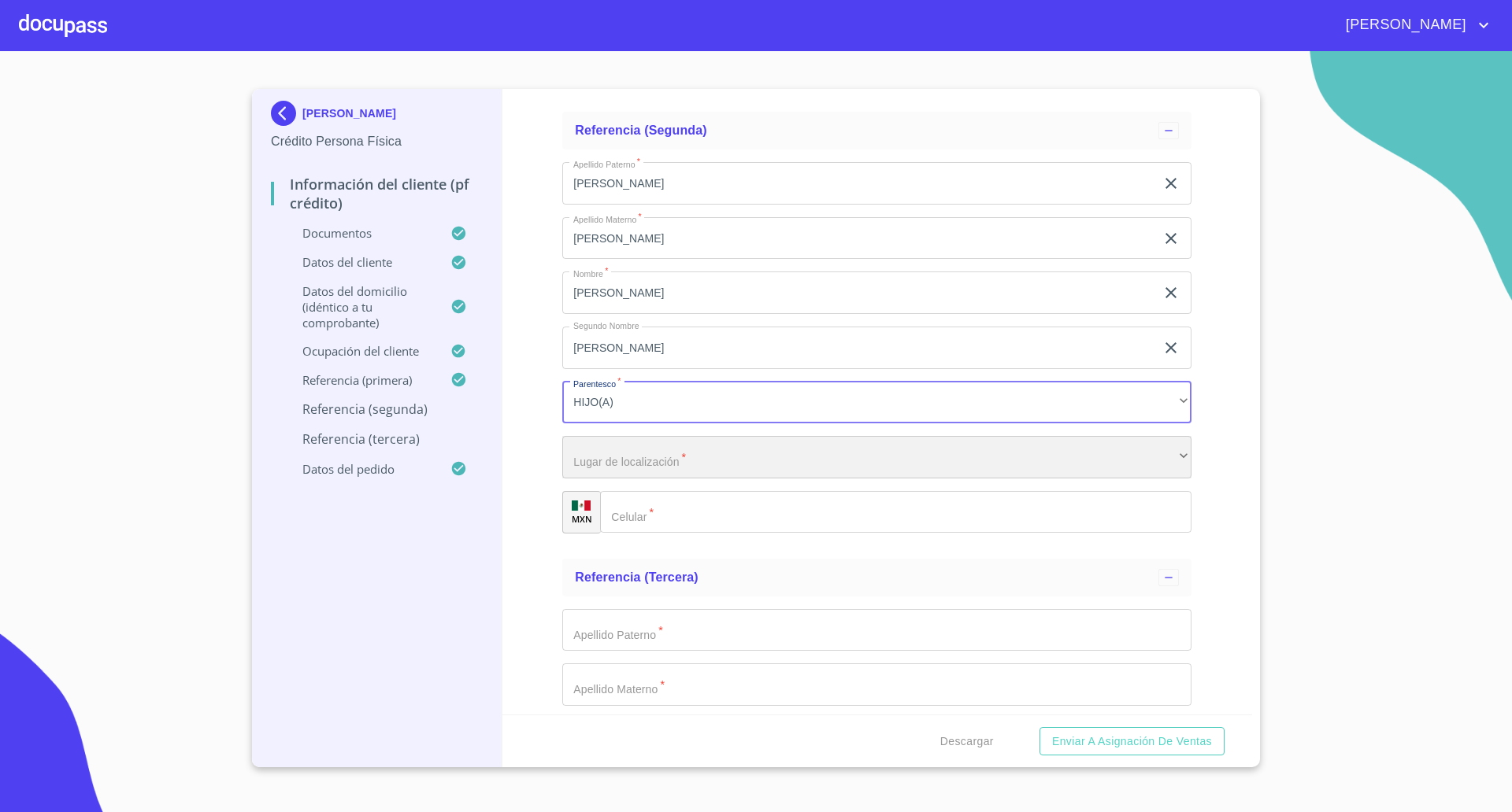
click at [664, 452] on div "​" at bounding box center [876, 457] width 629 height 42
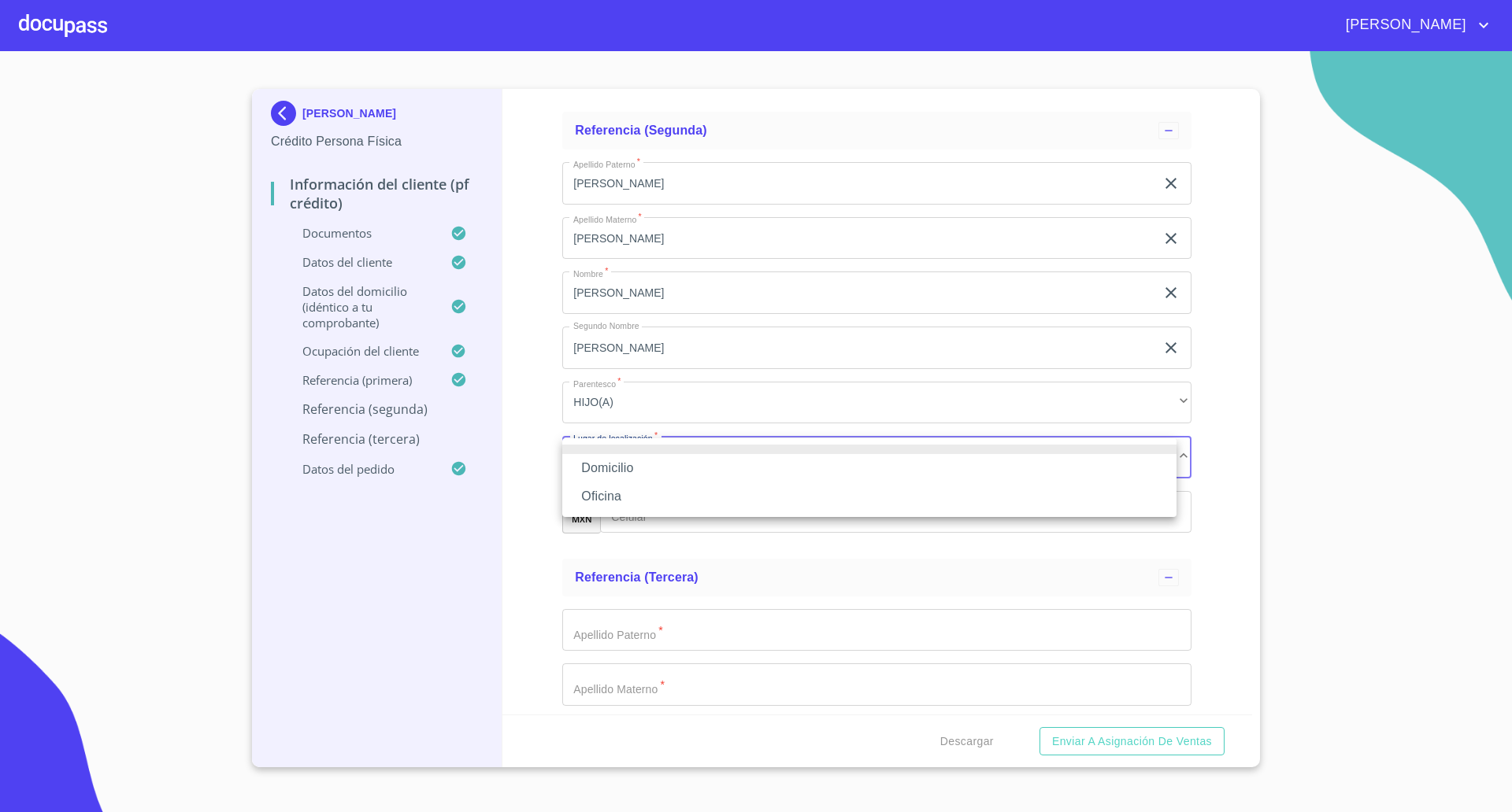
click at [621, 505] on li "Oficina" at bounding box center [869, 496] width 615 height 28
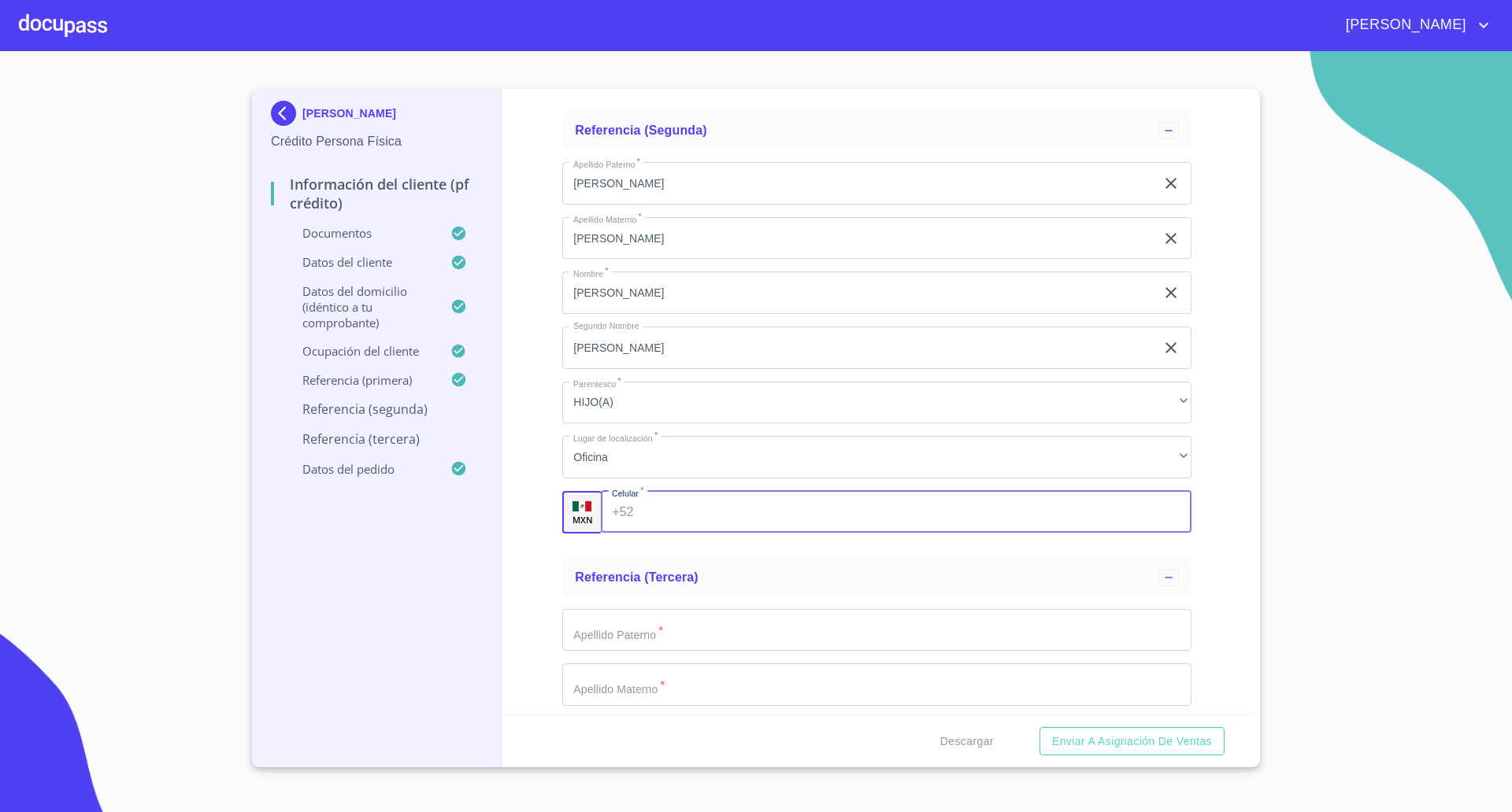
click at [701, 511] on input "Documento de identificación   *" at bounding box center [916, 513] width 551 height 42
type input "[PHONE_NUMBER]"
click at [552, 580] on div "Información del cliente (PF crédito) Documentos Documento de identificación   *…" at bounding box center [877, 402] width 750 height 626
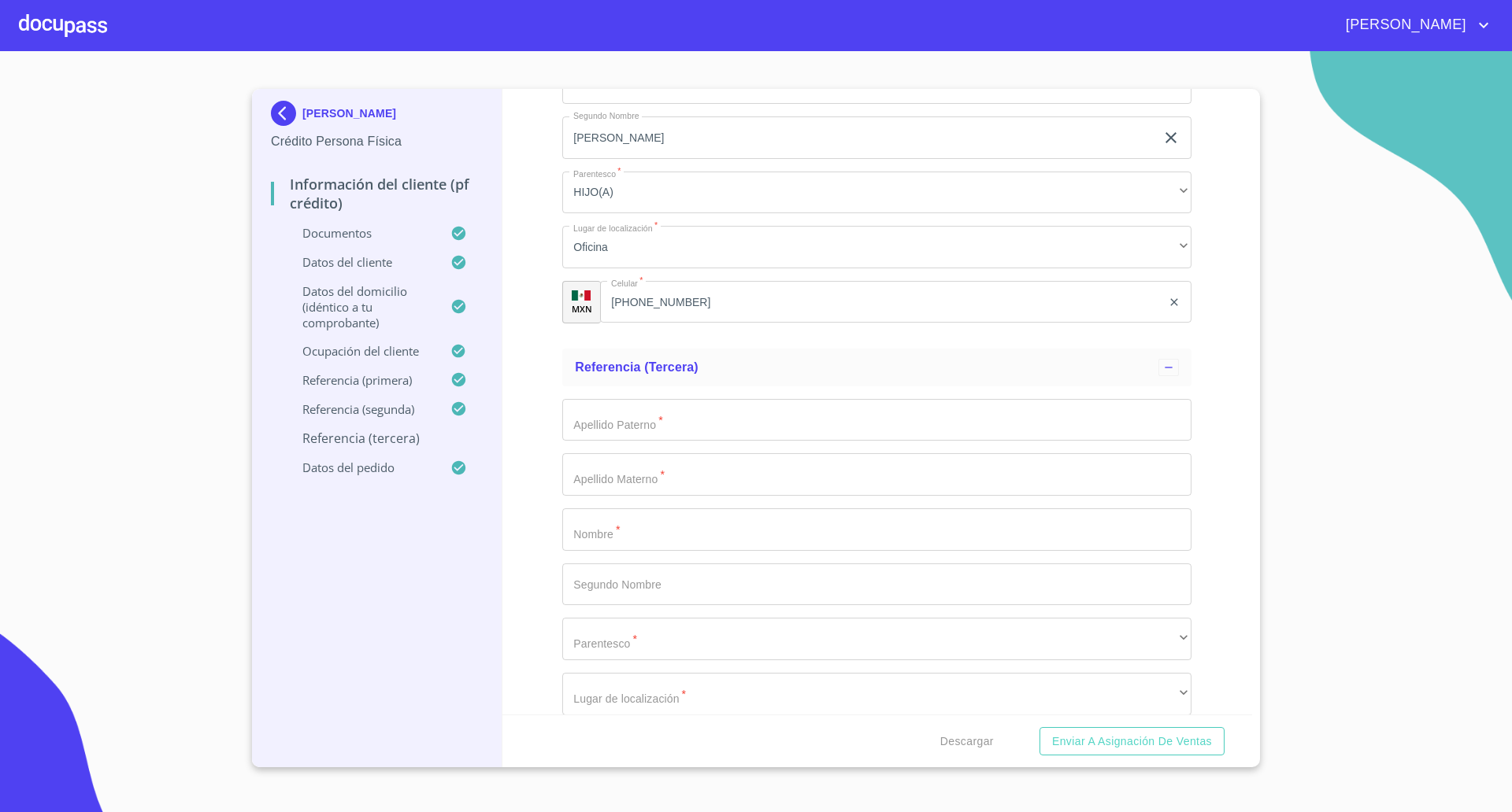
scroll to position [8855, 0]
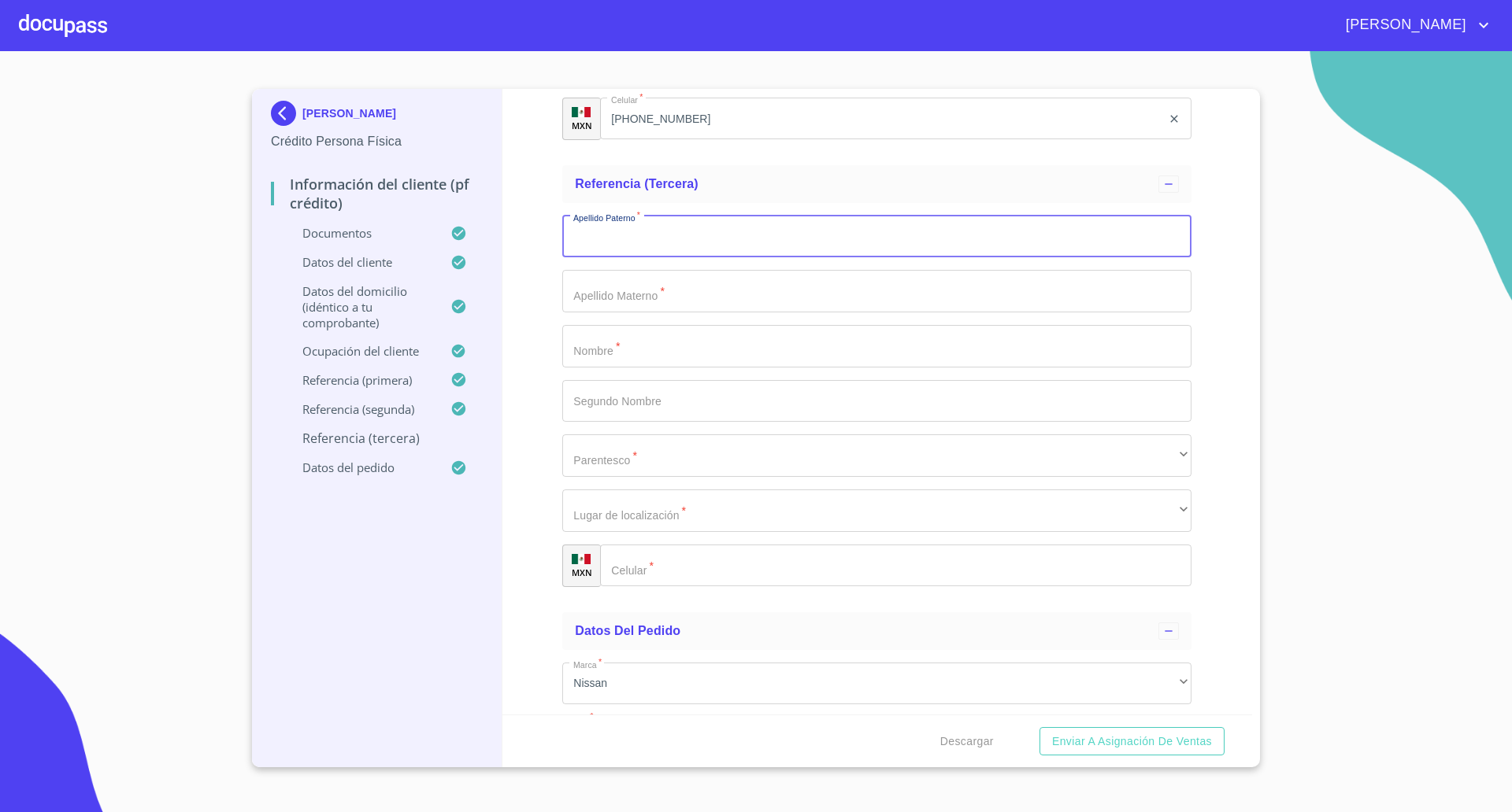
click at [637, 240] on input "Documento de identificación   *" at bounding box center [876, 237] width 629 height 42
type input "De la [PERSON_NAME]"
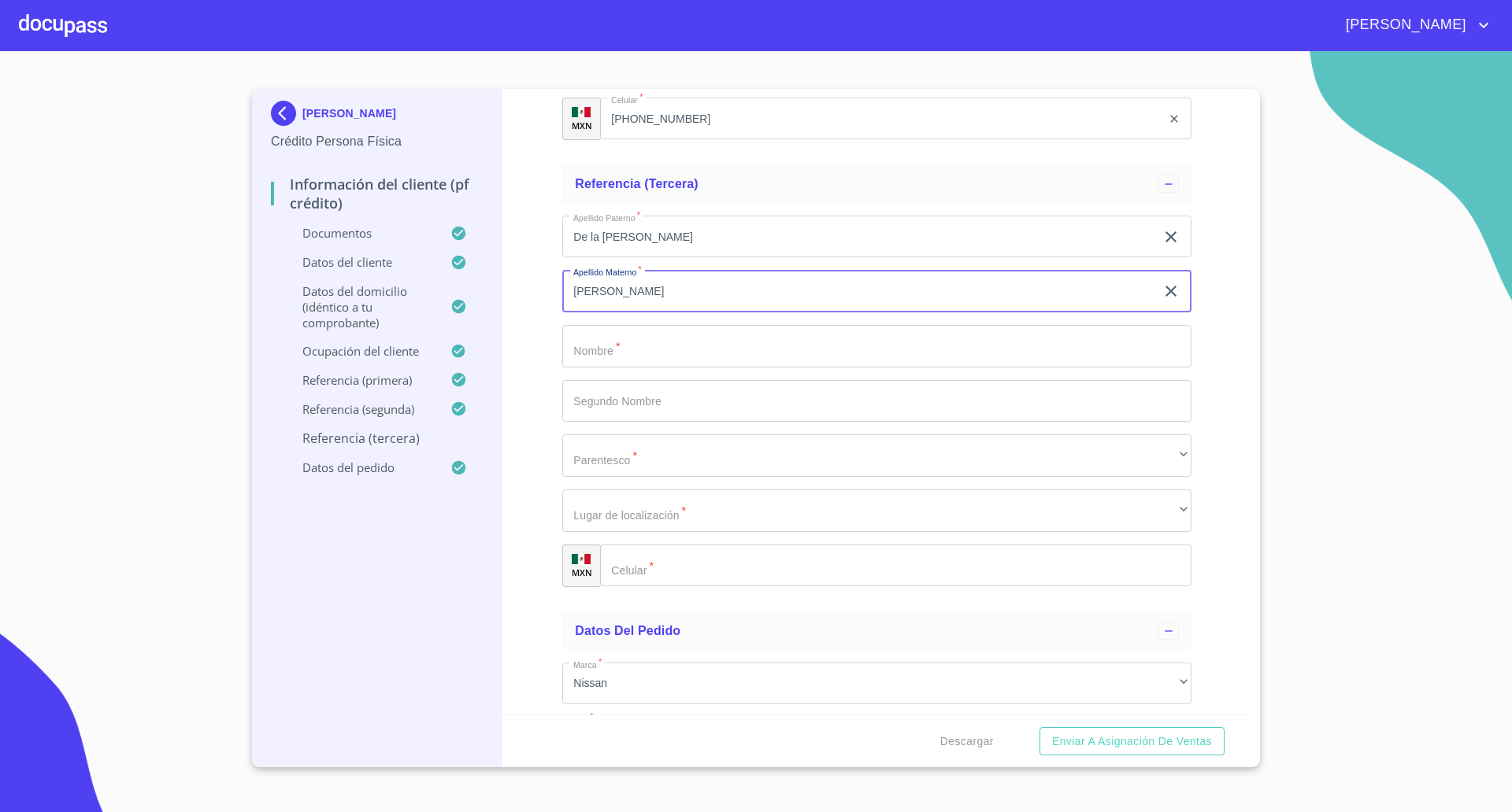
type input "[PERSON_NAME]"
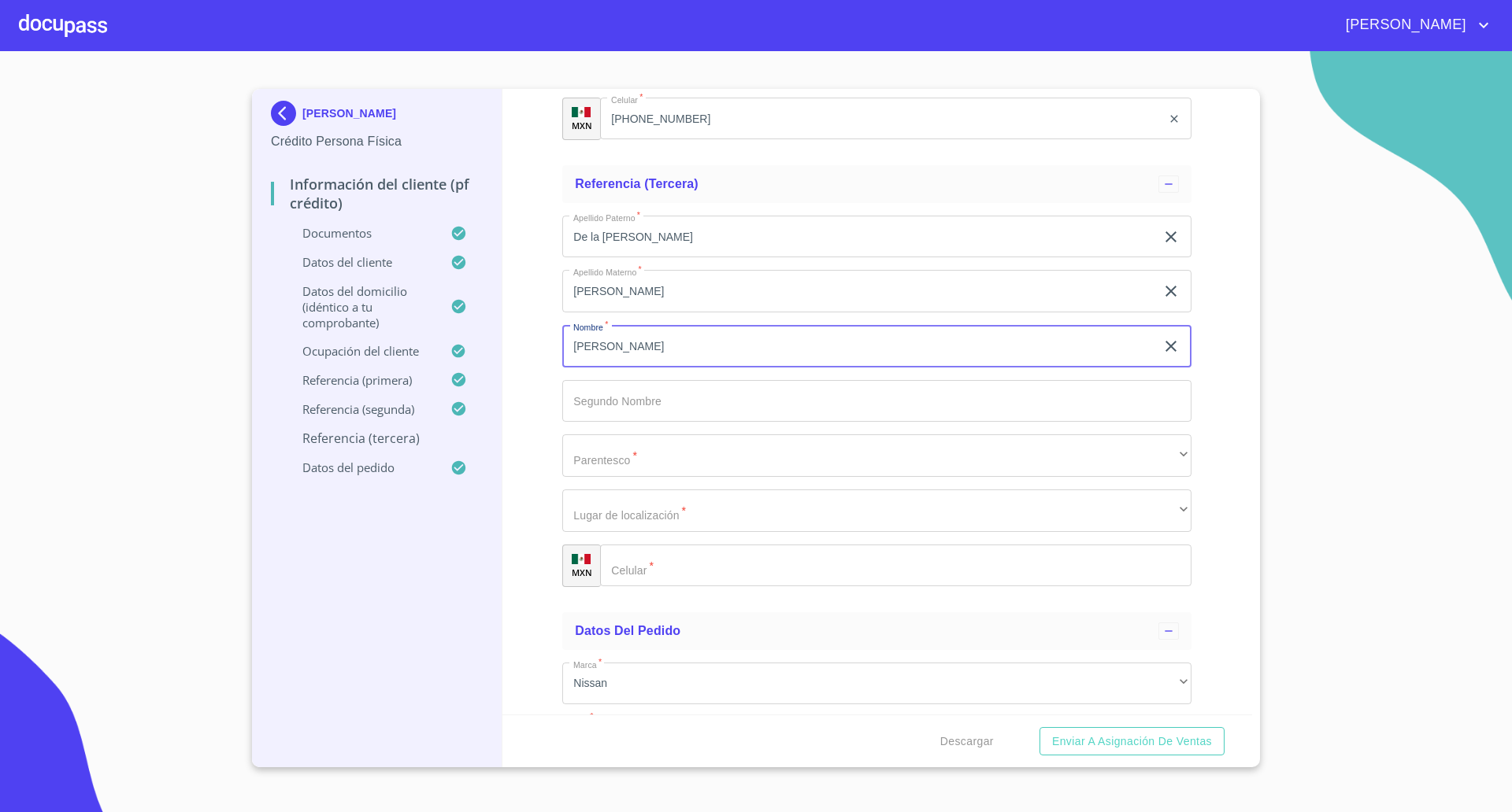
type input "[PERSON_NAME]"
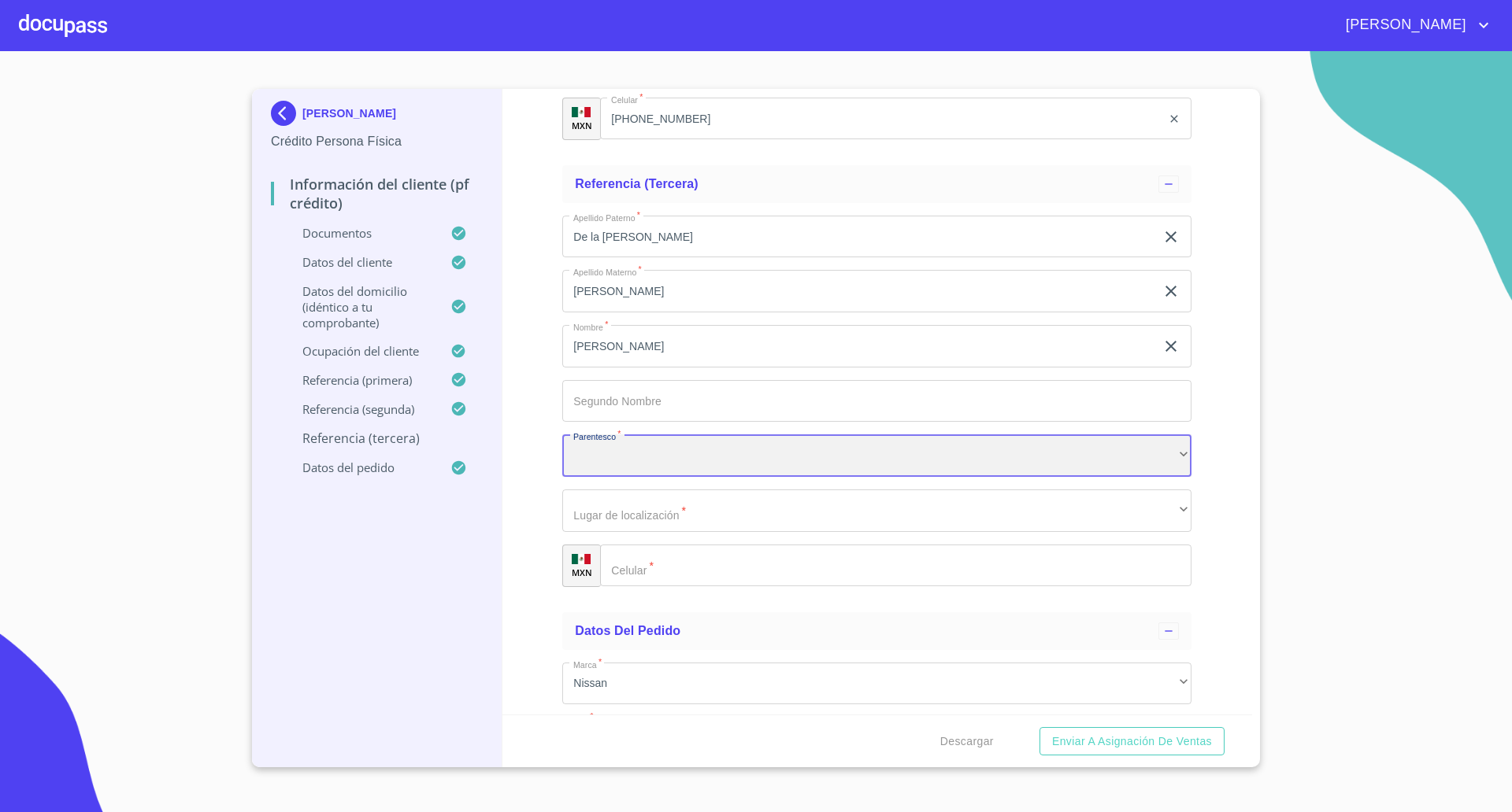
click at [610, 463] on div "​" at bounding box center [876, 456] width 629 height 42
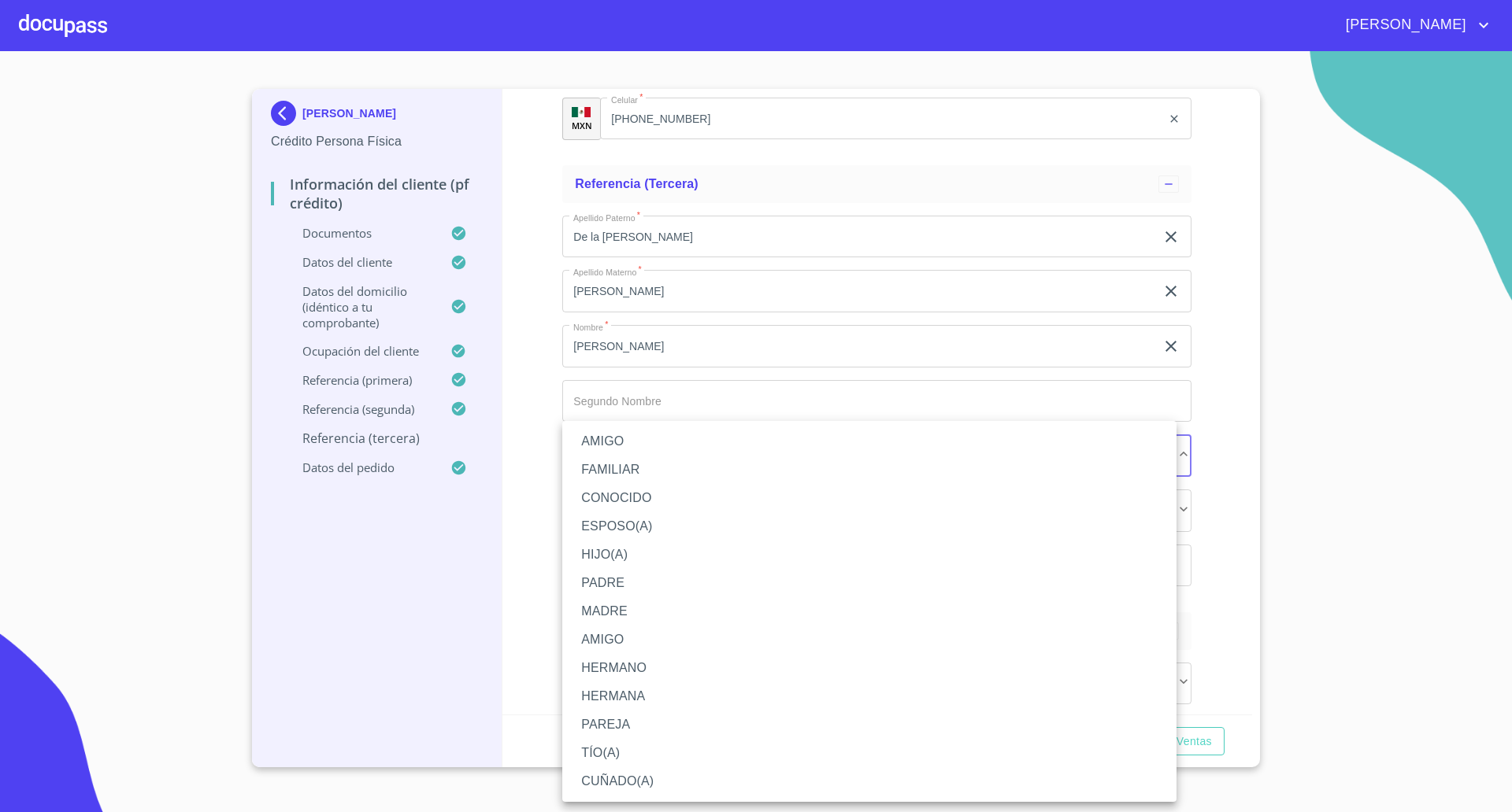
click at [610, 441] on li "AMIGO" at bounding box center [869, 441] width 615 height 28
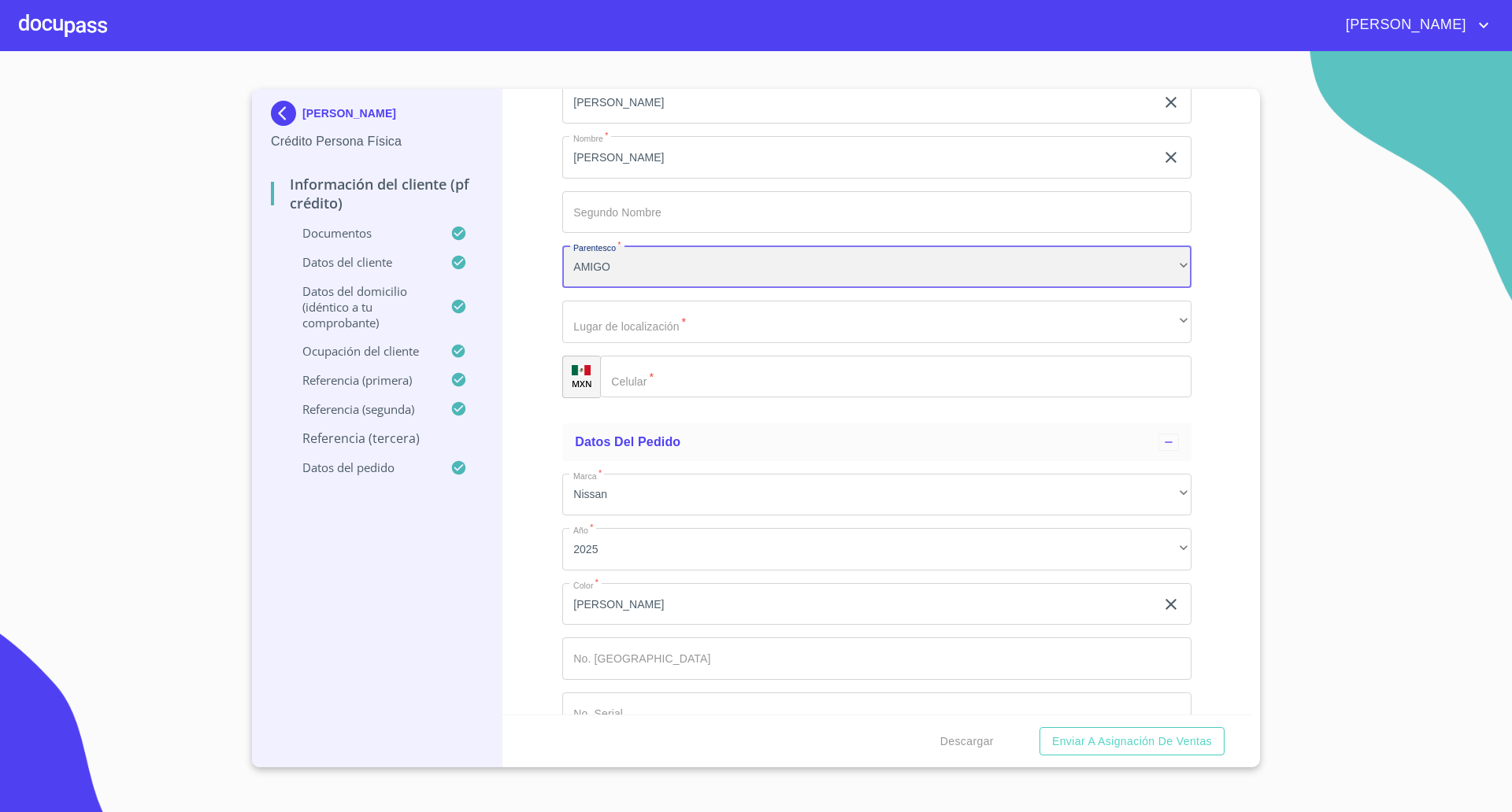
scroll to position [9052, 0]
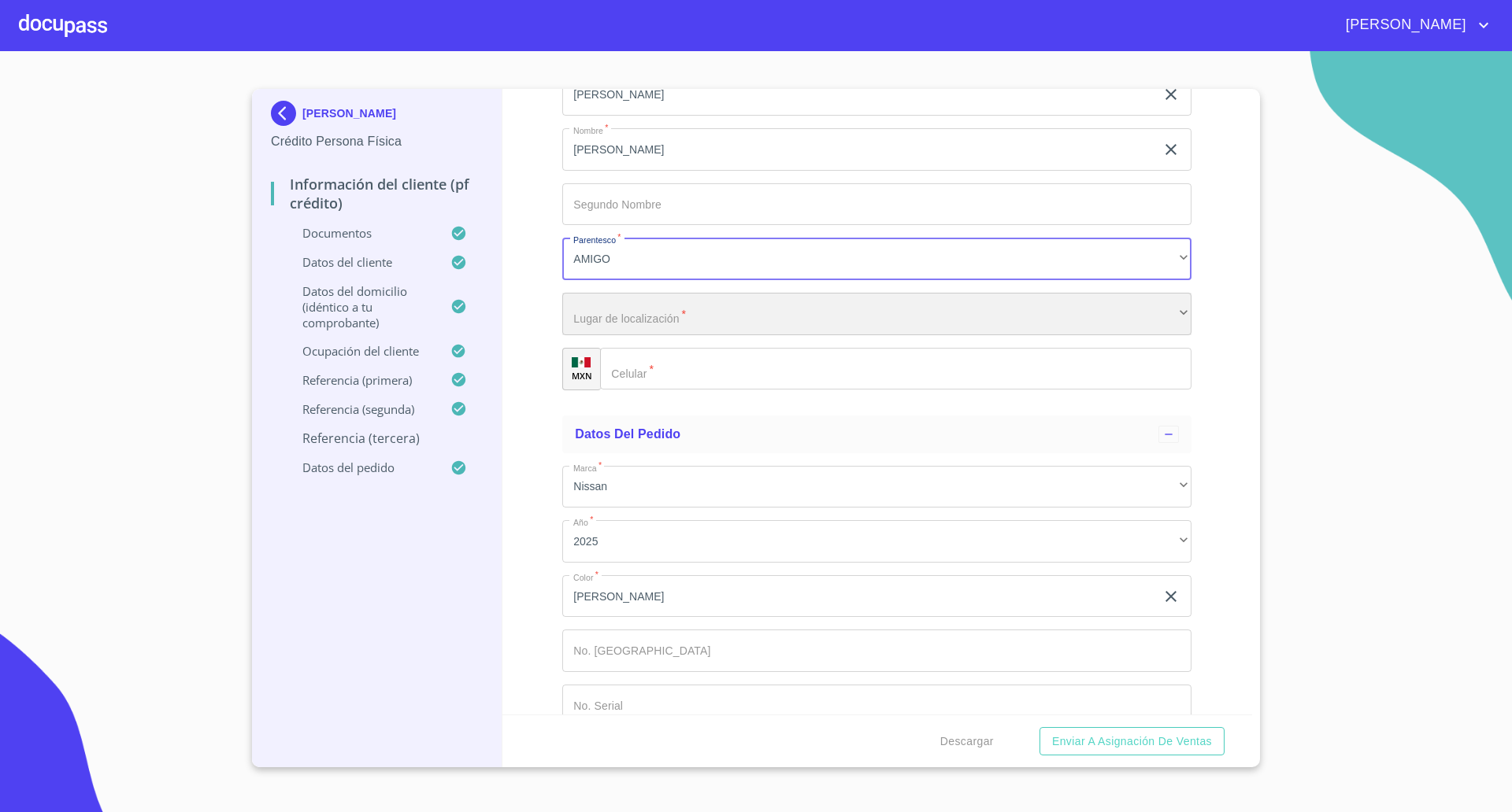
click at [666, 326] on div "​" at bounding box center [876, 314] width 629 height 42
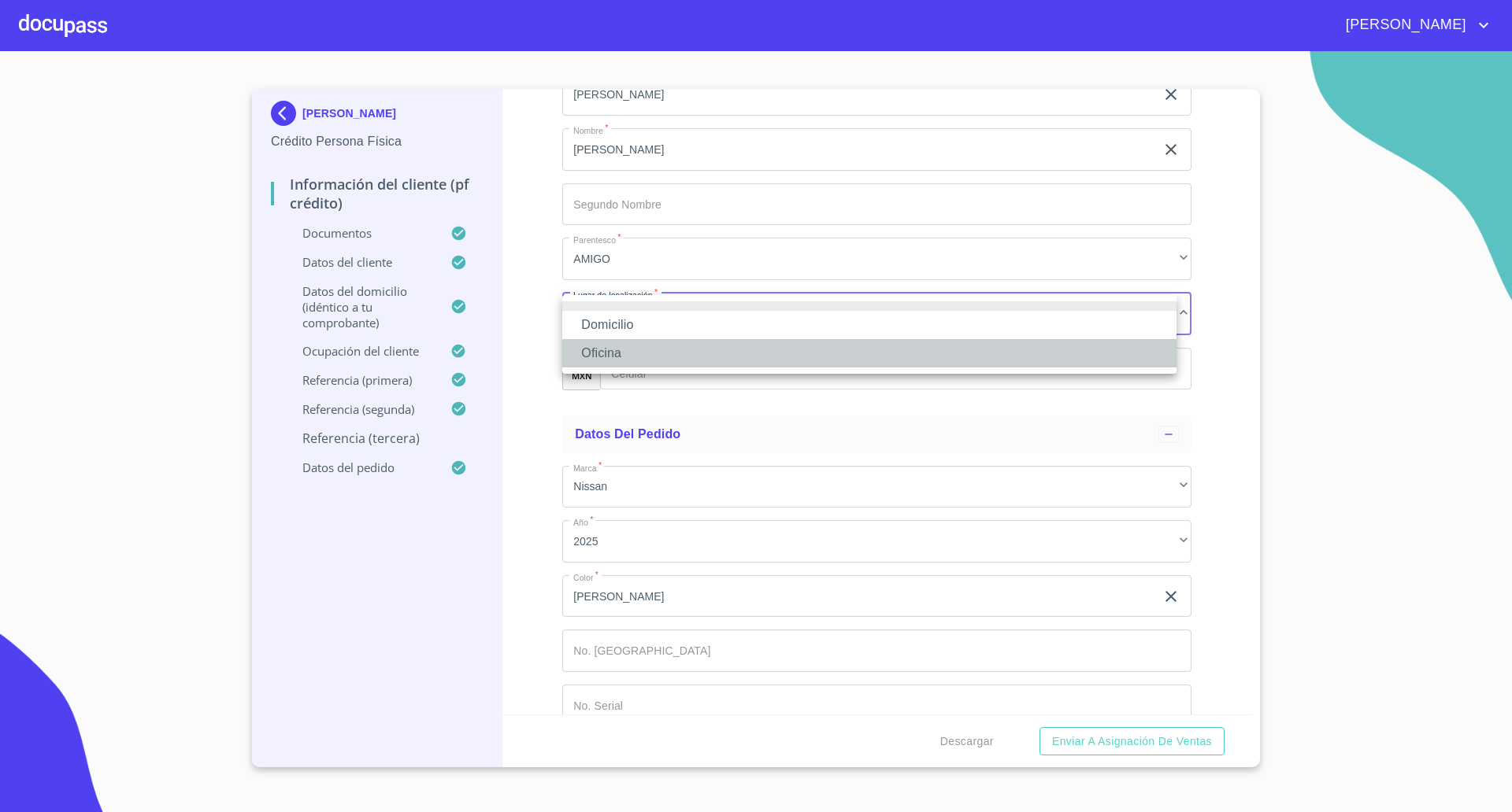
click at [652, 355] on li "Oficina" at bounding box center [869, 353] width 615 height 28
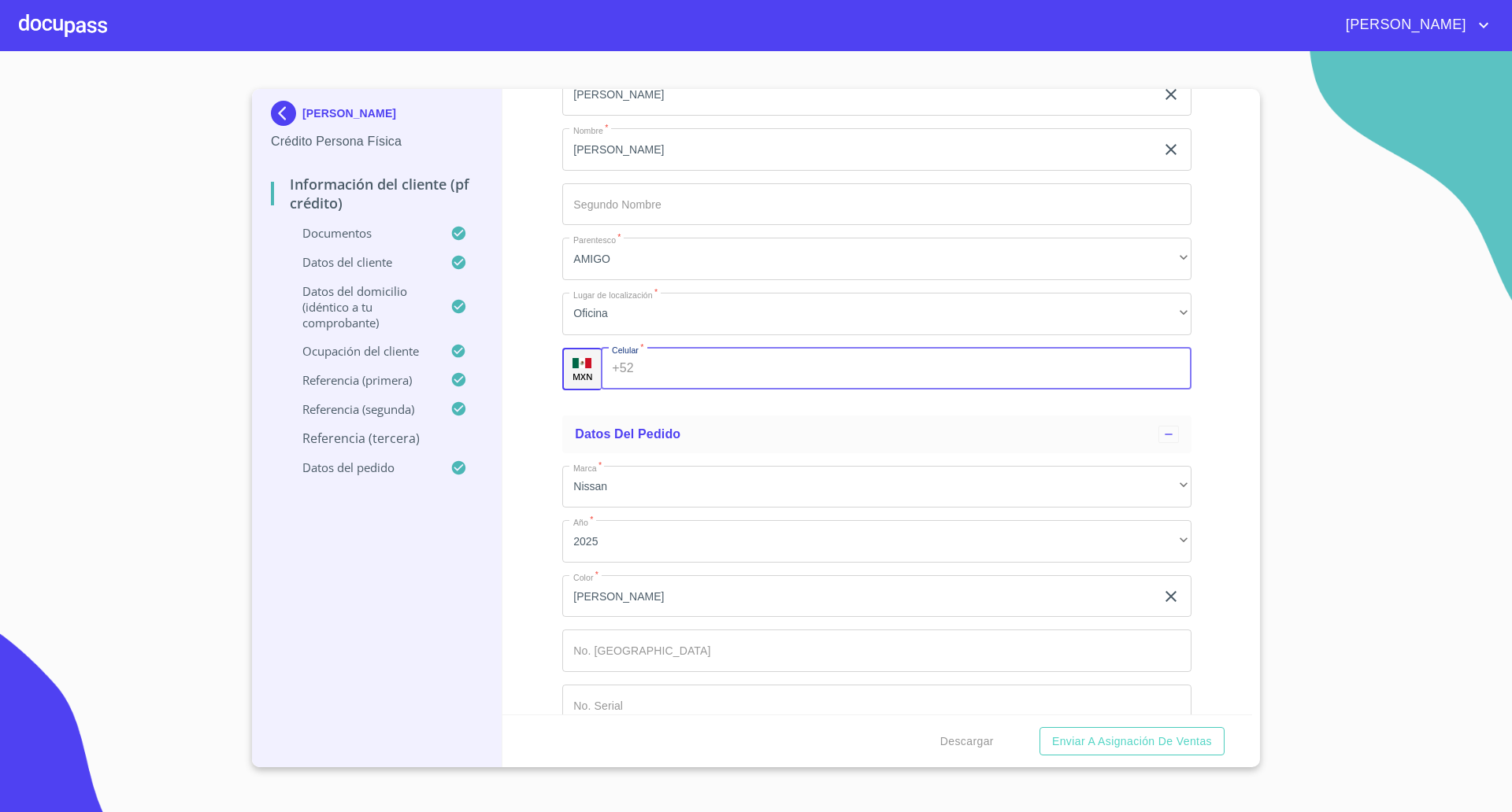
click at [683, 363] on input "Documento de identificación   *" at bounding box center [916, 369] width 551 height 42
type input "[PHONE_NUMBER]"
click at [543, 424] on div "Información del cliente (PF crédito) Documentos Documento de identificación   *…" at bounding box center [877, 402] width 750 height 626
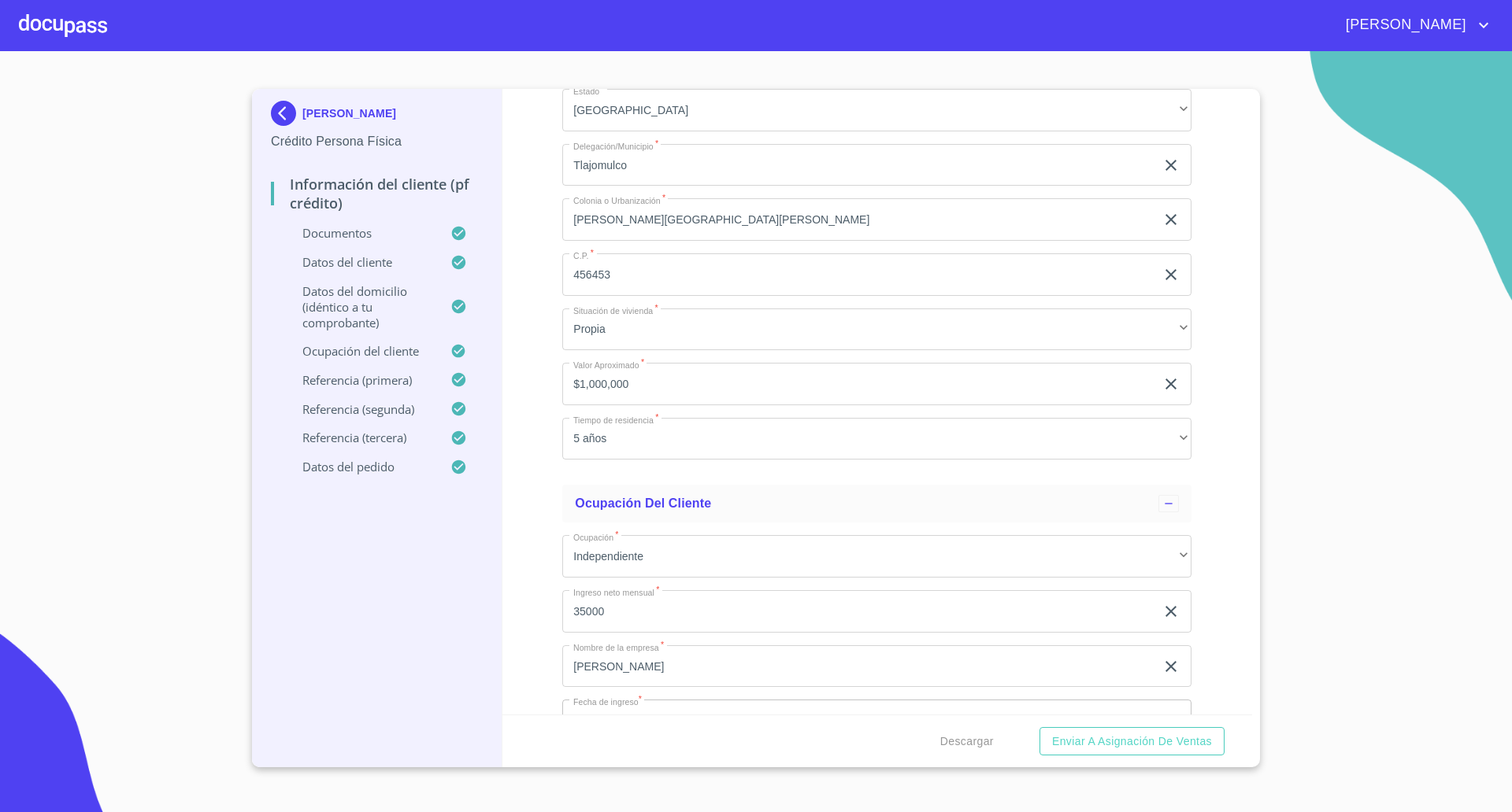
scroll to position [6034, 0]
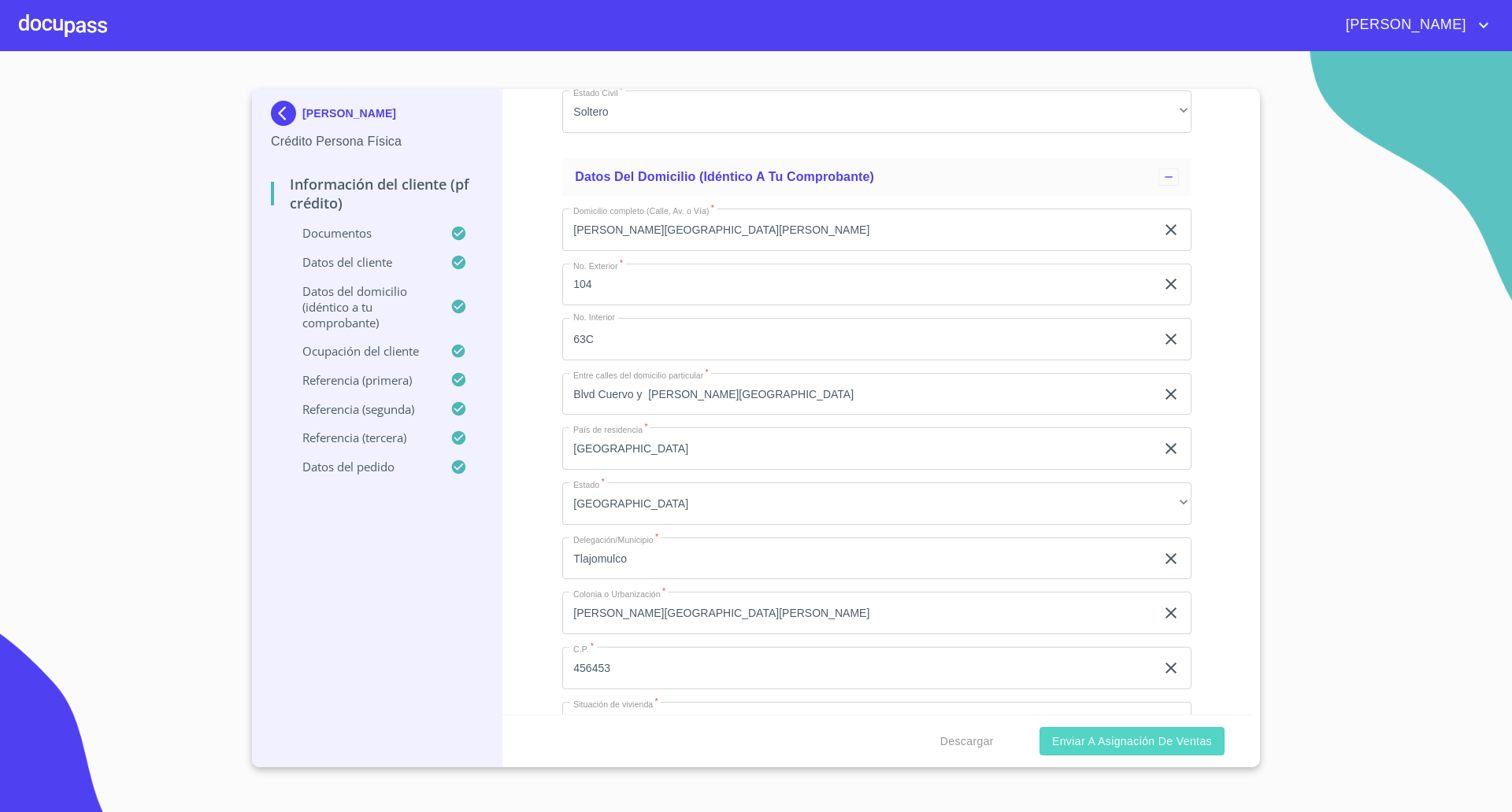
click at [1100, 734] on span "Enviar a Asignación de Ventas" at bounding box center [1132, 742] width 160 height 19
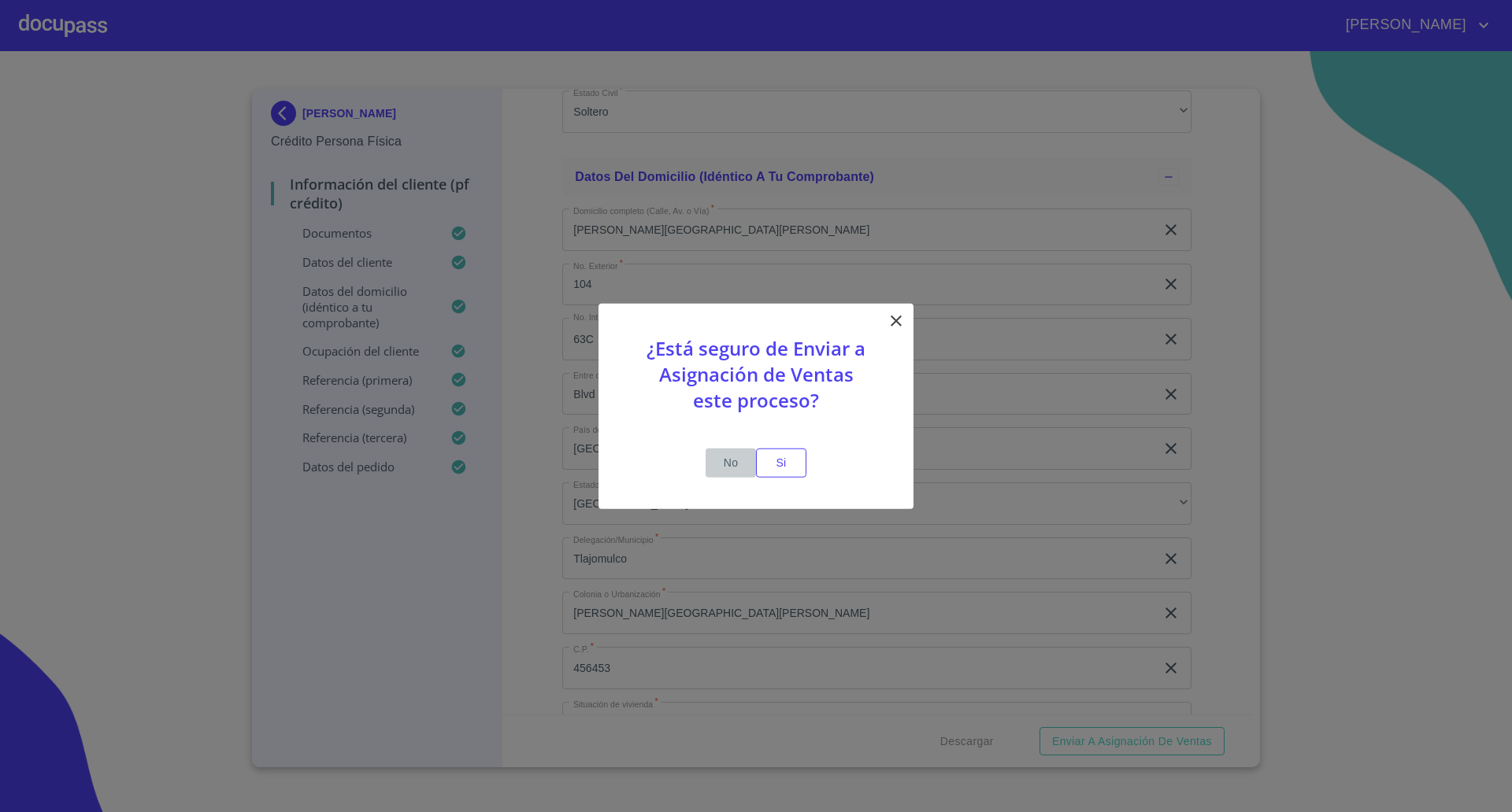
click at [728, 459] on span "No" at bounding box center [730, 462] width 38 height 19
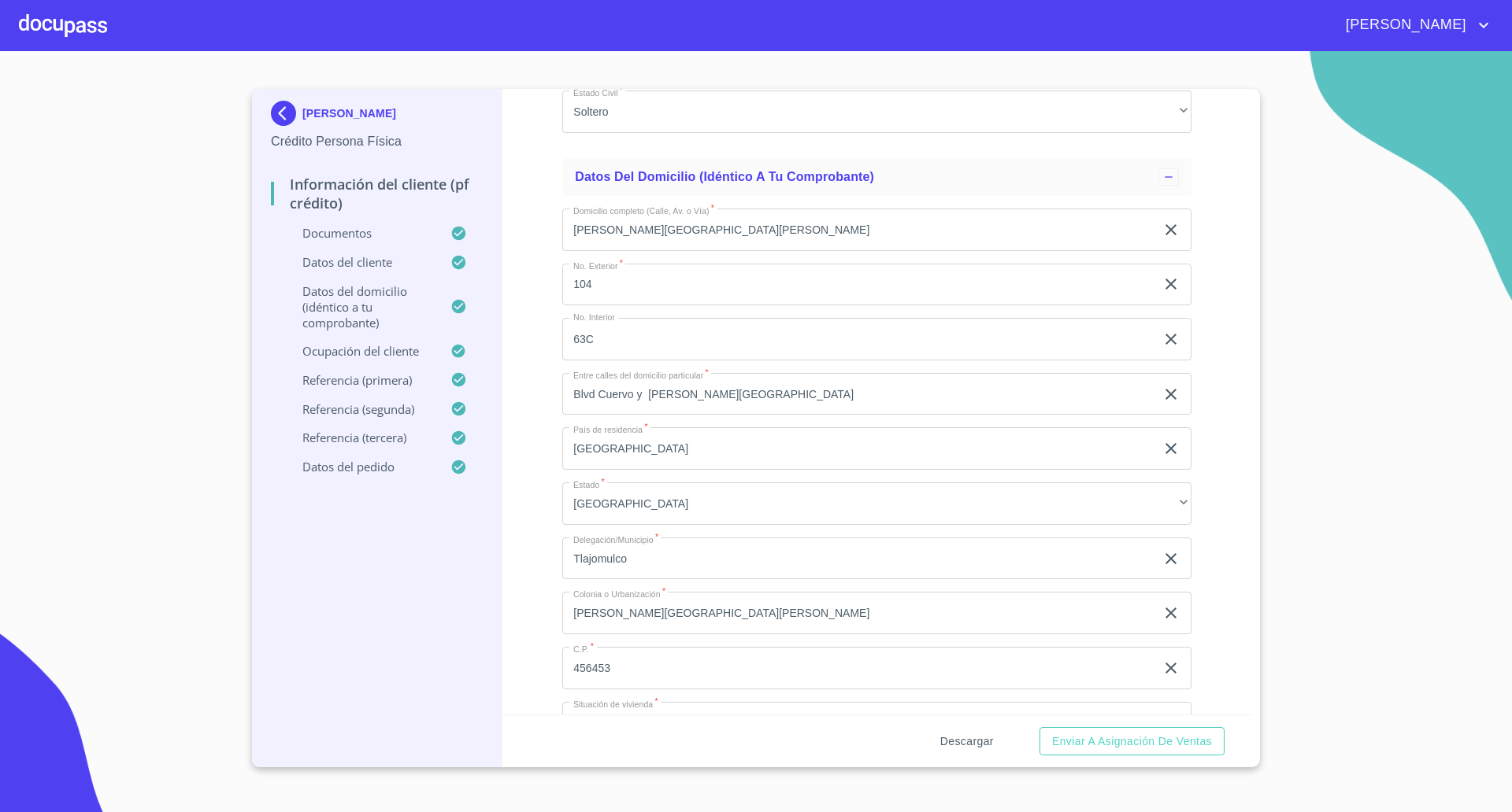
click at [958, 739] on span "Descargar" at bounding box center [967, 742] width 53 height 19
click at [964, 757] on div "Descargar Enviar a Asignación de Ventas" at bounding box center [877, 742] width 750 height 53
click at [964, 739] on span "Descargar" at bounding box center [967, 742] width 53 height 19
click at [1104, 738] on span "Enviar a Asignación de Ventas" at bounding box center [1132, 742] width 160 height 19
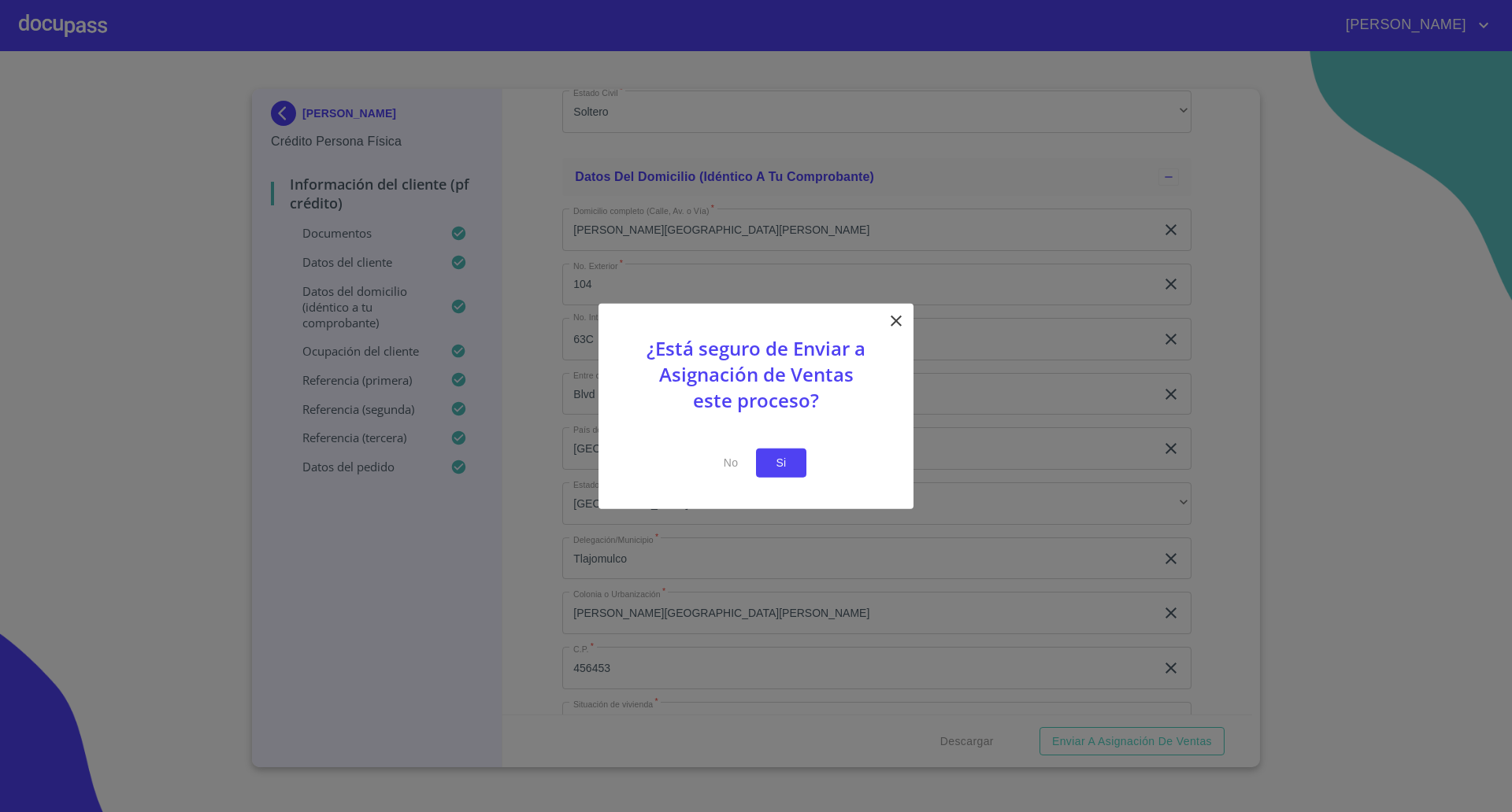
click at [787, 460] on span "Si" at bounding box center [781, 462] width 26 height 19
